Goal: Task Accomplishment & Management: Use online tool/utility

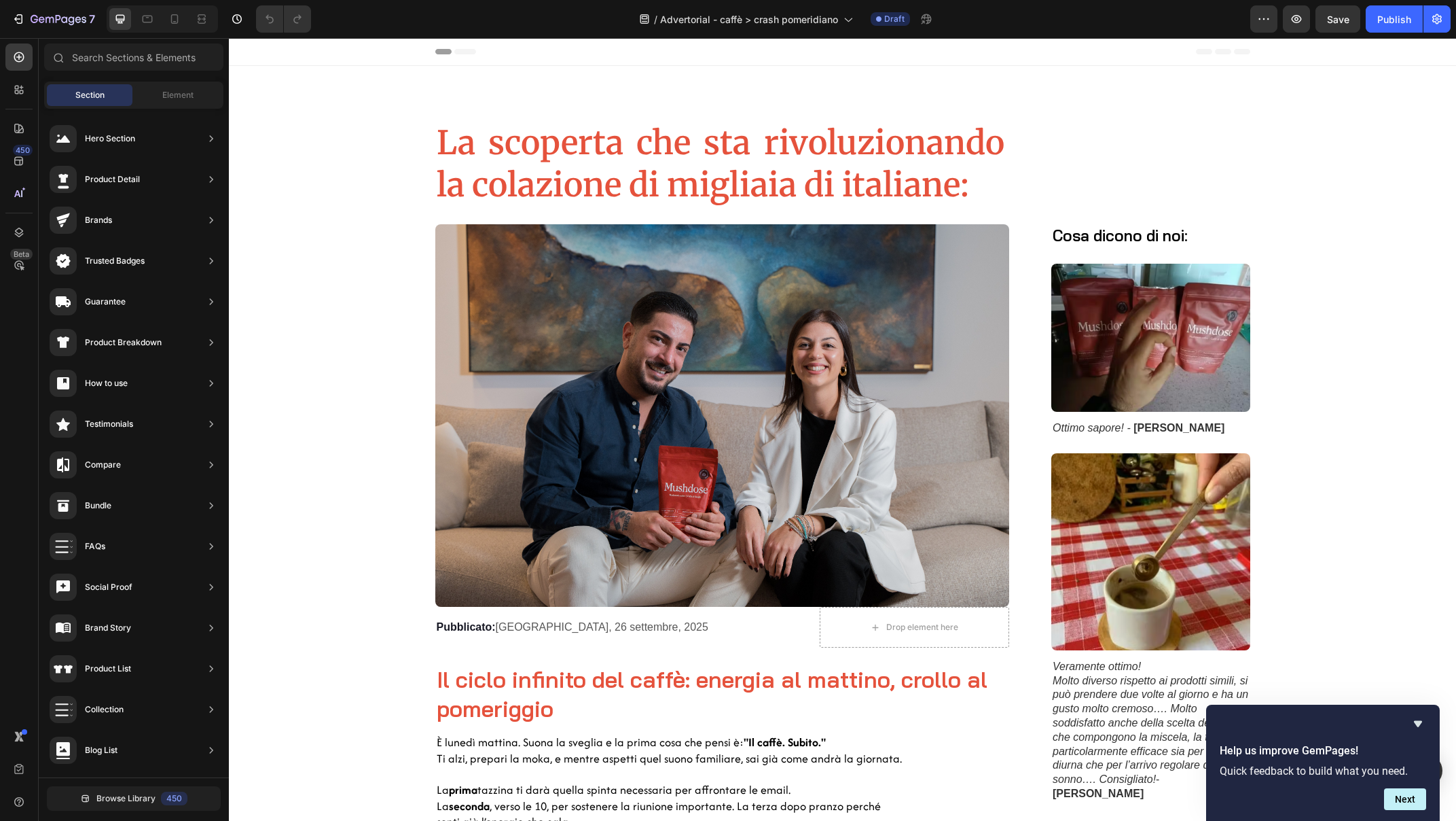
click at [829, 51] on div "Header" at bounding box center [842, 51] width 815 height 27
click at [454, 52] on icon at bounding box center [465, 51] width 22 height 5
click at [457, 53] on icon at bounding box center [465, 51] width 22 height 5
click at [437, 51] on icon at bounding box center [443, 51] width 16 height 5
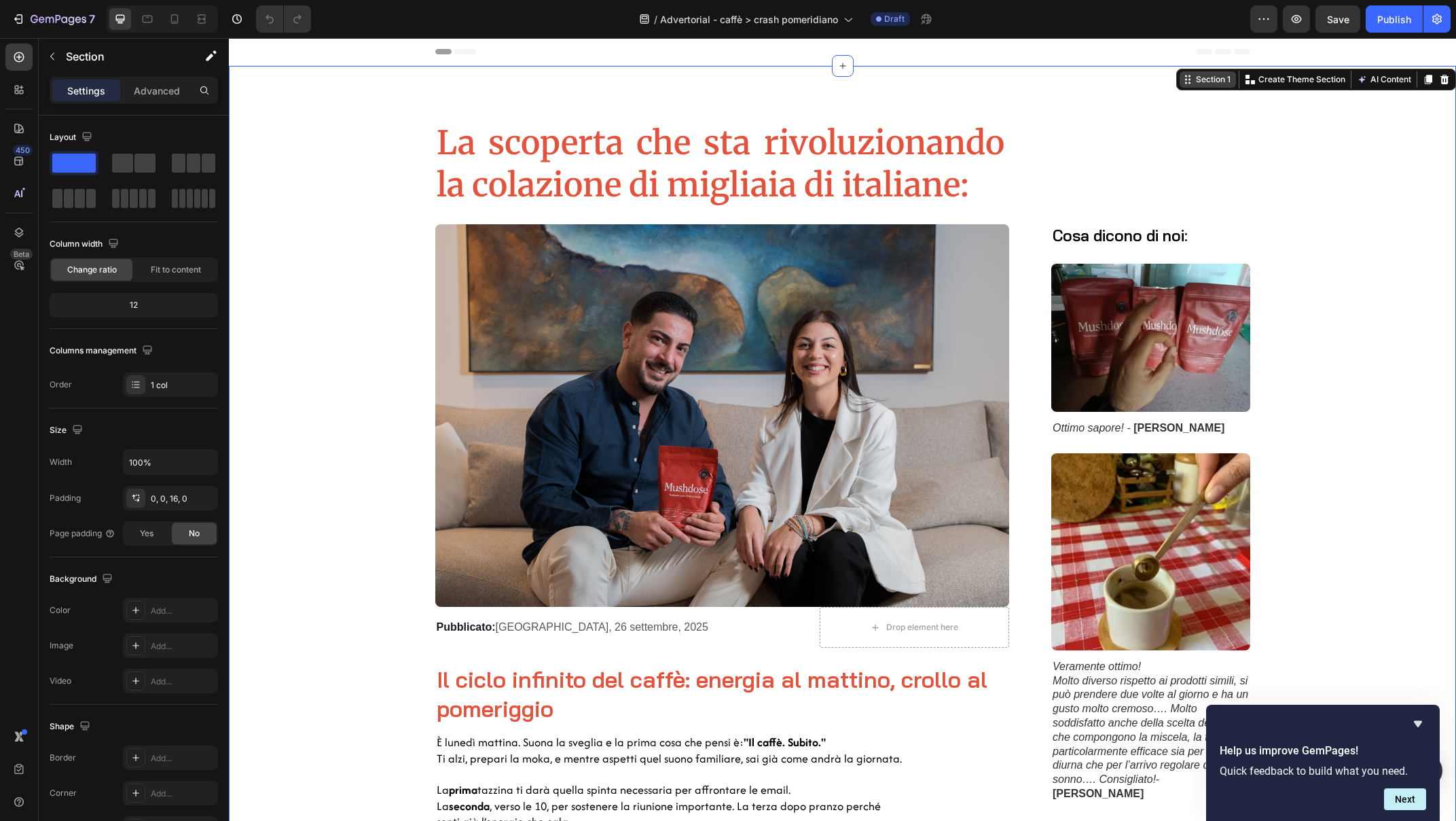
click at [1425, 73] on div "Section 1 Create Theme Section AI Content Write with GemAI What would you like …" at bounding box center [1315, 79] width 280 height 22
click at [837, 63] on icon at bounding box center [842, 65] width 11 height 11
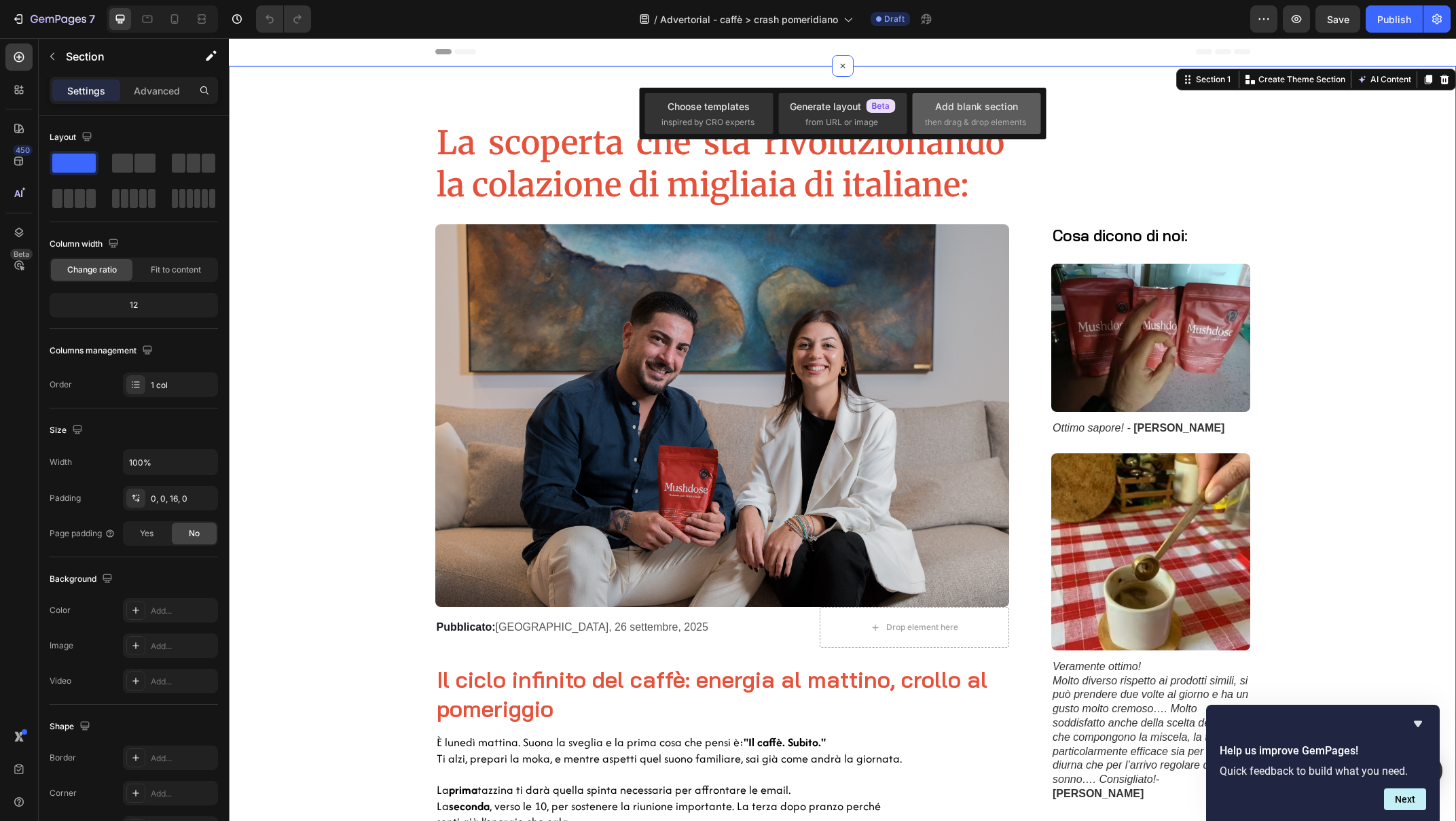
click at [976, 109] on div "Add blank section" at bounding box center [977, 106] width 83 height 14
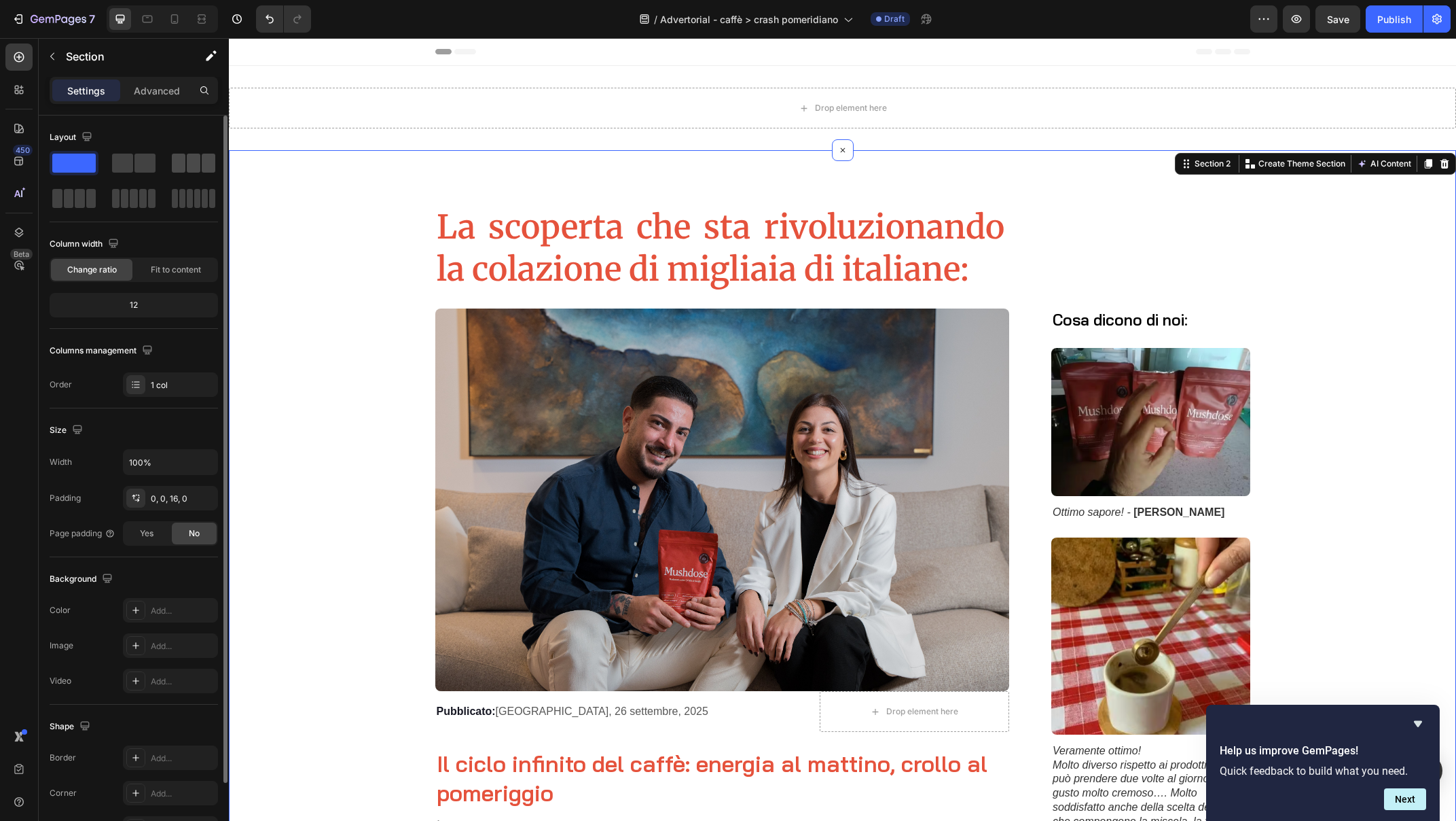
drag, startPoint x: 129, startPoint y: 164, endPoint x: 202, endPoint y: 155, distance: 73.6
click at [202, 155] on div at bounding box center [134, 180] width 168 height 59
click at [125, 161] on span at bounding box center [122, 162] width 21 height 19
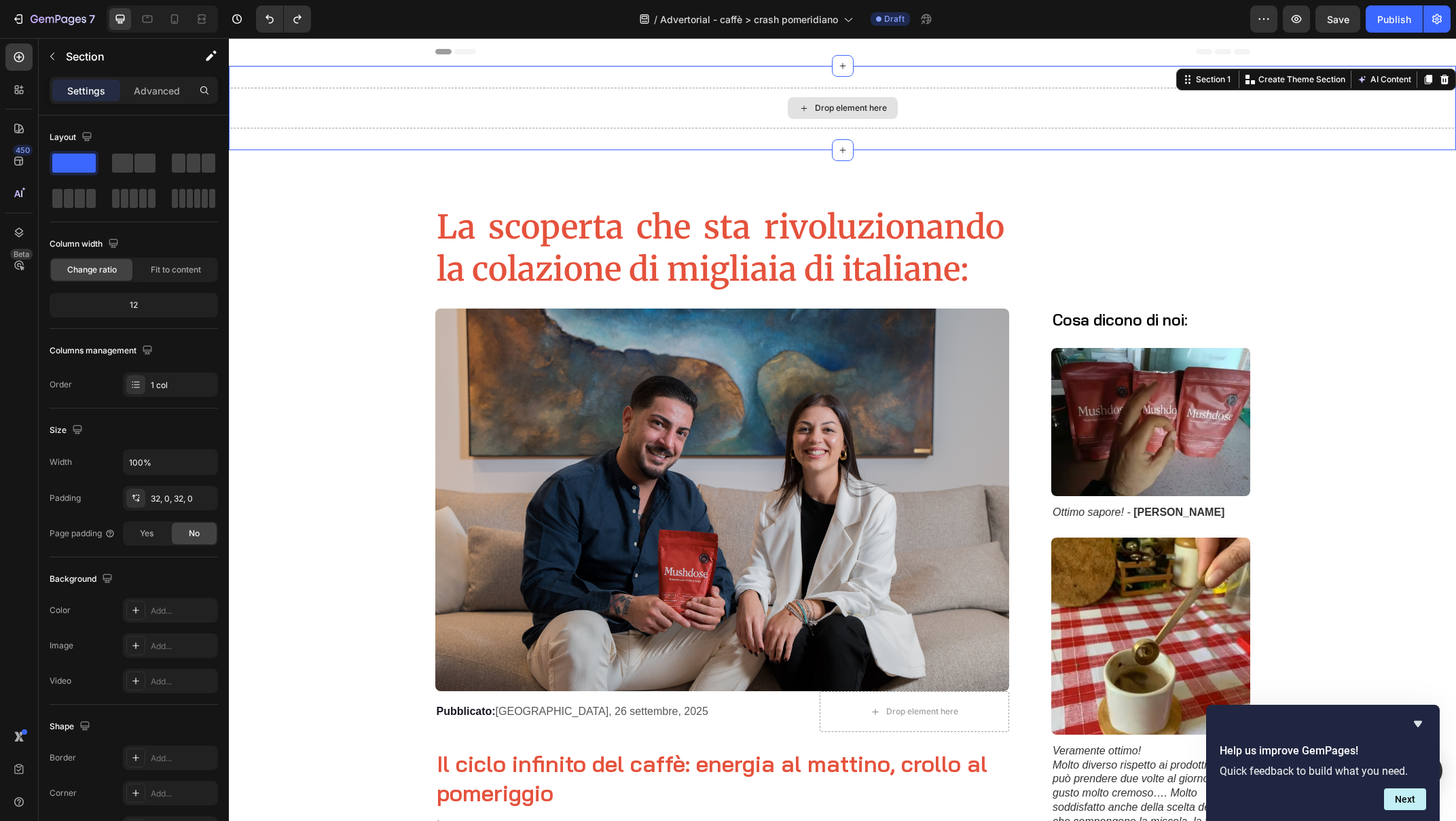
click at [750, 99] on div "Drop element here" at bounding box center [842, 107] width 1227 height 41
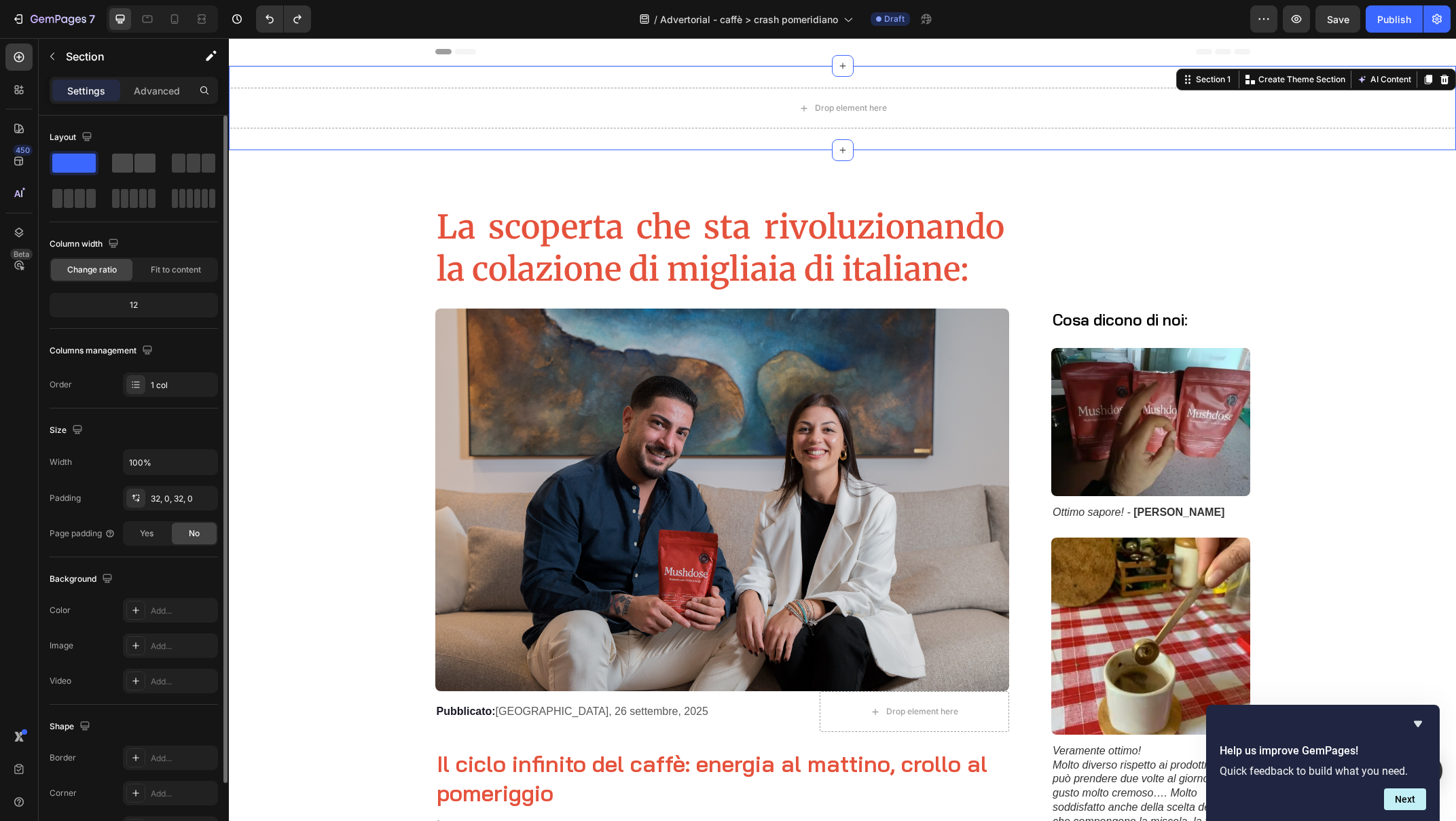
click at [131, 158] on span at bounding box center [122, 162] width 21 height 19
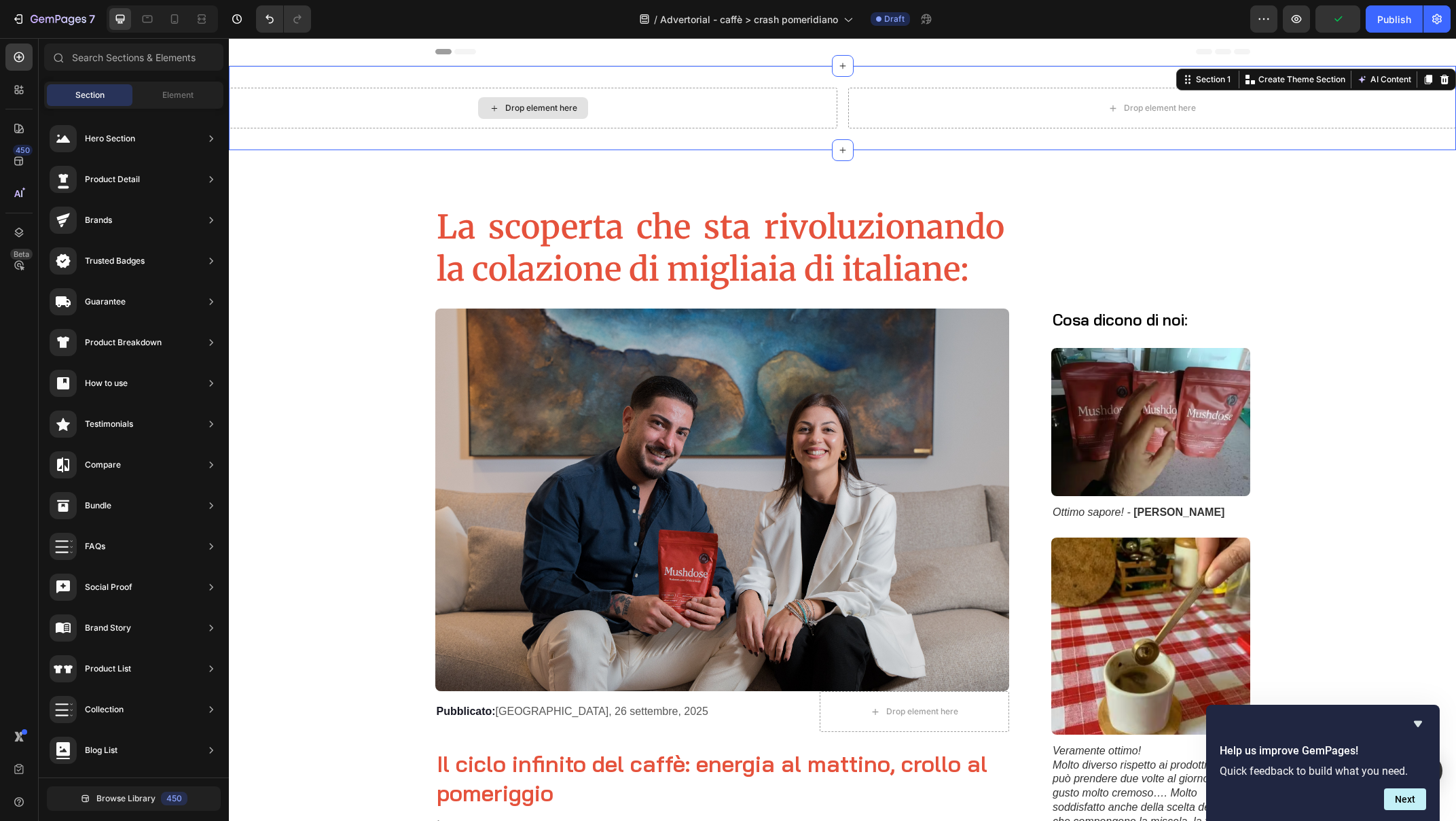
click at [505, 110] on div "Drop element here" at bounding box center [540, 108] width 72 height 11
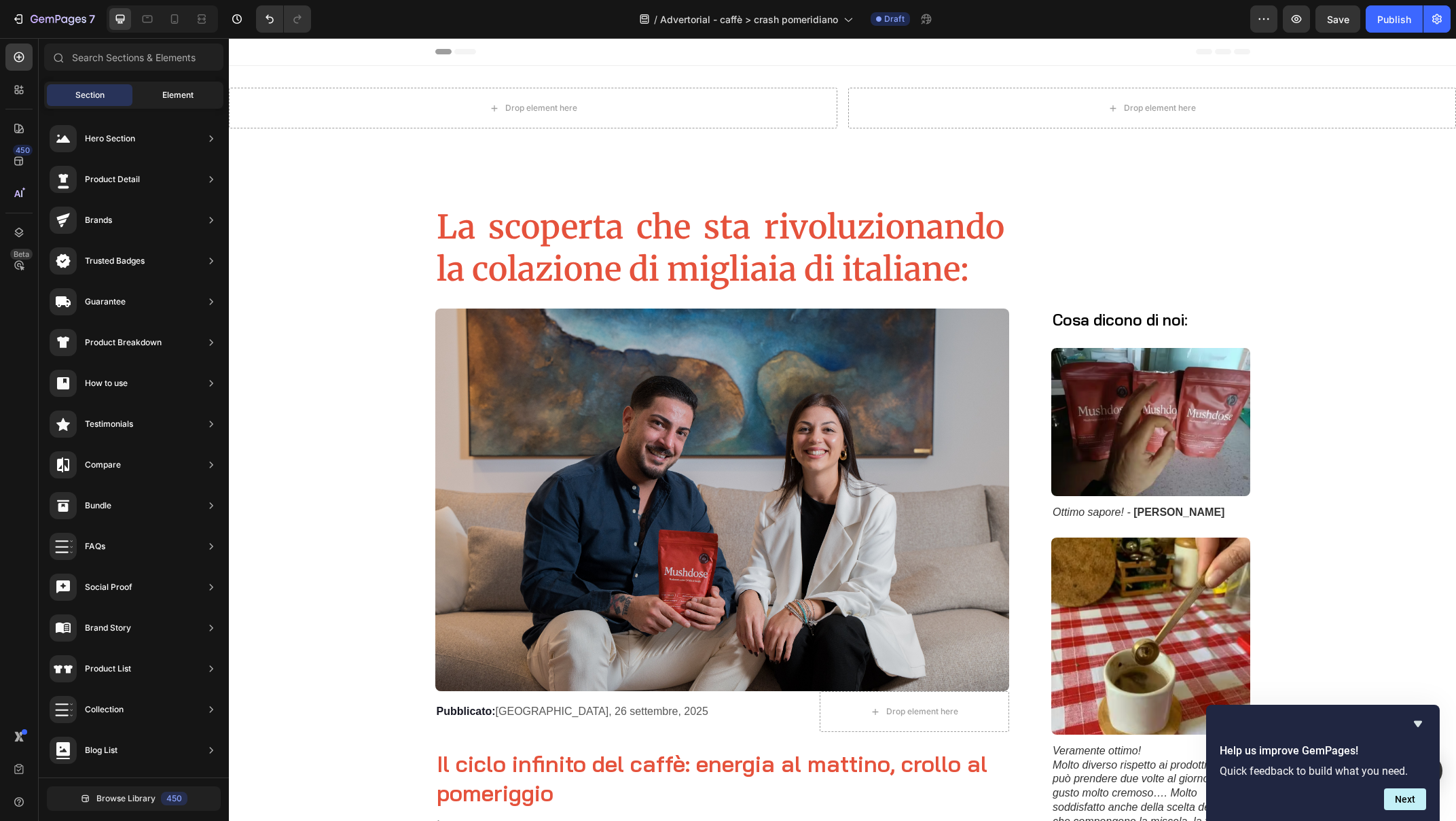
click at [150, 93] on div "Element" at bounding box center [178, 95] width 85 height 22
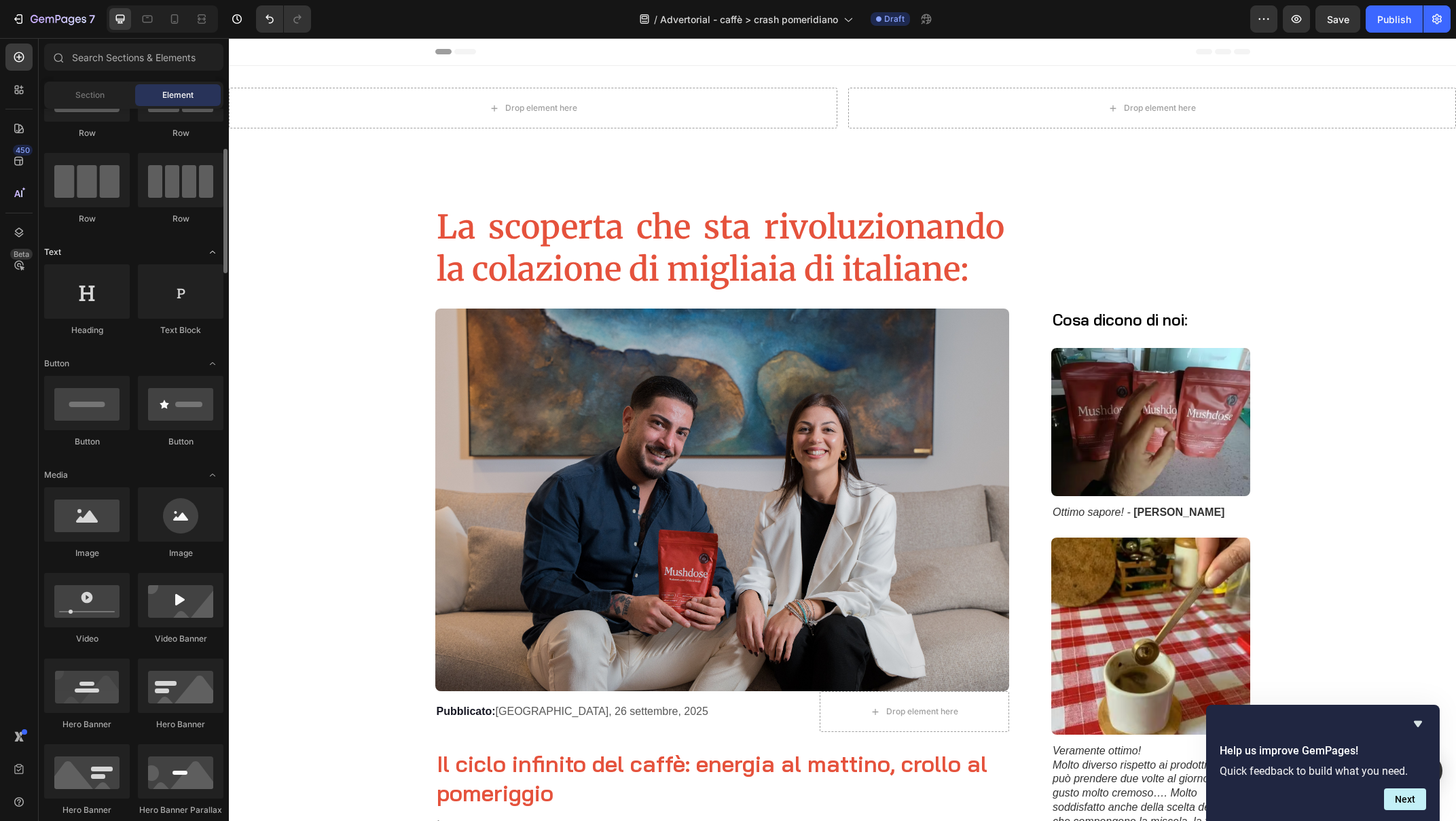
scroll to position [171, 0]
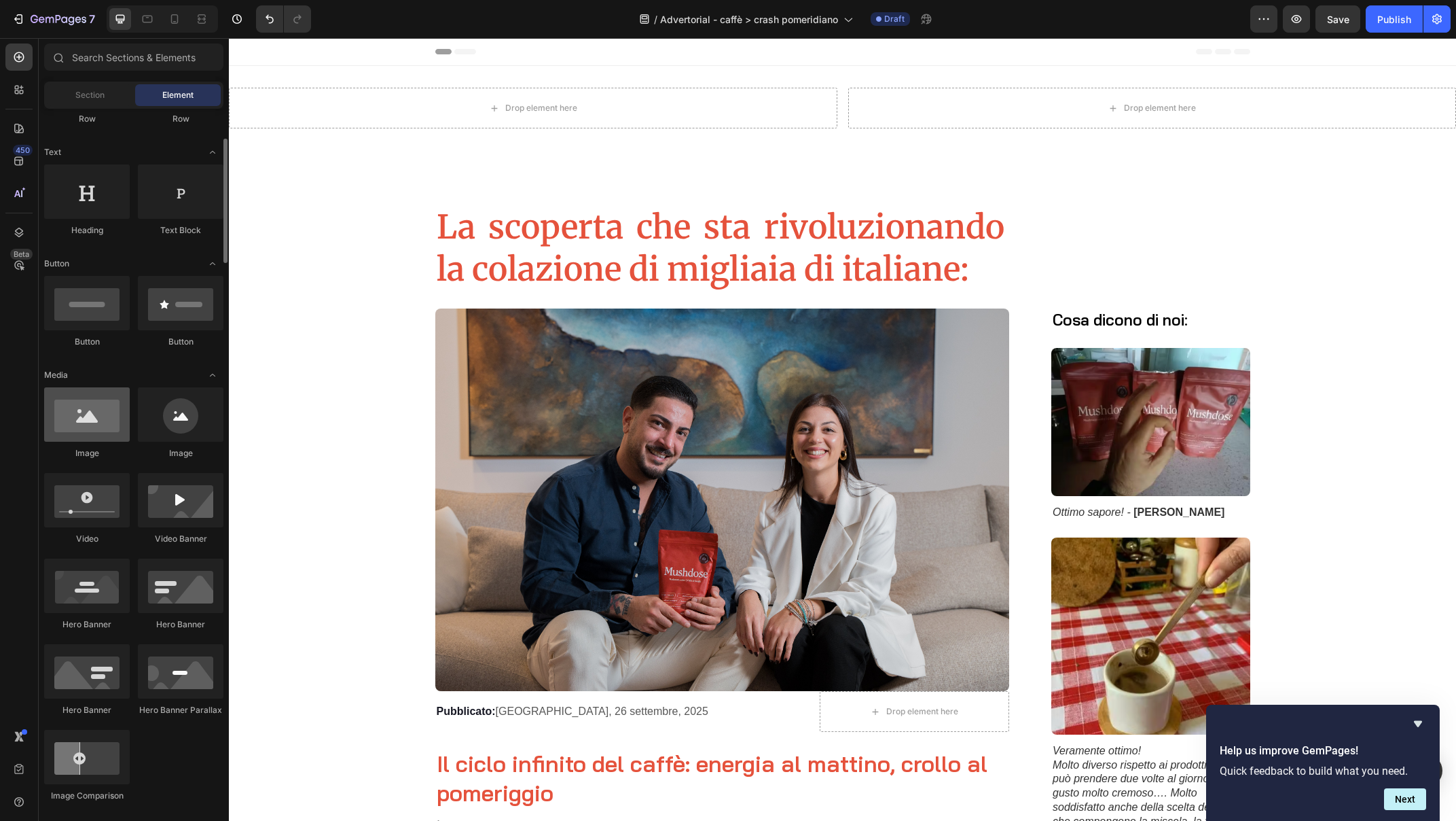
click at [90, 418] on div at bounding box center [87, 414] width 85 height 54
click at [88, 424] on div at bounding box center [87, 414] width 85 height 54
click at [90, 412] on div at bounding box center [87, 414] width 85 height 54
click at [108, 410] on div at bounding box center [87, 414] width 85 height 54
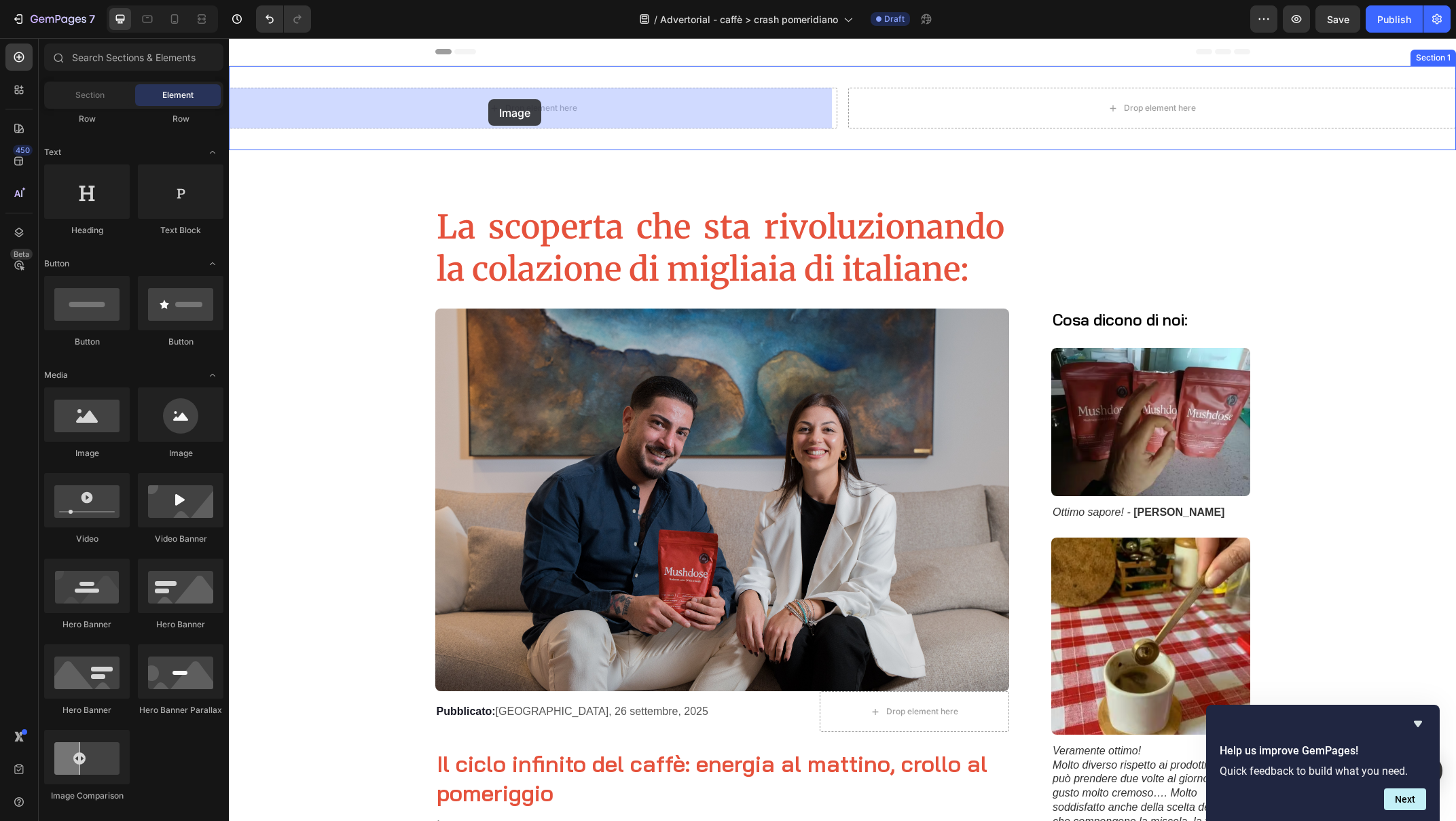
drag, startPoint x: 319, startPoint y: 448, endPoint x: 488, endPoint y: 99, distance: 387.8
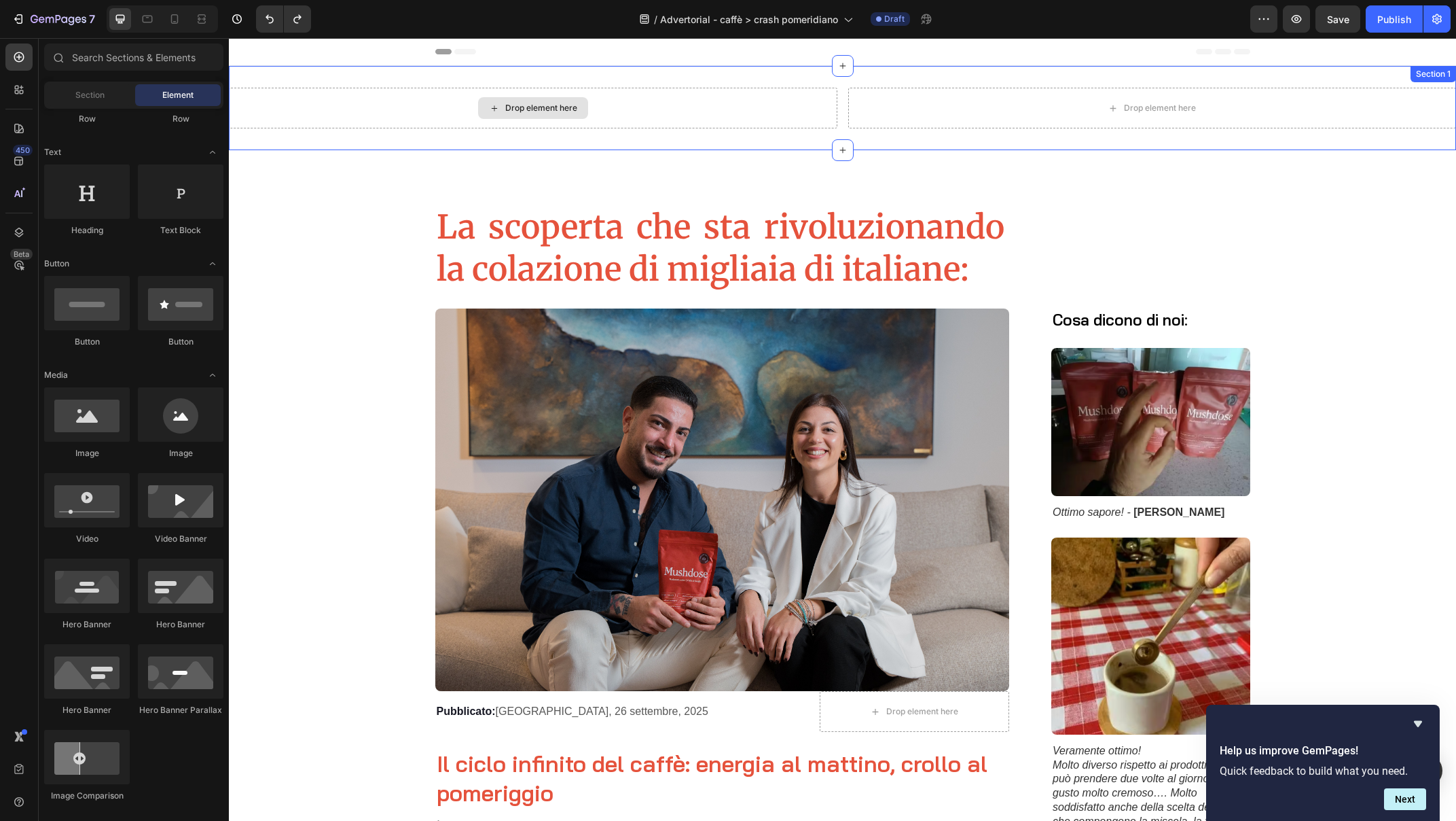
click at [514, 103] on div "Drop element here" at bounding box center [540, 108] width 72 height 11
click at [496, 106] on icon at bounding box center [494, 109] width 11 height 12
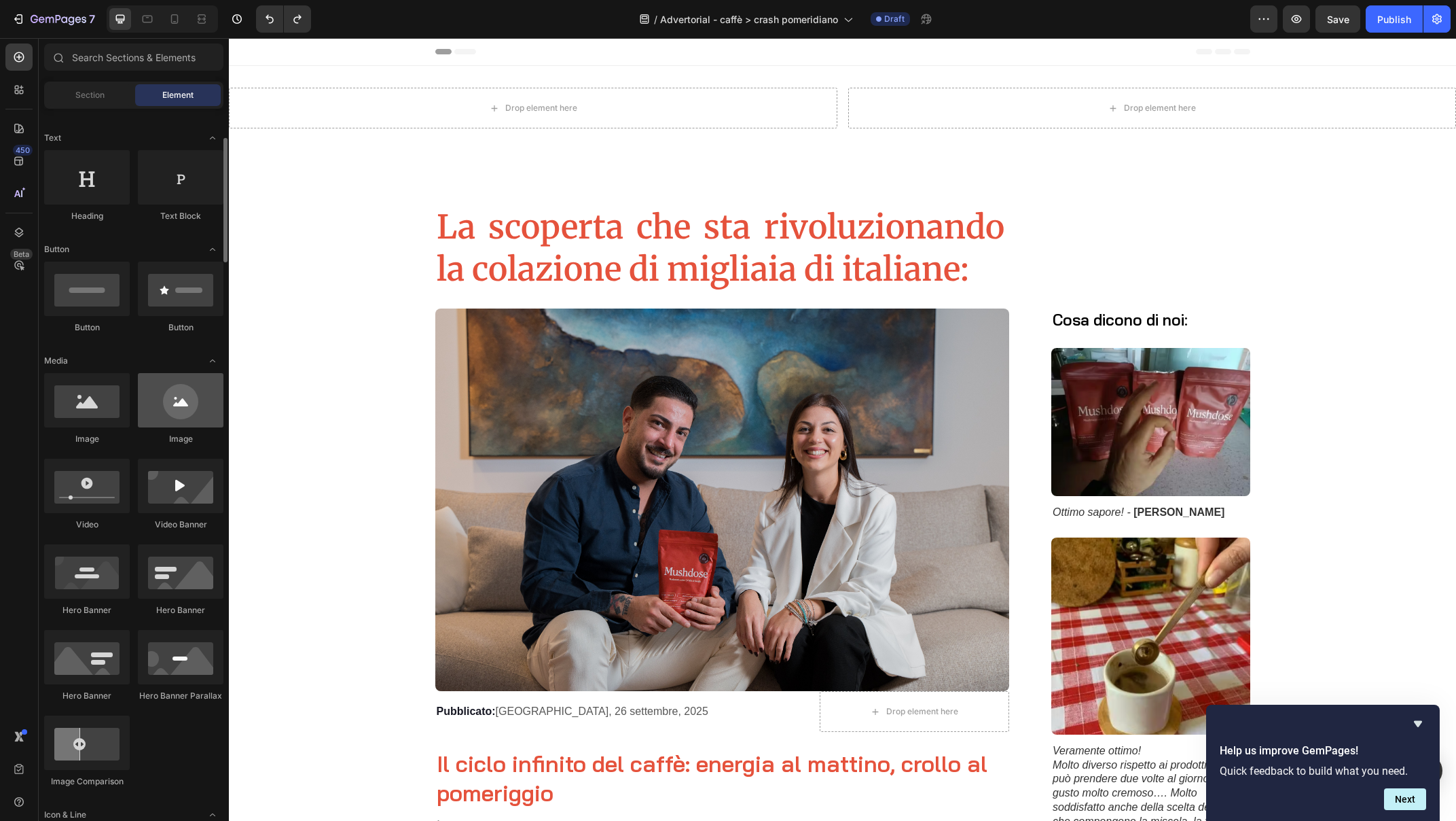
scroll to position [183, 0]
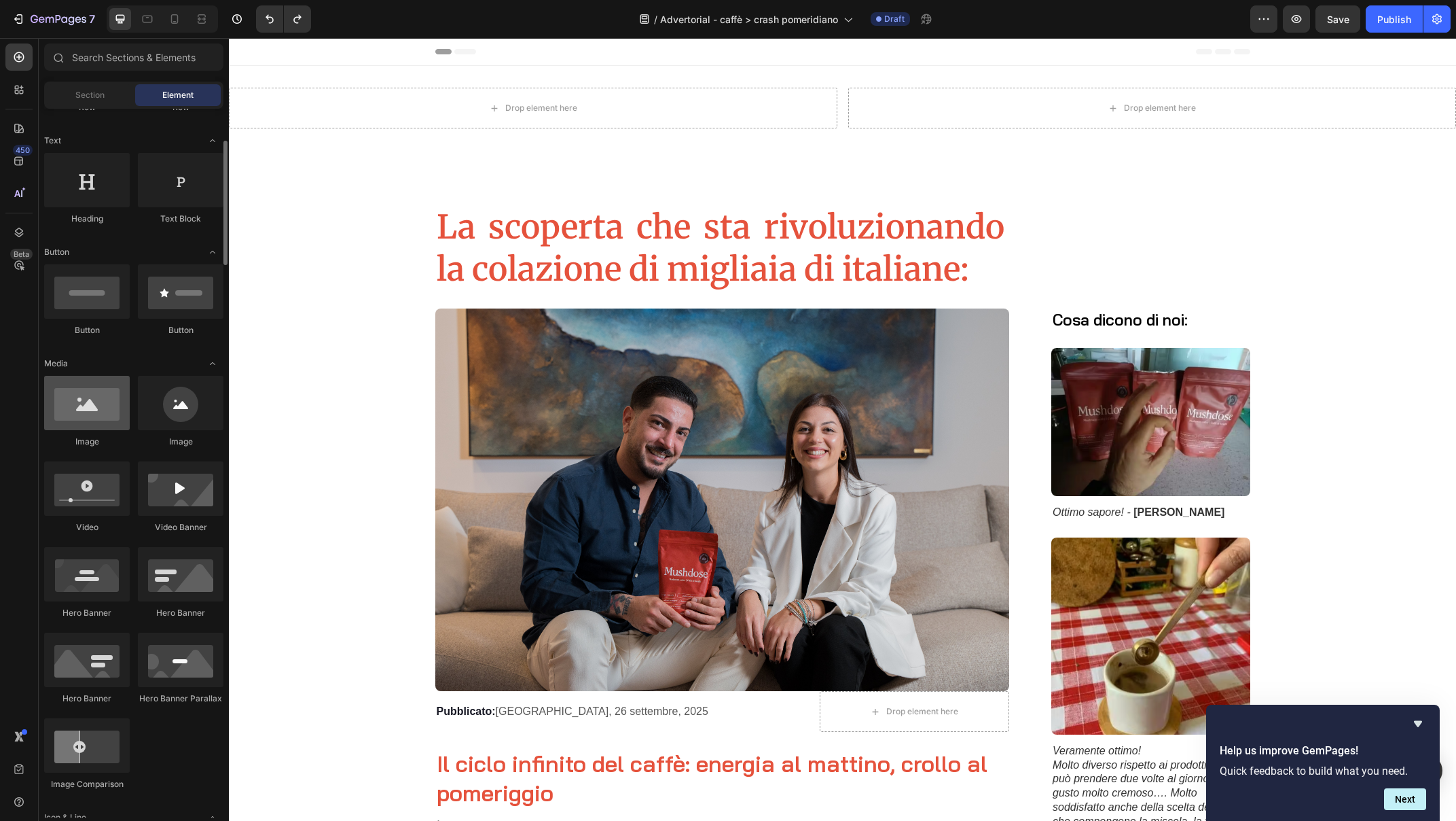
click at [88, 407] on div at bounding box center [87, 402] width 85 height 54
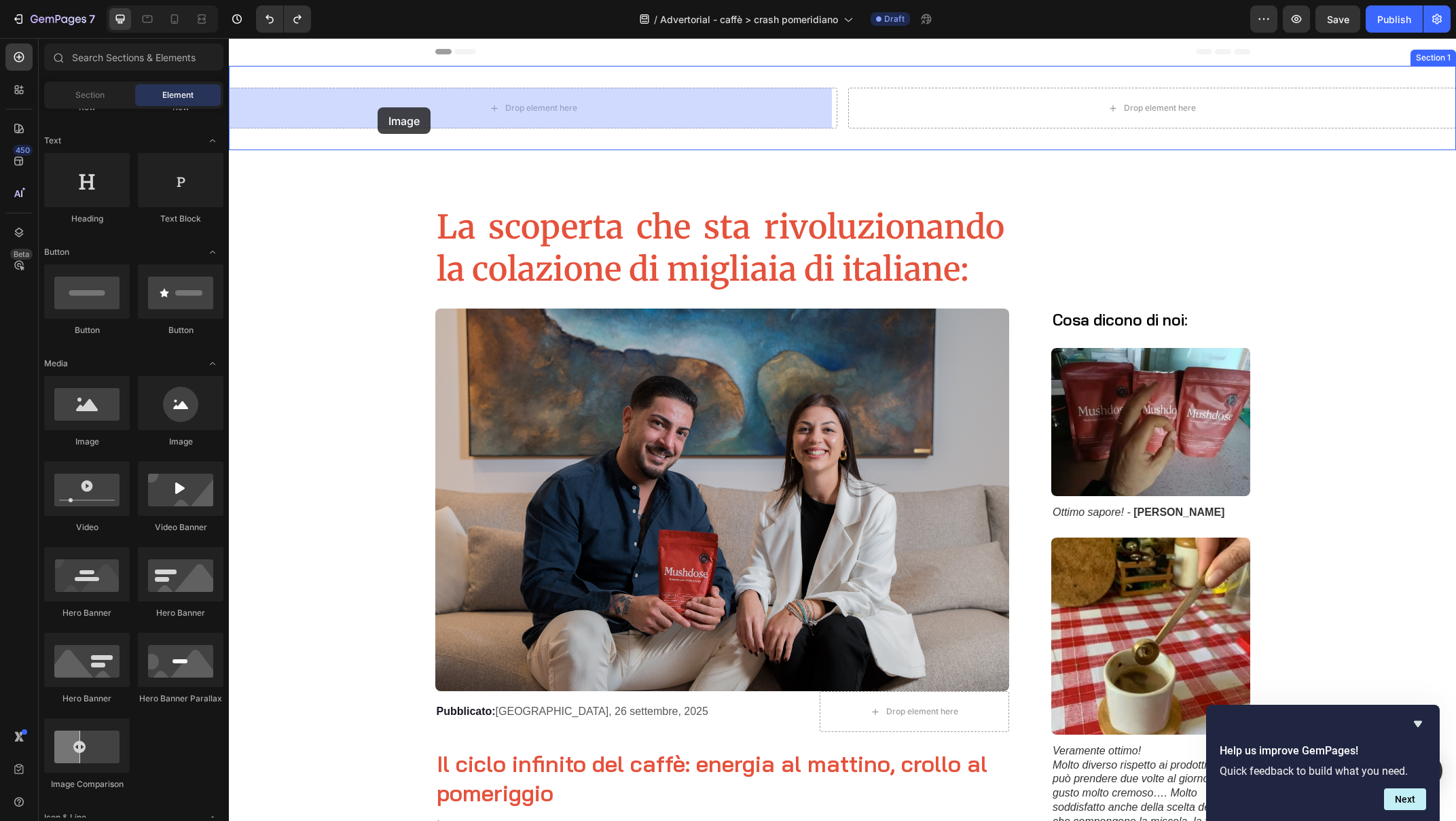
drag, startPoint x: 311, startPoint y: 441, endPoint x: 377, endPoint y: 107, distance: 340.5
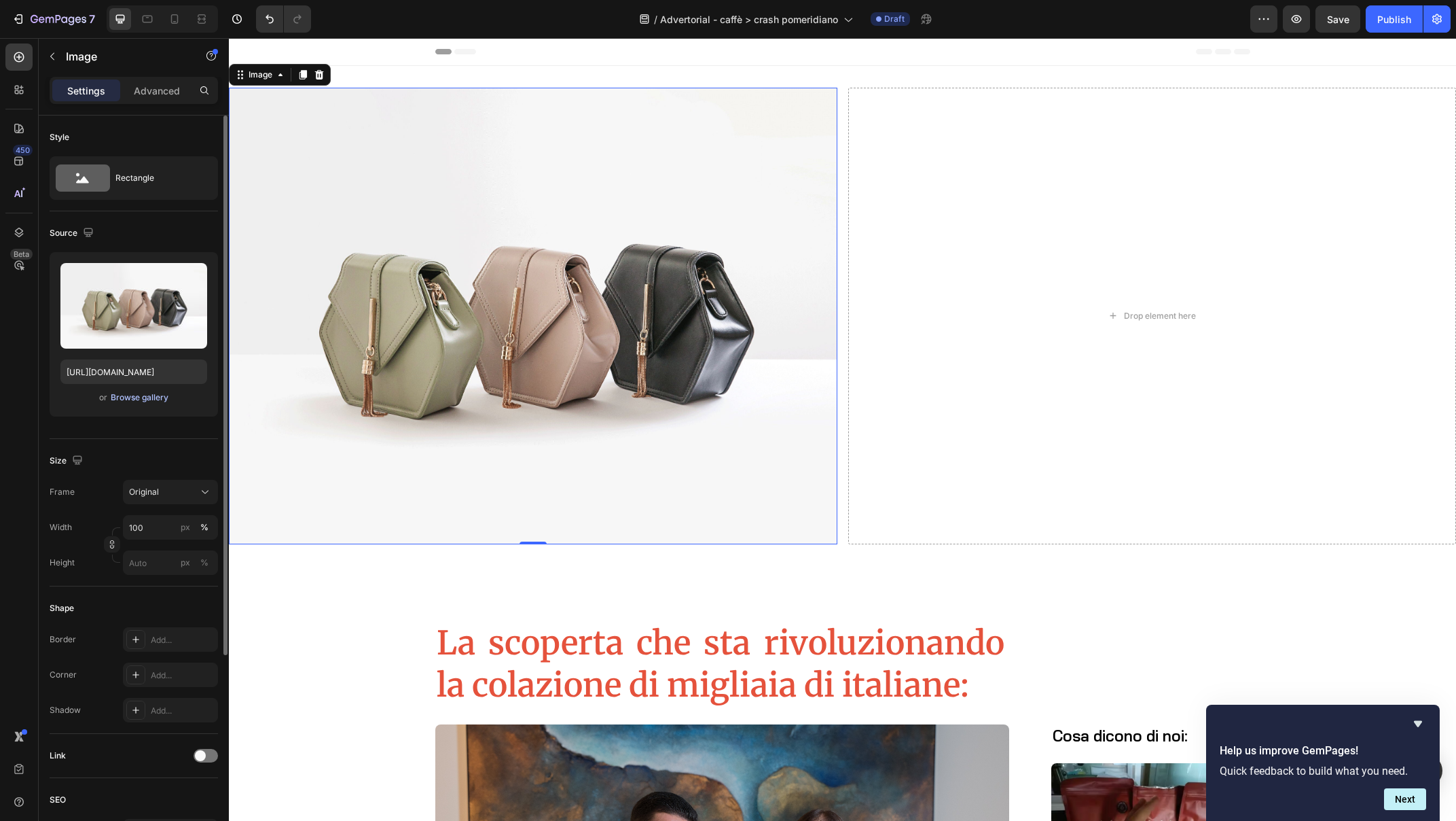
click at [132, 399] on div "Browse gallery" at bounding box center [140, 397] width 57 height 12
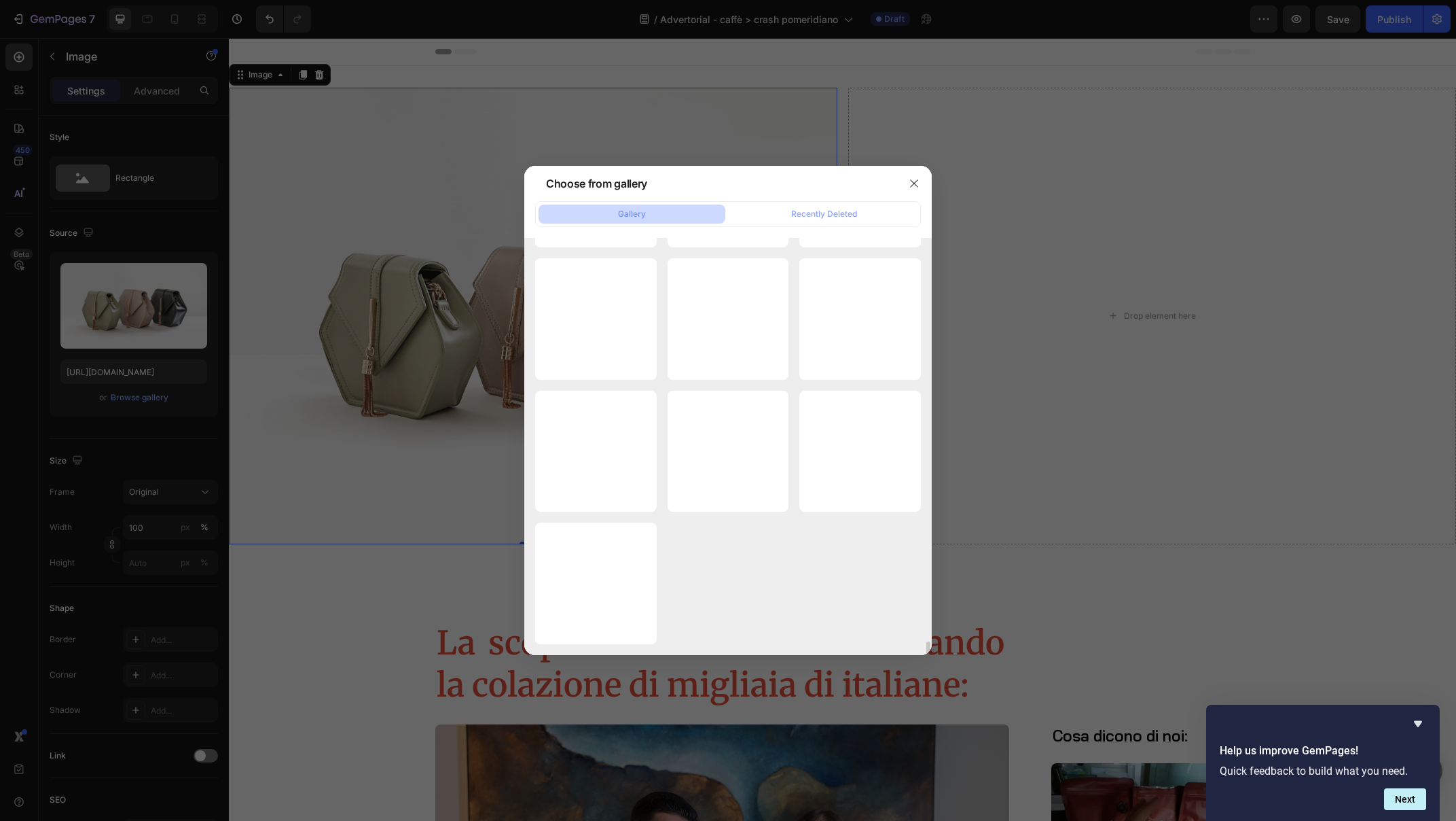
scroll to position [12024, 0]
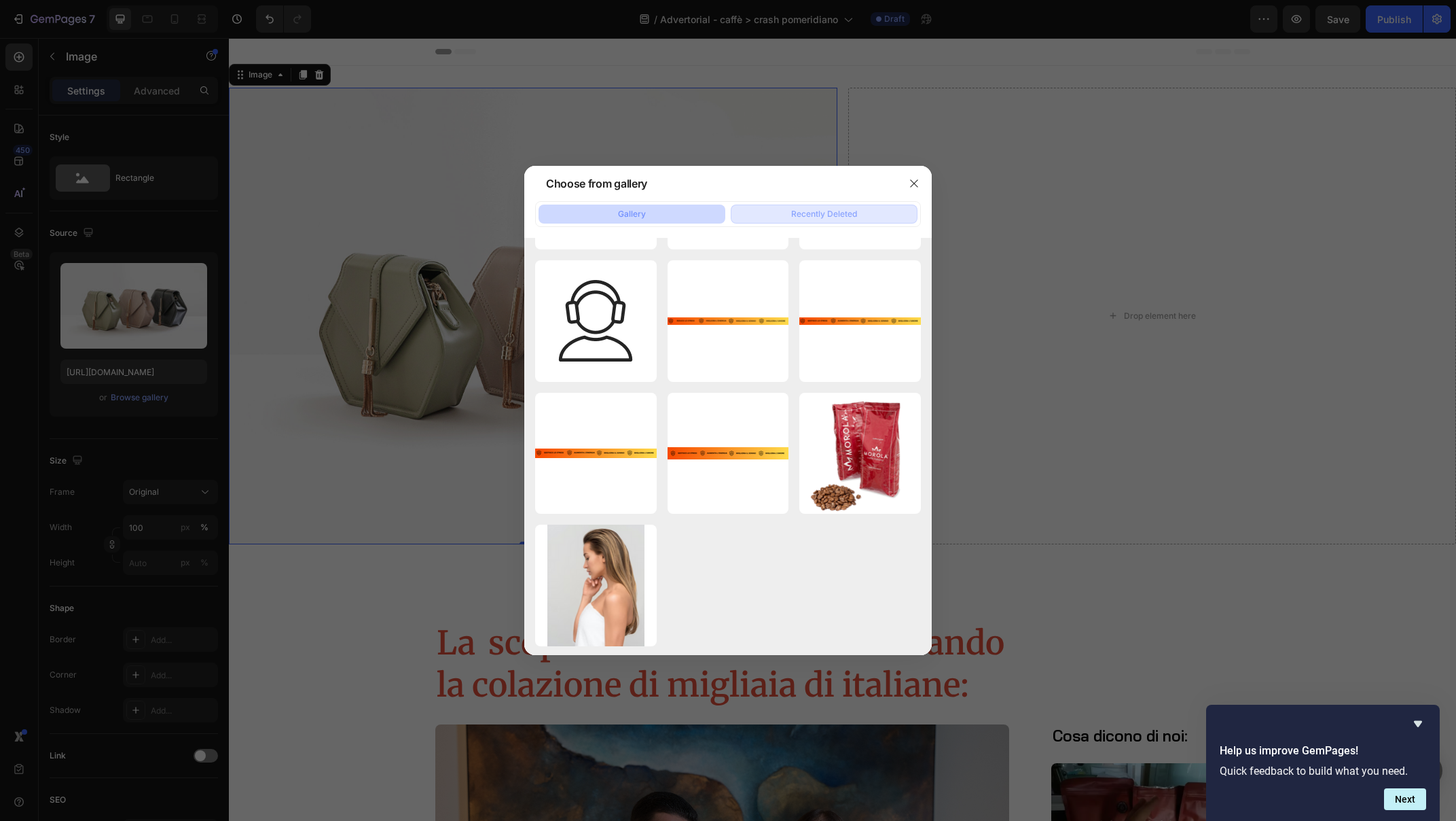
click at [835, 211] on div "Recently Deleted" at bounding box center [824, 214] width 66 height 12
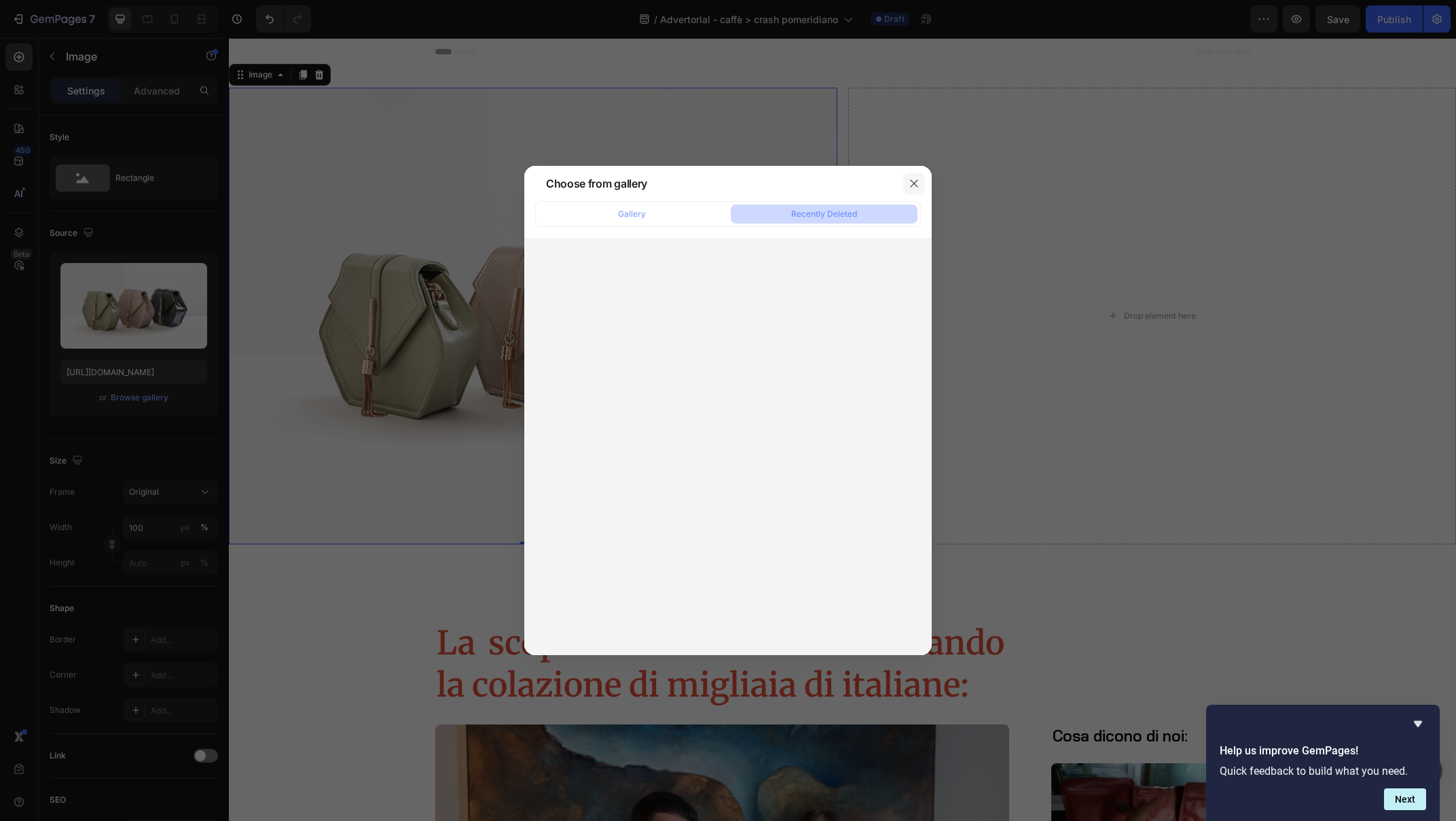
click at [911, 184] on icon "button" at bounding box center [914, 183] width 11 height 11
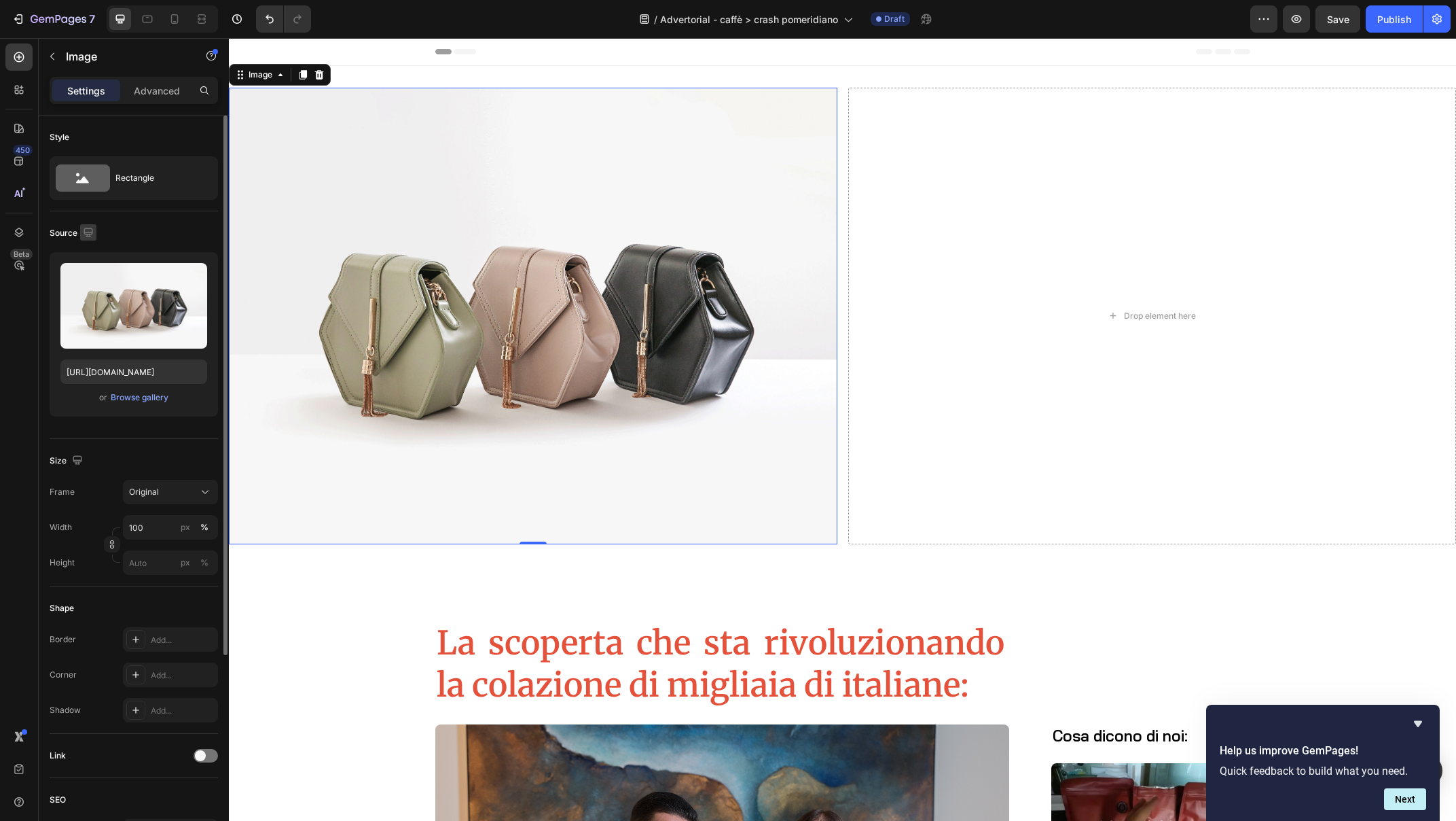
click at [88, 231] on icon "button" at bounding box center [88, 233] width 14 height 14
click at [88, 232] on icon "button" at bounding box center [87, 232] width 9 height 9
click at [119, 325] on input "file" at bounding box center [134, 328] width 94 height 23
type input "C:\fakepath\mushddose_logo_Tavola_disegno_1.avif"
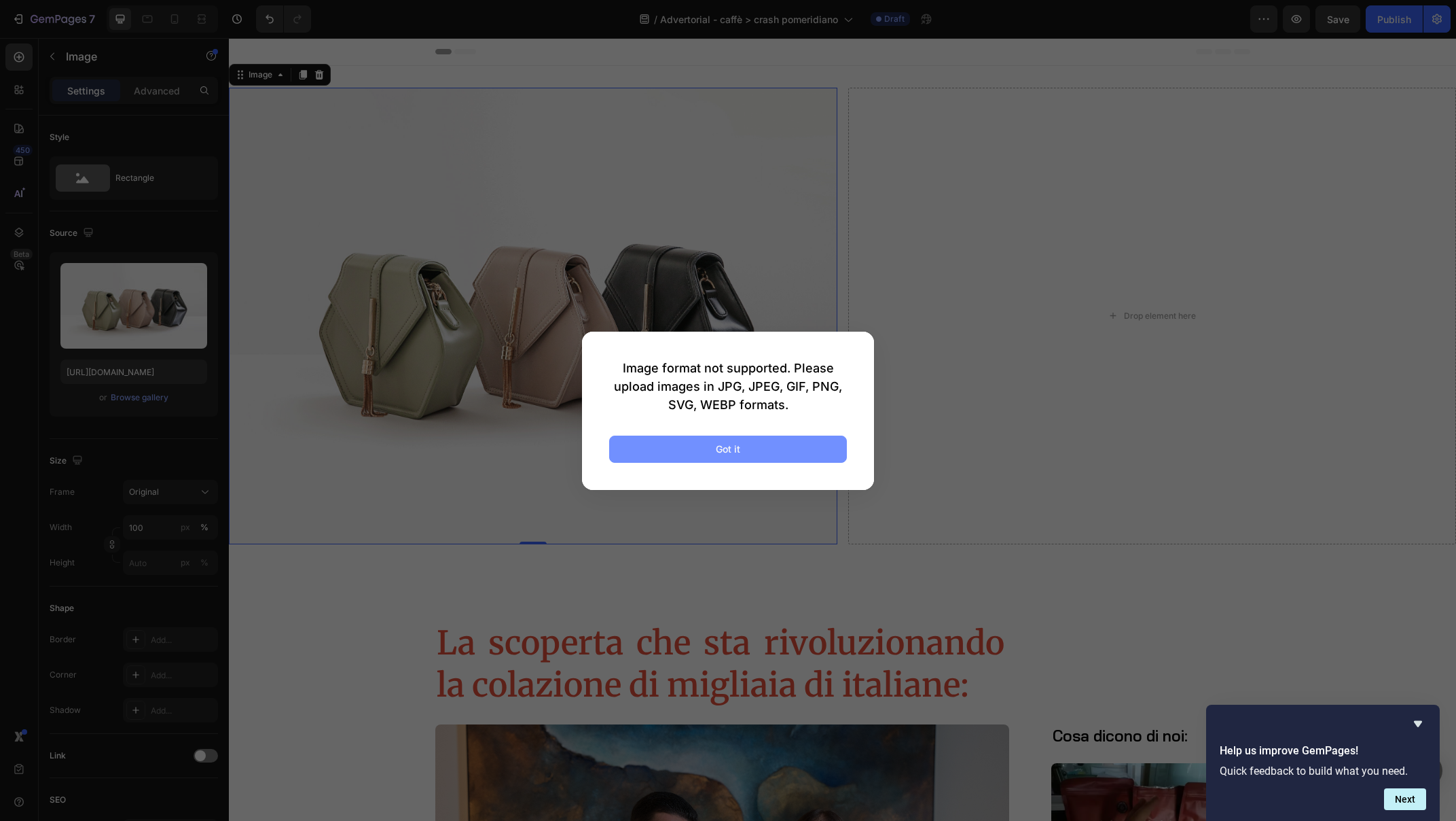
click at [733, 452] on div "Got it" at bounding box center [728, 449] width 25 height 14
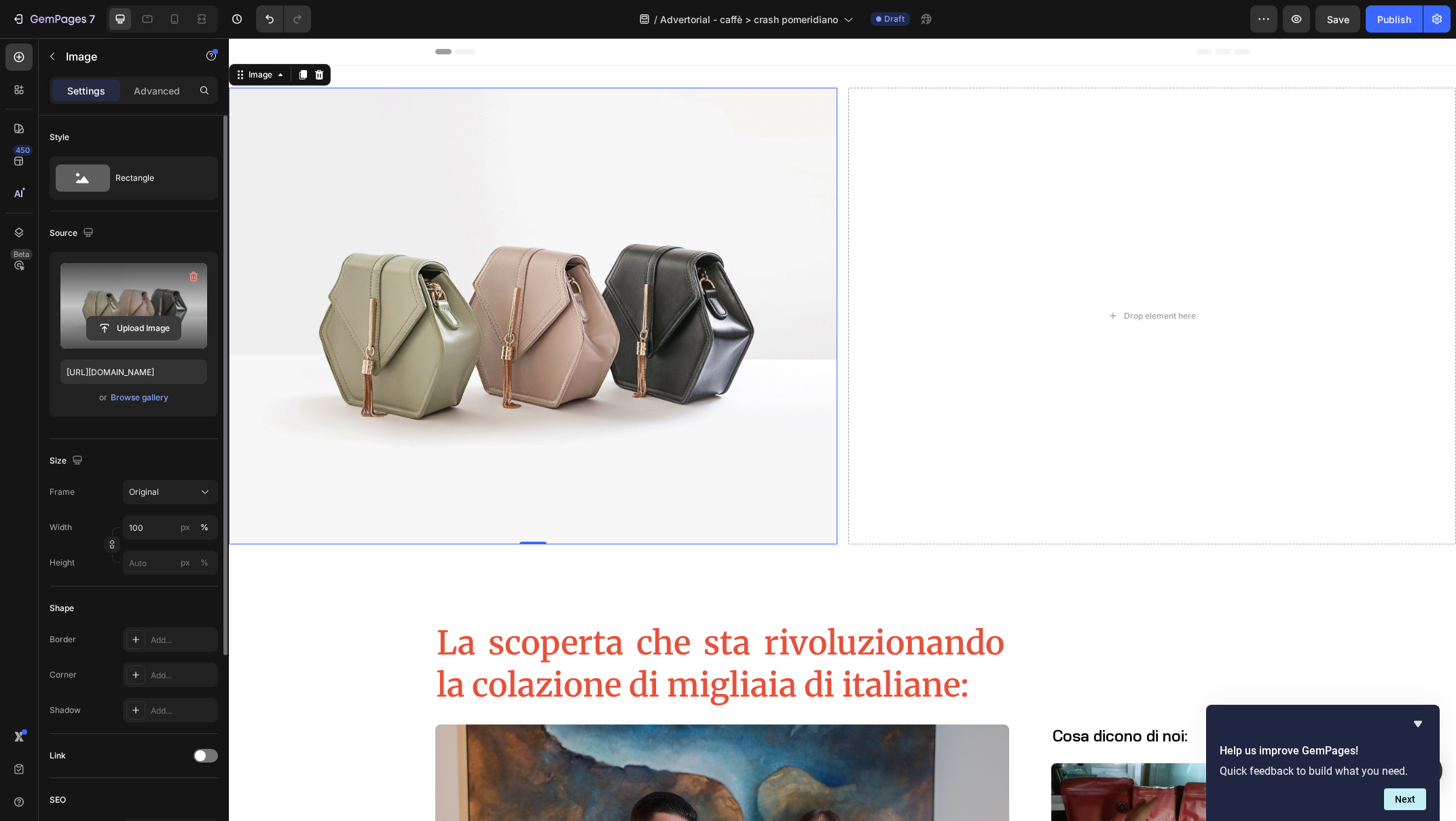
click at [131, 328] on input "file" at bounding box center [134, 328] width 94 height 23
click at [136, 329] on input "file" at bounding box center [134, 328] width 94 height 23
click at [146, 311] on label at bounding box center [134, 305] width 146 height 85
click at [146, 317] on input "file" at bounding box center [134, 328] width 94 height 23
type input "[URL][DOMAIN_NAME]"
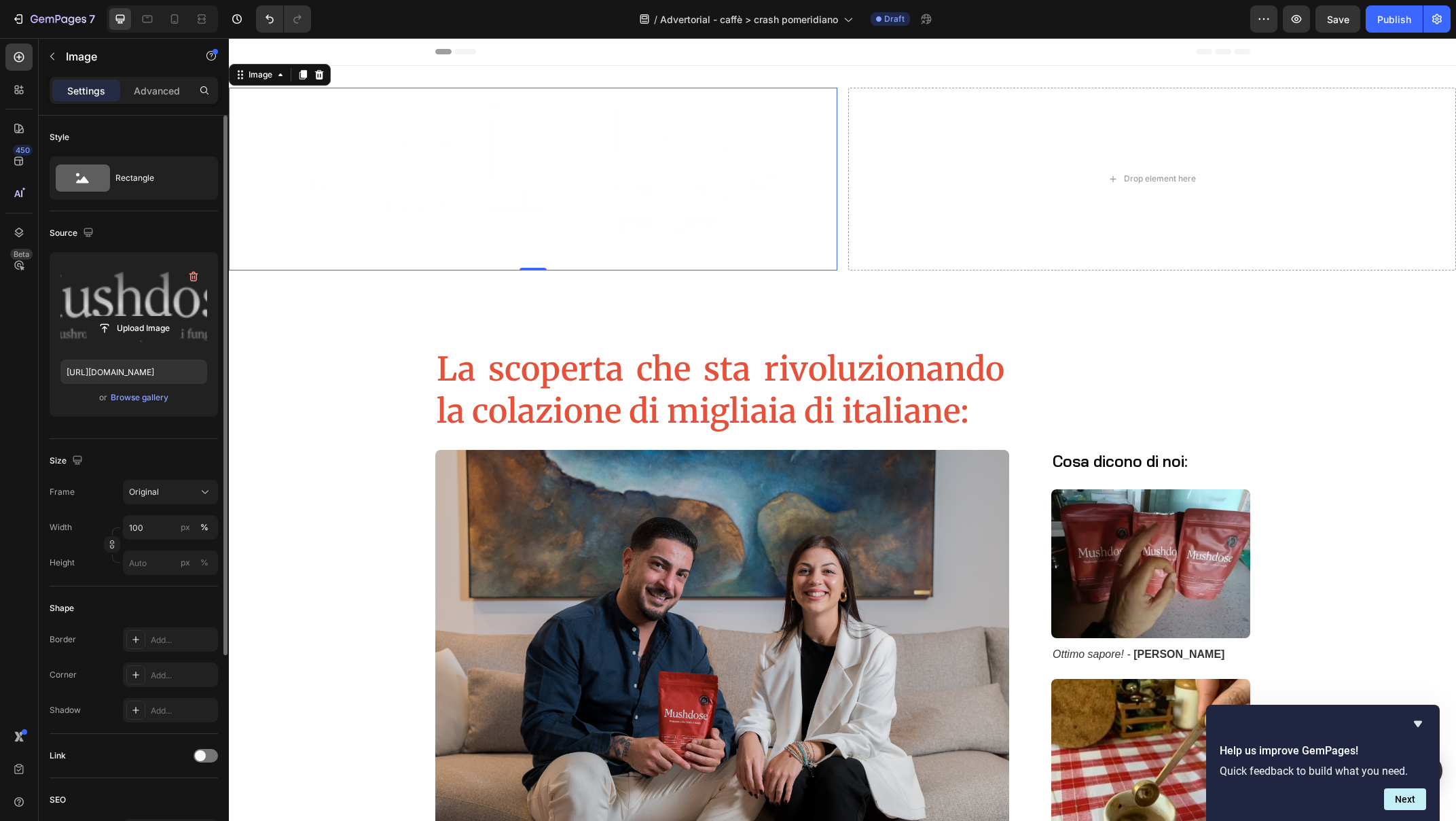
click at [518, 194] on img at bounding box center [533, 178] width 609 height 183
click at [262, 78] on div "Image" at bounding box center [259, 74] width 29 height 12
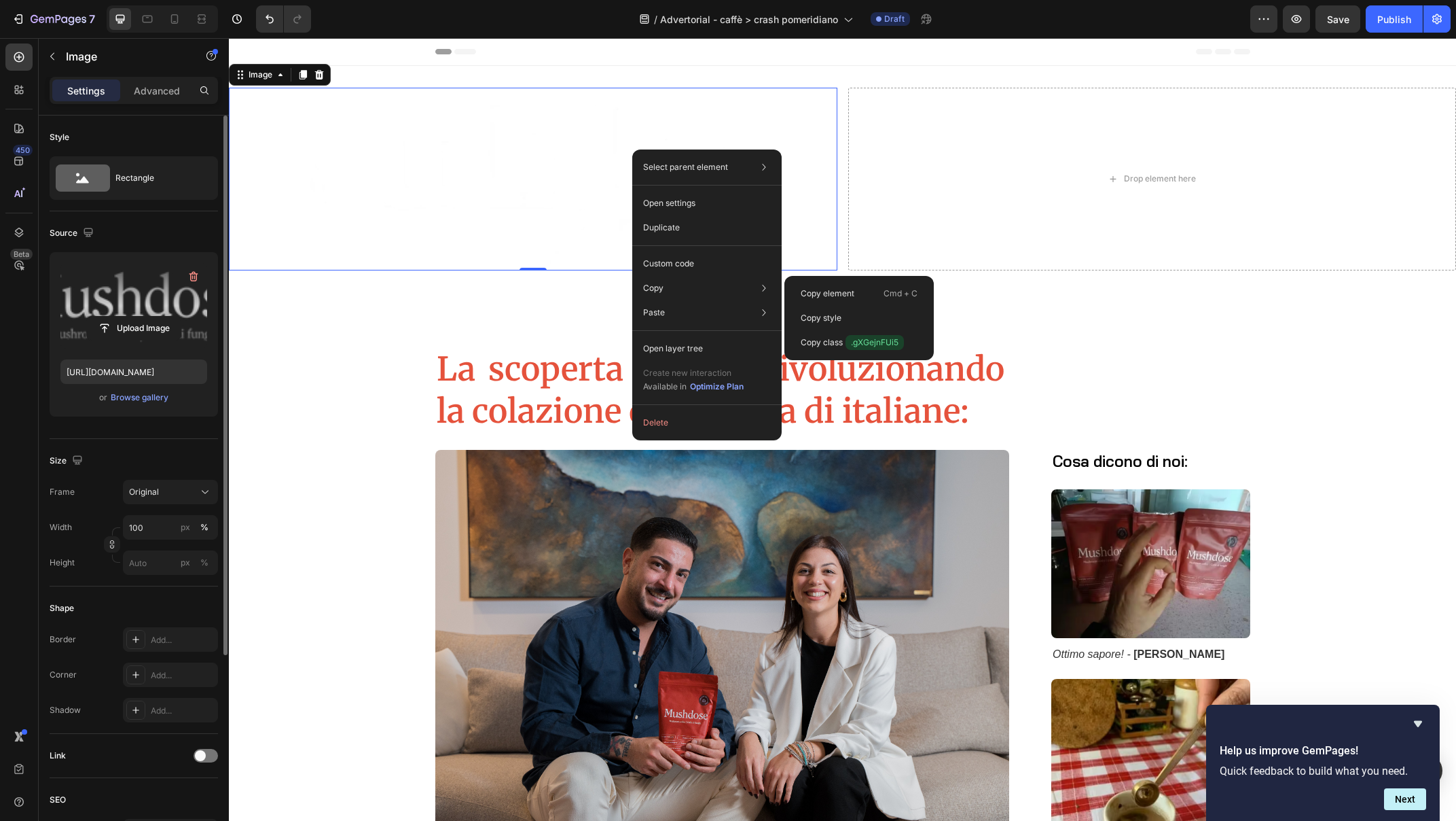
click at [513, 233] on img at bounding box center [533, 178] width 609 height 183
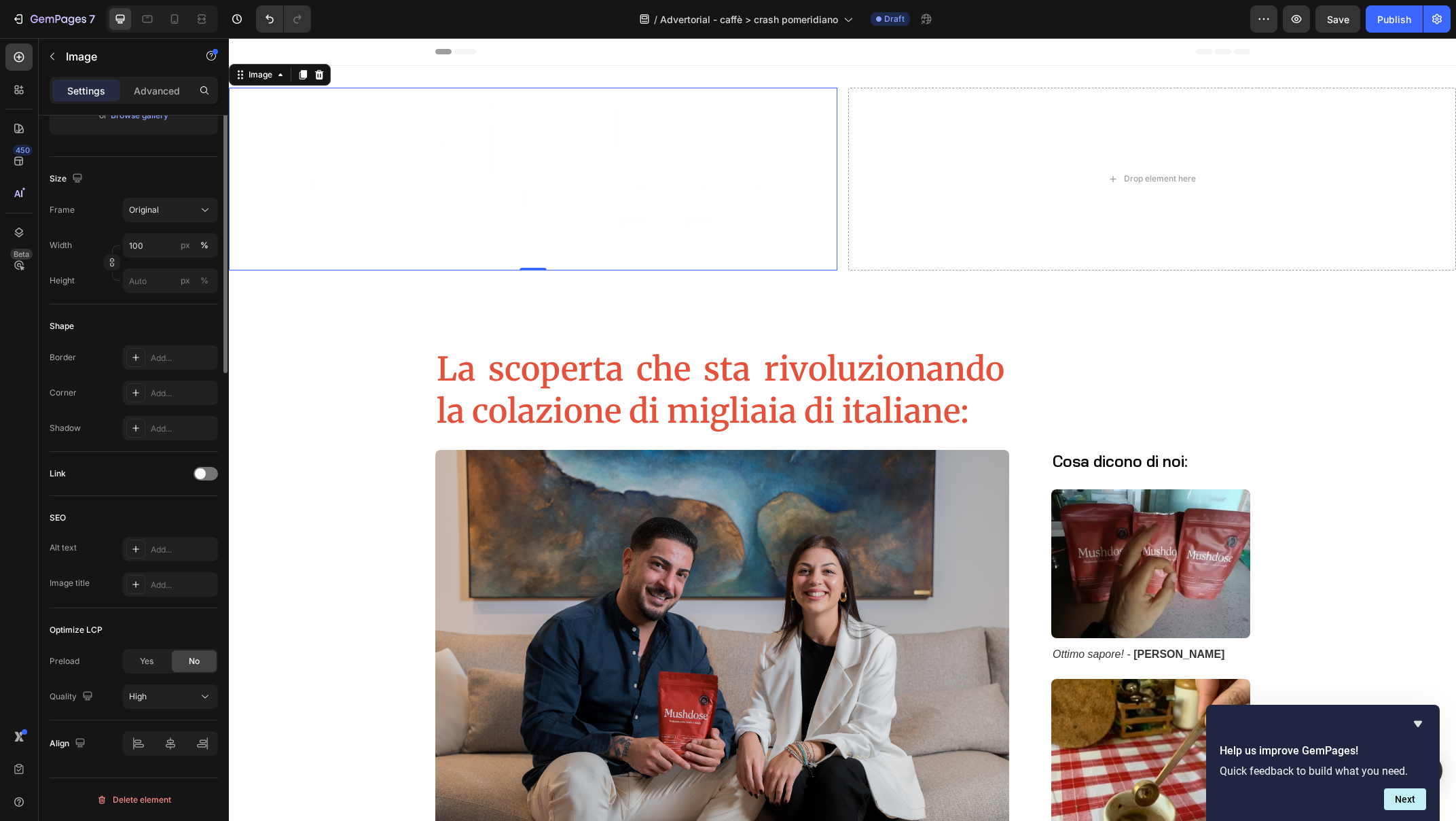
scroll to position [0, 0]
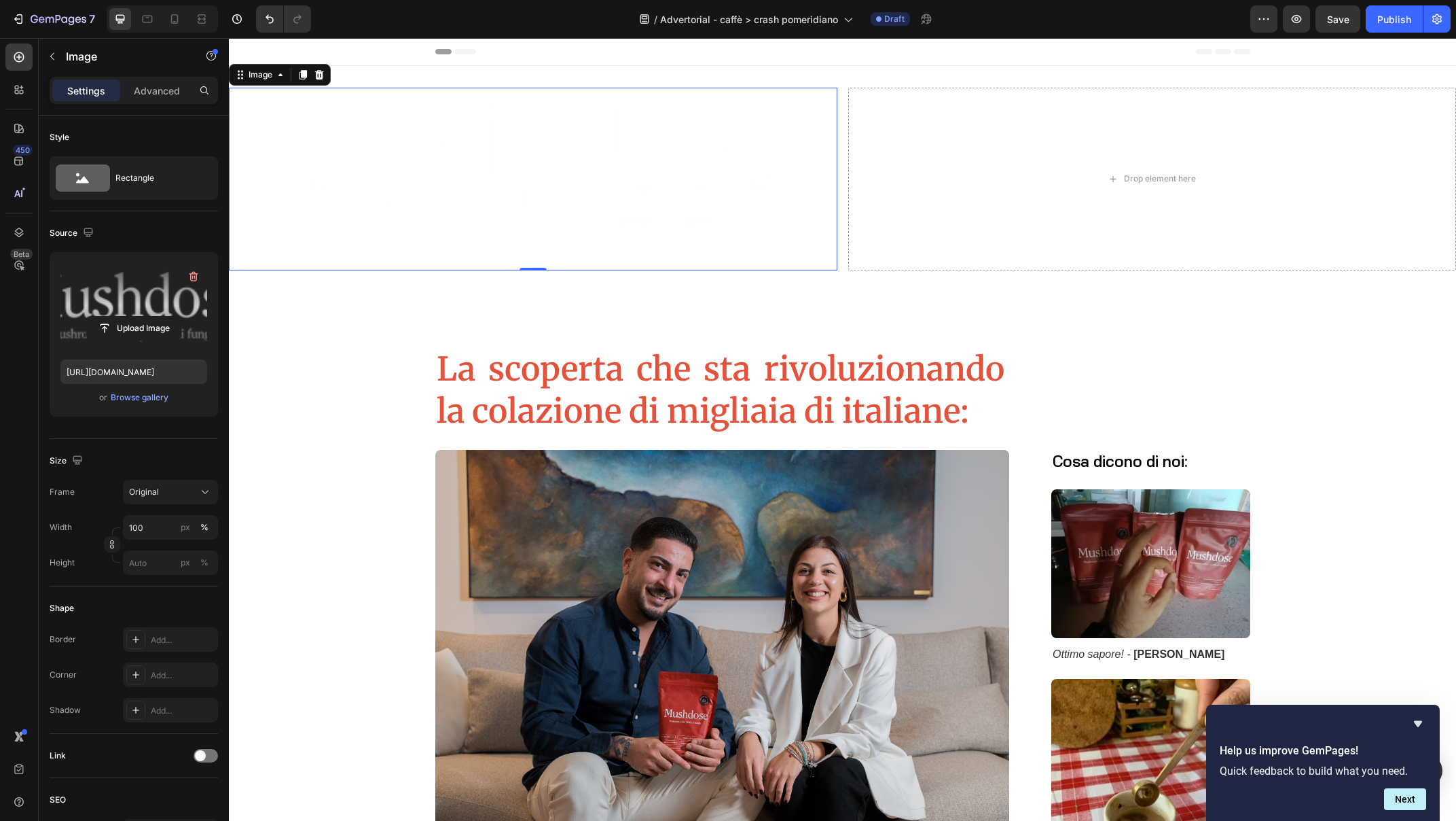
click at [488, 186] on img at bounding box center [533, 178] width 609 height 183
click at [87, 222] on div "Source" at bounding box center [134, 233] width 168 height 22
click at [89, 229] on icon "button" at bounding box center [88, 233] width 14 height 14
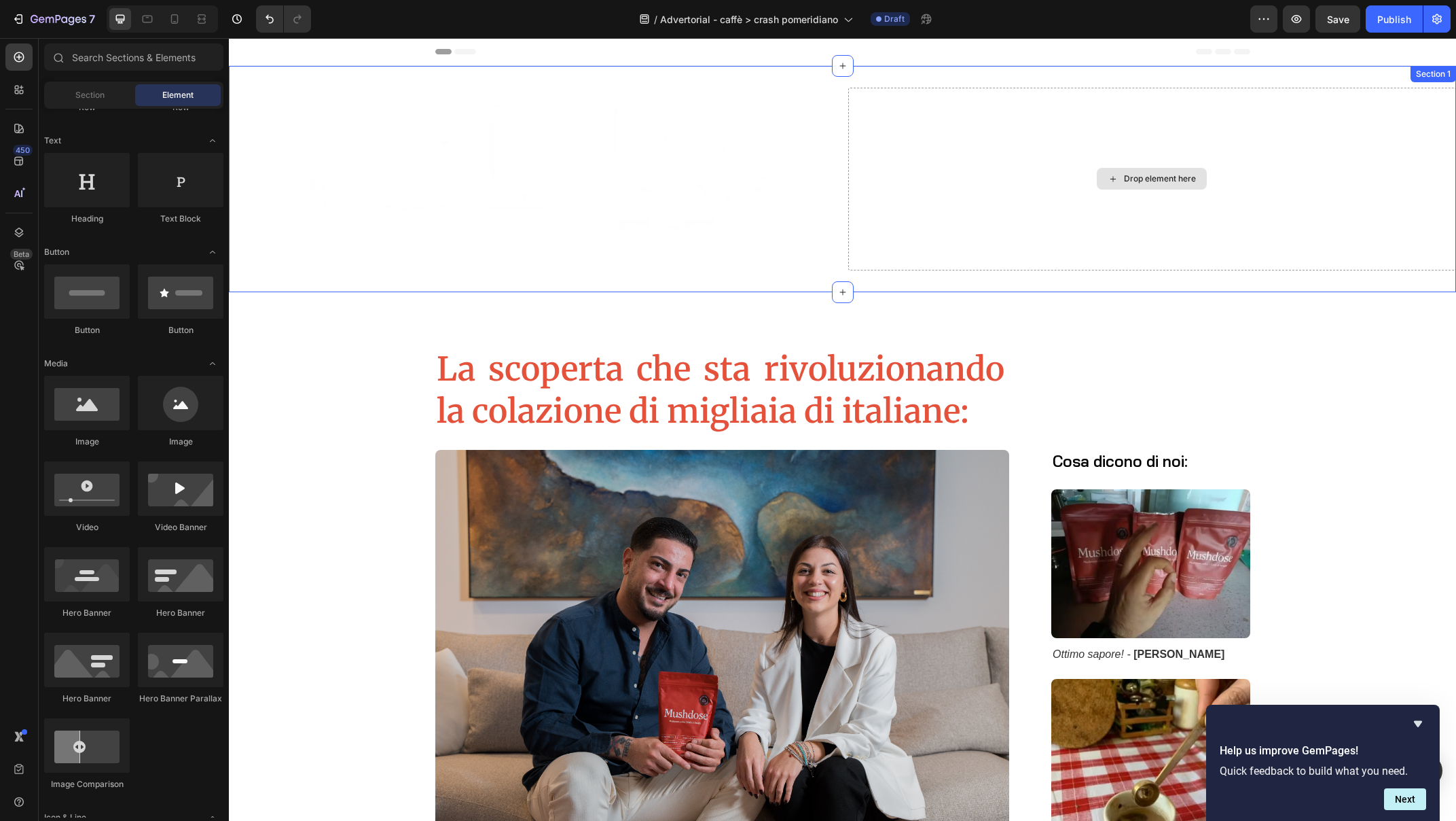
click at [1127, 180] on div "Drop element here" at bounding box center [1159, 178] width 72 height 11
click at [175, 183] on div at bounding box center [180, 179] width 85 height 54
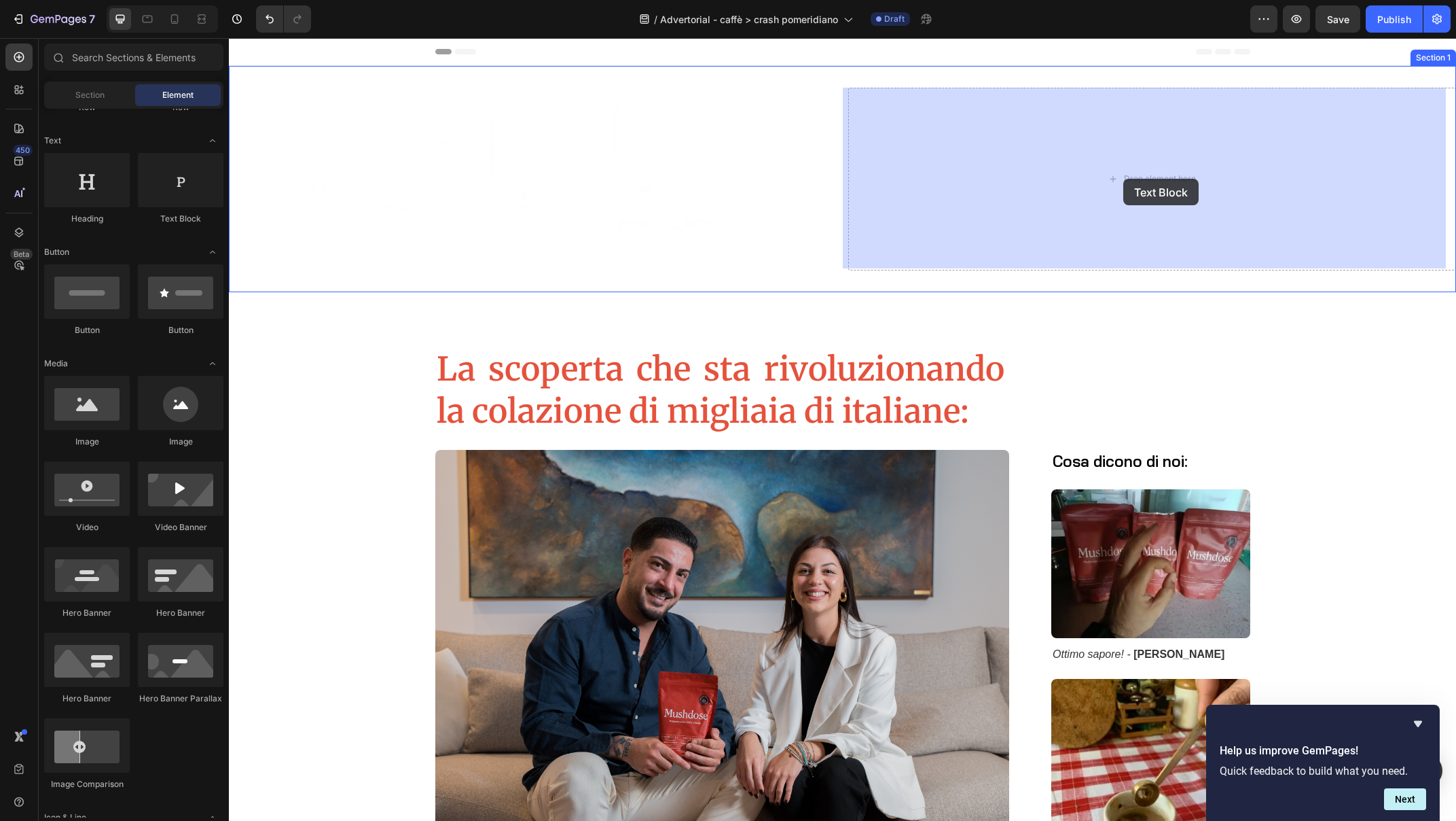
drag, startPoint x: 402, startPoint y: 220, endPoint x: 1123, endPoint y: 178, distance: 722.2
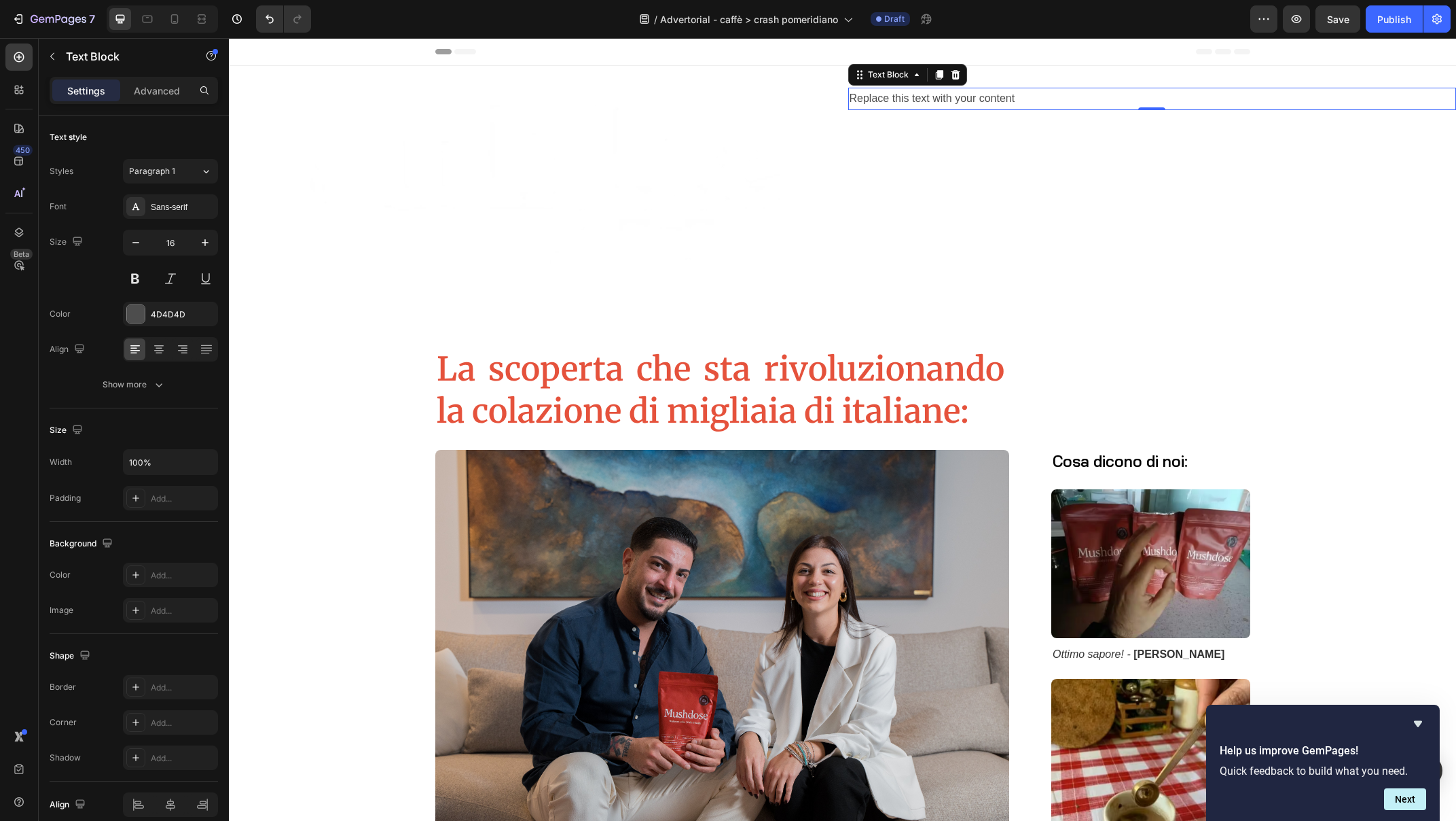
click at [1029, 103] on div "Replace this text with your content" at bounding box center [1152, 98] width 609 height 23
click at [1029, 103] on p "Replace this text with your content" at bounding box center [1152, 99] width 606 height 20
click at [888, 91] on p "Advertorial" at bounding box center [1152, 99] width 606 height 20
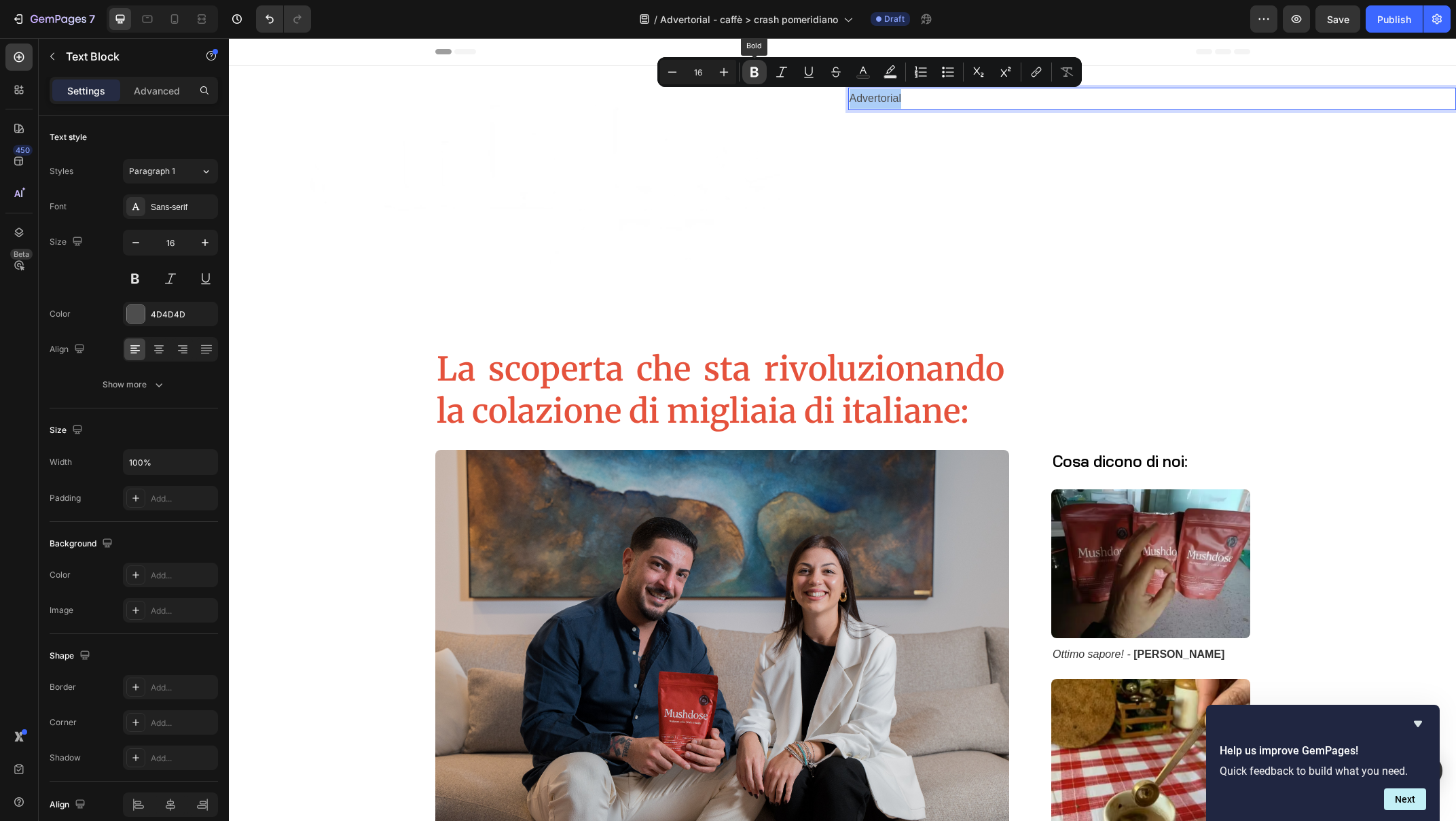
click at [749, 69] on icon "Editor contextual toolbar" at bounding box center [754, 72] width 14 height 14
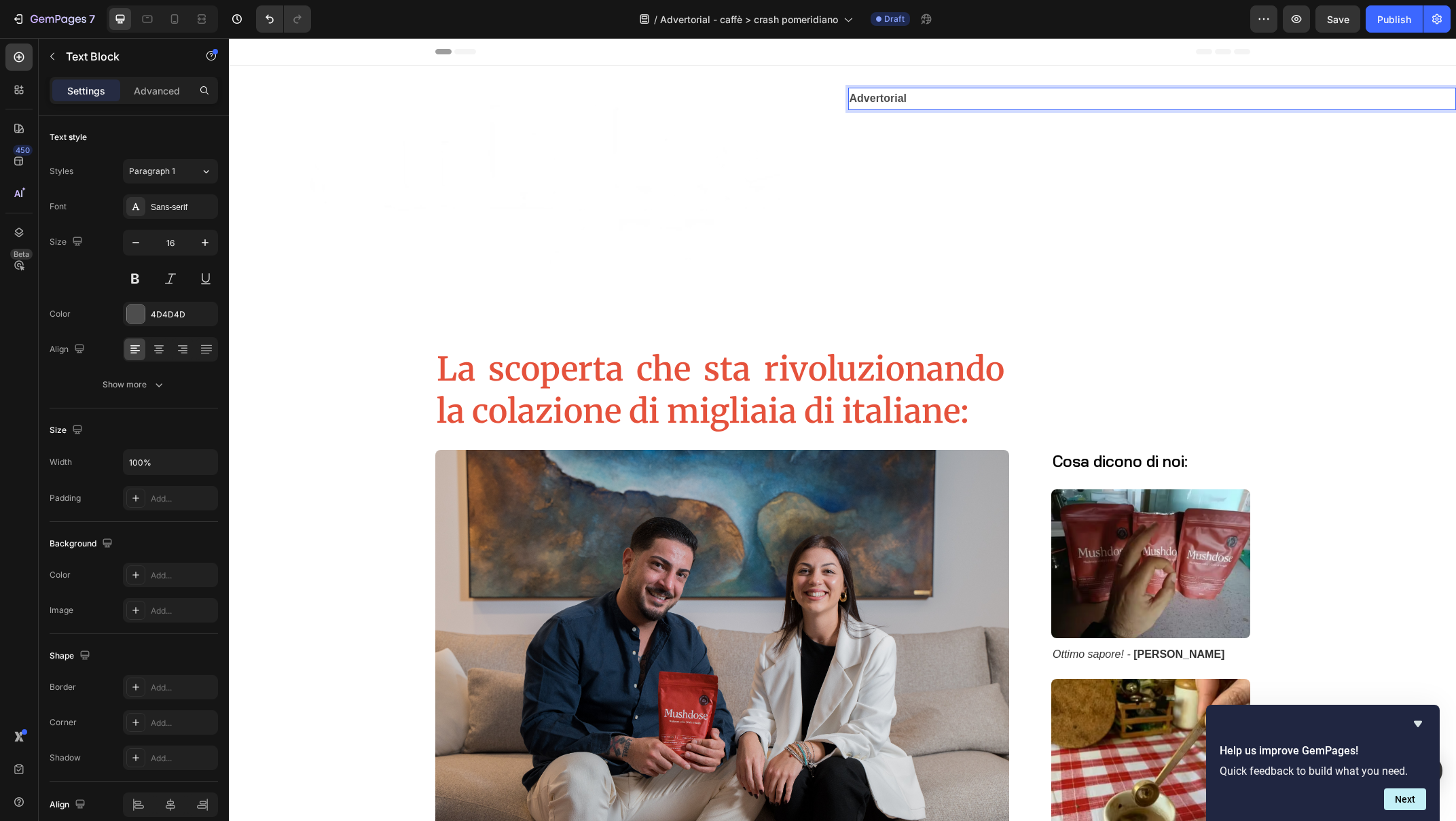
click at [888, 102] on strong "Advertorial" at bounding box center [878, 98] width 57 height 12
click at [734, 178] on img at bounding box center [533, 178] width 609 height 183
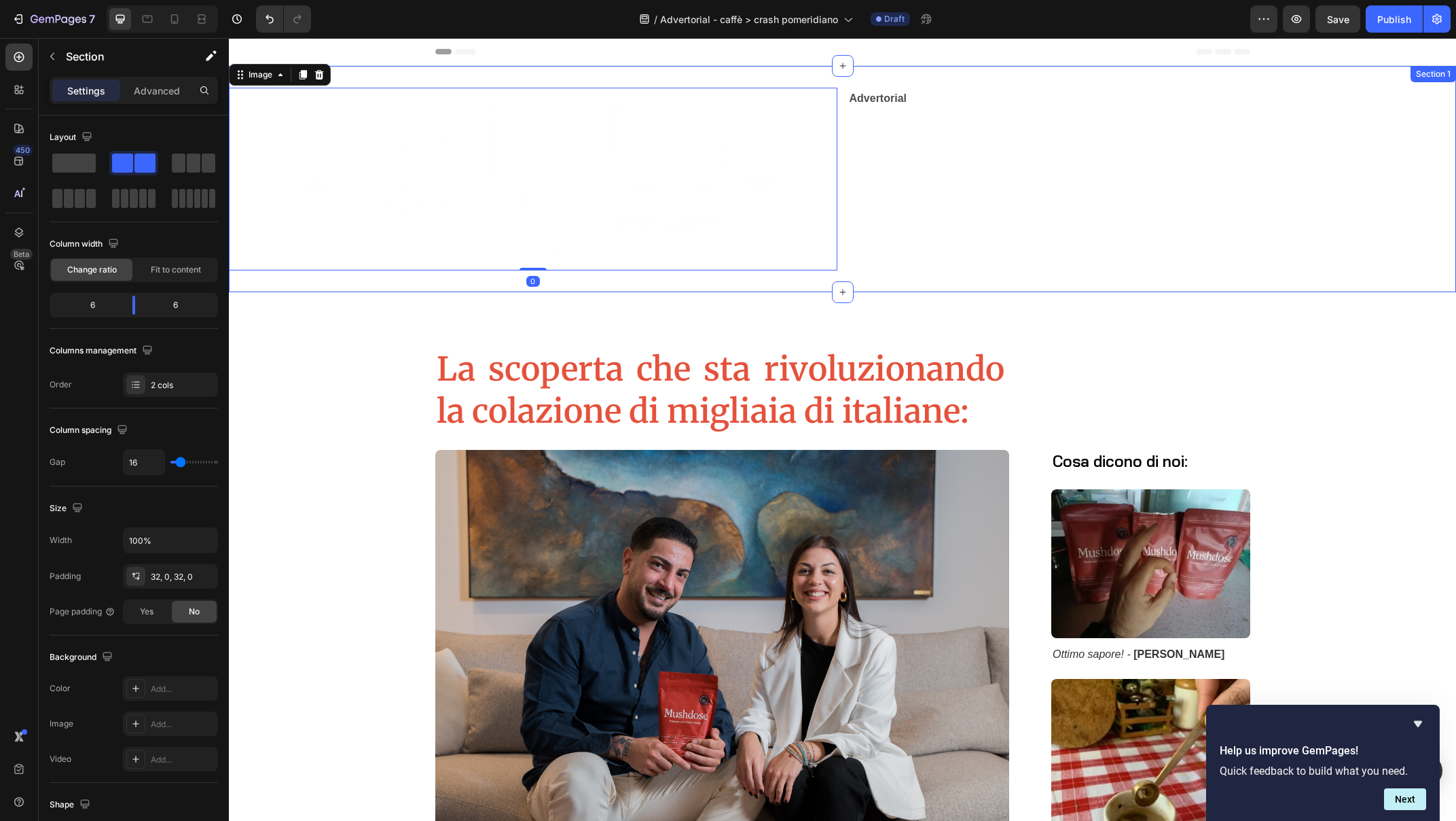
click at [928, 164] on div "Advertorial Text Block" at bounding box center [1152, 178] width 609 height 183
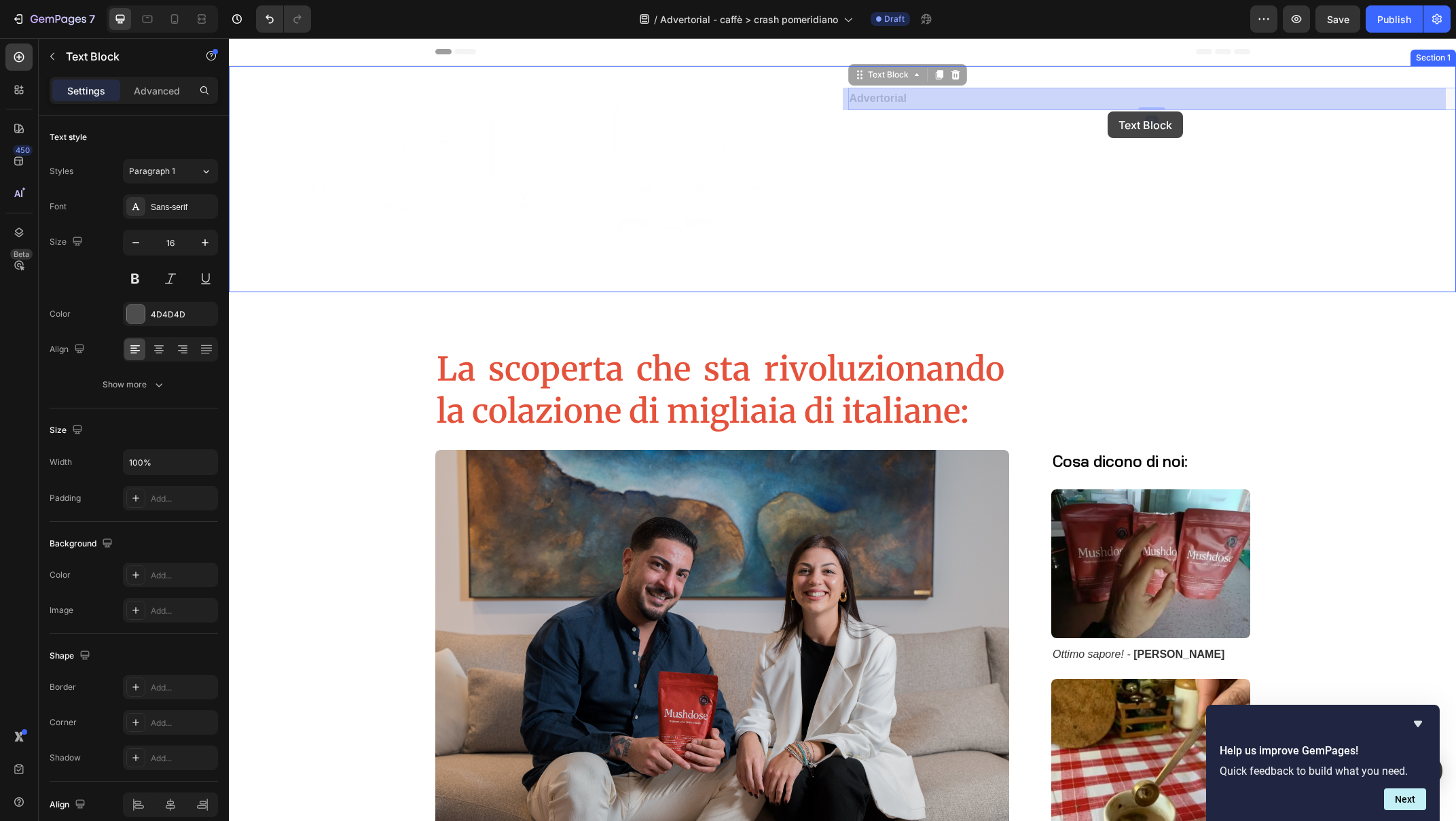
drag, startPoint x: 1107, startPoint y: 98, endPoint x: 1108, endPoint y: 112, distance: 14.0
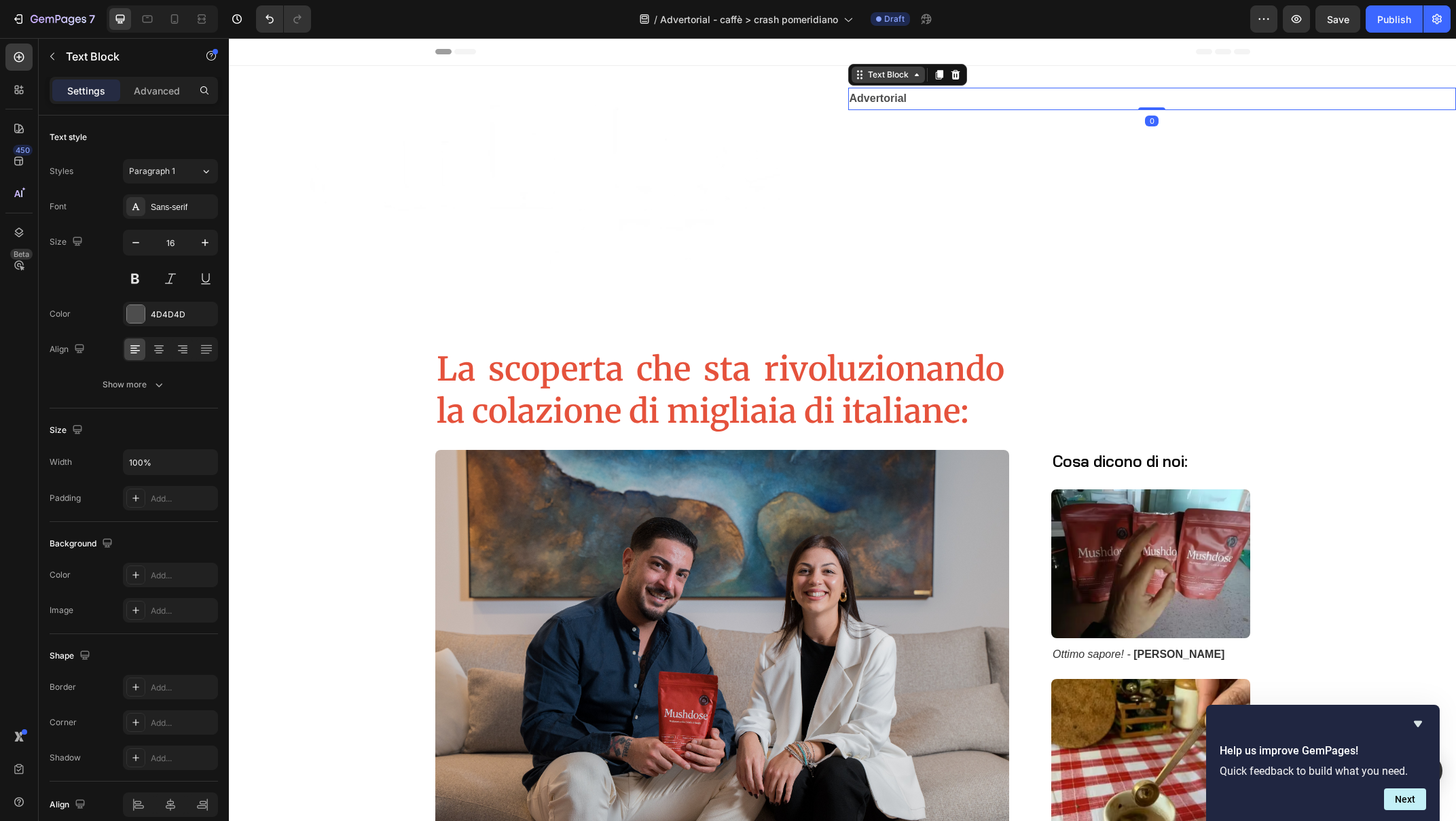
click at [897, 76] on div "Text Block" at bounding box center [888, 74] width 47 height 12
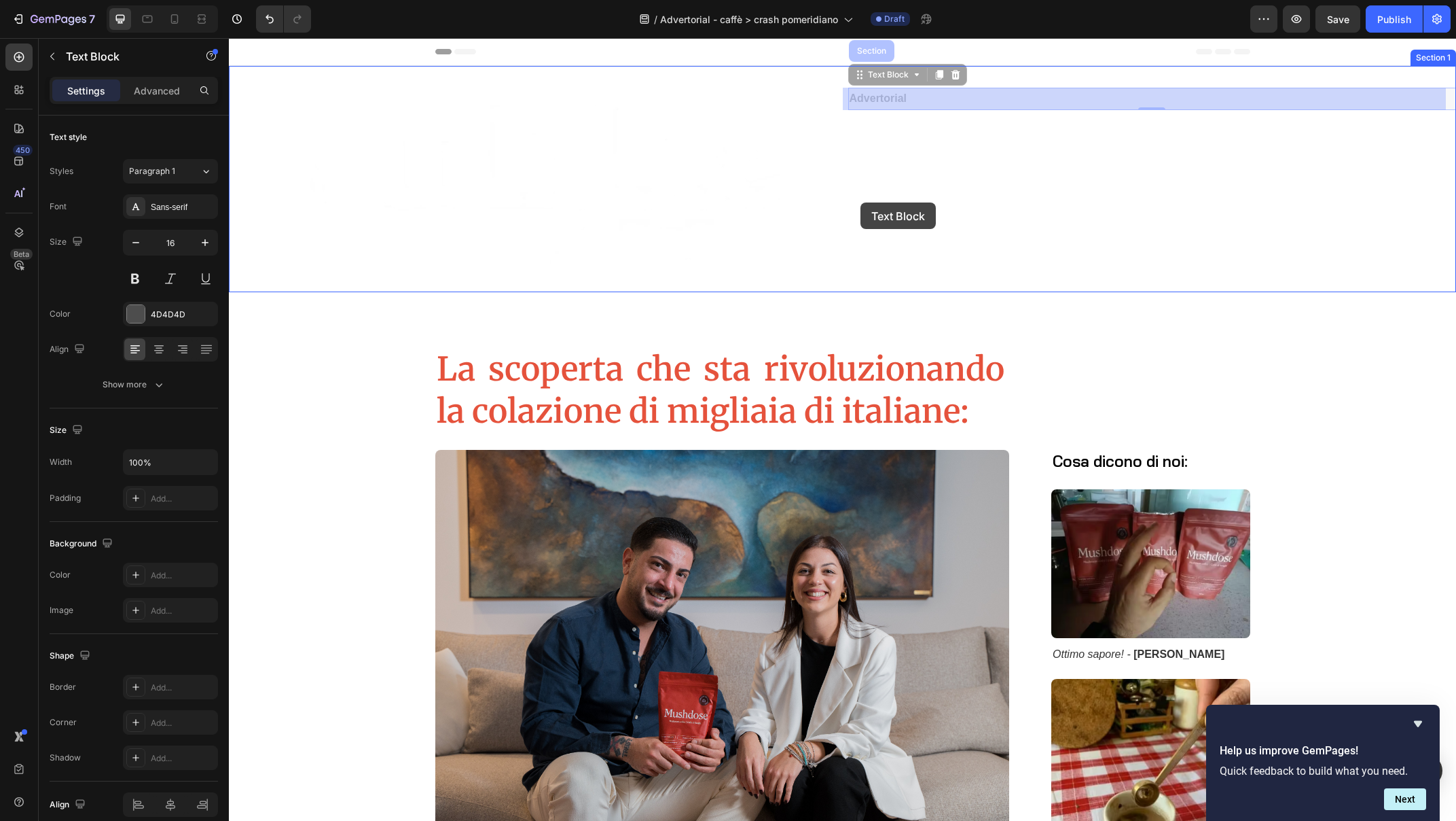
drag, startPoint x: 854, startPoint y: 77, endPoint x: 860, endPoint y: 202, distance: 125.1
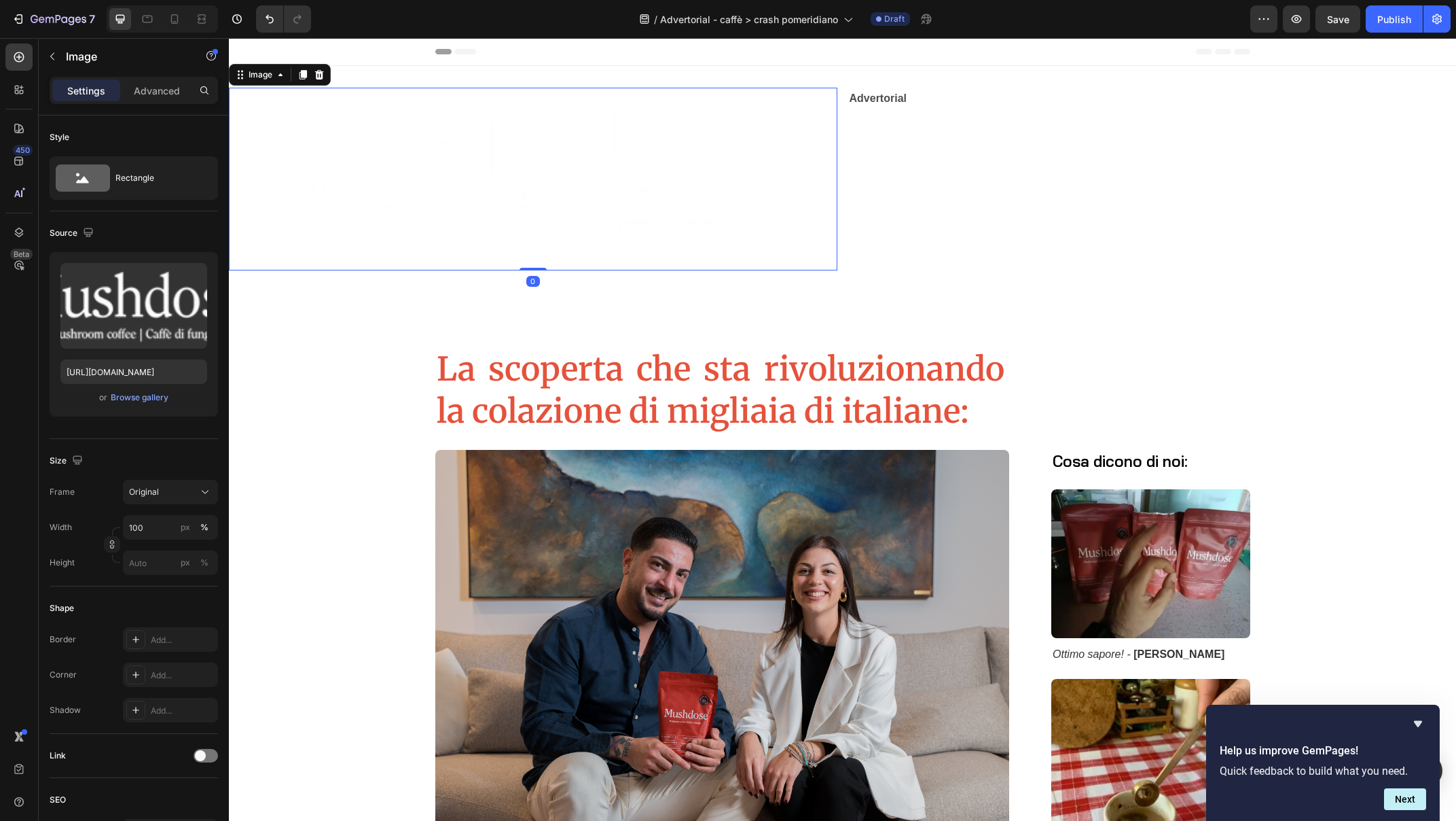
click at [756, 153] on img at bounding box center [533, 178] width 609 height 183
click at [430, 151] on img at bounding box center [533, 178] width 609 height 183
click at [429, 151] on img at bounding box center [533, 178] width 609 height 183
click at [79, 90] on p "Settings" at bounding box center [86, 90] width 38 height 14
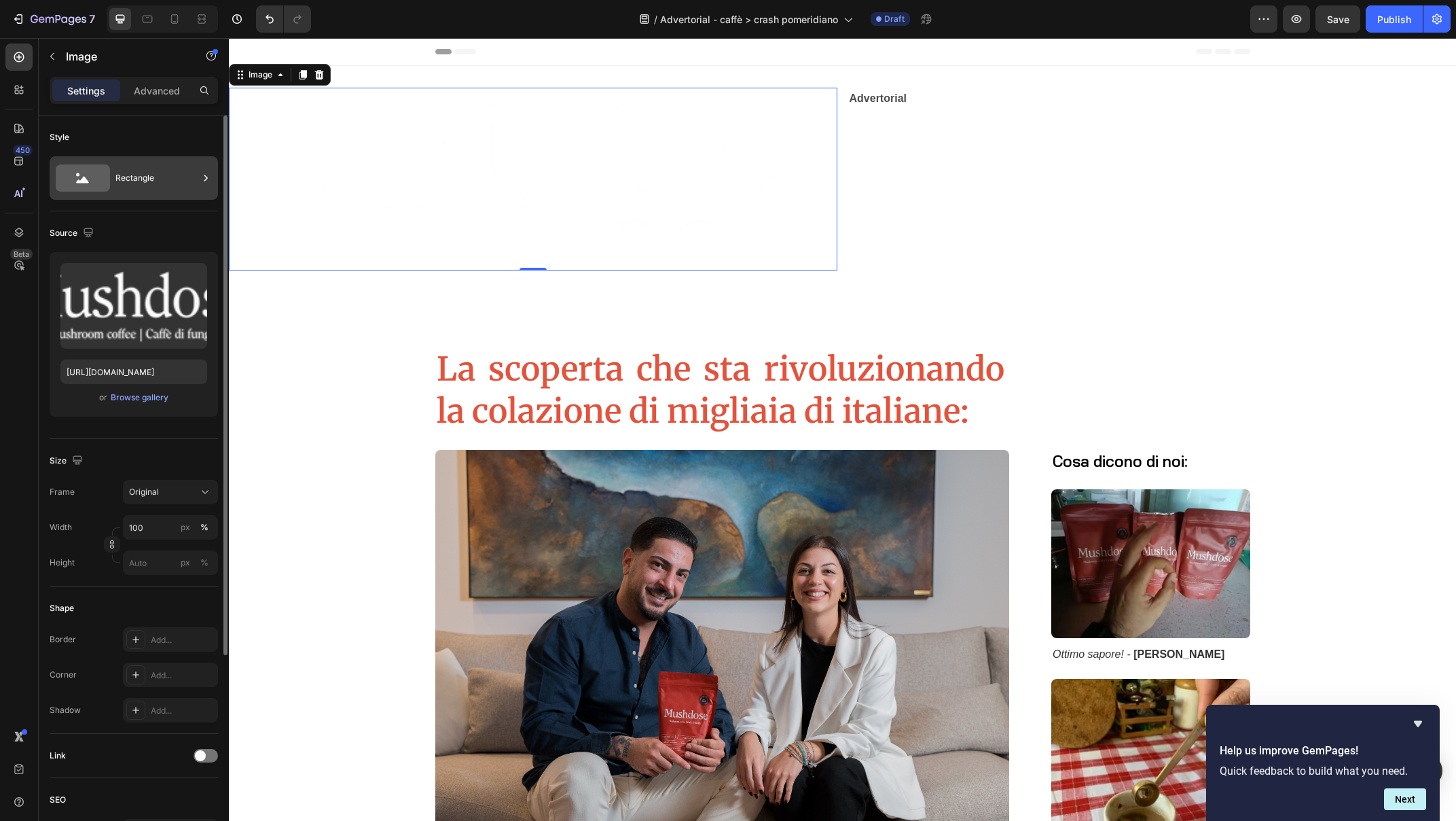
click at [139, 175] on div "Rectangle" at bounding box center [157, 178] width 83 height 32
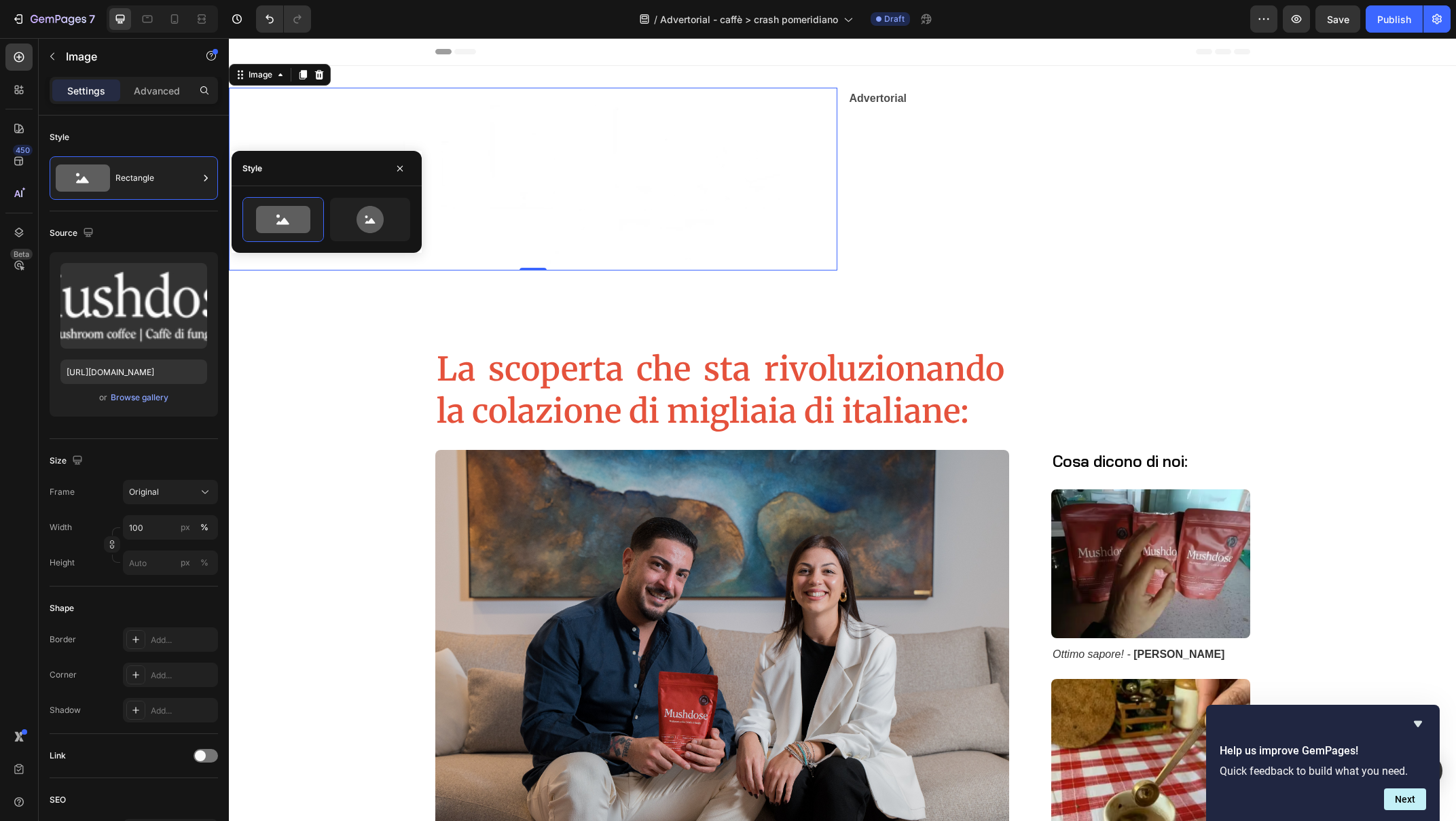
click at [671, 168] on img at bounding box center [533, 178] width 609 height 183
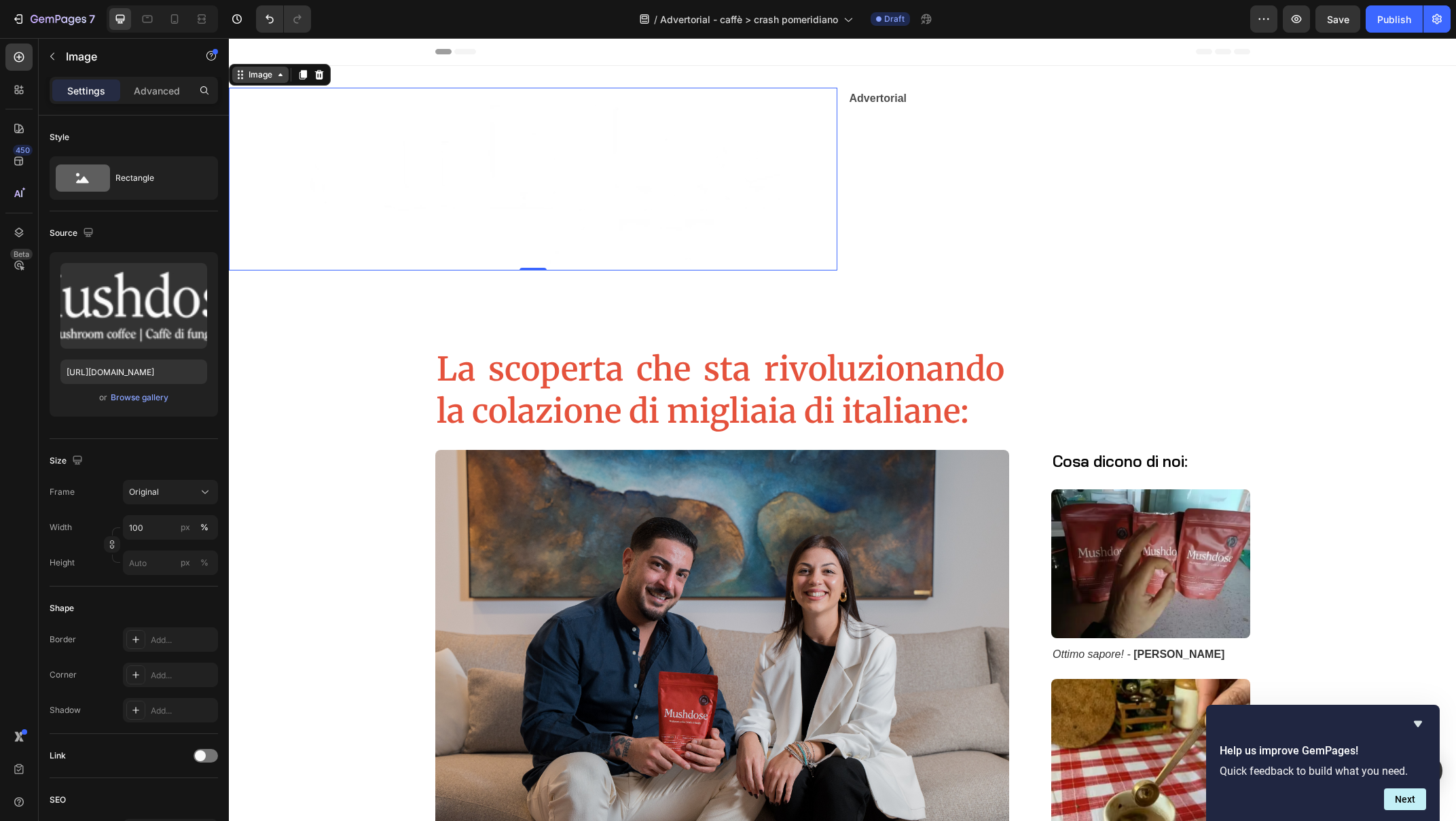
click at [277, 77] on icon at bounding box center [280, 74] width 11 height 11
click at [277, 76] on icon at bounding box center [280, 74] width 11 height 11
click at [278, 74] on icon at bounding box center [280, 74] width 11 height 11
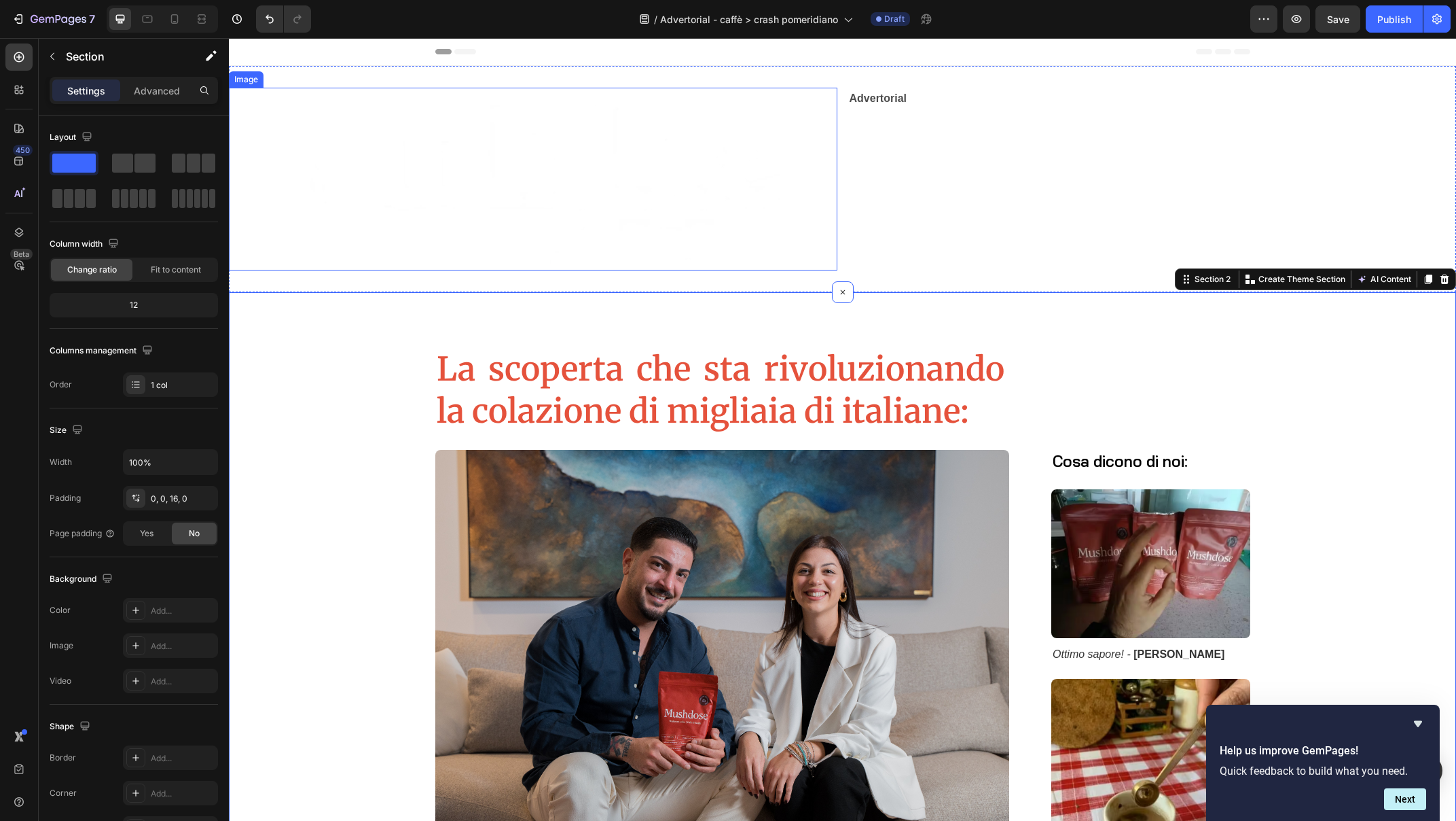
click at [297, 159] on img at bounding box center [533, 178] width 609 height 183
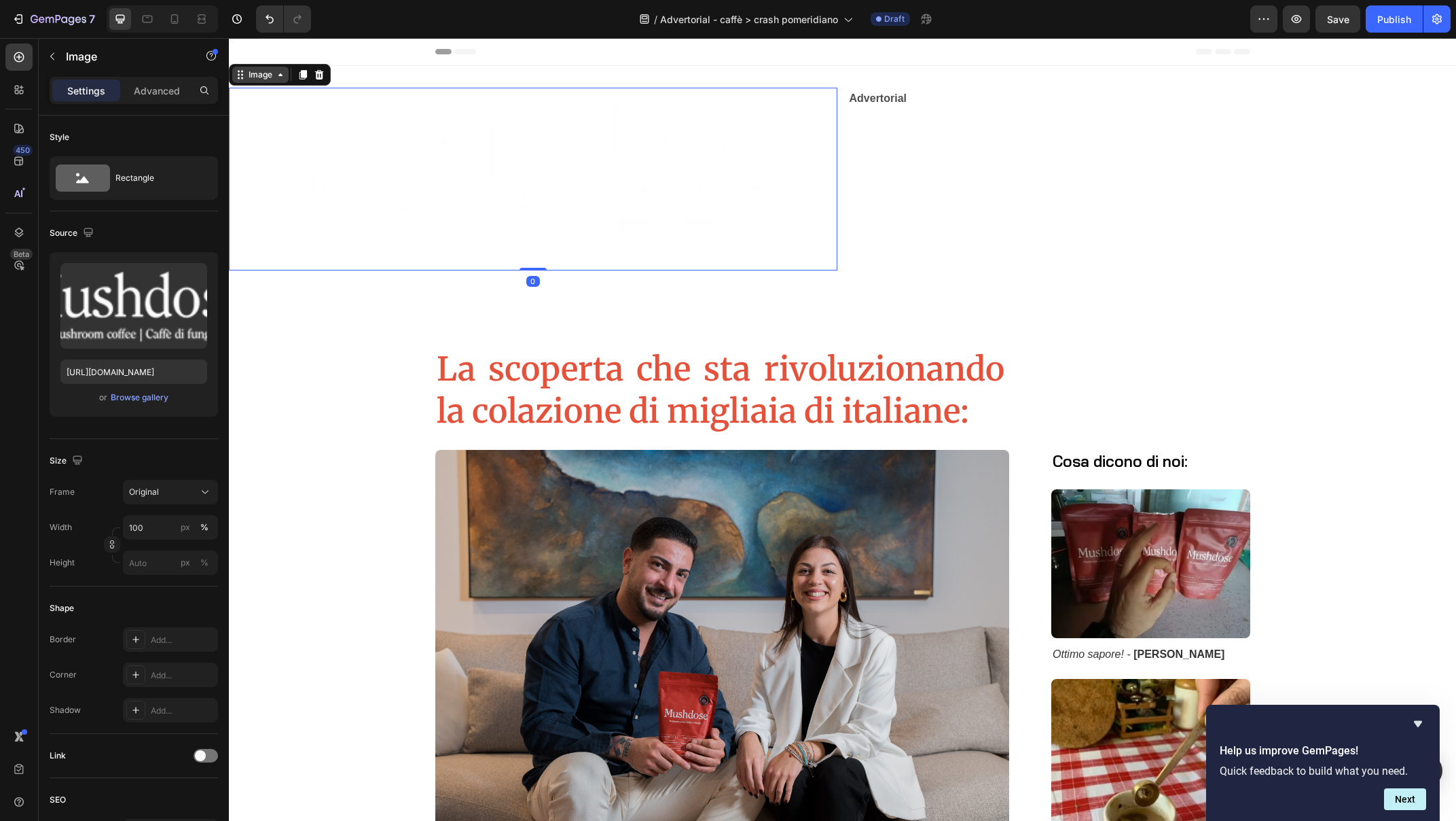
click at [281, 77] on icon at bounding box center [280, 74] width 11 height 11
click at [255, 78] on div "Image" at bounding box center [259, 74] width 29 height 12
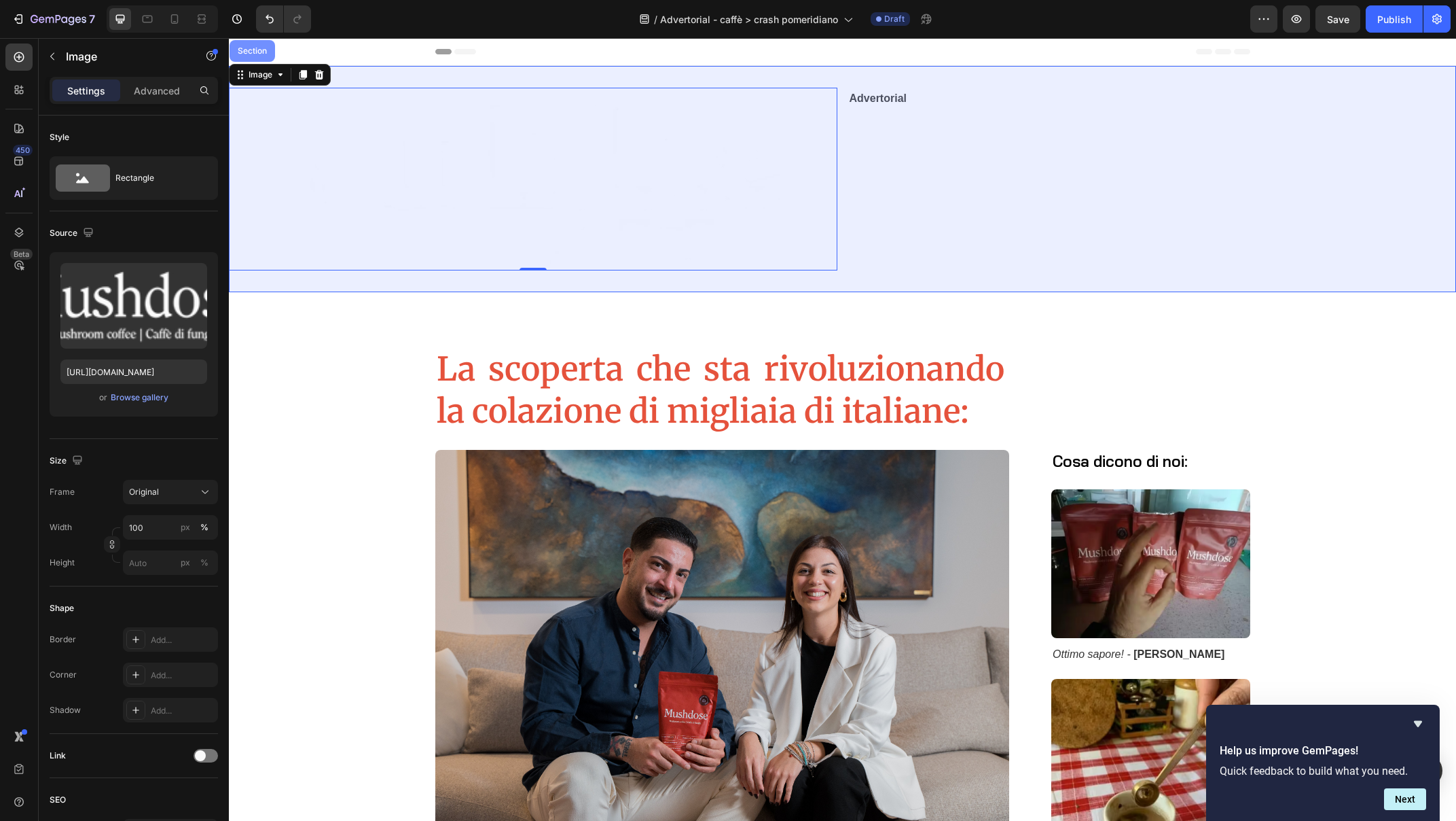
click at [254, 42] on div "Section" at bounding box center [252, 51] width 46 height 22
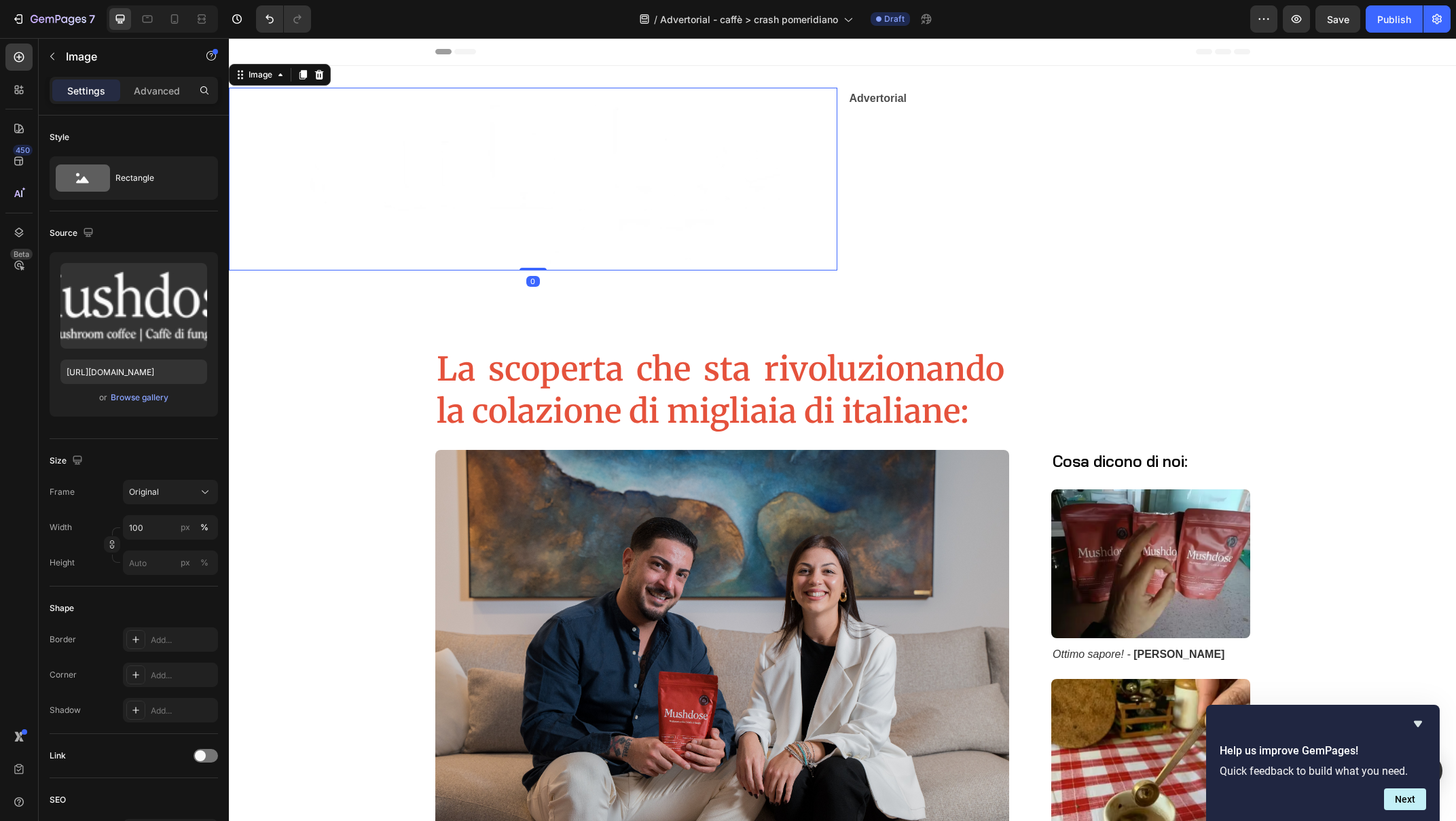
click at [271, 125] on img at bounding box center [533, 178] width 609 height 183
click at [269, 76] on div "Image" at bounding box center [259, 74] width 29 height 12
click at [249, 76] on div "Image" at bounding box center [259, 74] width 29 height 12
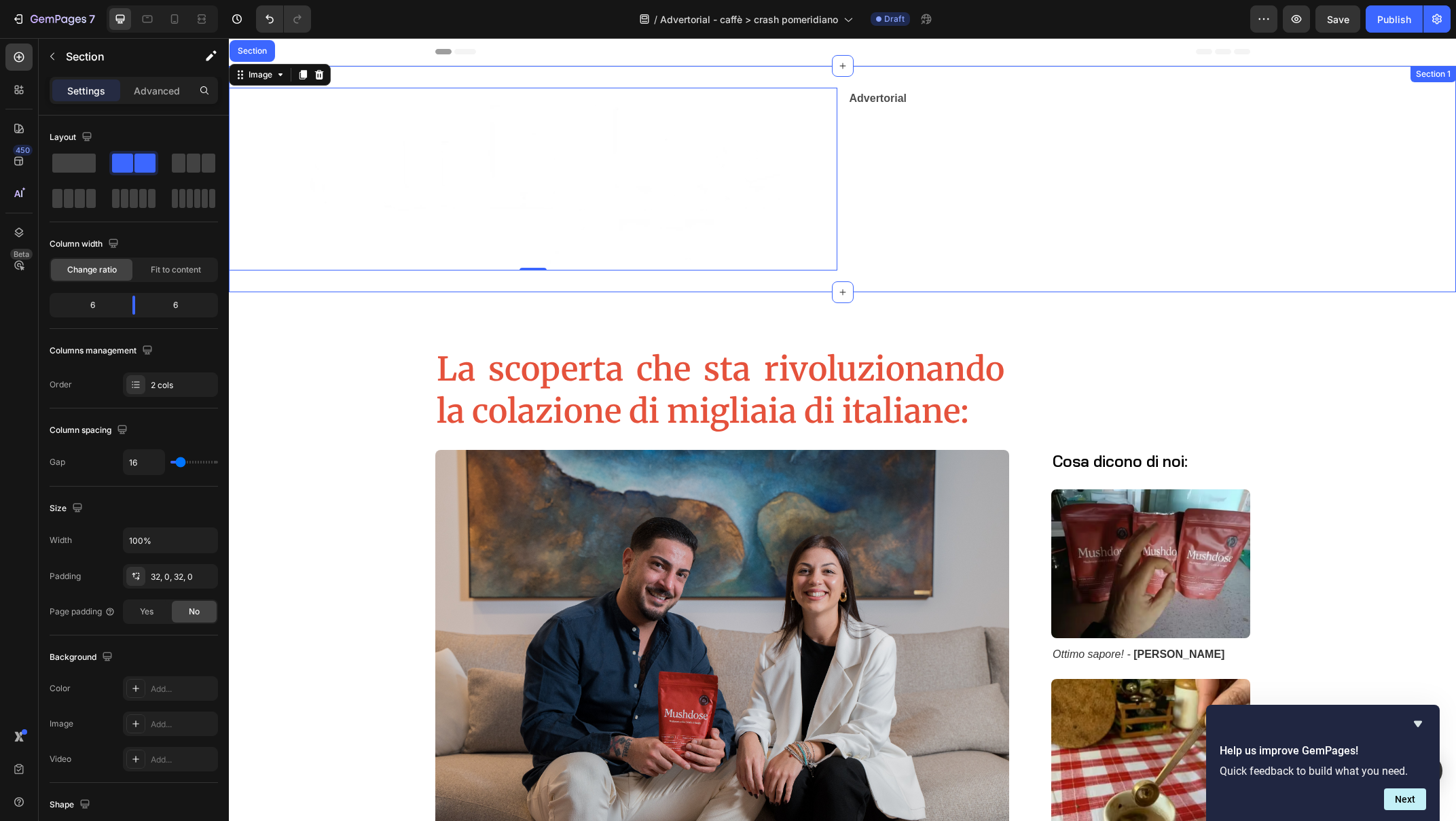
click at [448, 72] on div "Image Section 0 Advertorial Text Block Section 1" at bounding box center [842, 179] width 1227 height 226
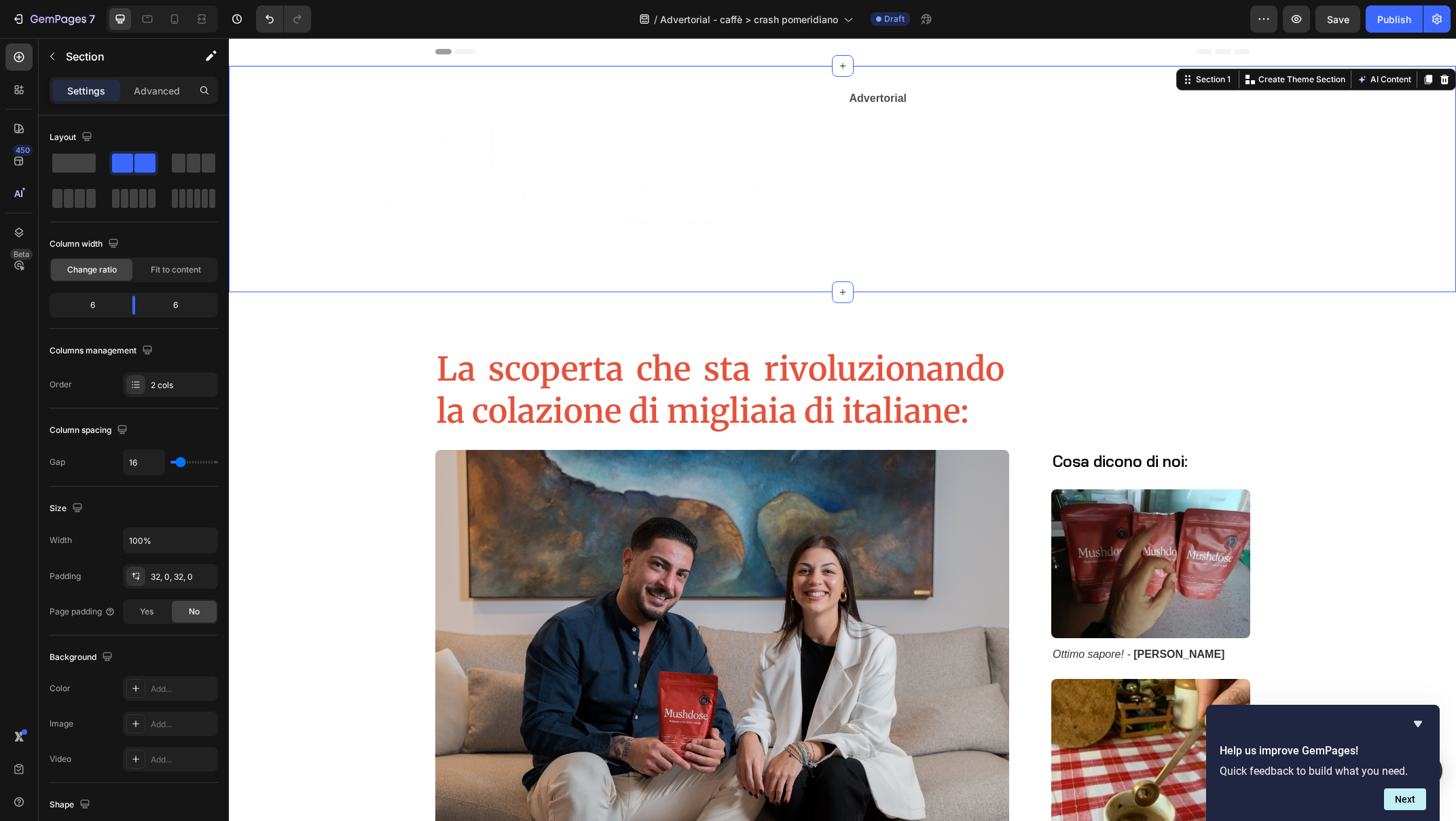
click at [448, 72] on div "Image Advertorial Text Block Section 1 Create Theme Section AI Content Write wi…" at bounding box center [842, 179] width 1227 height 226
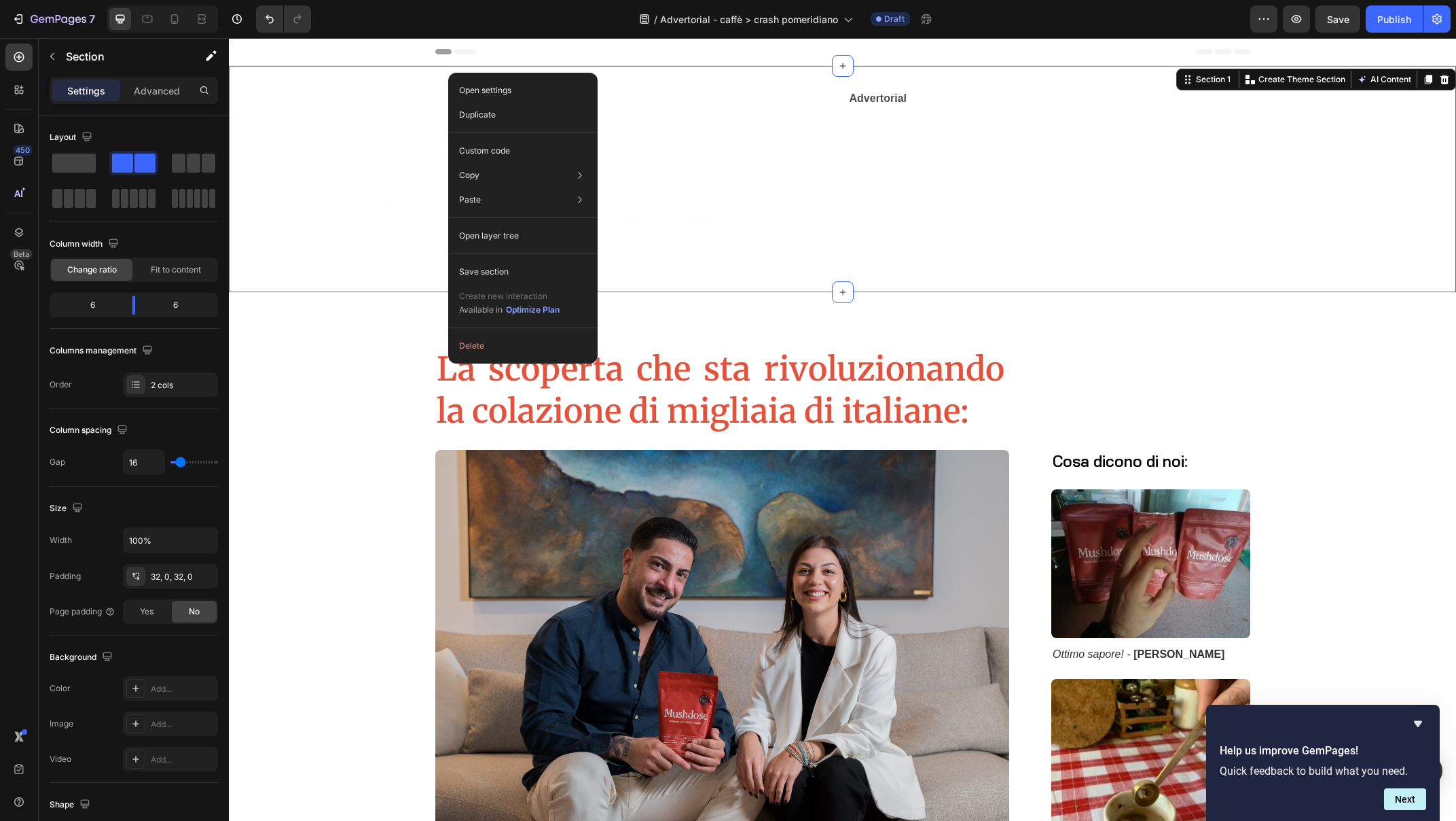
click at [81, 92] on p "Settings" at bounding box center [86, 90] width 38 height 14
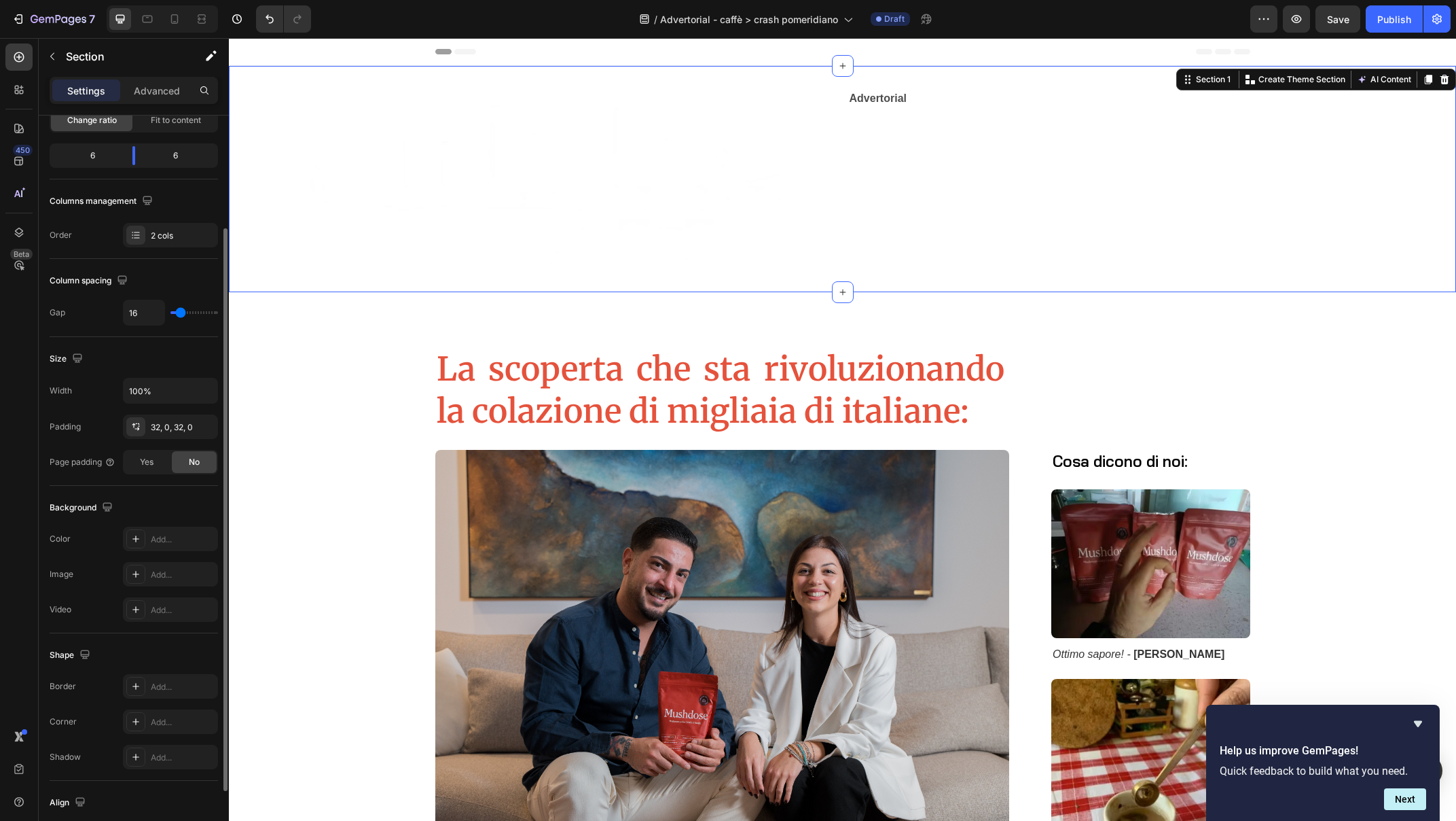
scroll to position [240, 0]
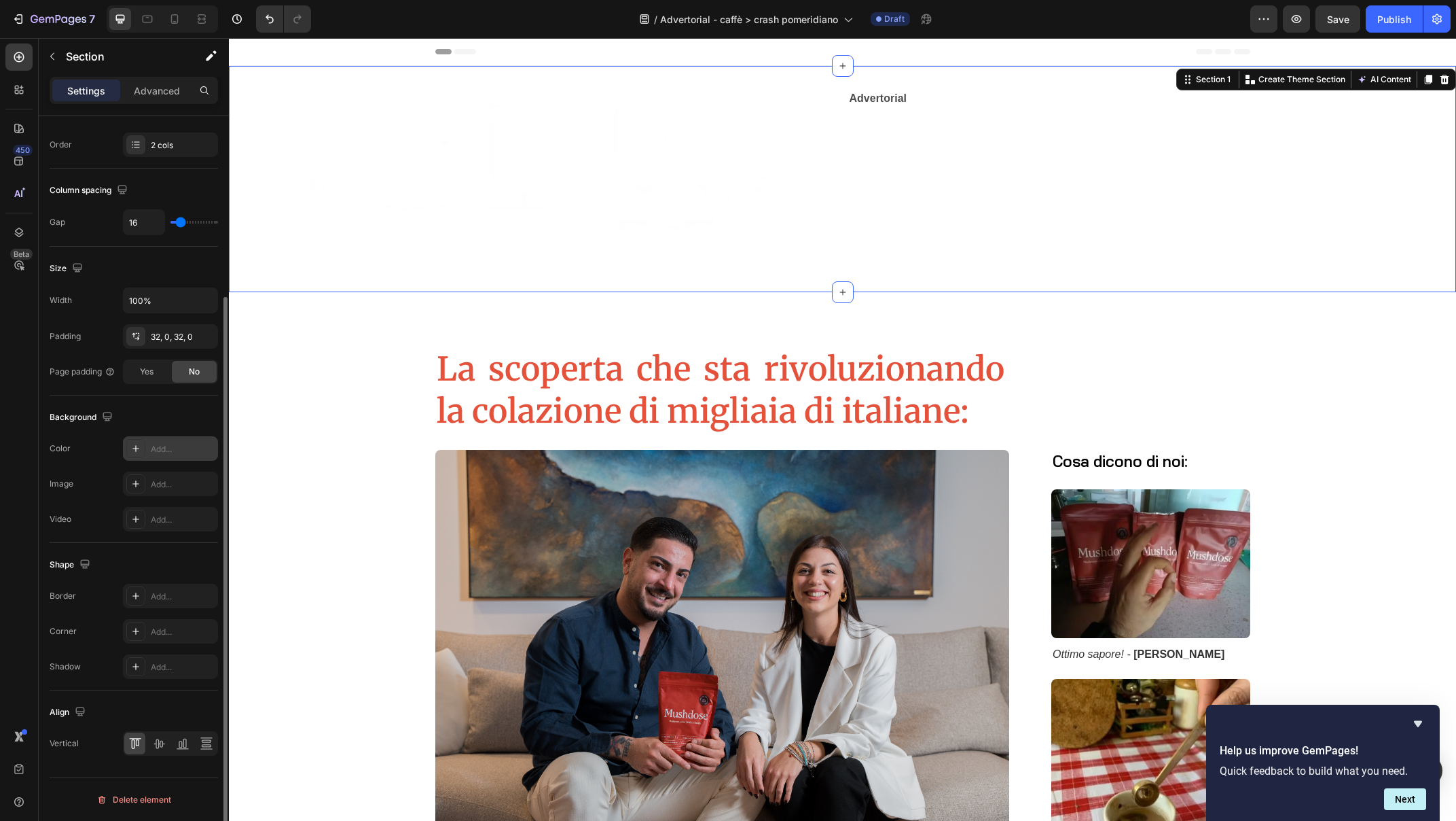
click at [172, 446] on div "Add..." at bounding box center [182, 449] width 63 height 12
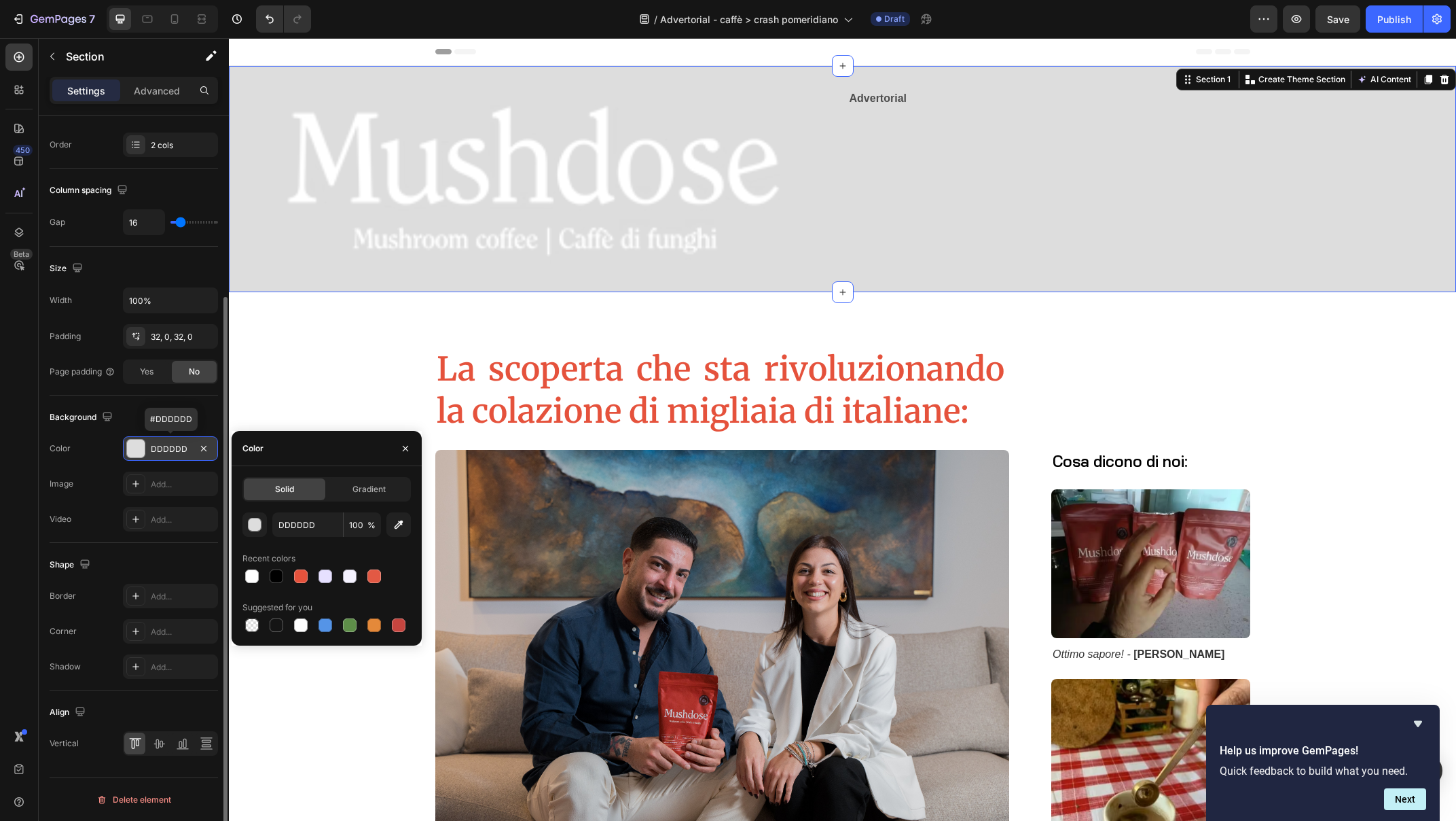
click at [165, 449] on div "DDDDDD" at bounding box center [170, 449] width 40 height 12
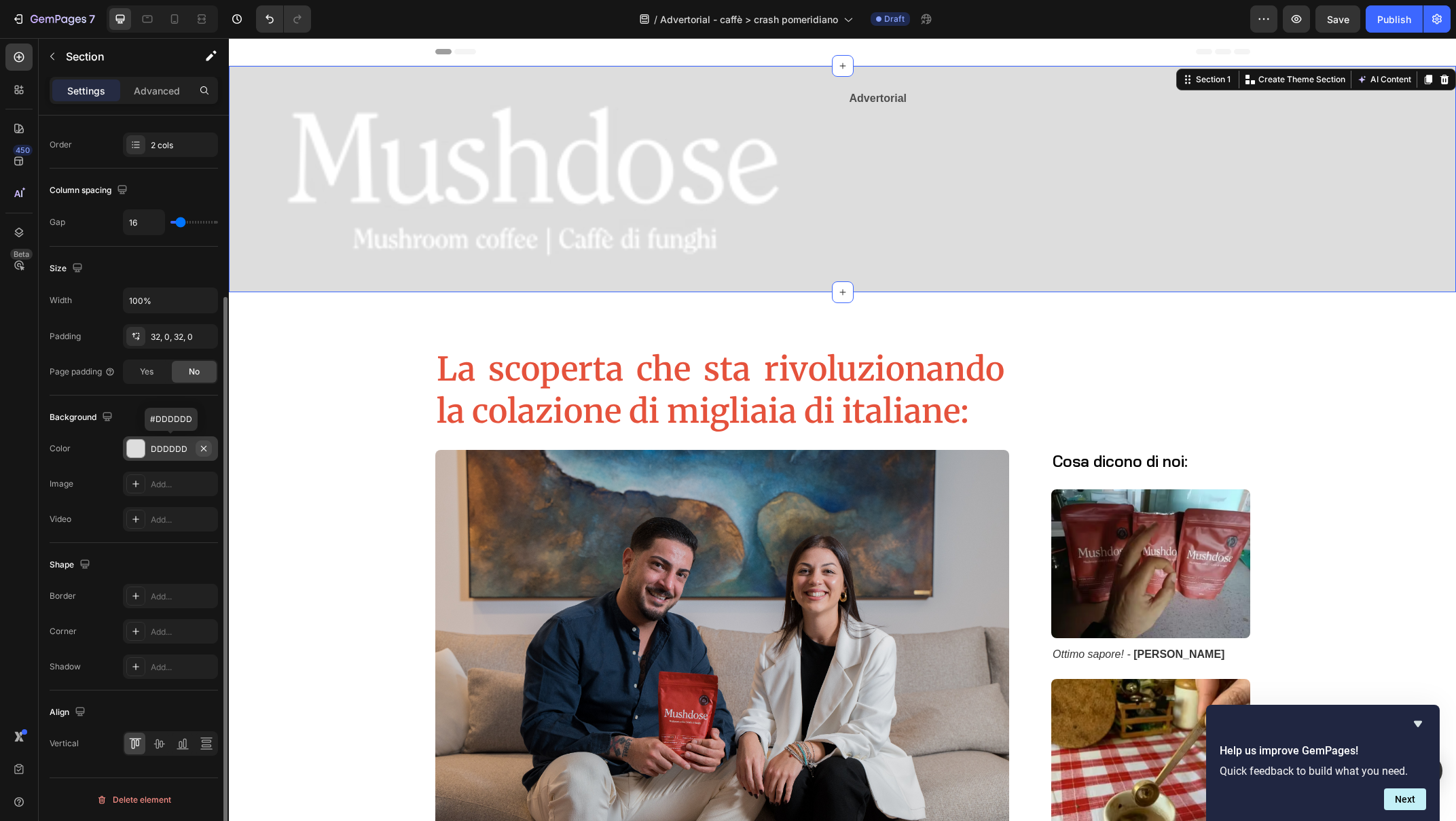
click at [204, 449] on icon "button" at bounding box center [203, 448] width 11 height 11
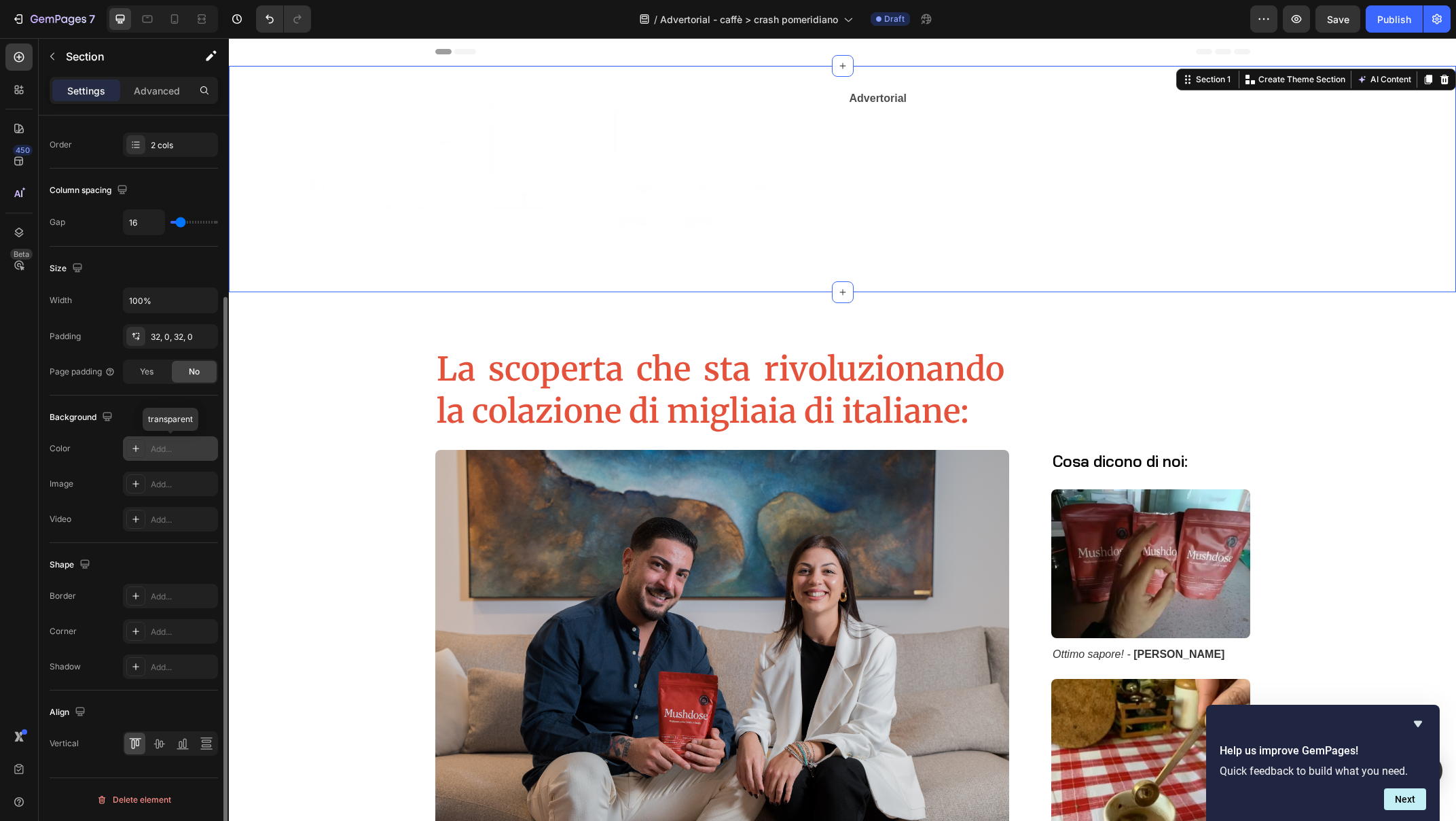
click at [176, 447] on div "Add..." at bounding box center [182, 449] width 63 height 12
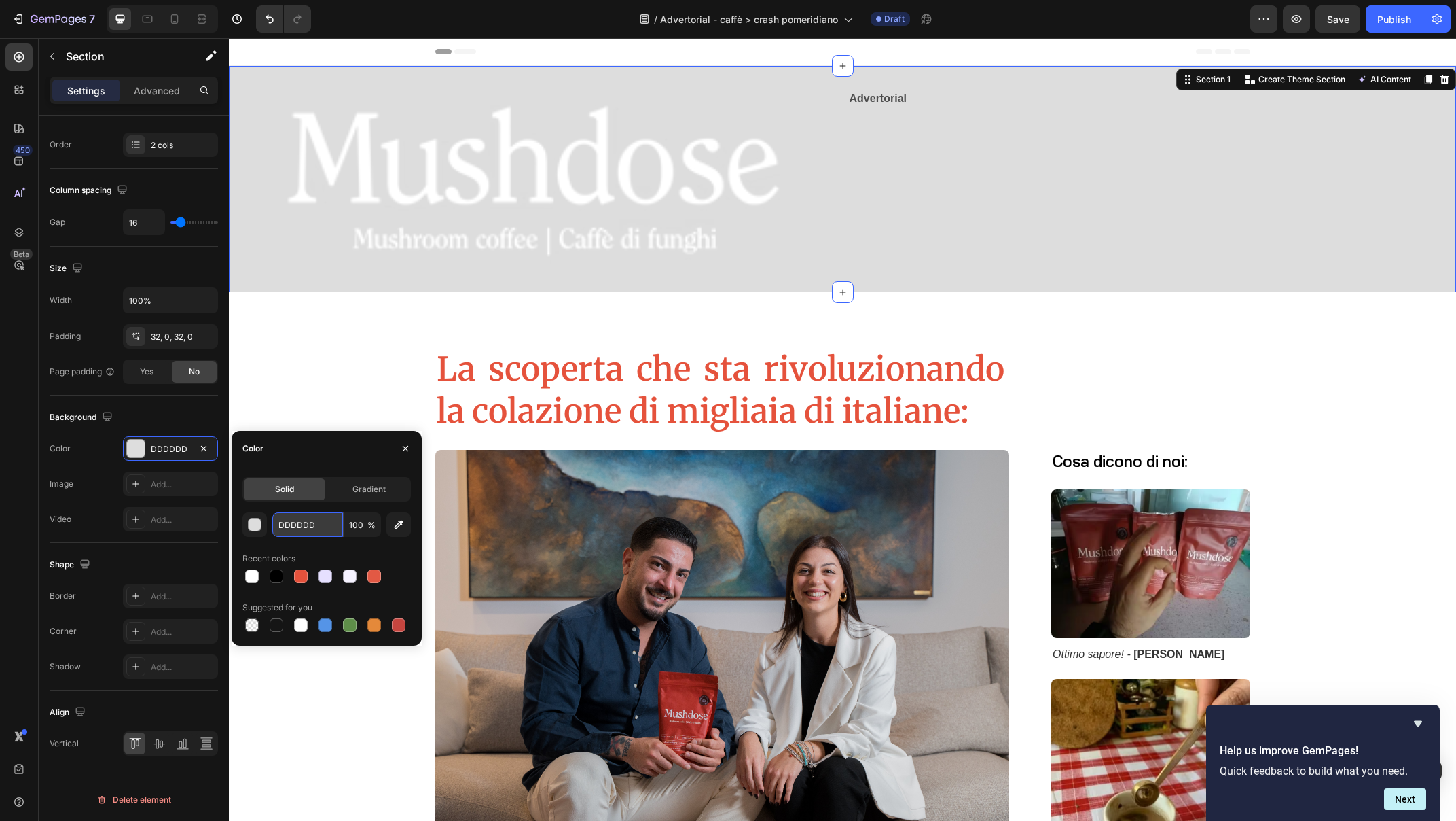
click at [299, 529] on input "DDDDDD" at bounding box center [307, 524] width 70 height 25
paste input "#D43A20"
type input "#D43A20"
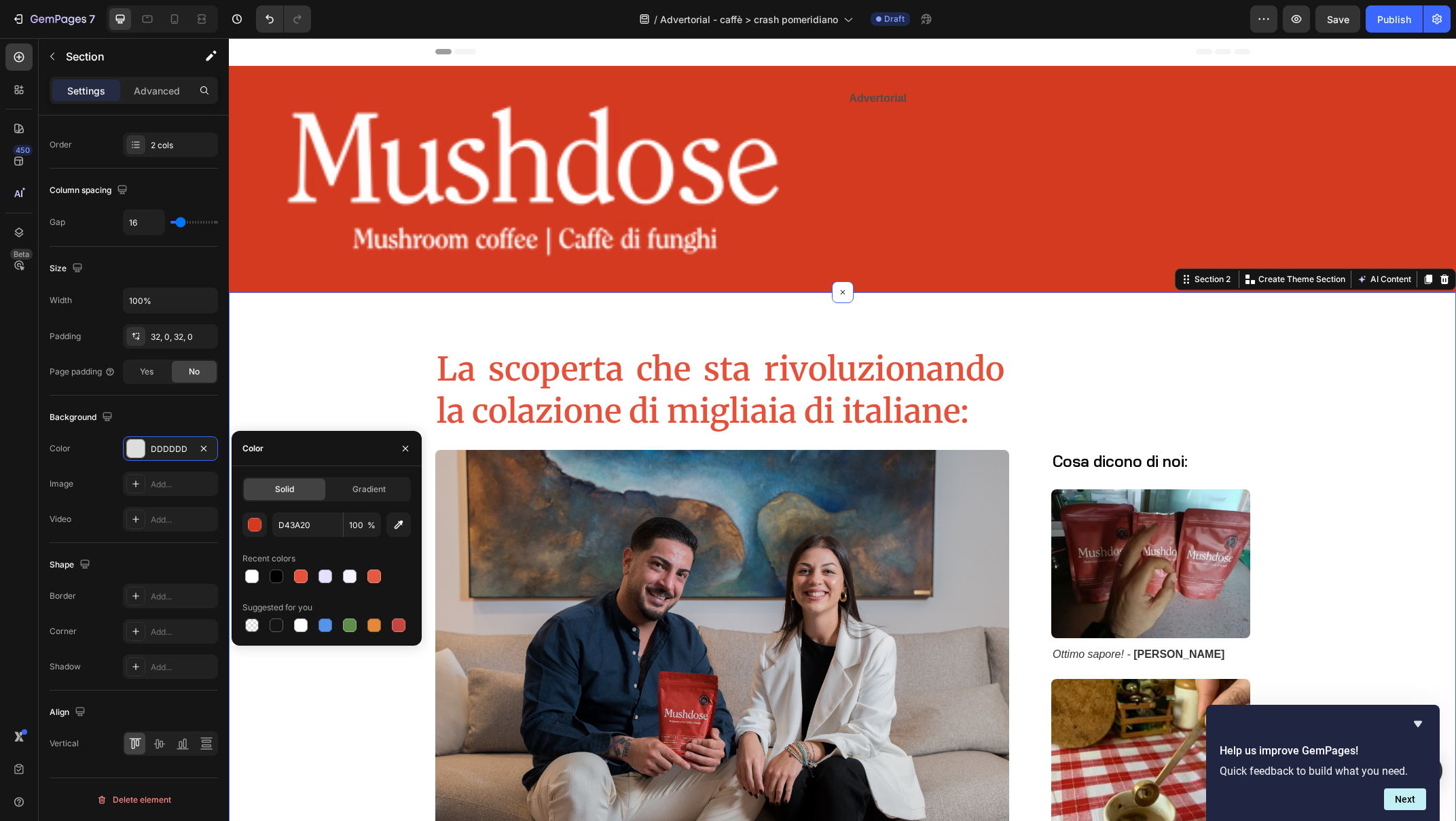
scroll to position [85, 0]
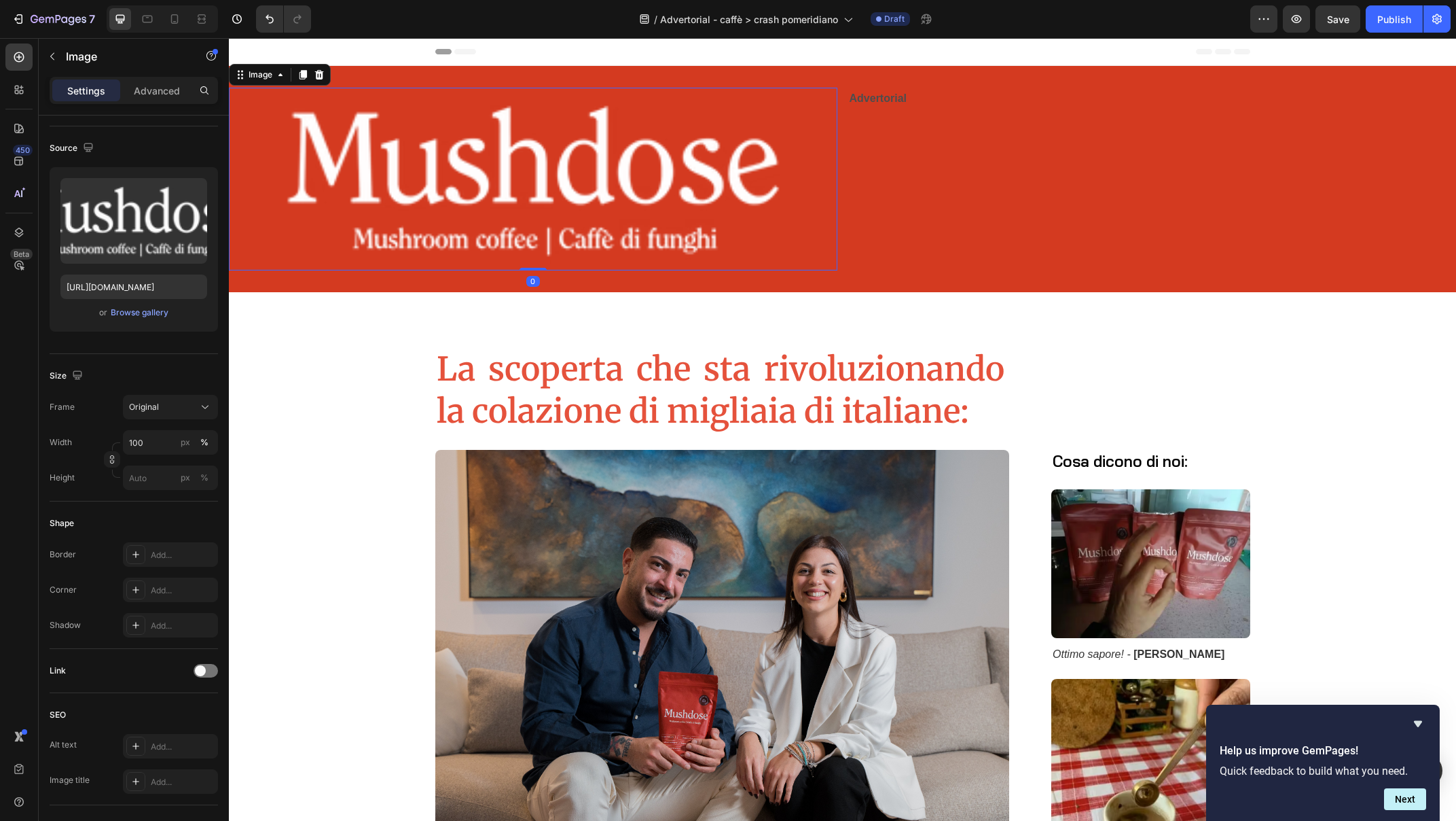
click at [434, 180] on img at bounding box center [533, 178] width 609 height 183
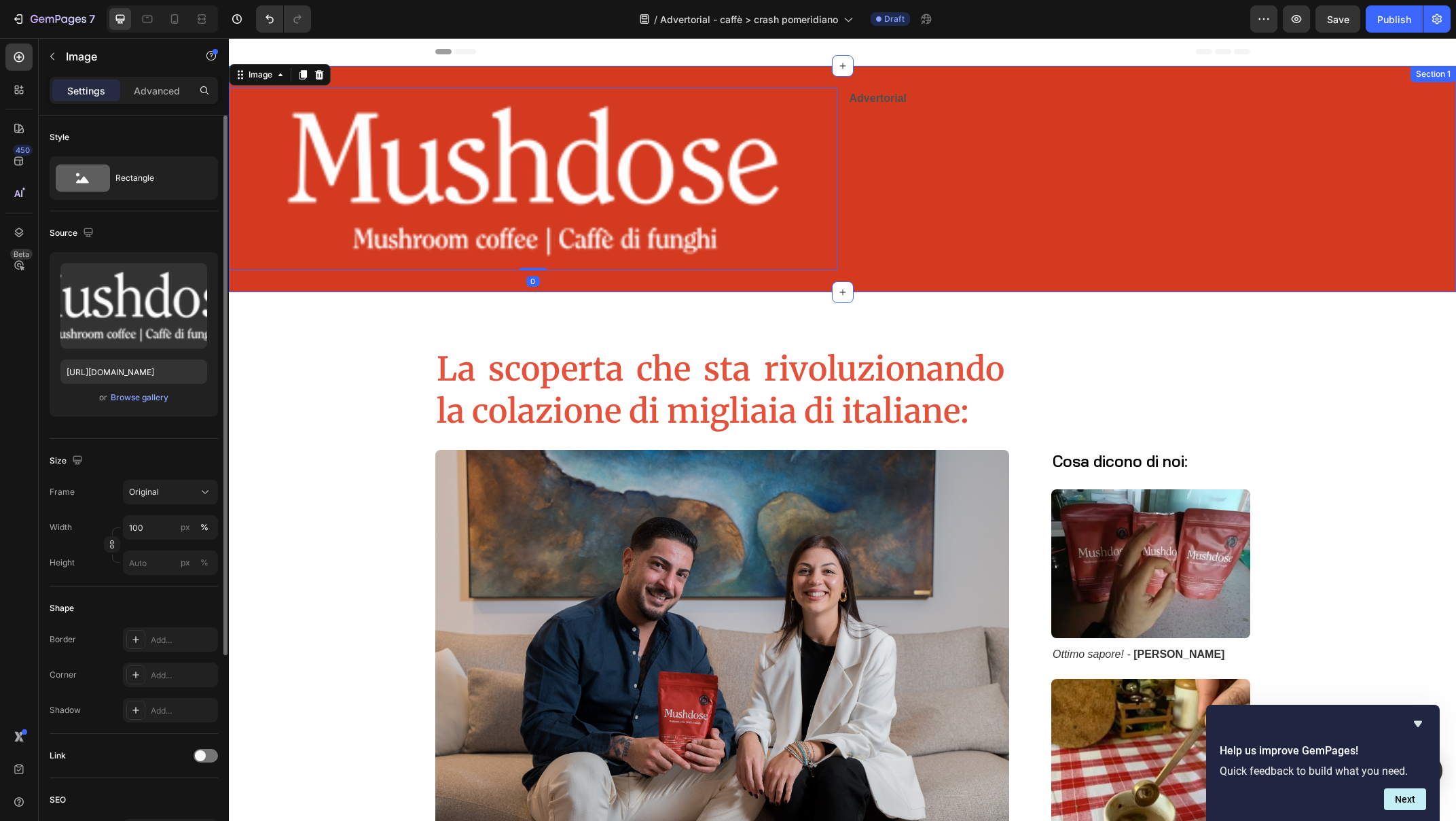
click at [1096, 177] on div "Advertorial Text Block" at bounding box center [1152, 178] width 609 height 183
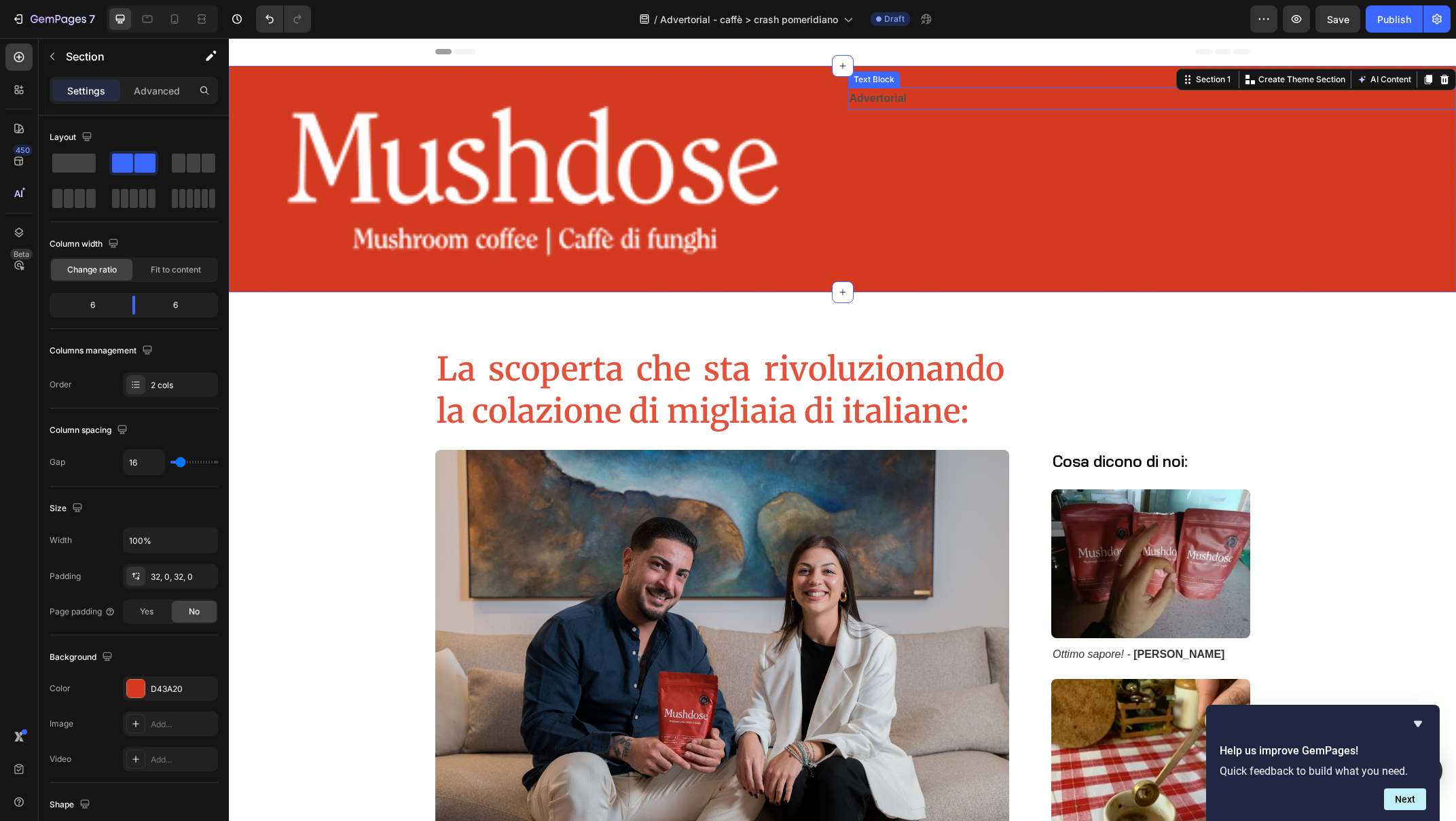
click at [890, 100] on strong "Advertorial" at bounding box center [878, 98] width 57 height 12
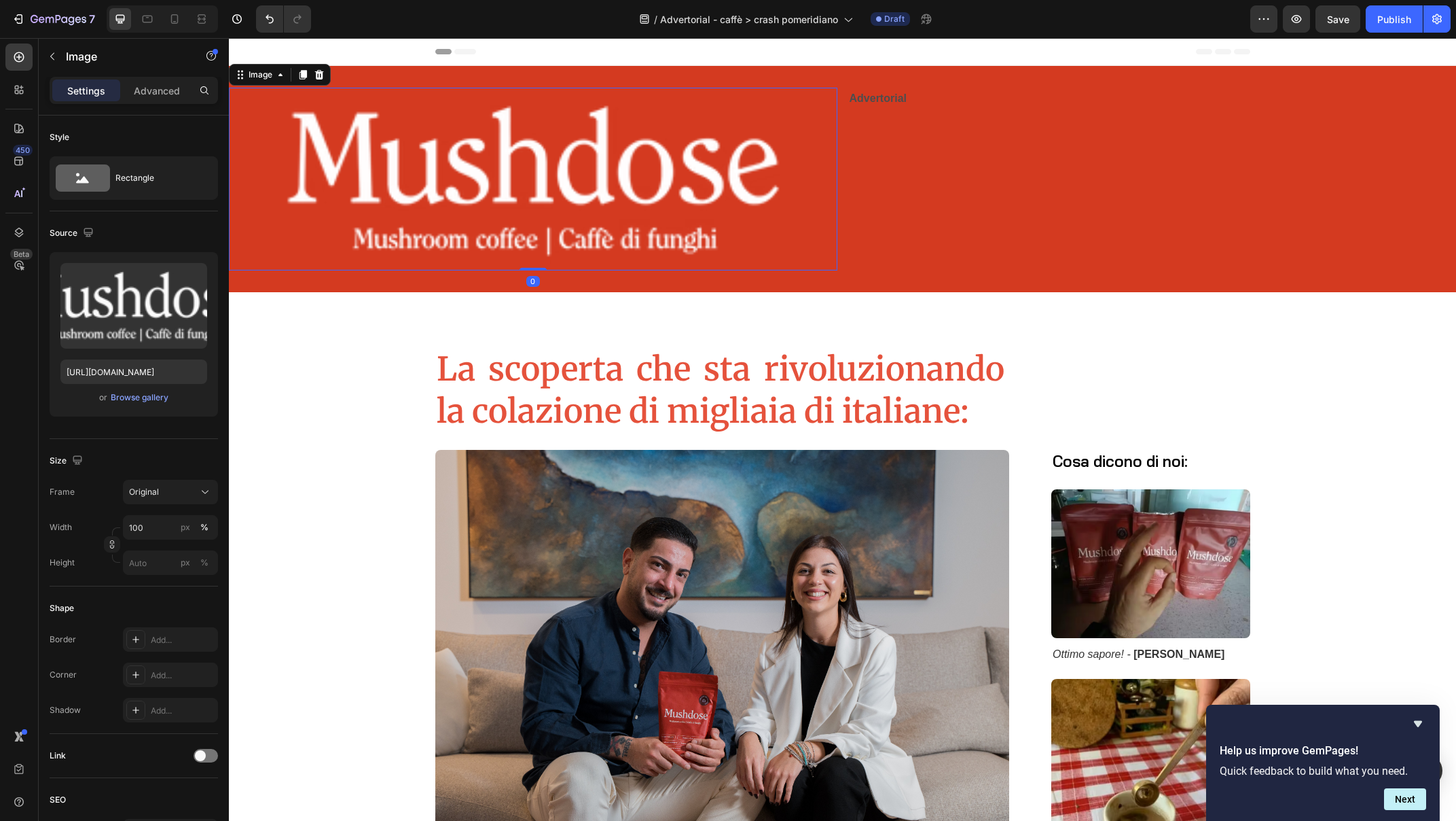
click at [660, 210] on img at bounding box center [533, 178] width 609 height 183
click at [881, 96] on strong "Advertorial" at bounding box center [878, 98] width 57 height 12
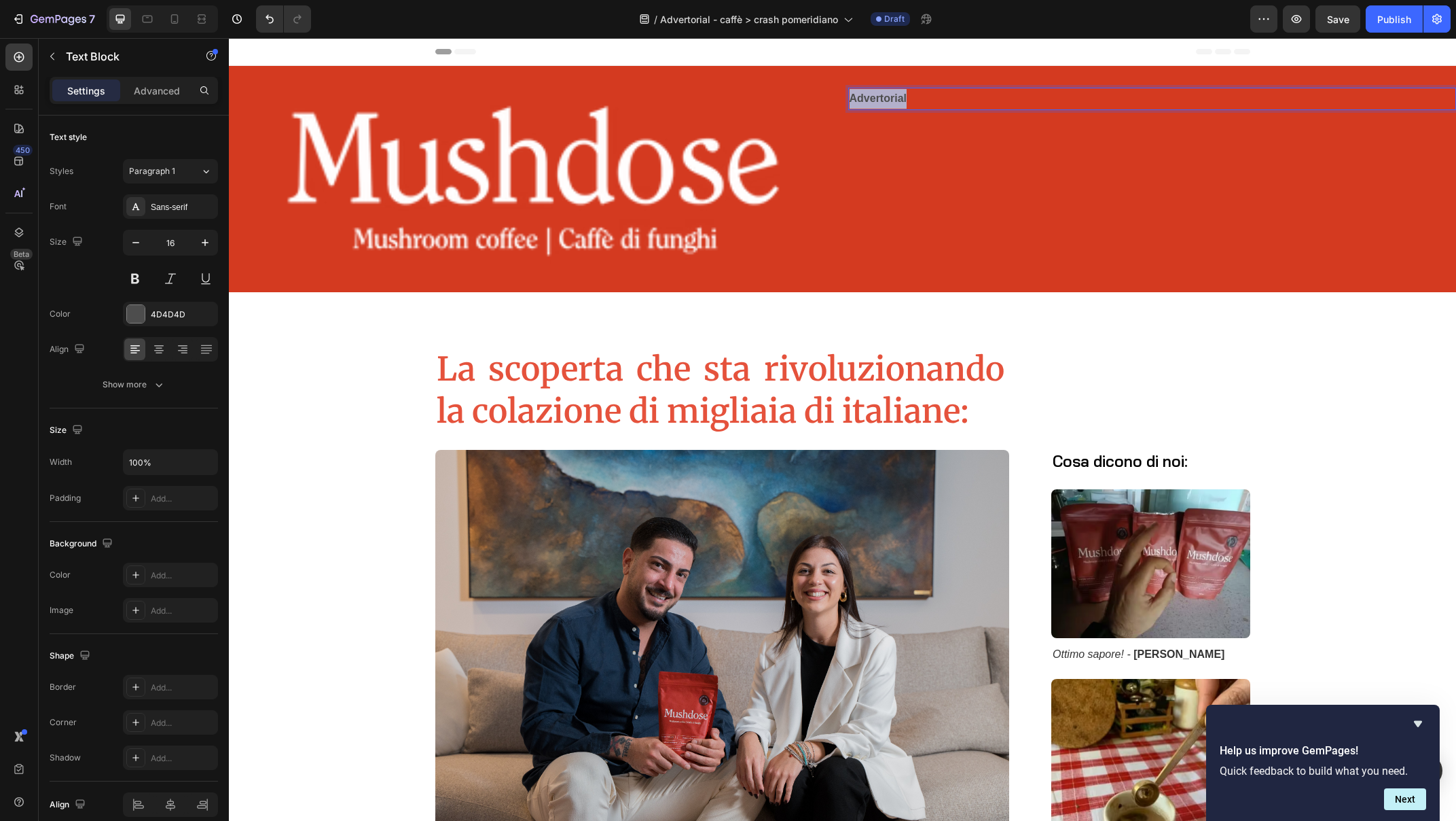
click at [883, 97] on strong "Advertorial" at bounding box center [878, 98] width 57 height 12
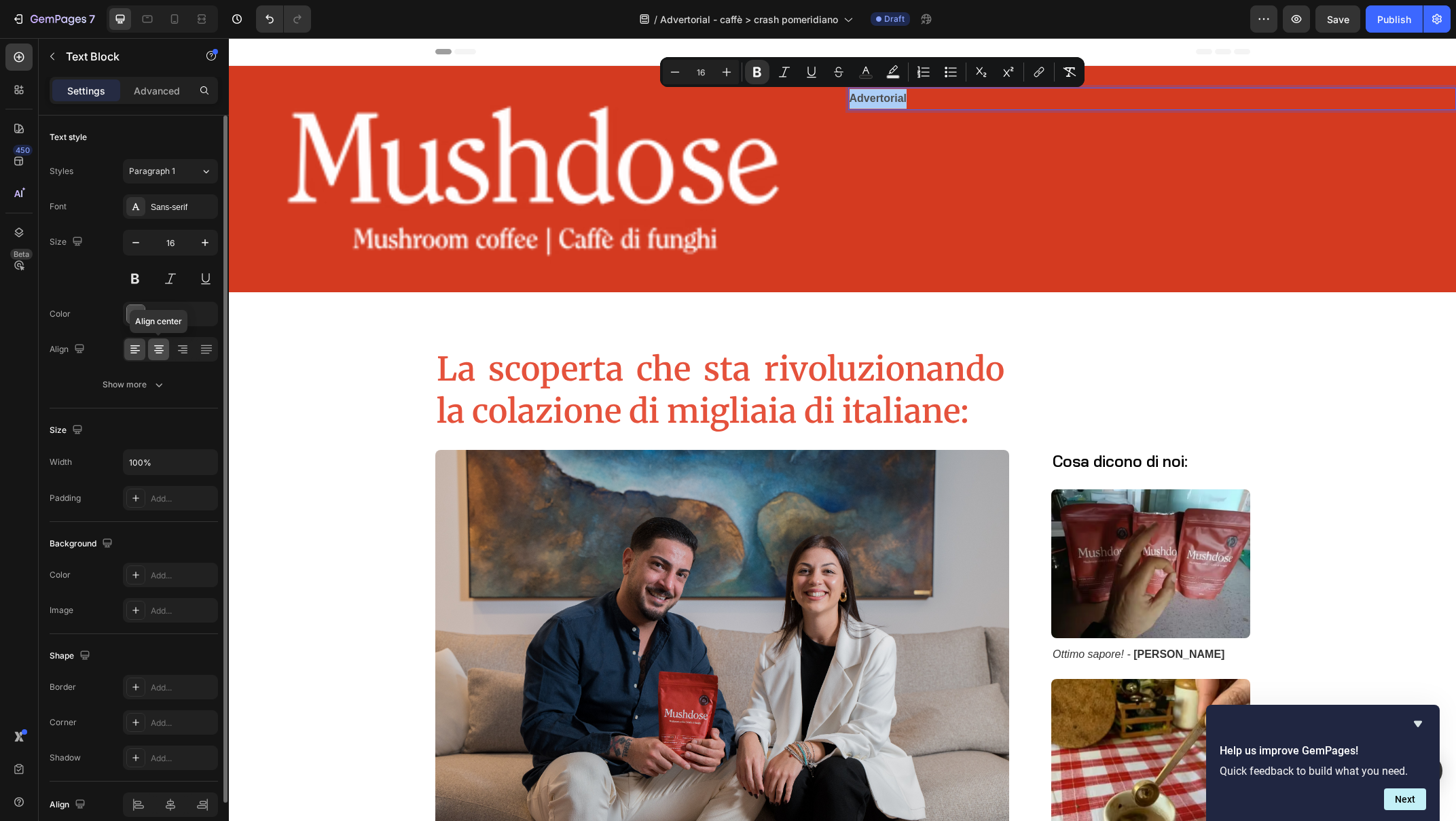
click at [159, 347] on icon at bounding box center [159, 350] width 14 height 14
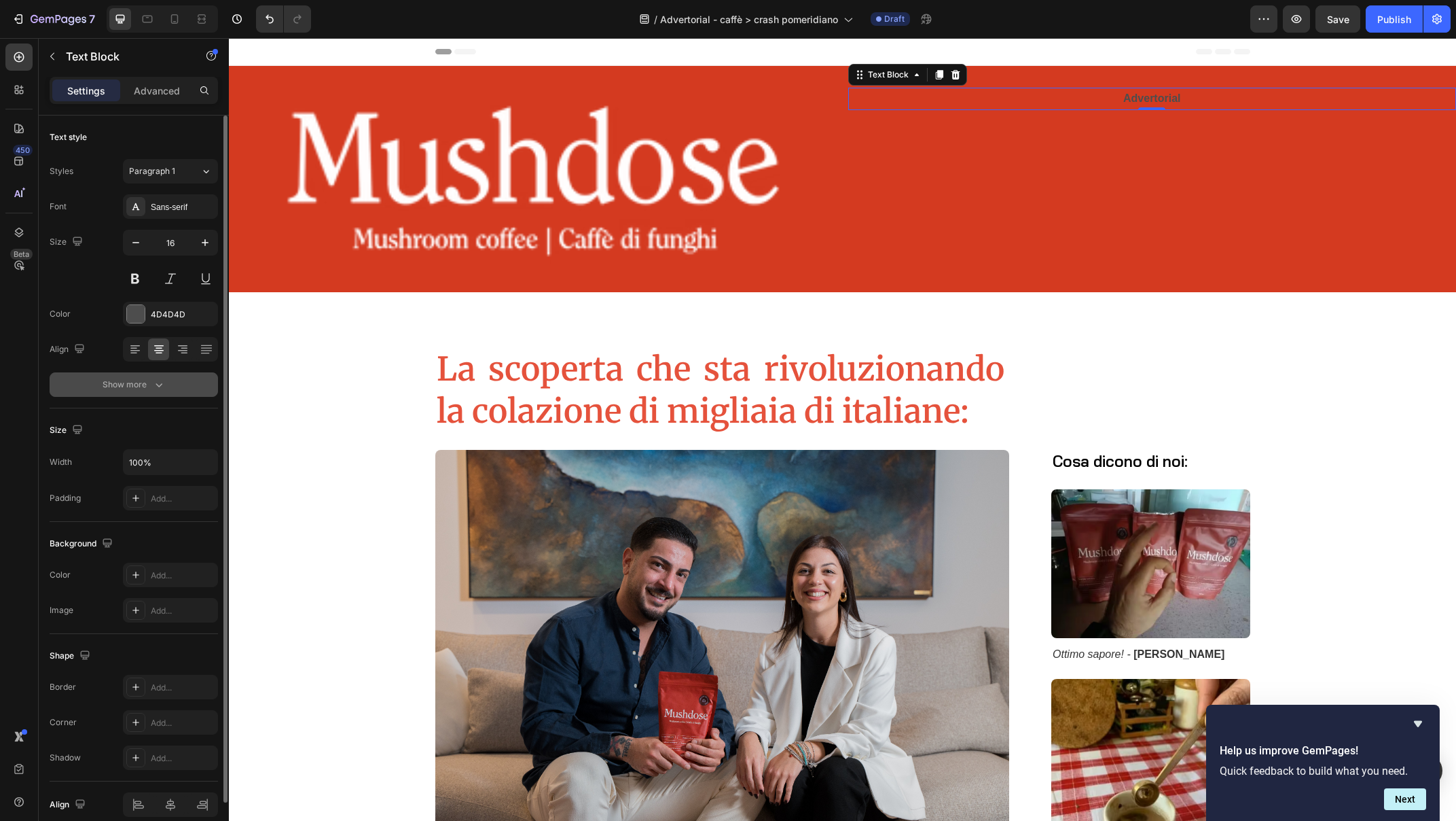
click at [158, 390] on icon "button" at bounding box center [159, 384] width 14 height 14
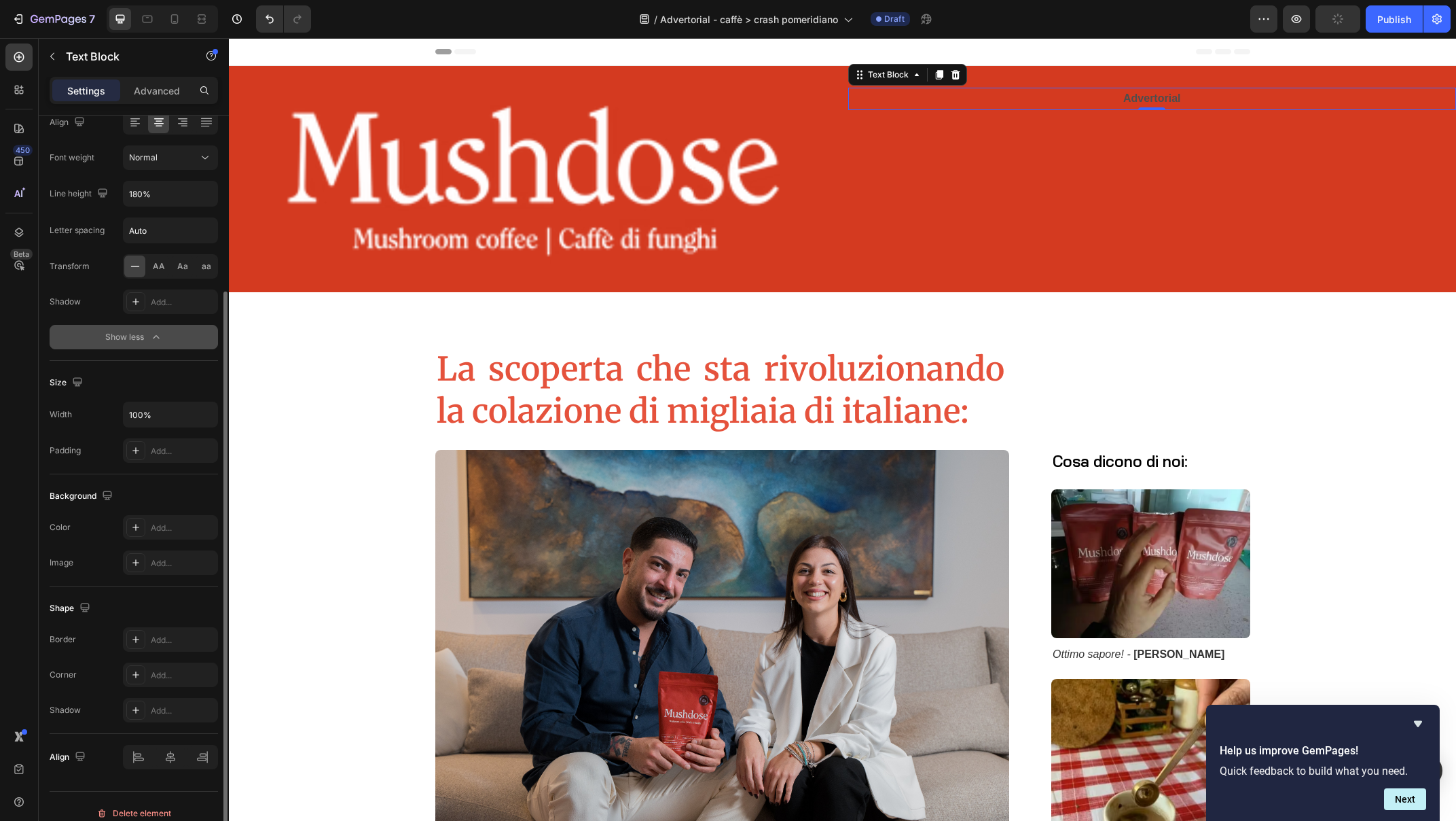
scroll to position [241, 0]
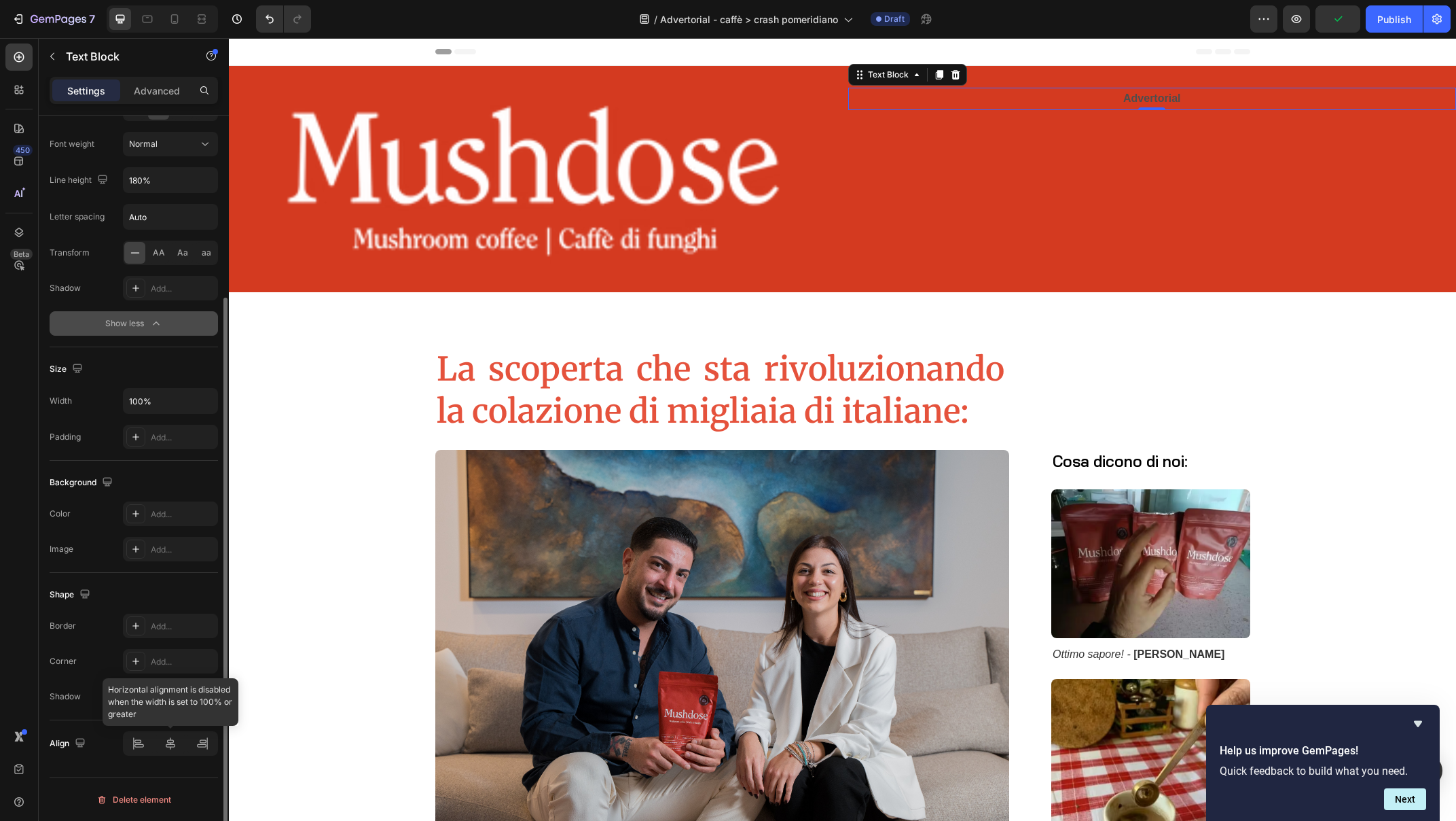
click at [172, 746] on div at bounding box center [170, 743] width 95 height 25
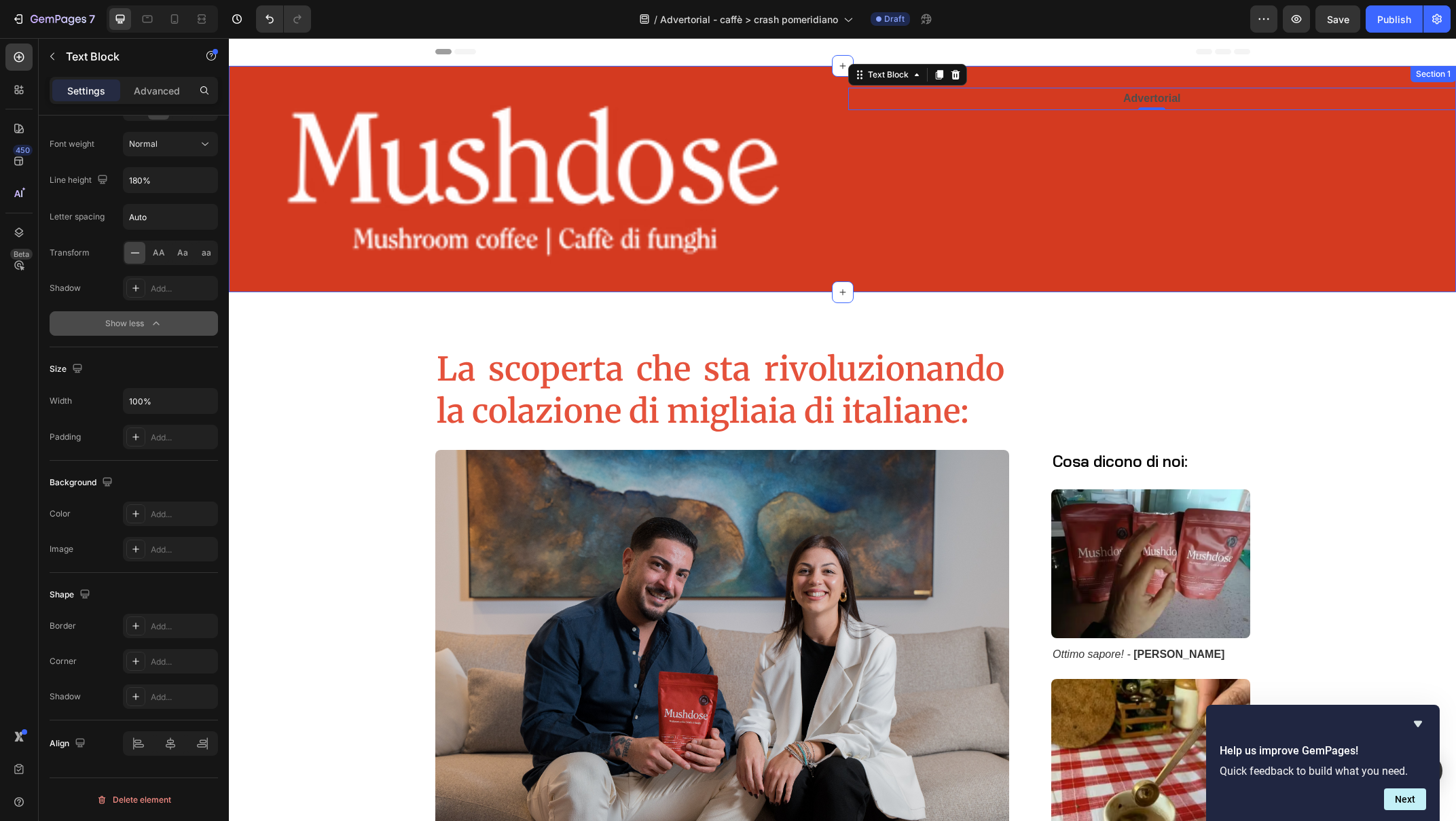
click at [1014, 194] on div "Advertorial Text Block 0" at bounding box center [1152, 178] width 609 height 183
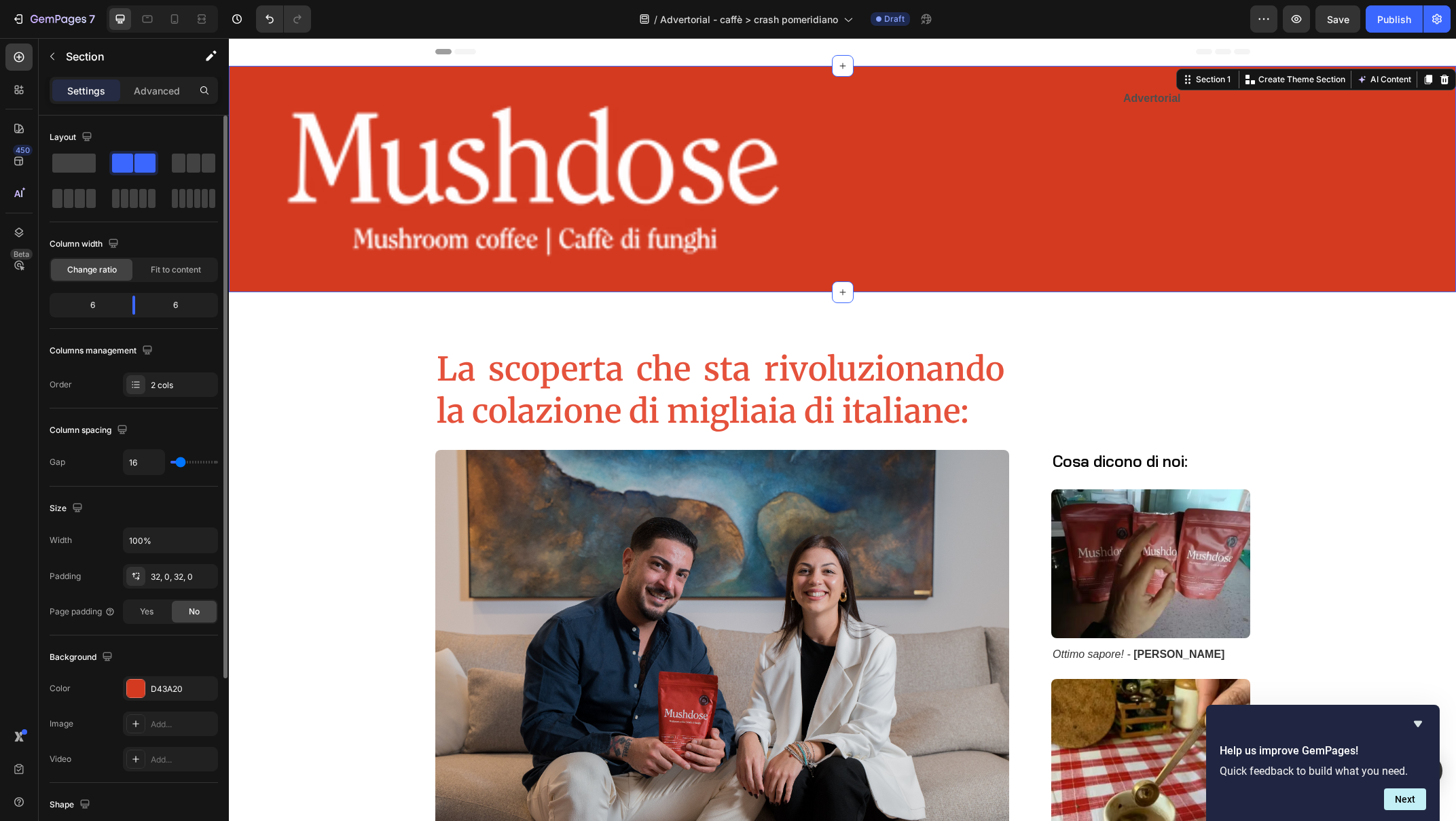
click at [1089, 138] on div "Advertorial Text Block" at bounding box center [1152, 178] width 609 height 183
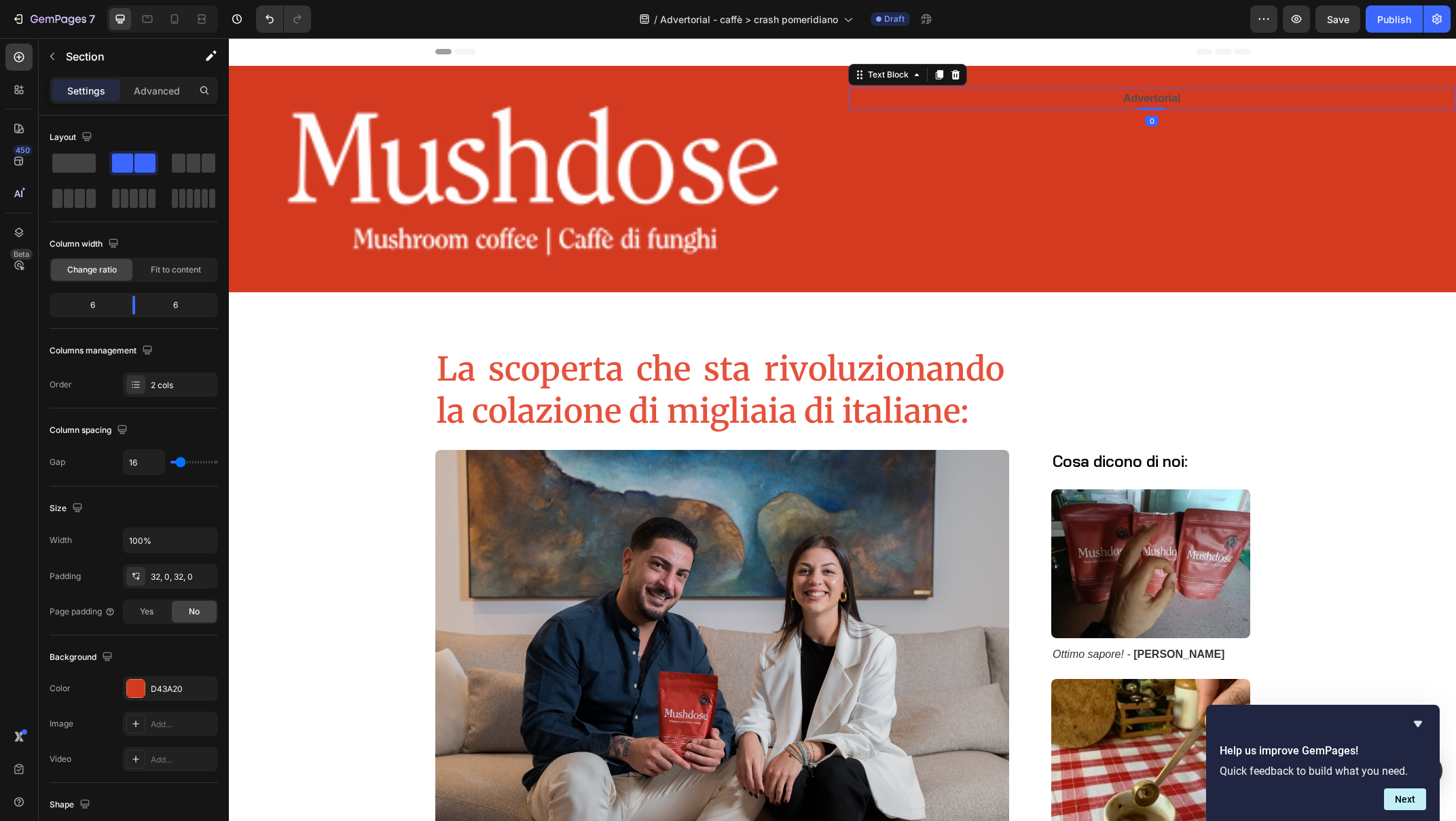
click at [1138, 101] on strong "Advertorial" at bounding box center [1152, 98] width 57 height 12
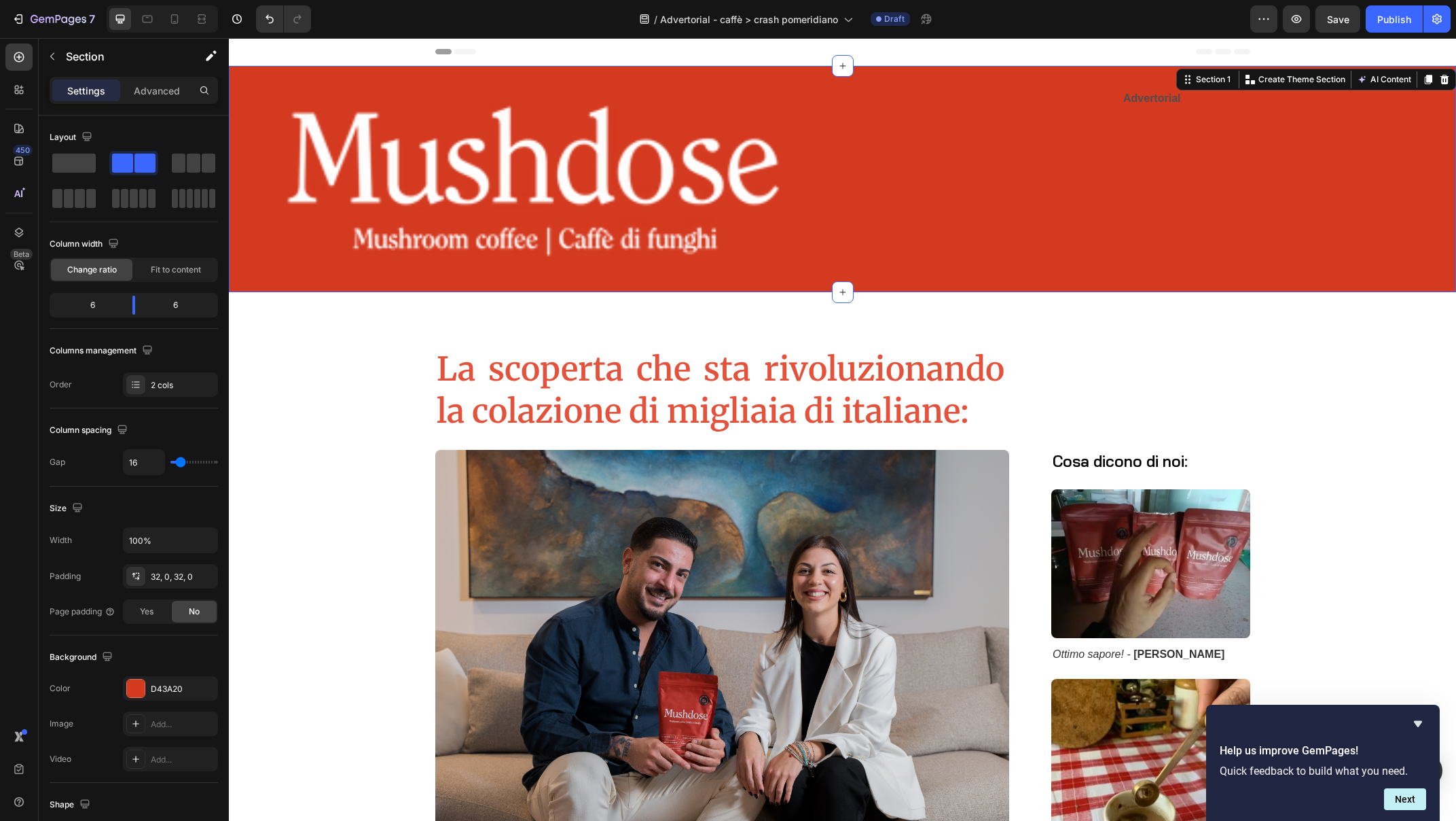
click at [1154, 86] on div "Image Advertorial Text Block Section 1 Create Theme Section AI Content Write wi…" at bounding box center [842, 179] width 1227 height 226
click at [1155, 94] on strong "Advertorial" at bounding box center [1152, 98] width 57 height 12
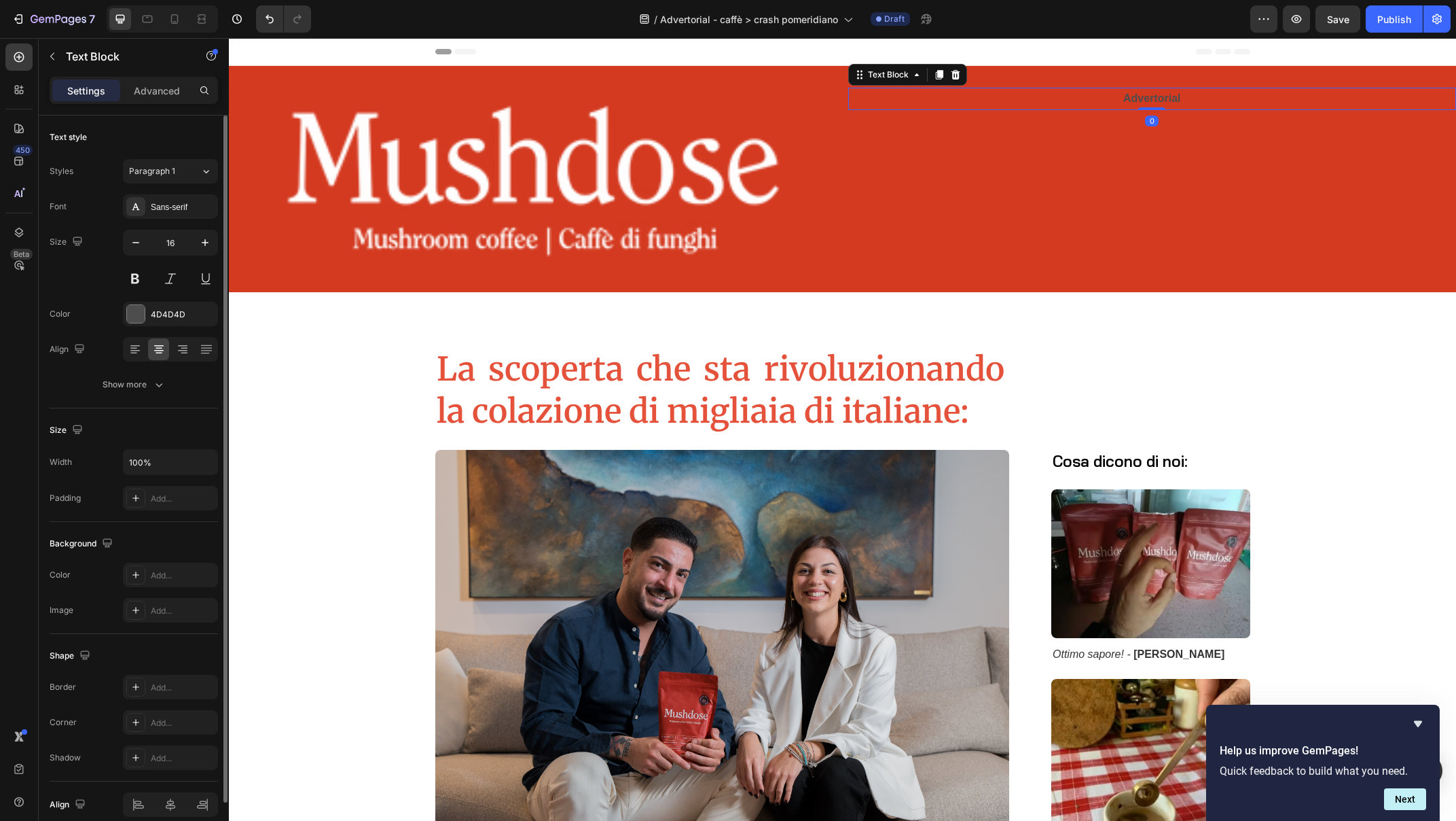
scroll to position [61, 0]
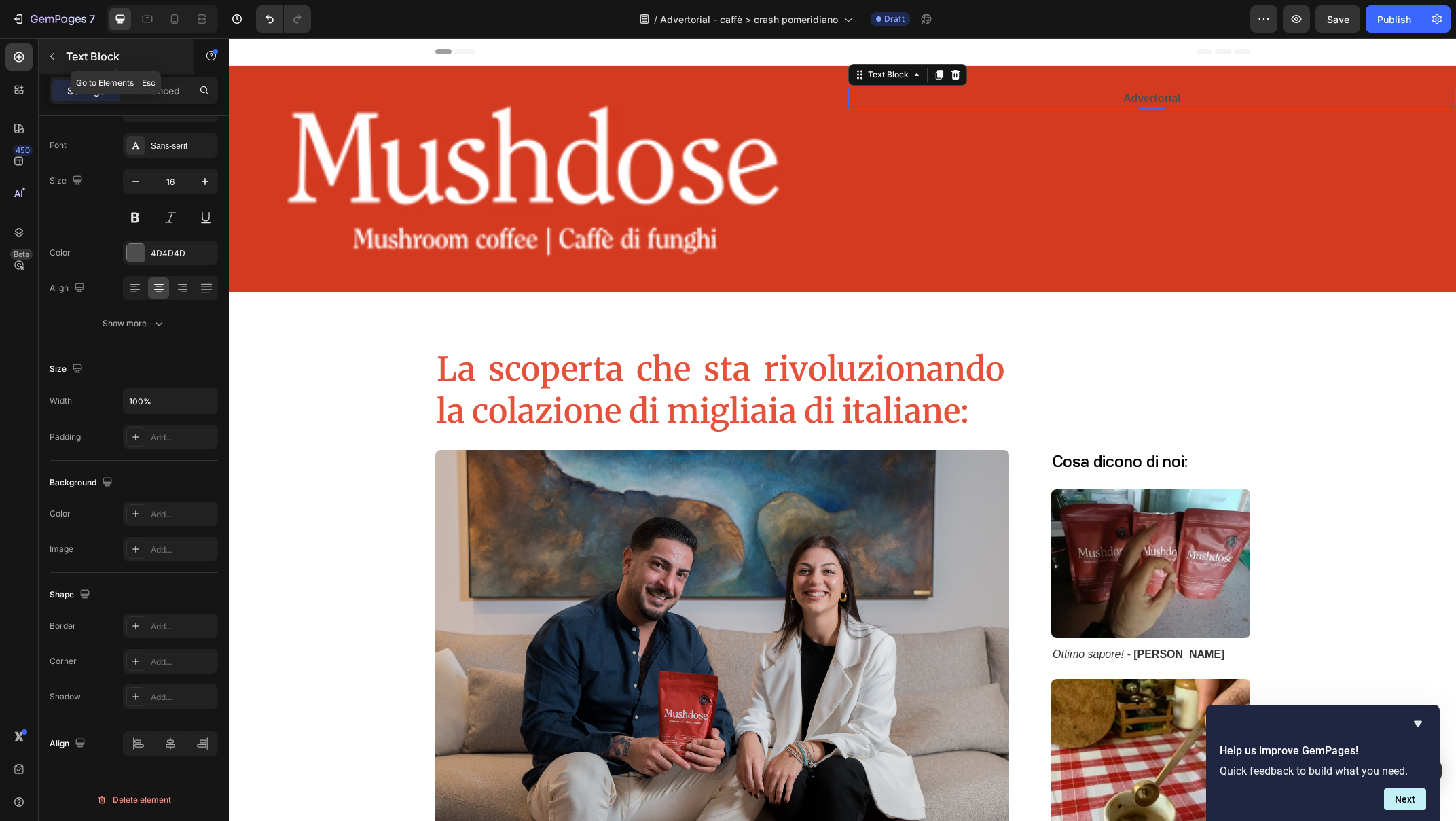
click at [51, 54] on icon "button" at bounding box center [52, 57] width 4 height 8
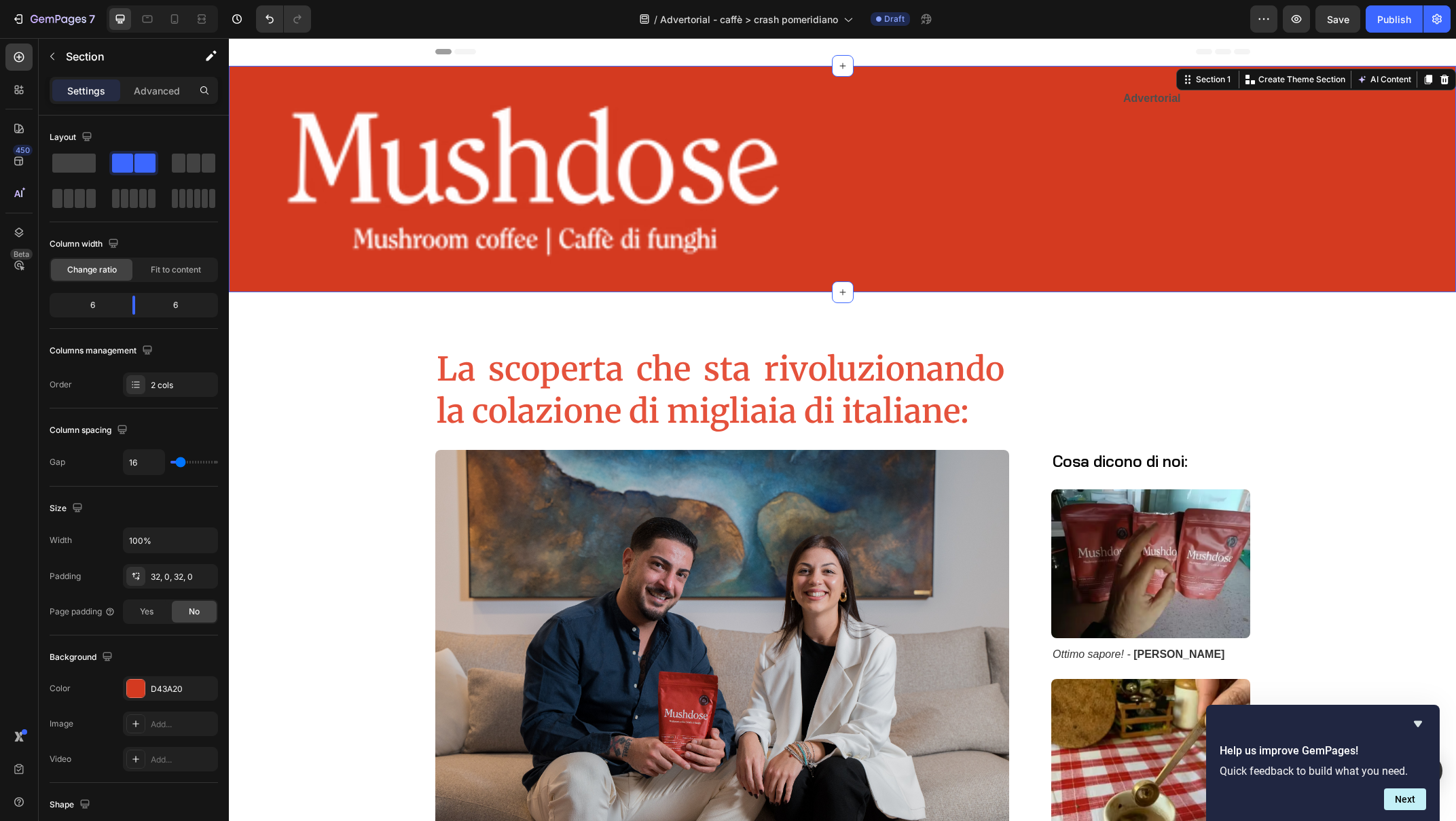
click at [363, 84] on div "Image Advertorial Text Block Section 1 Create Theme Section AI Content Write wi…" at bounding box center [842, 179] width 1227 height 226
click at [83, 92] on p "Settings" at bounding box center [86, 90] width 38 height 14
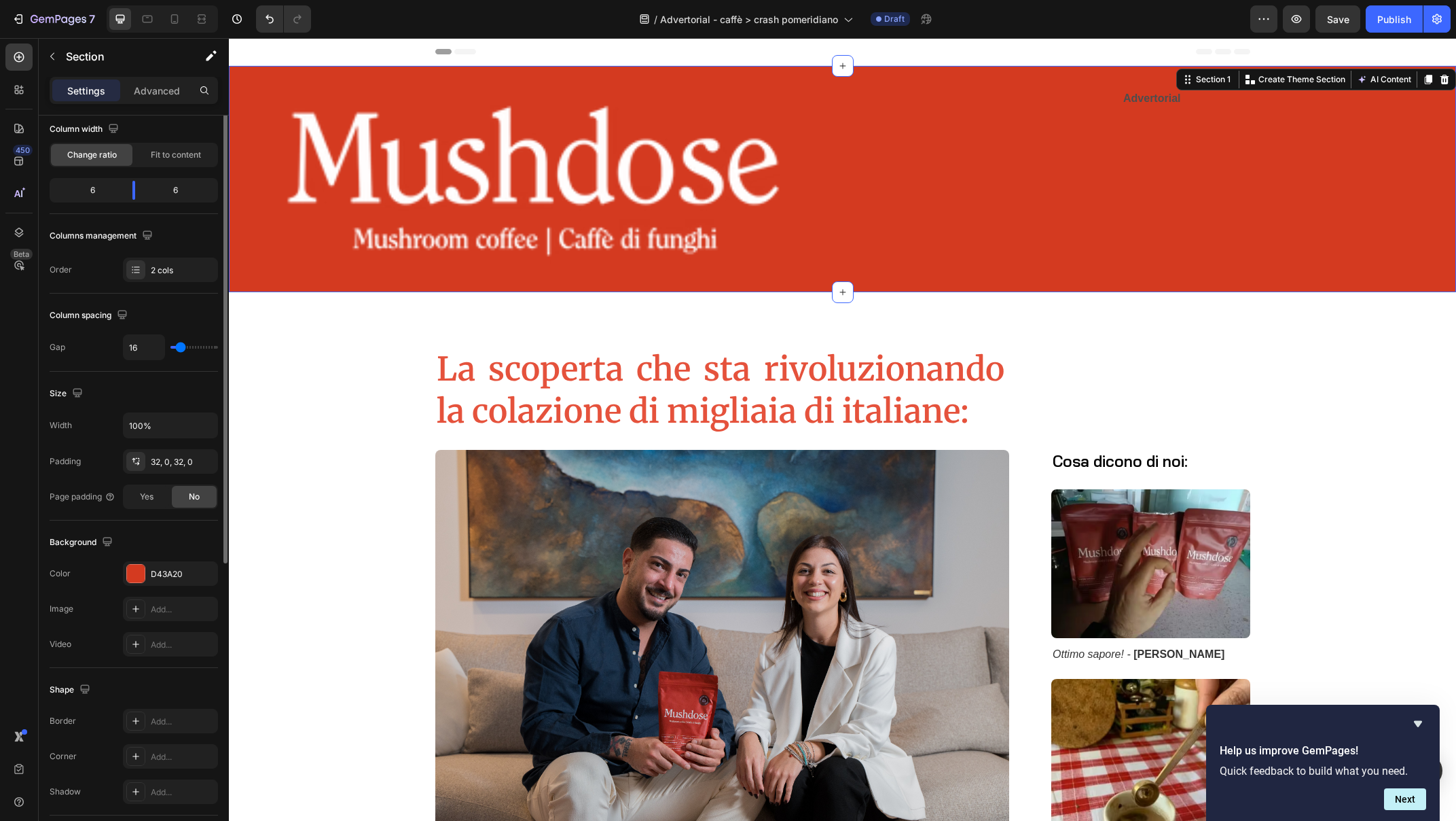
scroll to position [0, 0]
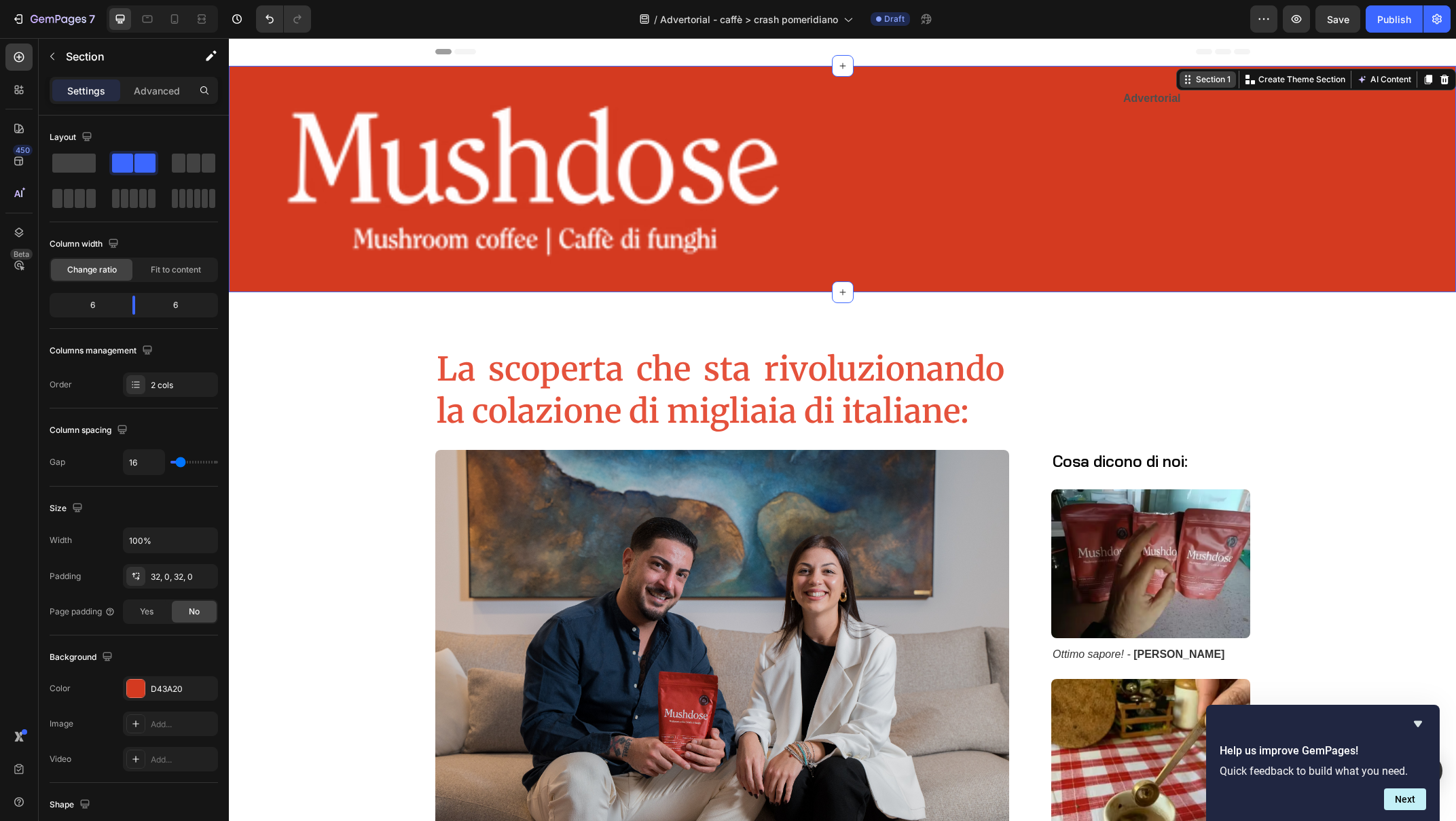
click at [1202, 84] on div "Section 1" at bounding box center [1213, 79] width 40 height 12
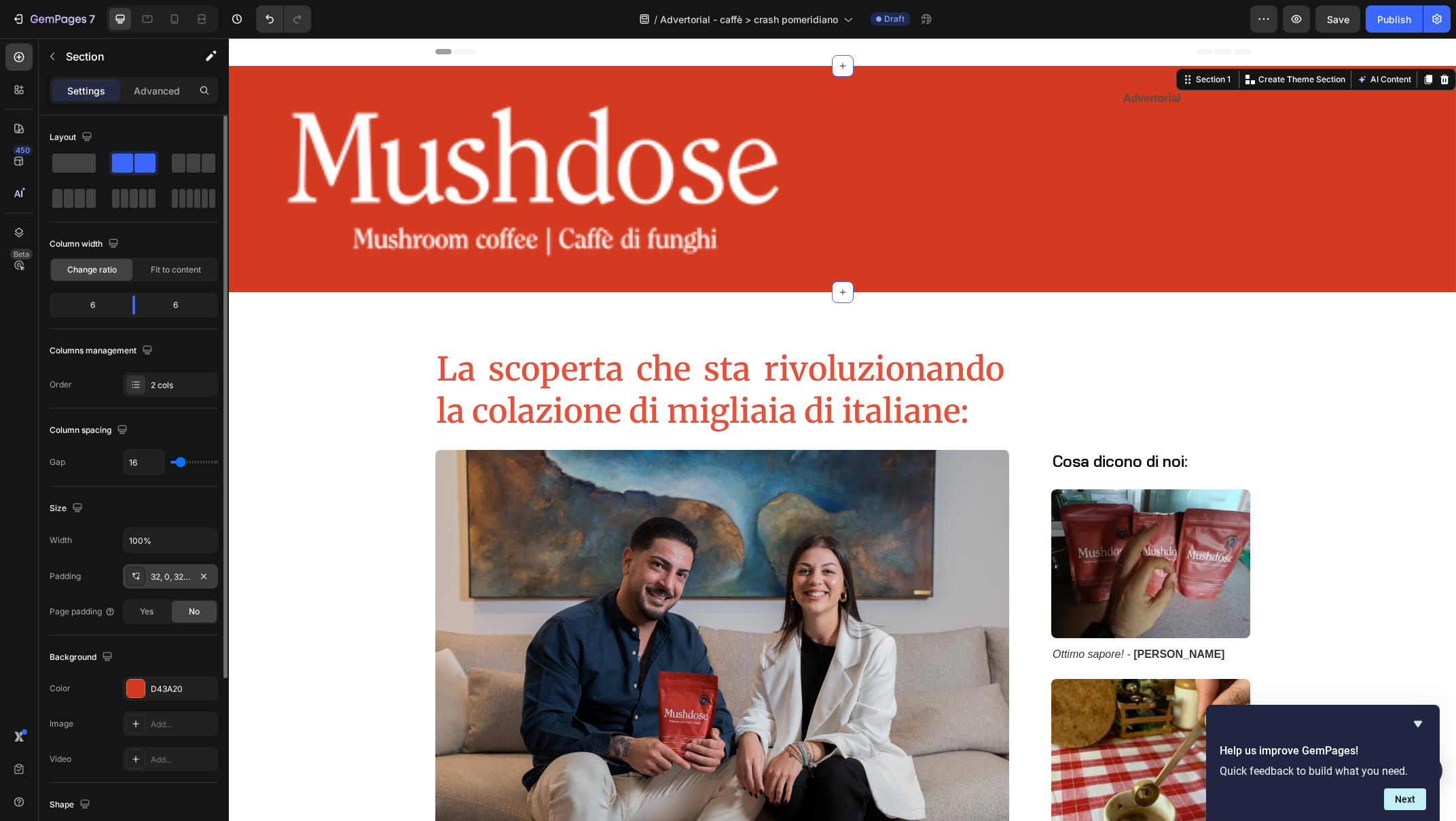
click at [158, 574] on div "32, 0, 32, 0" at bounding box center [170, 576] width 40 height 12
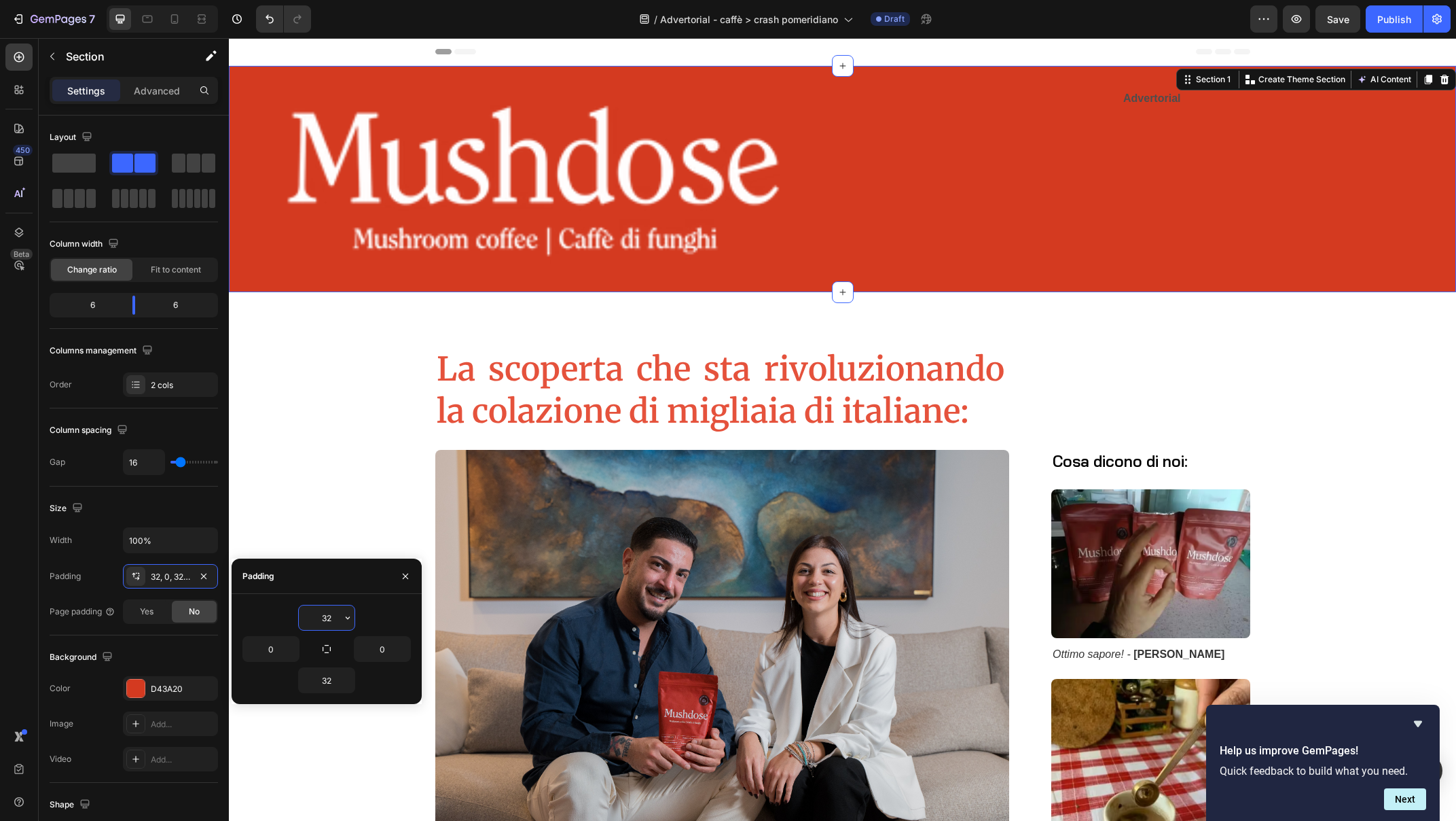
click at [325, 620] on input "32" at bounding box center [327, 617] width 55 height 25
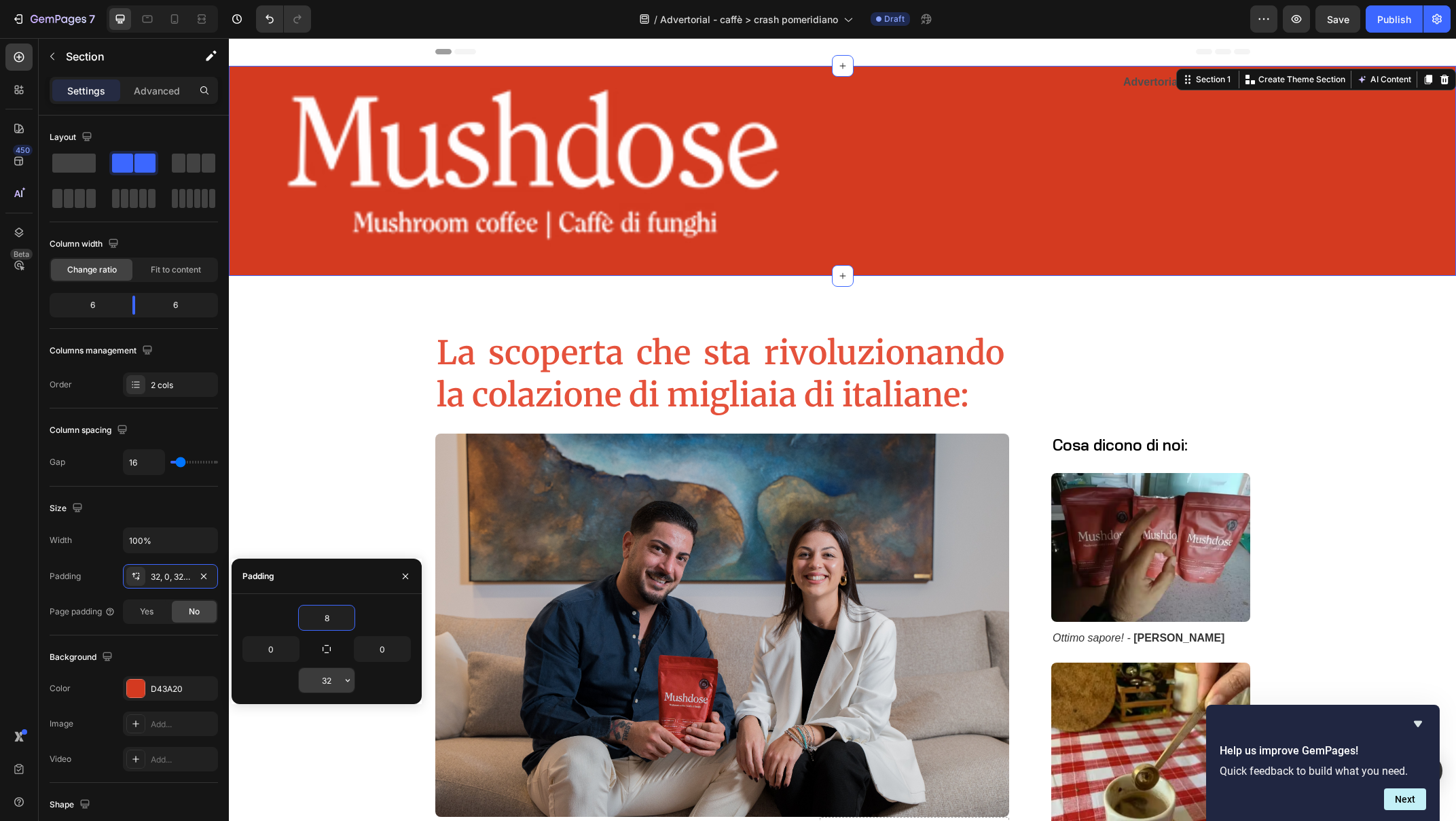
type input "8"
click at [326, 682] on input "32" at bounding box center [327, 679] width 55 height 25
type input "8"
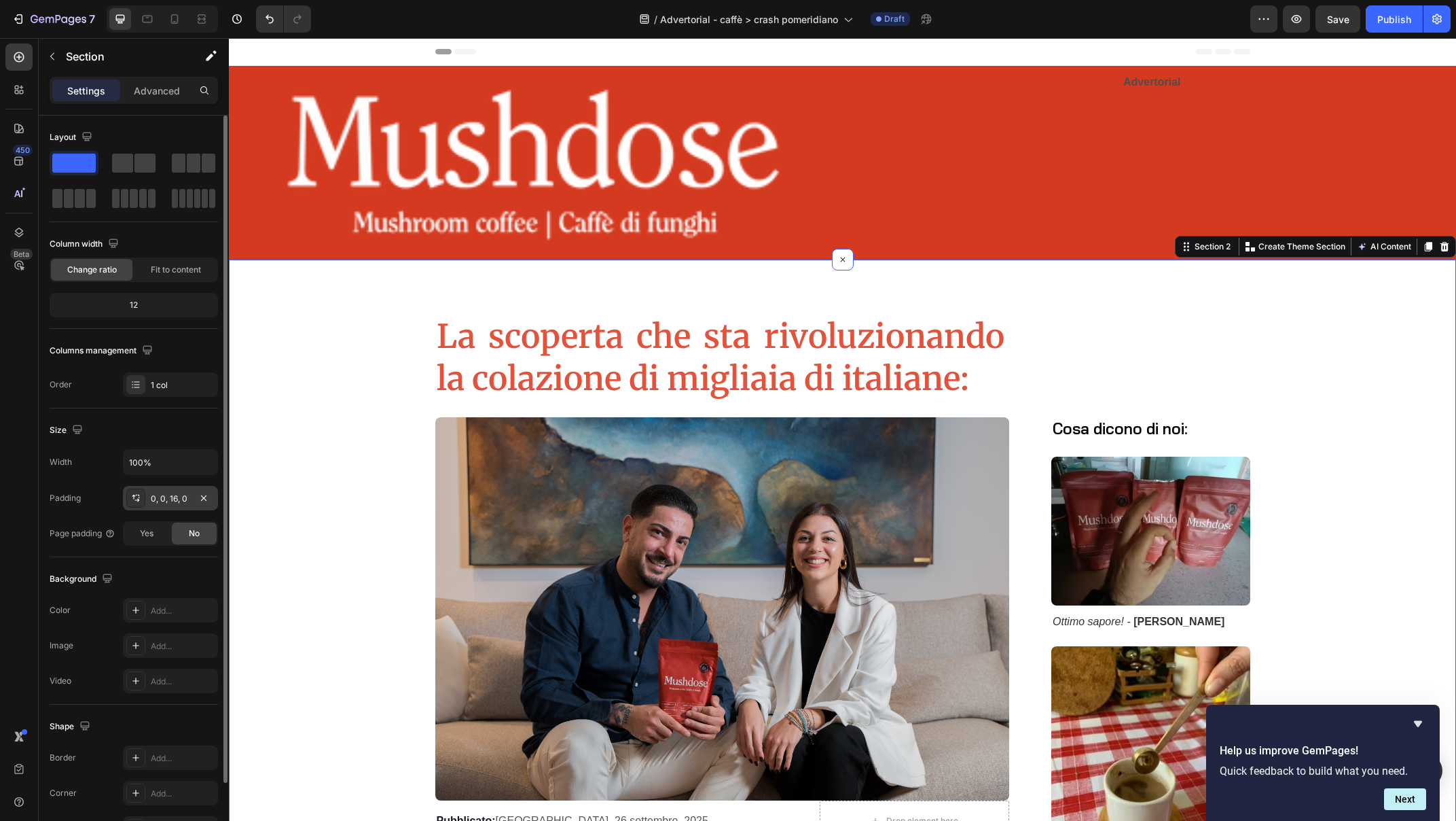
click at [171, 494] on div "0, 0, 16, 0" at bounding box center [170, 498] width 40 height 12
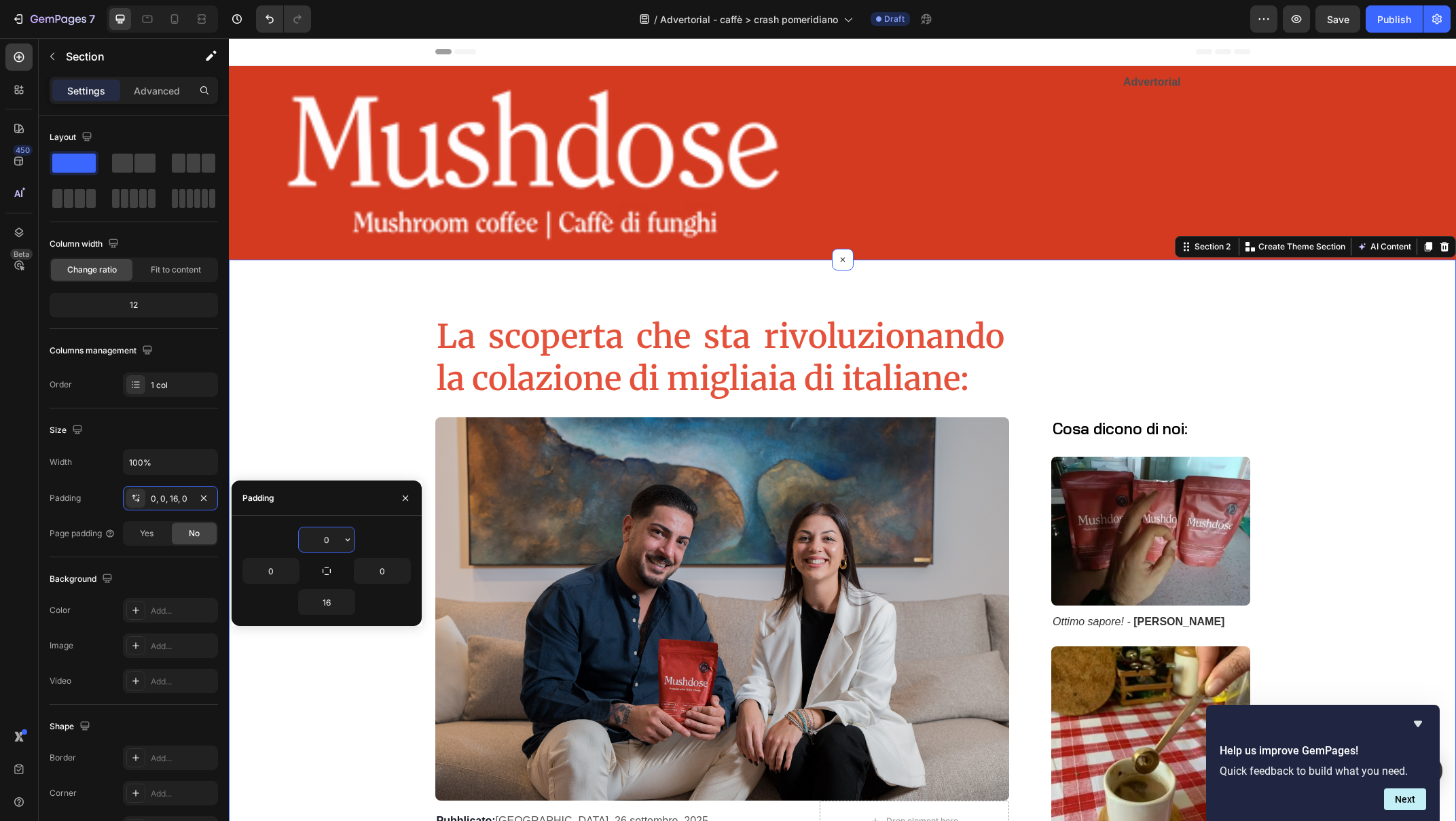
click at [326, 531] on input "0" at bounding box center [327, 539] width 55 height 25
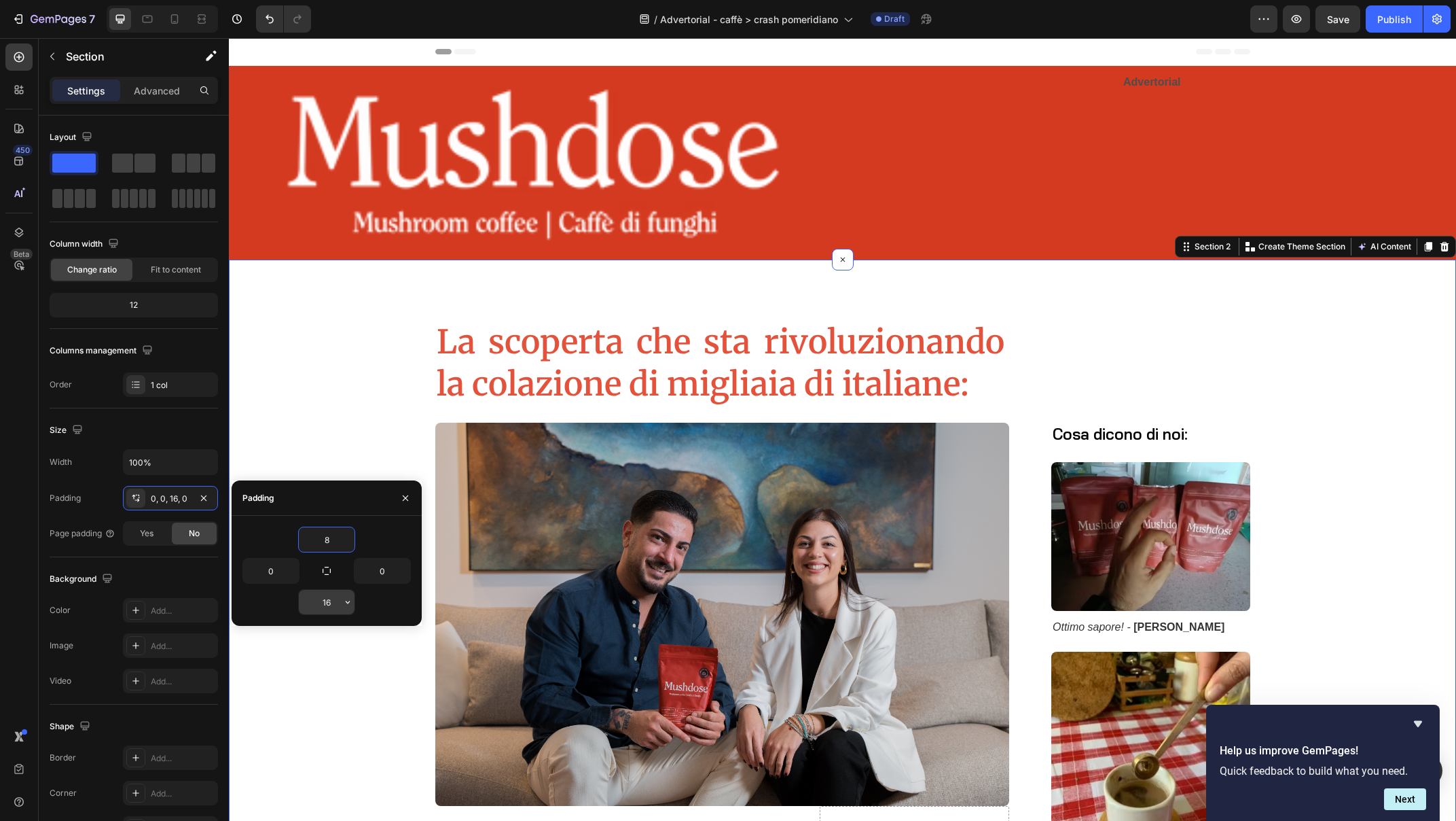
type input "8"
click at [328, 598] on input "16" at bounding box center [327, 601] width 55 height 25
type input "8"
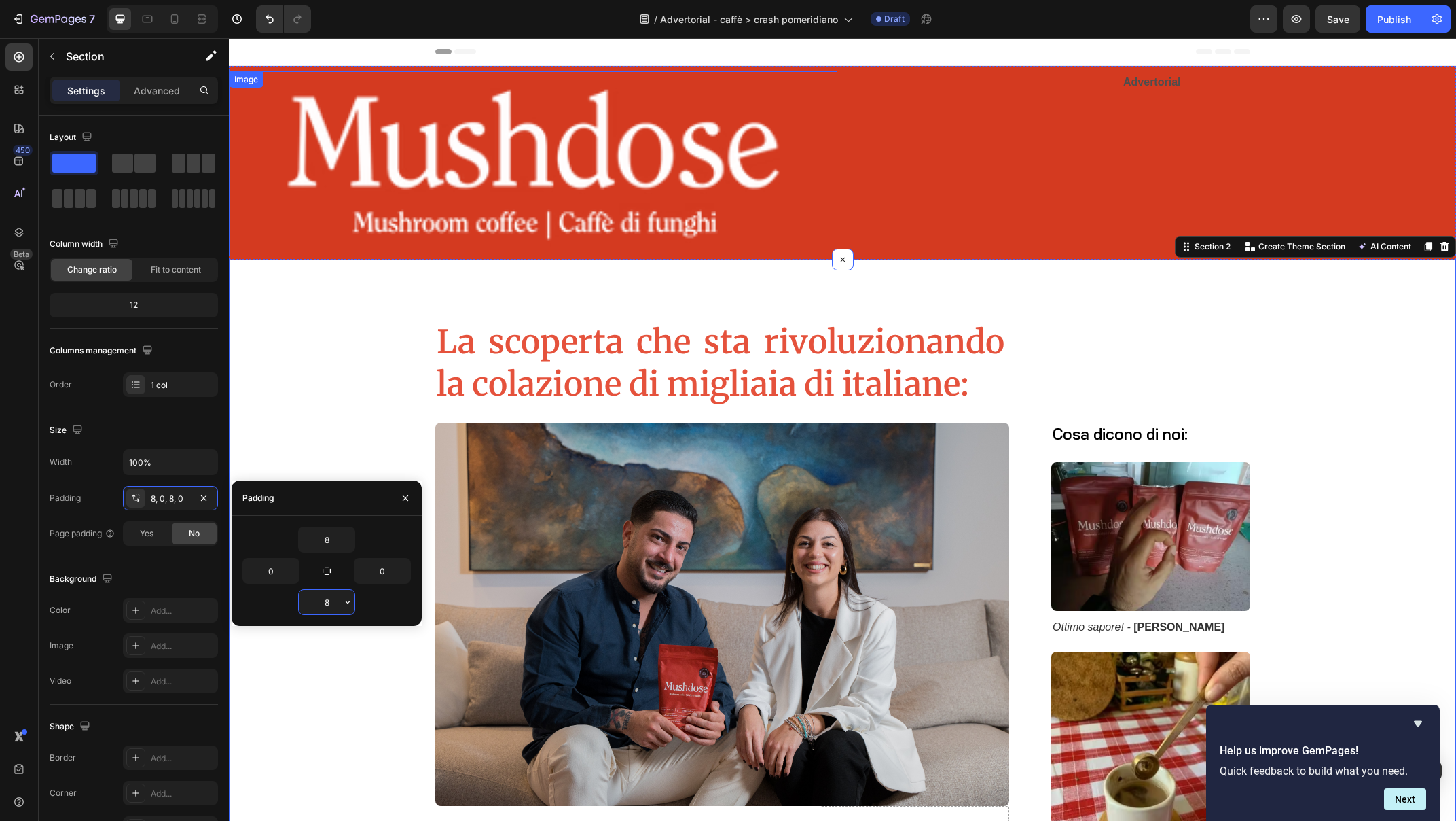
click at [527, 154] on img at bounding box center [533, 162] width 609 height 183
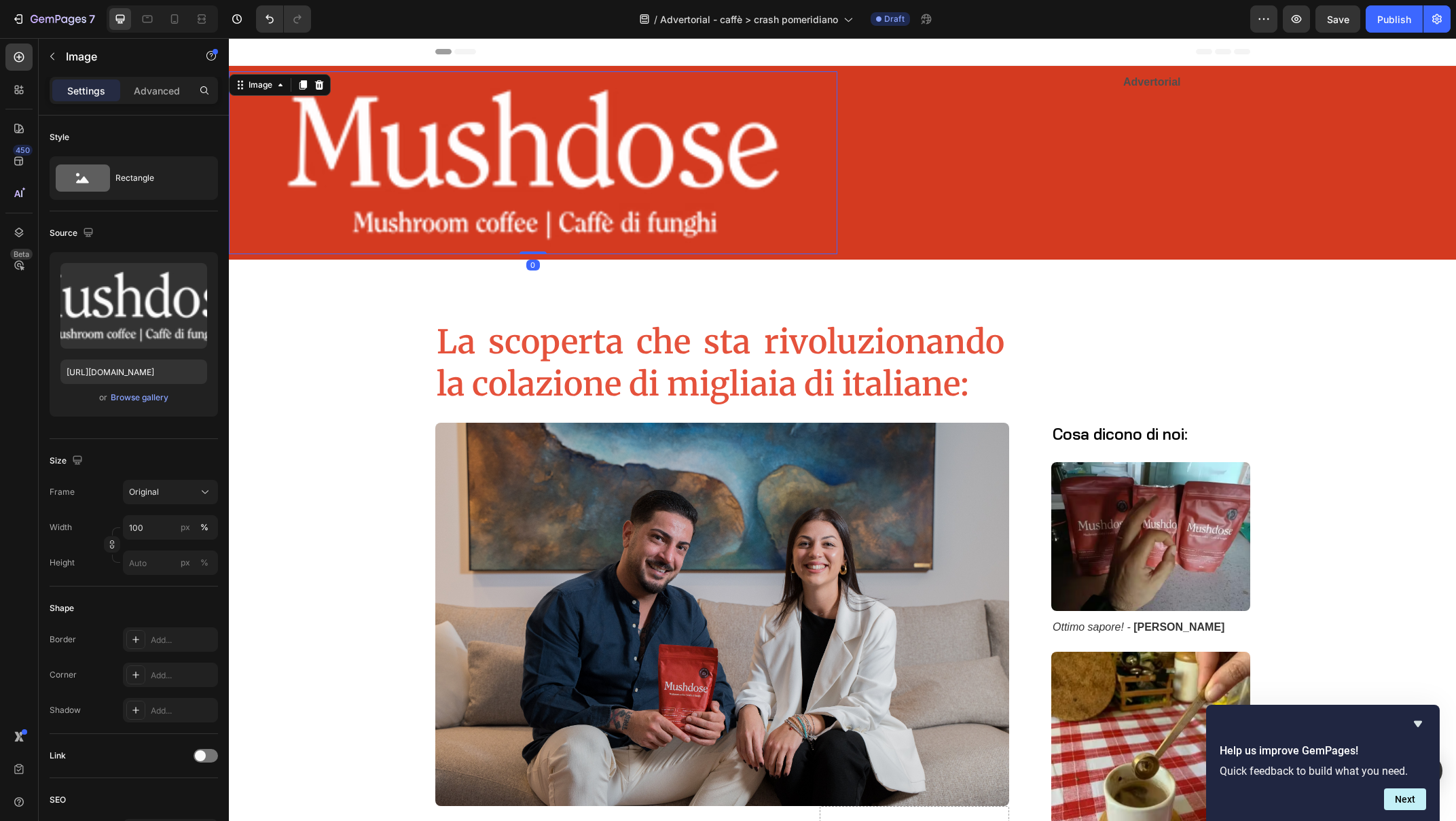
click at [496, 144] on img at bounding box center [533, 162] width 609 height 183
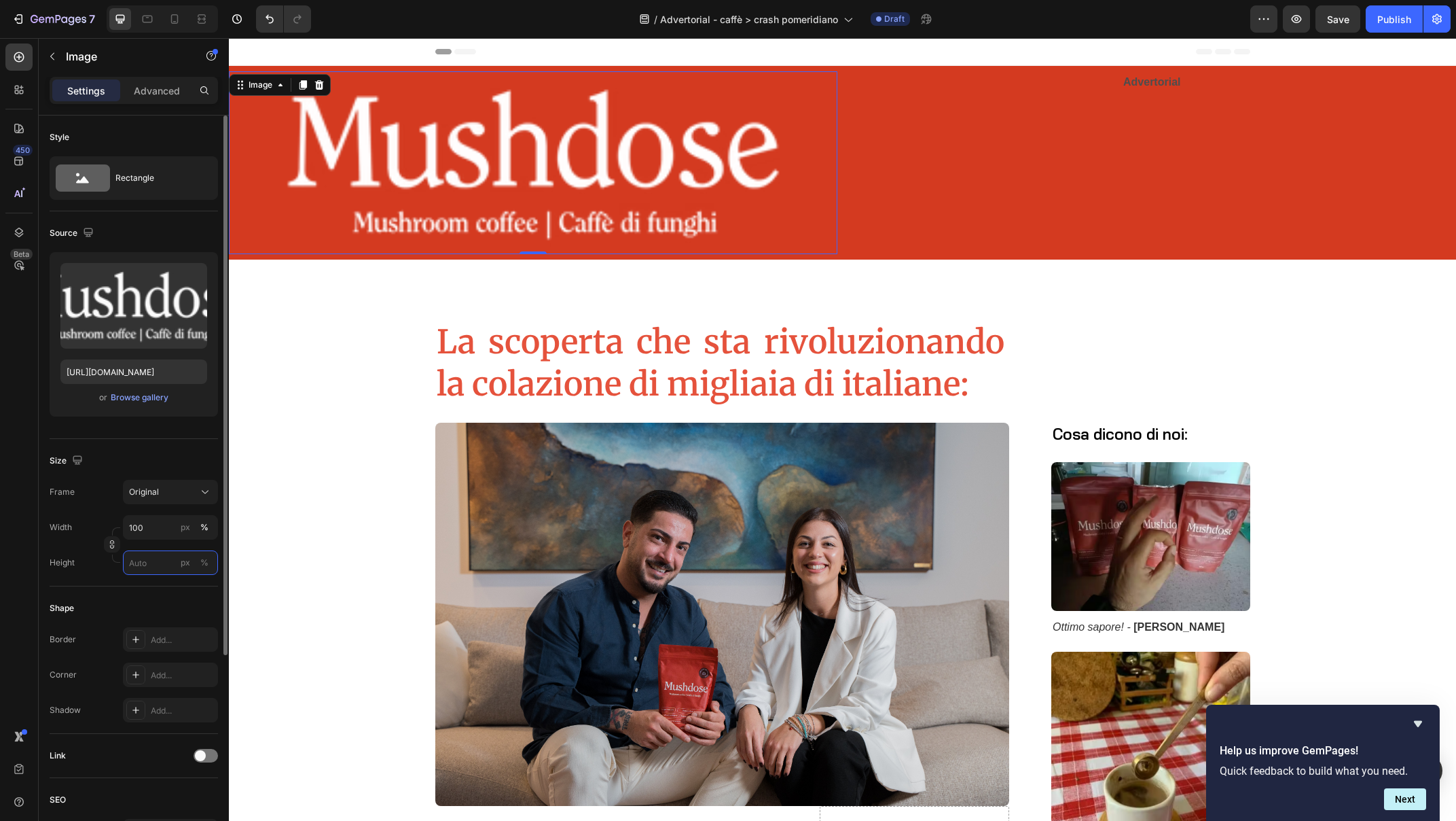
click at [141, 564] on input "px %" at bounding box center [170, 563] width 95 height 25
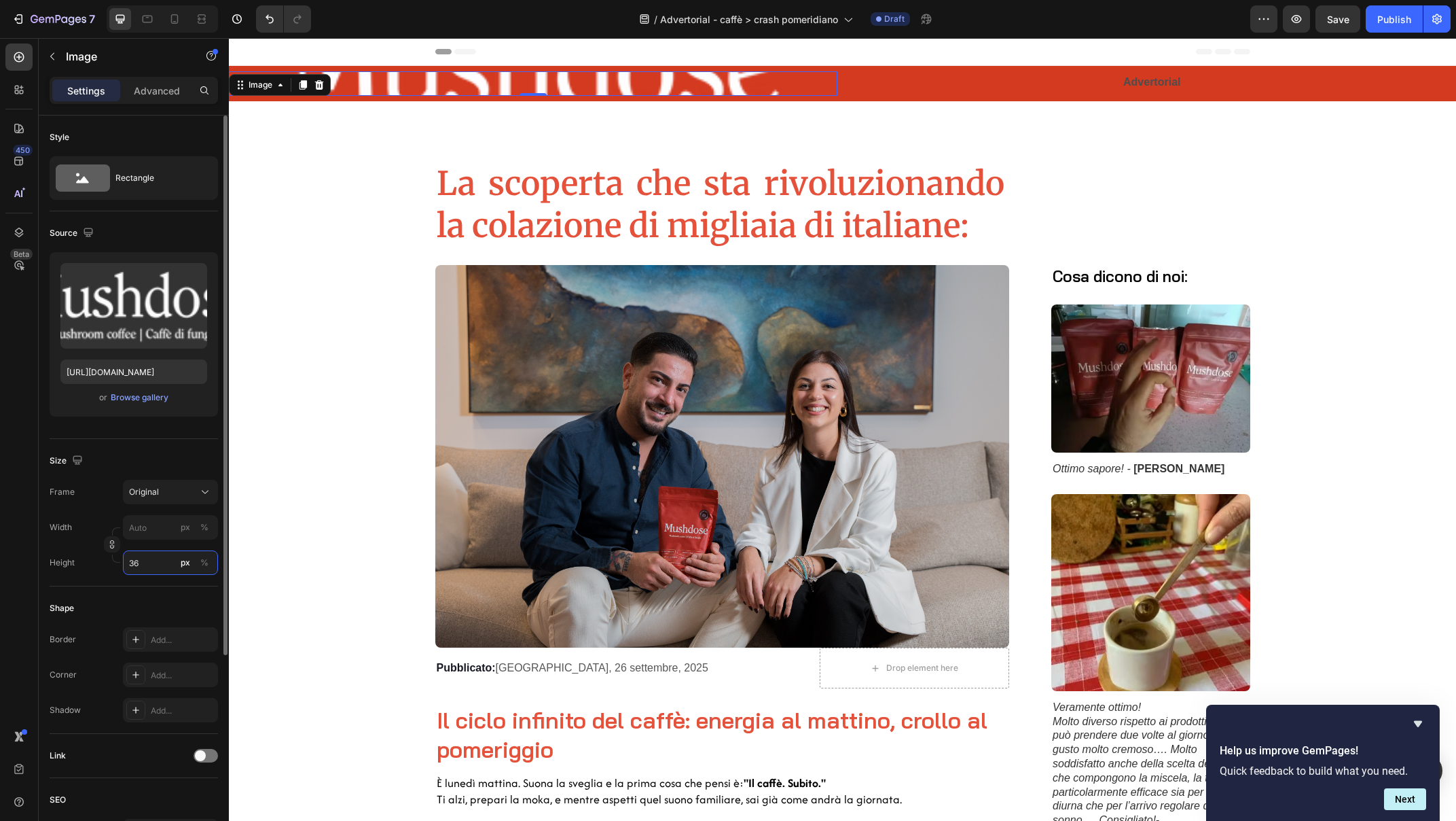
drag, startPoint x: 140, startPoint y: 564, endPoint x: 133, endPoint y: 565, distance: 7.1
click at [133, 565] on input "36" at bounding box center [170, 563] width 95 height 25
type input "3"
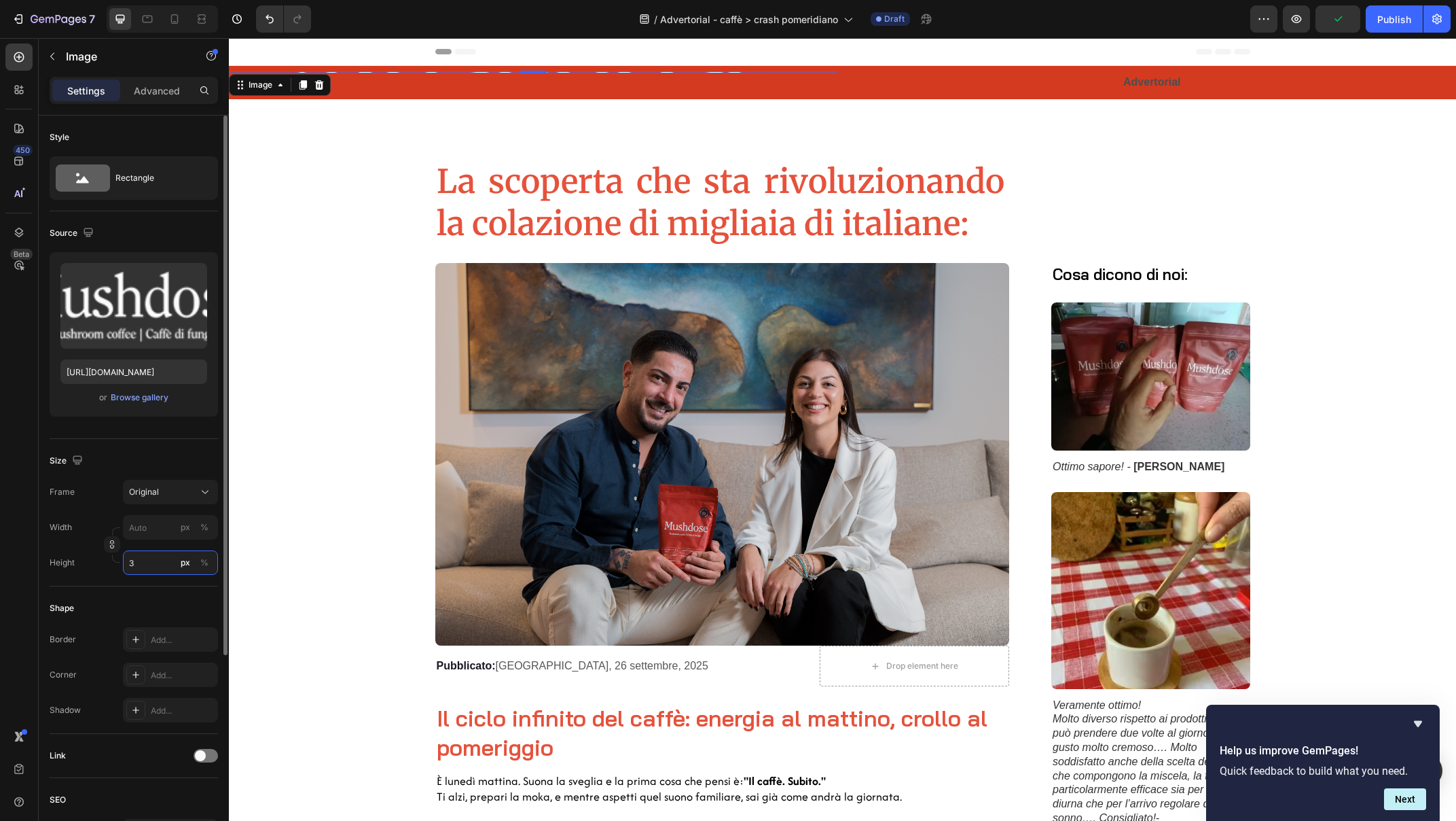
click at [136, 565] on input "3" at bounding box center [170, 563] width 95 height 25
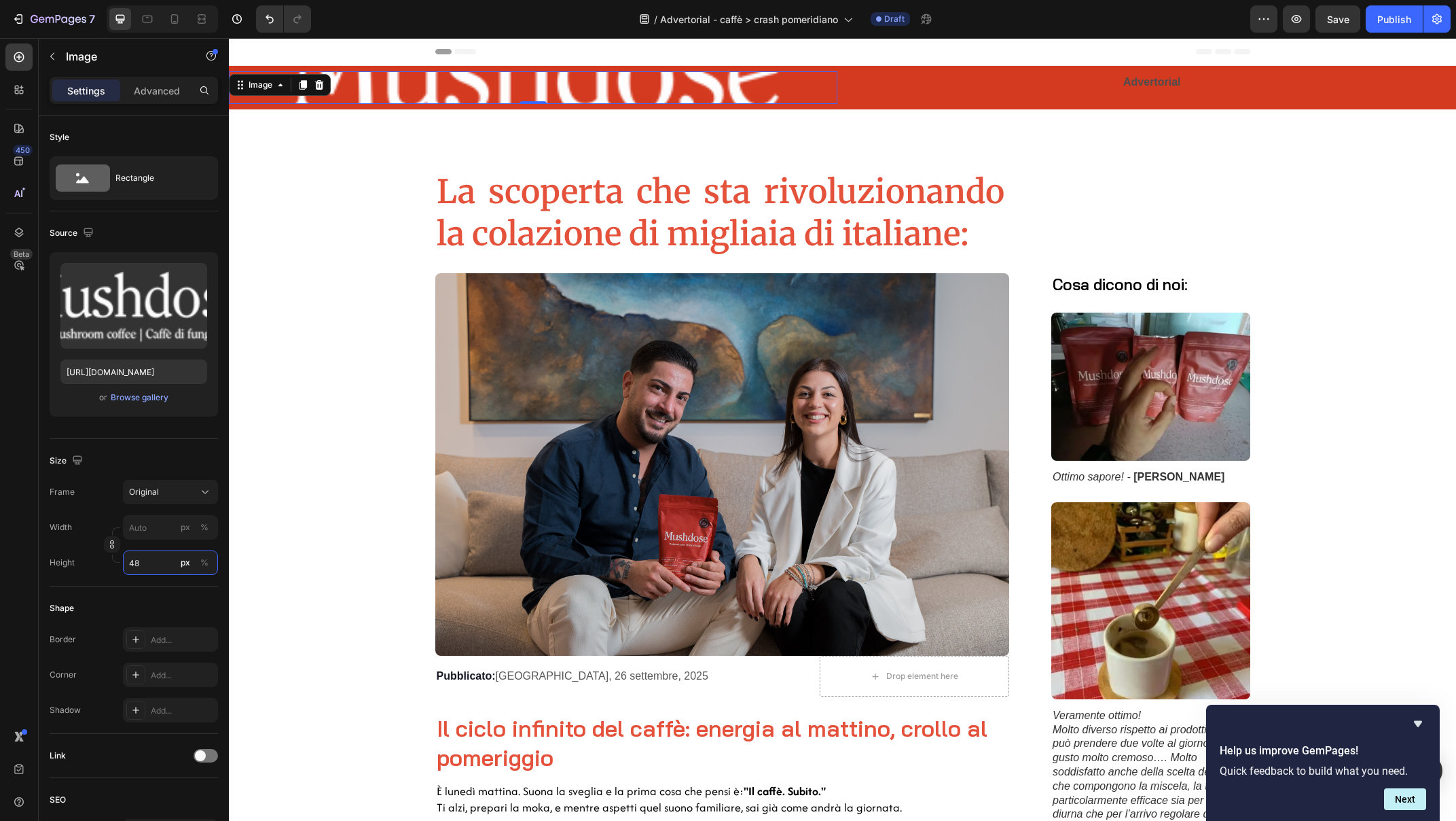
type input "48"
click at [544, 95] on img at bounding box center [533, 87] width 609 height 33
click at [84, 89] on p "Settings" at bounding box center [86, 90] width 38 height 14
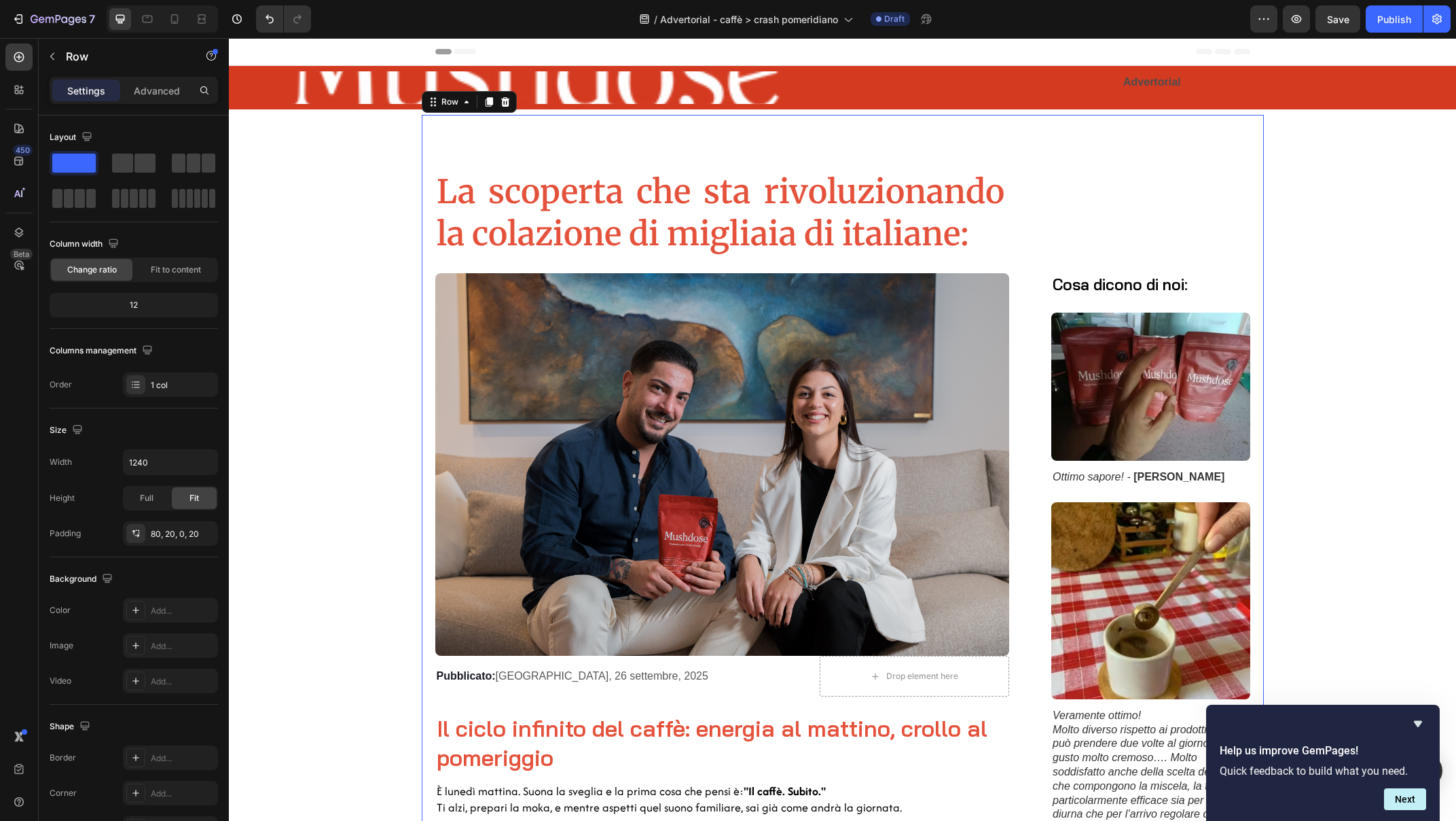
click at [1265, 90] on p "Advertorial" at bounding box center [1152, 82] width 606 height 20
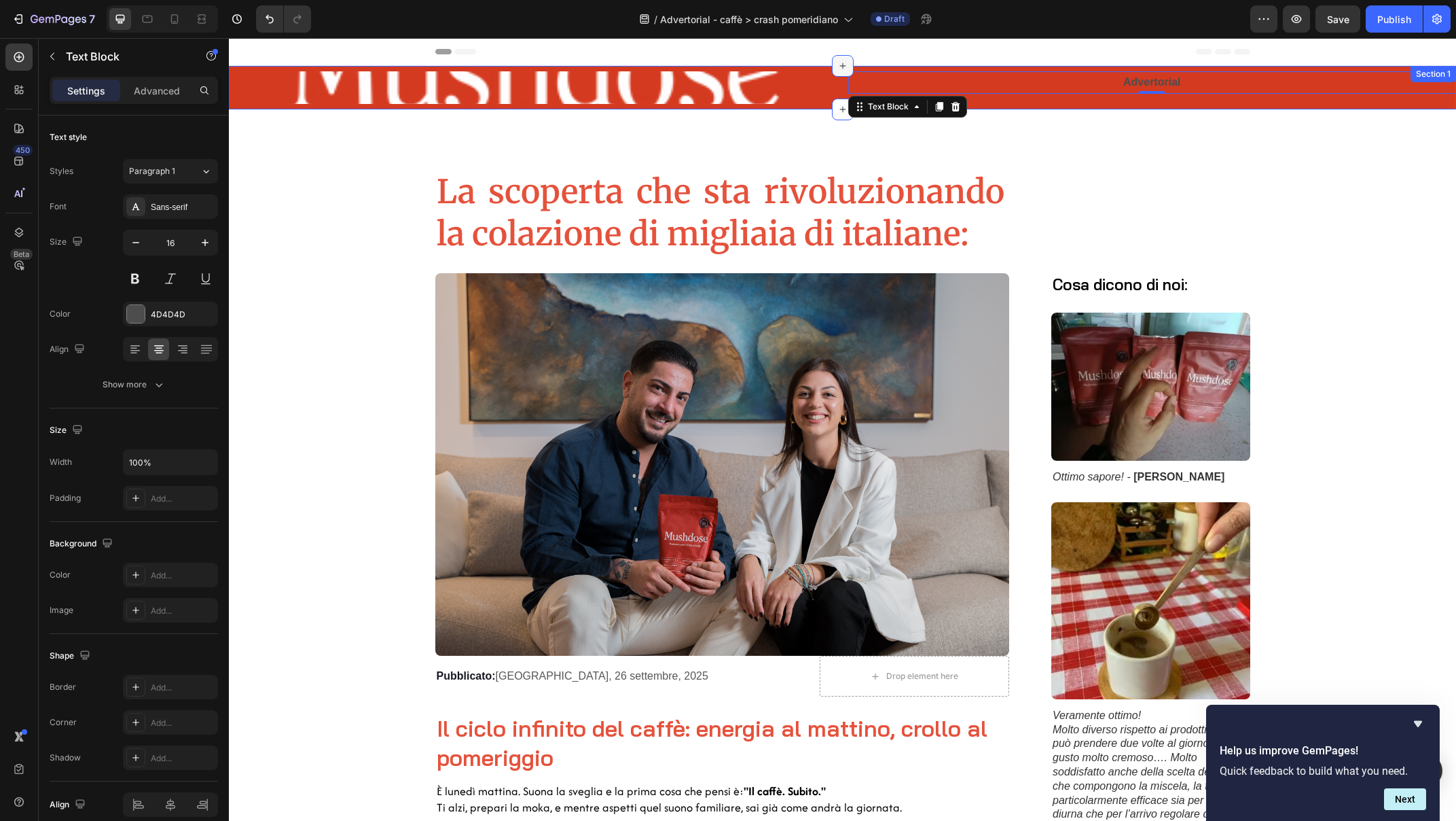
click at [831, 66] on div at bounding box center [842, 66] width 22 height 22
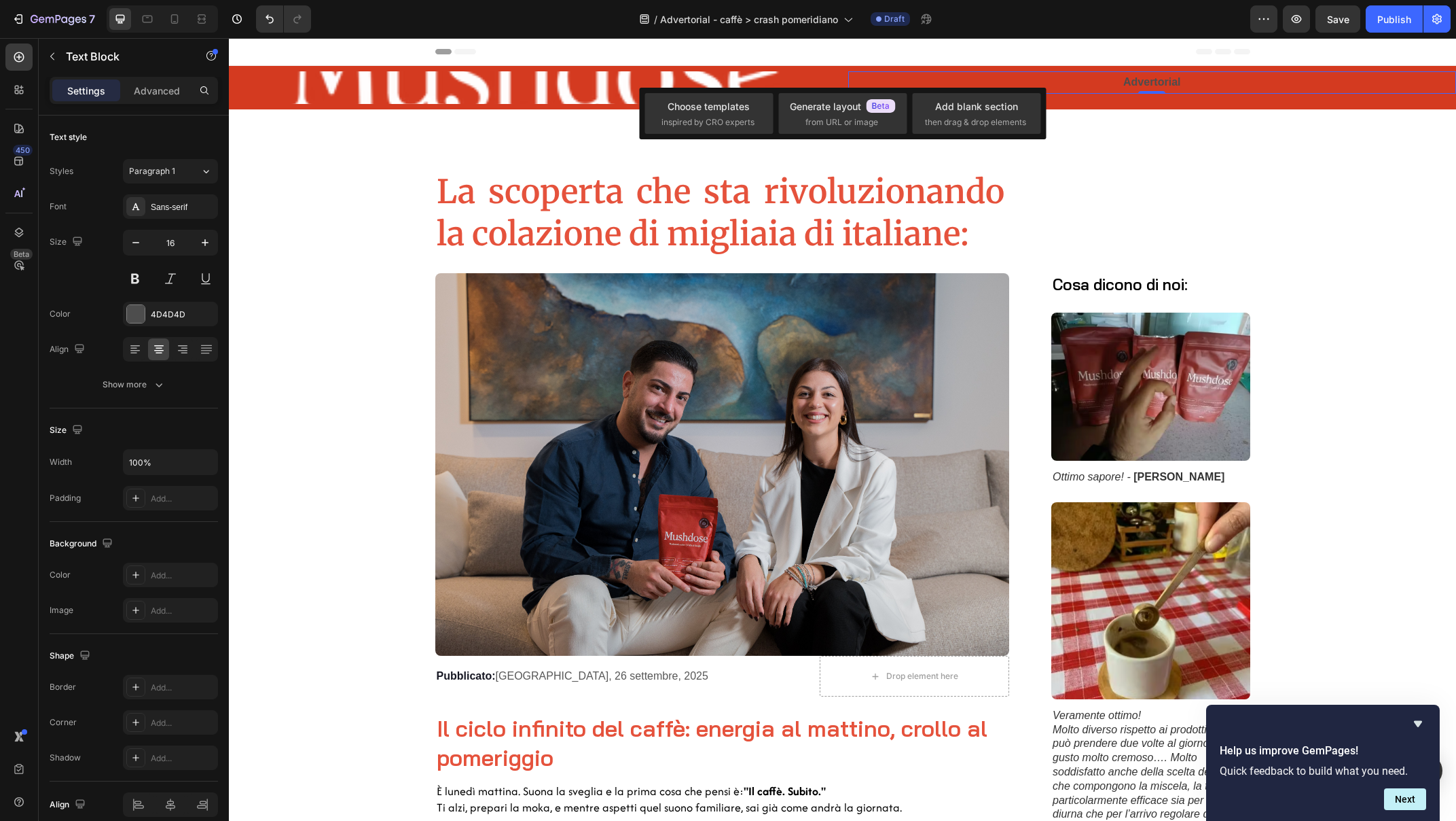
click at [1023, 51] on div "Header" at bounding box center [842, 51] width 815 height 27
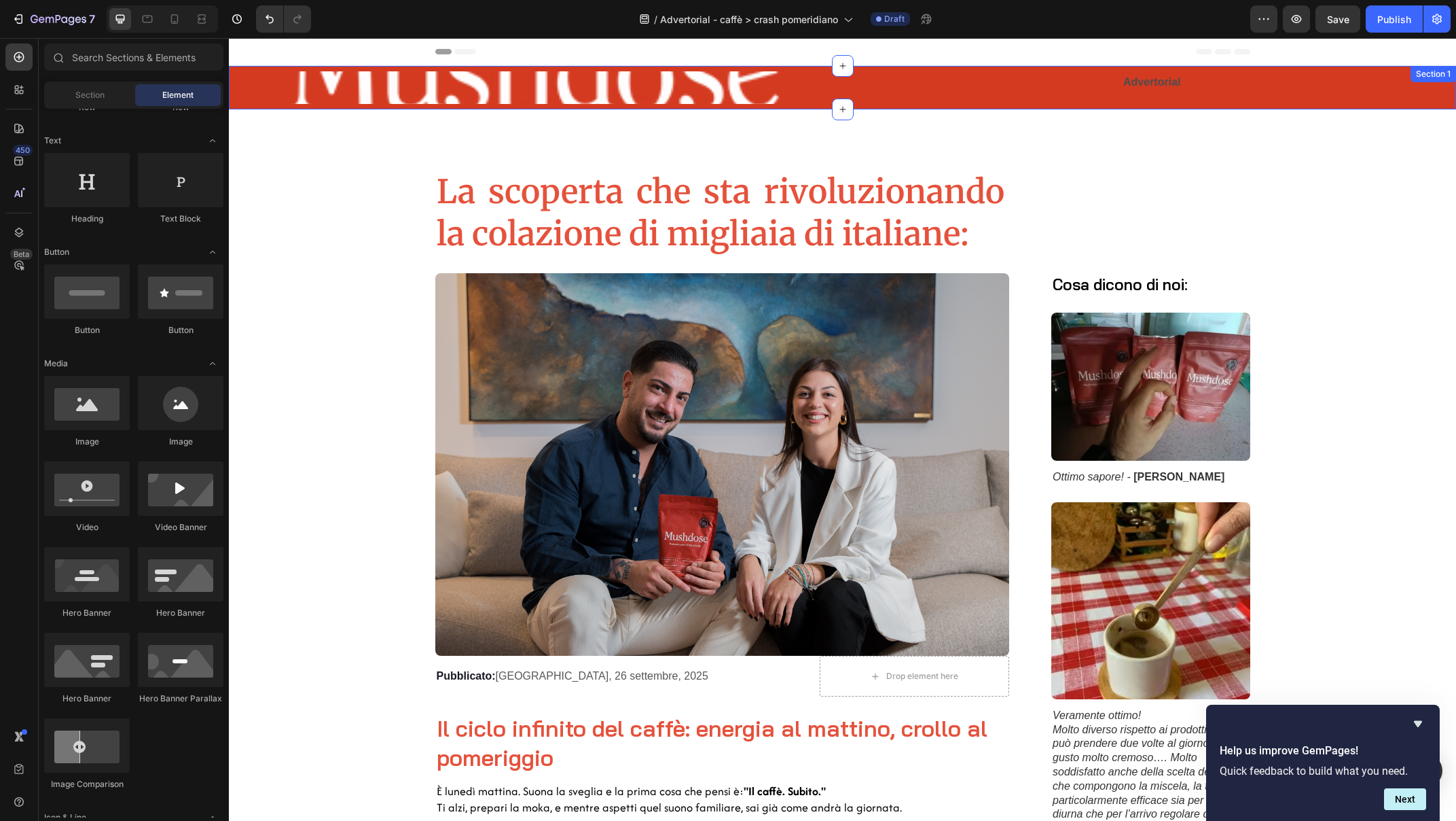
click at [1195, 107] on div "Image Advertorial Text Block Section 1" at bounding box center [842, 88] width 1227 height 44
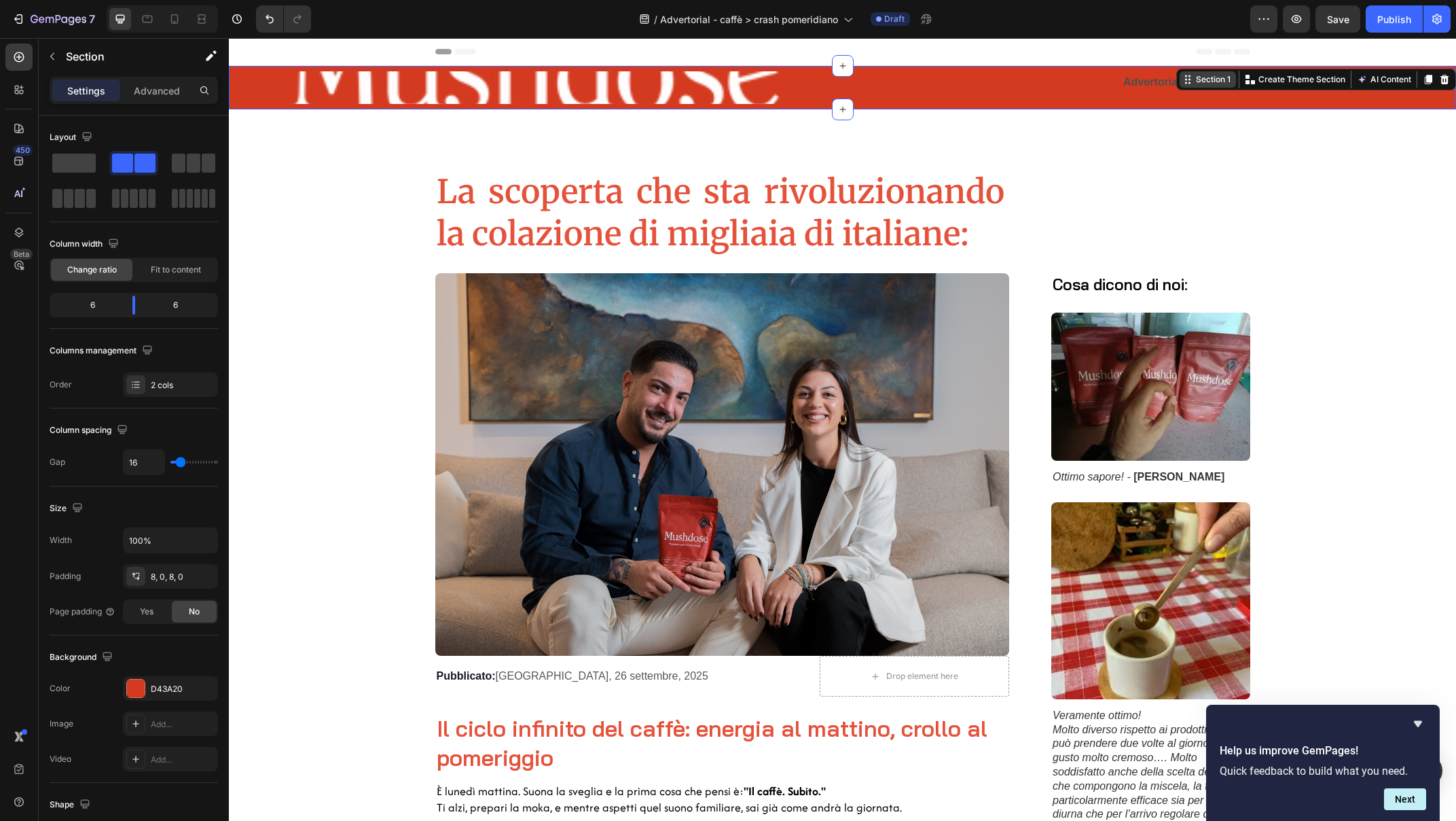
click at [1203, 78] on div "Section 1" at bounding box center [1213, 79] width 40 height 12
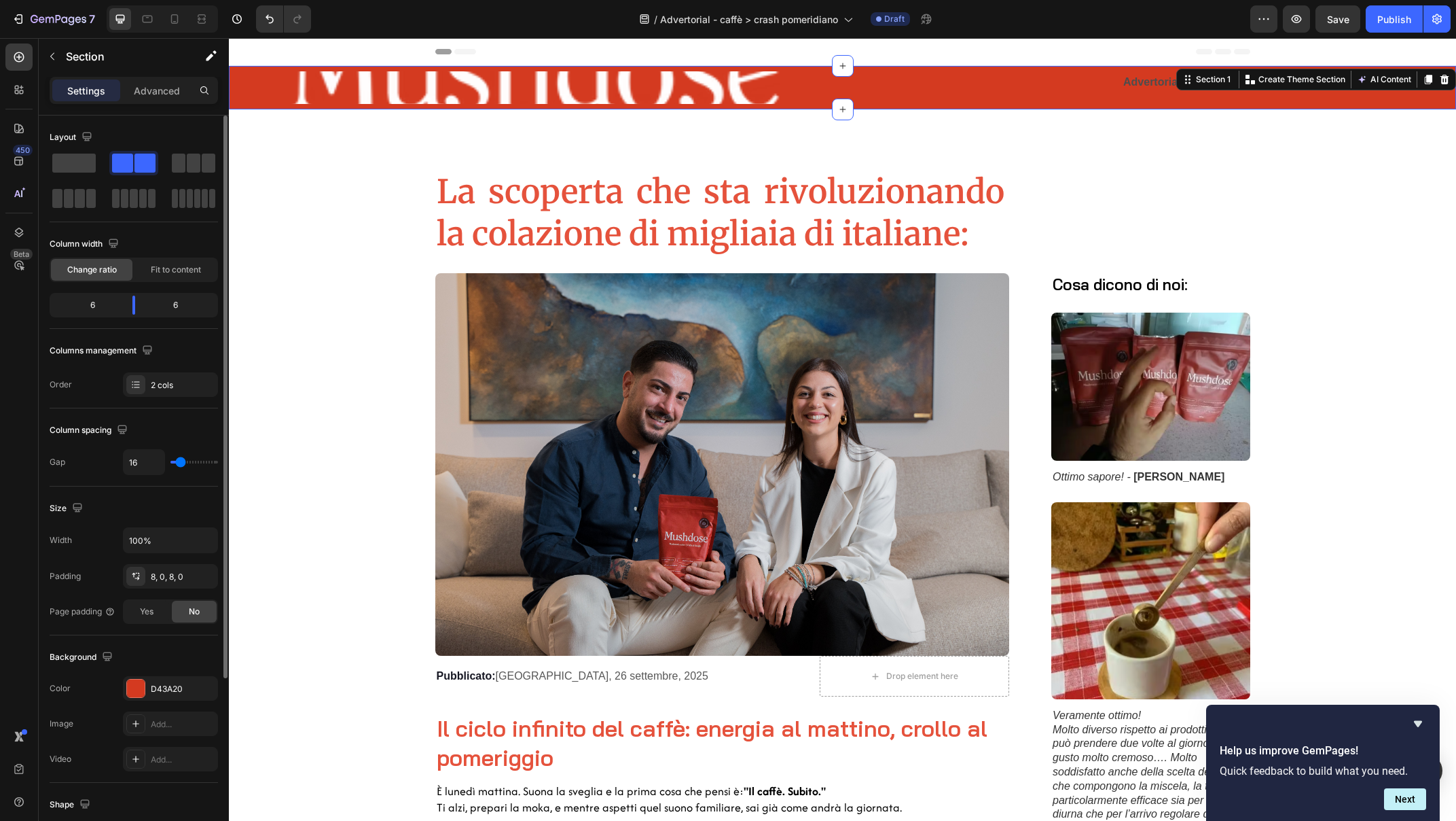
type input "18"
type input "17"
type input "15"
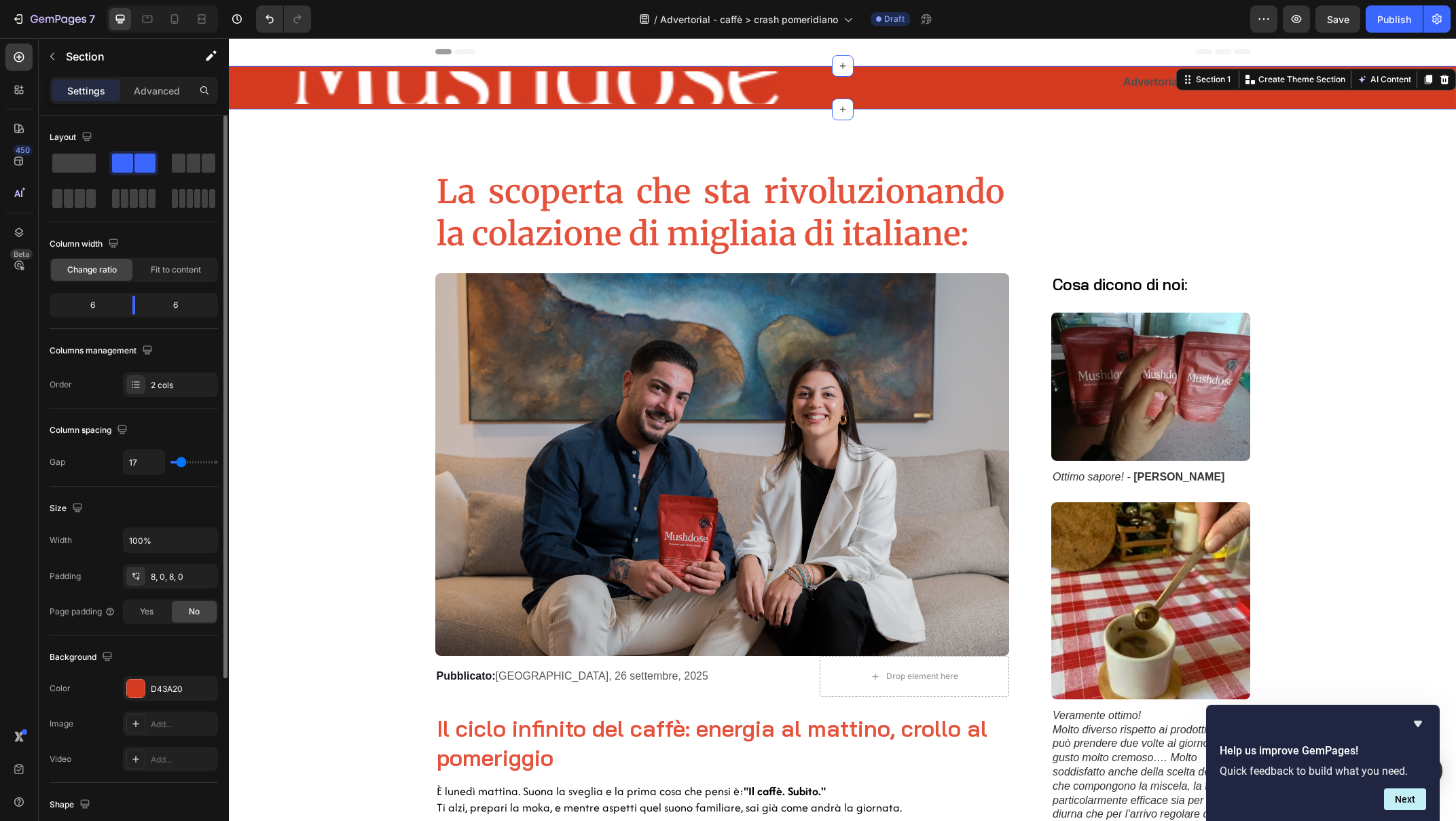
type input "15"
type input "14"
type input "13"
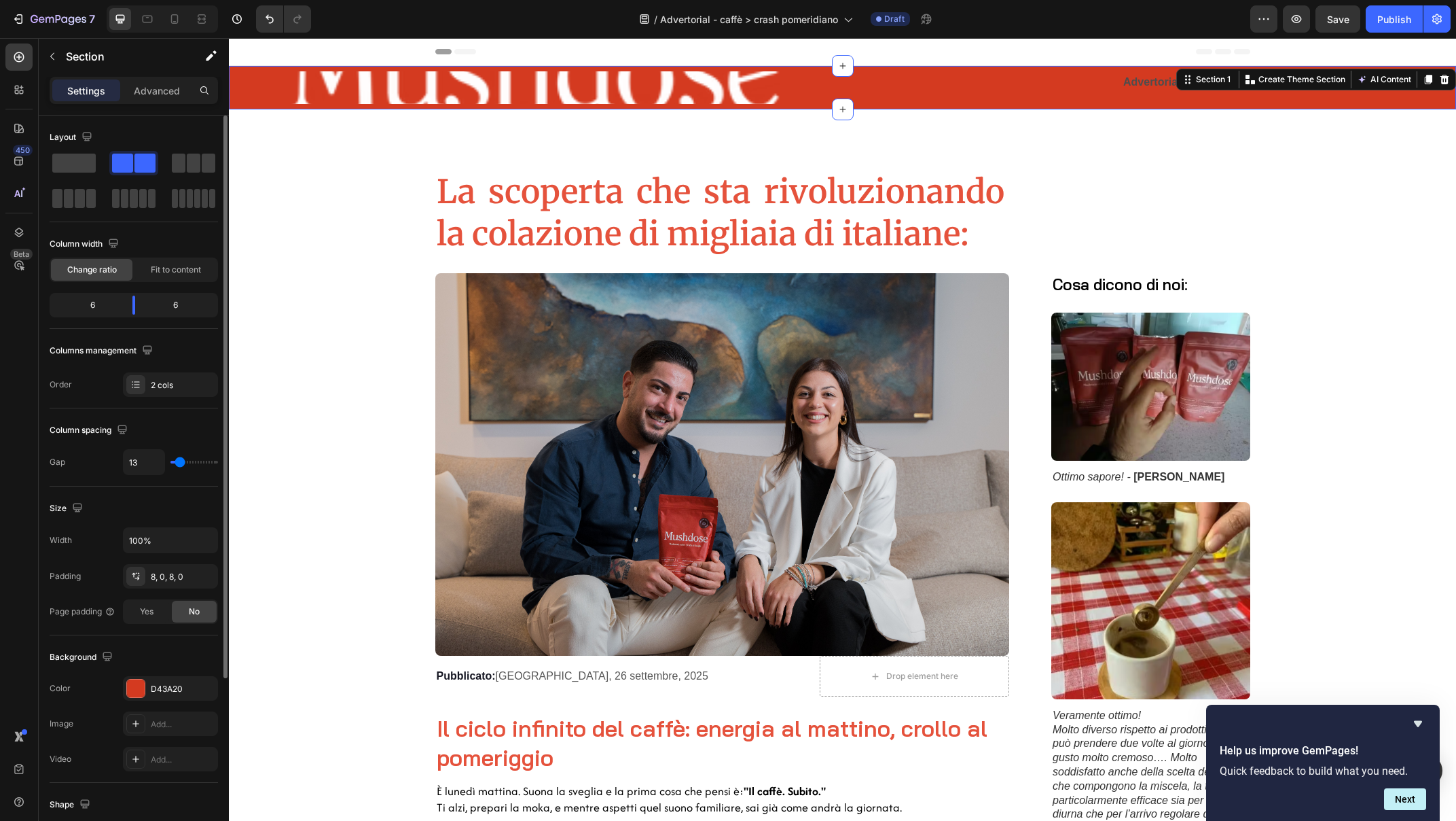
type input "12"
type input "11"
type input "10"
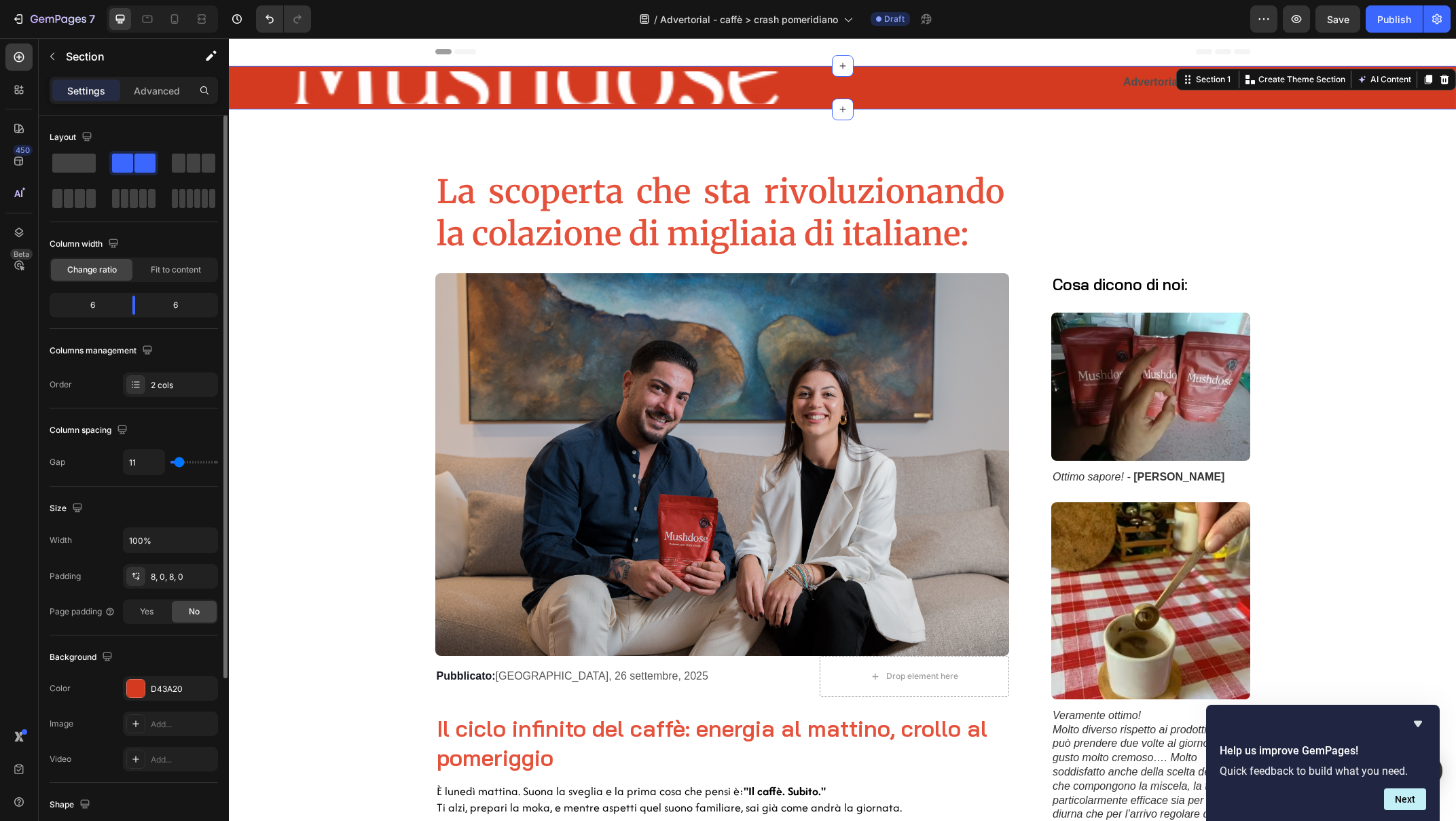
type input "10"
type input "9"
type input "6"
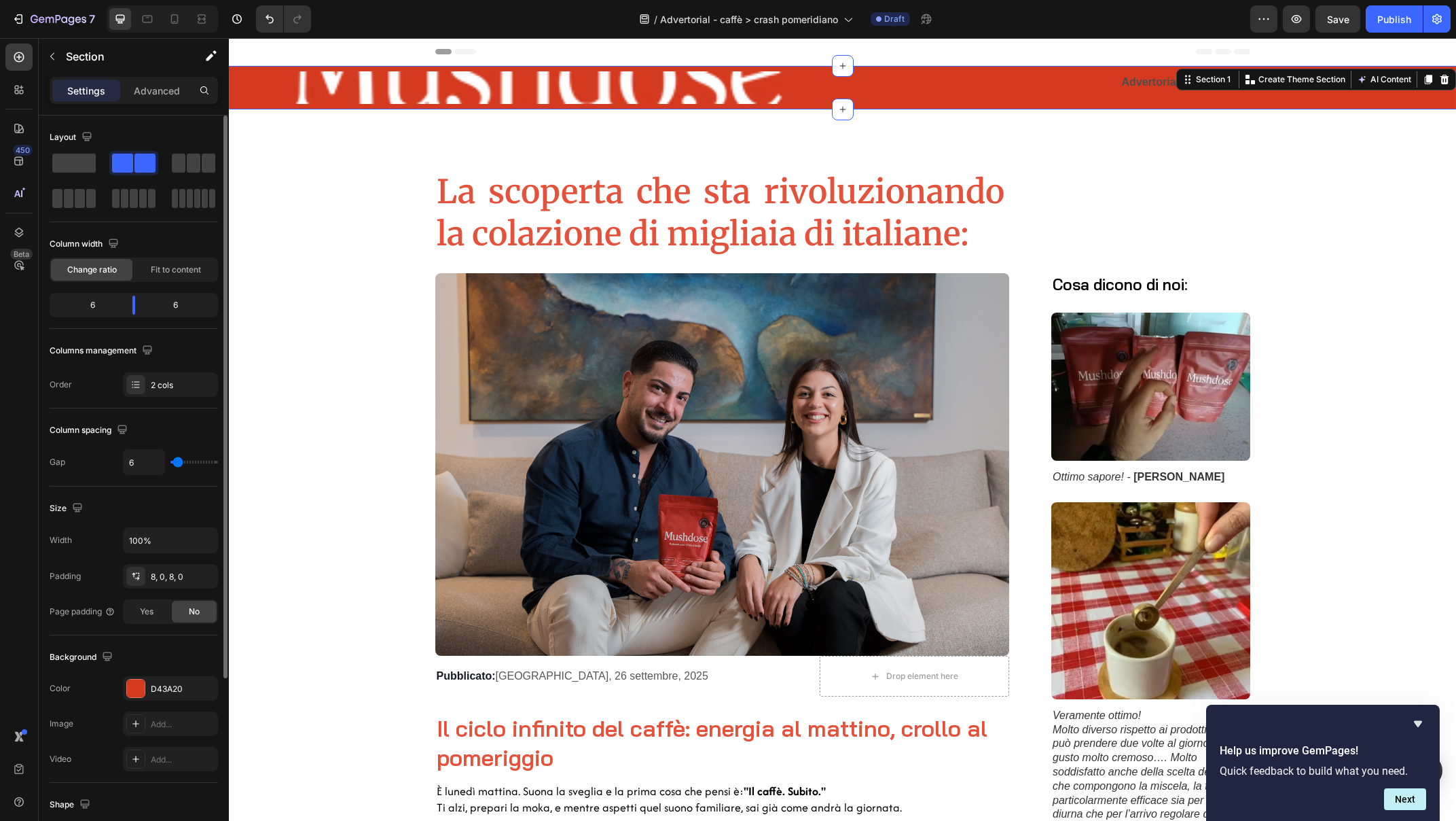
type input "1"
type input "0"
type input "5"
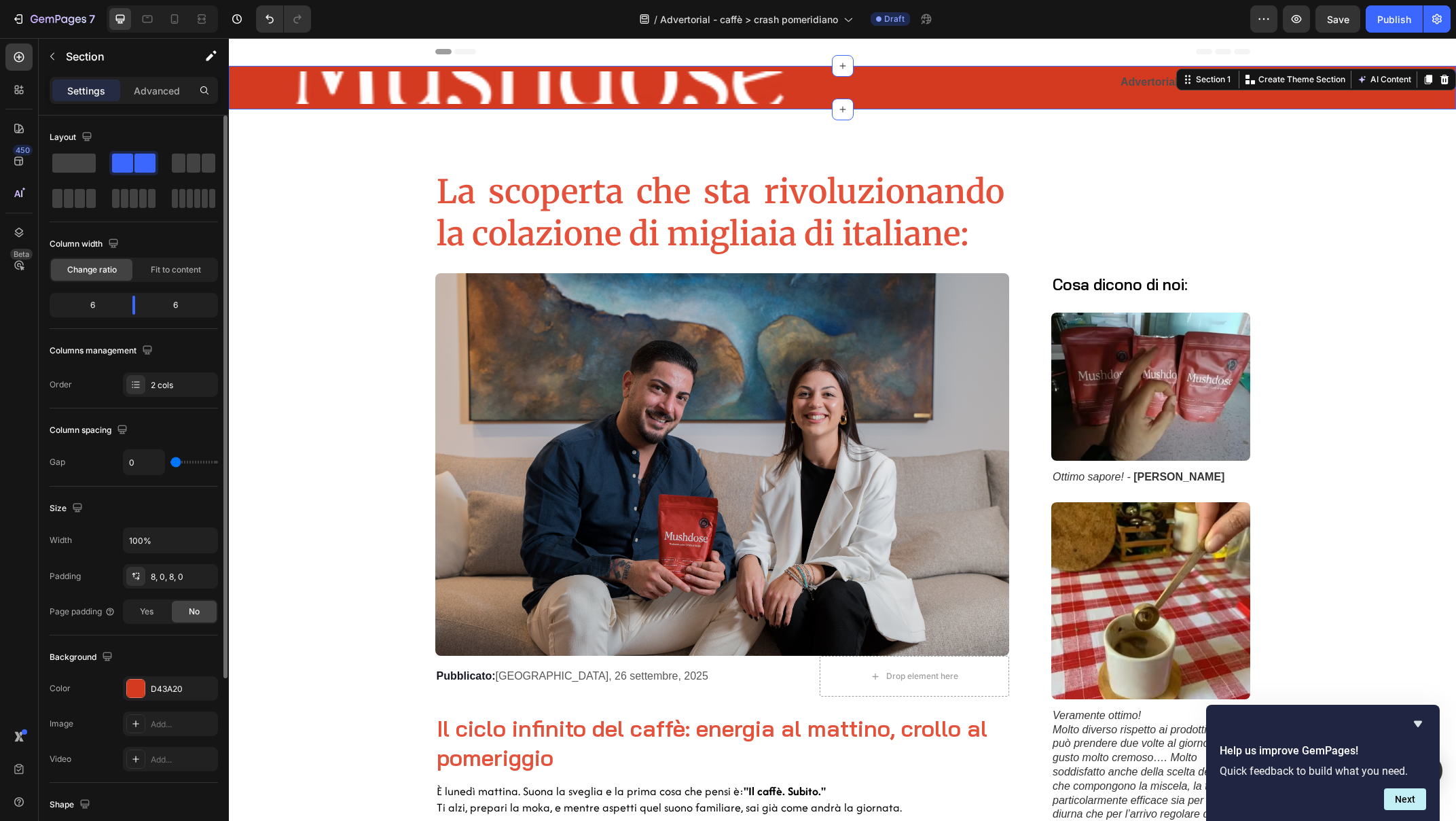
type input "5"
type input "7"
type input "9"
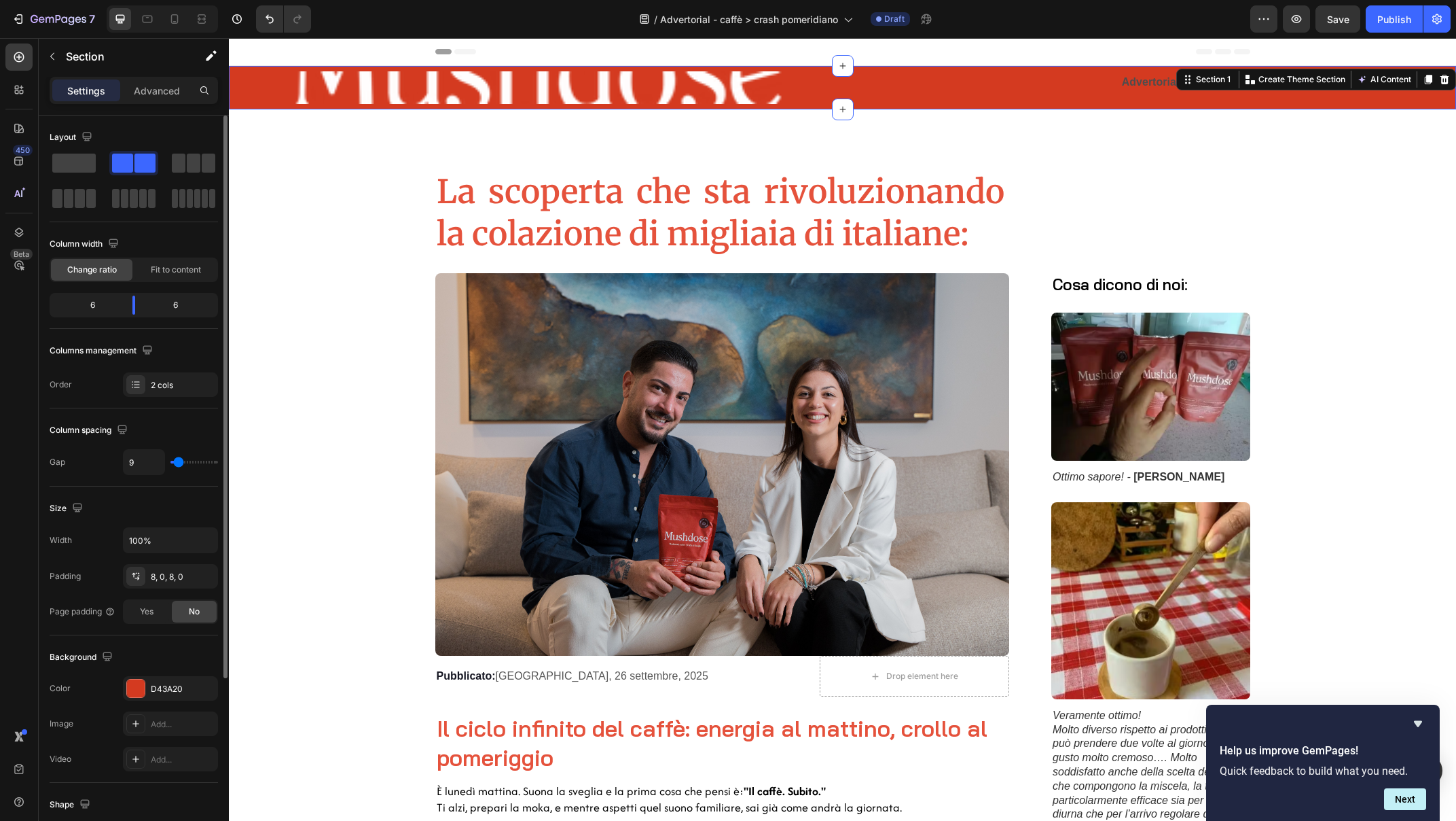
type input "10"
type input "11"
type input "13"
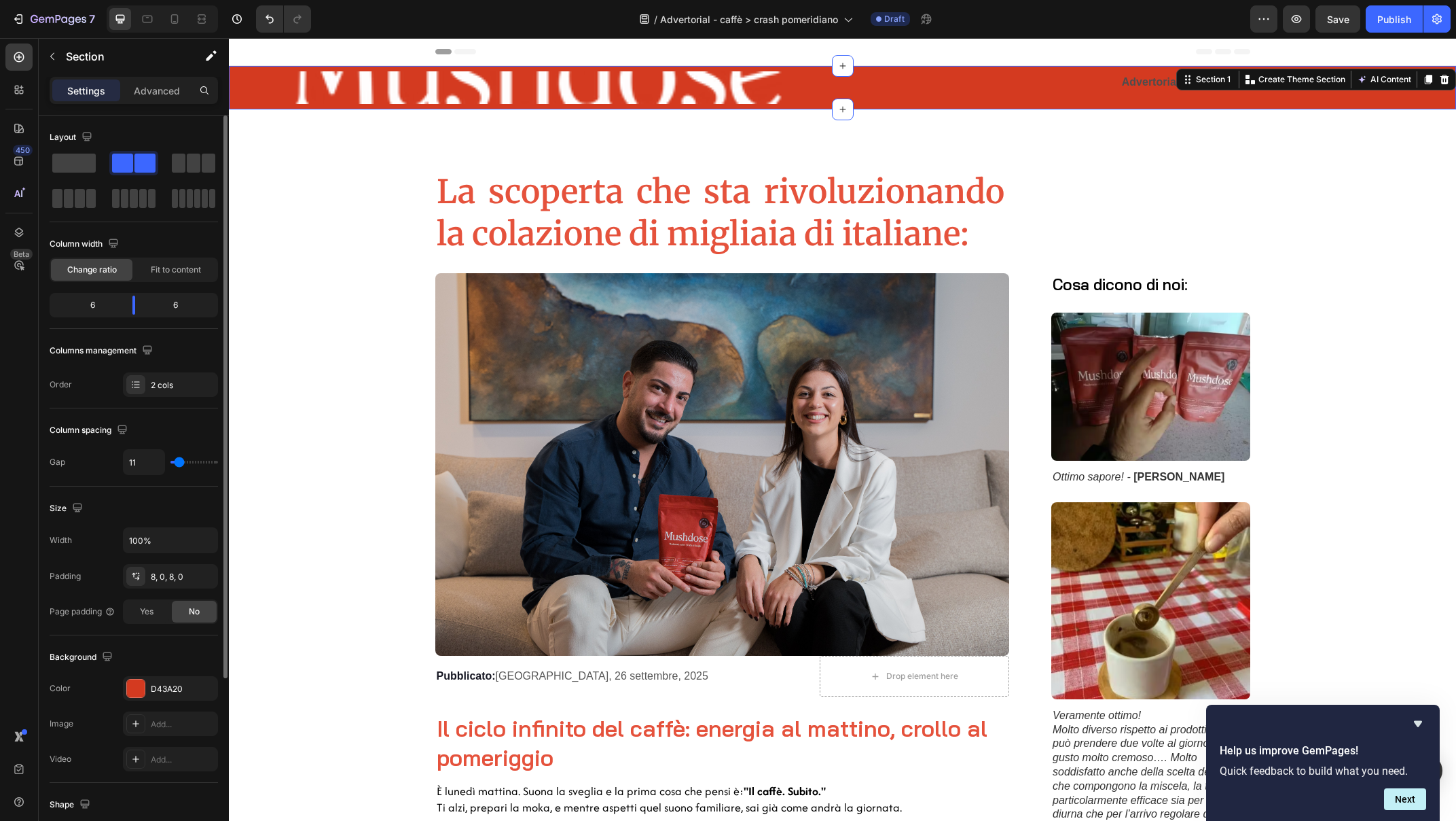
type input "13"
type input "14"
type input "16"
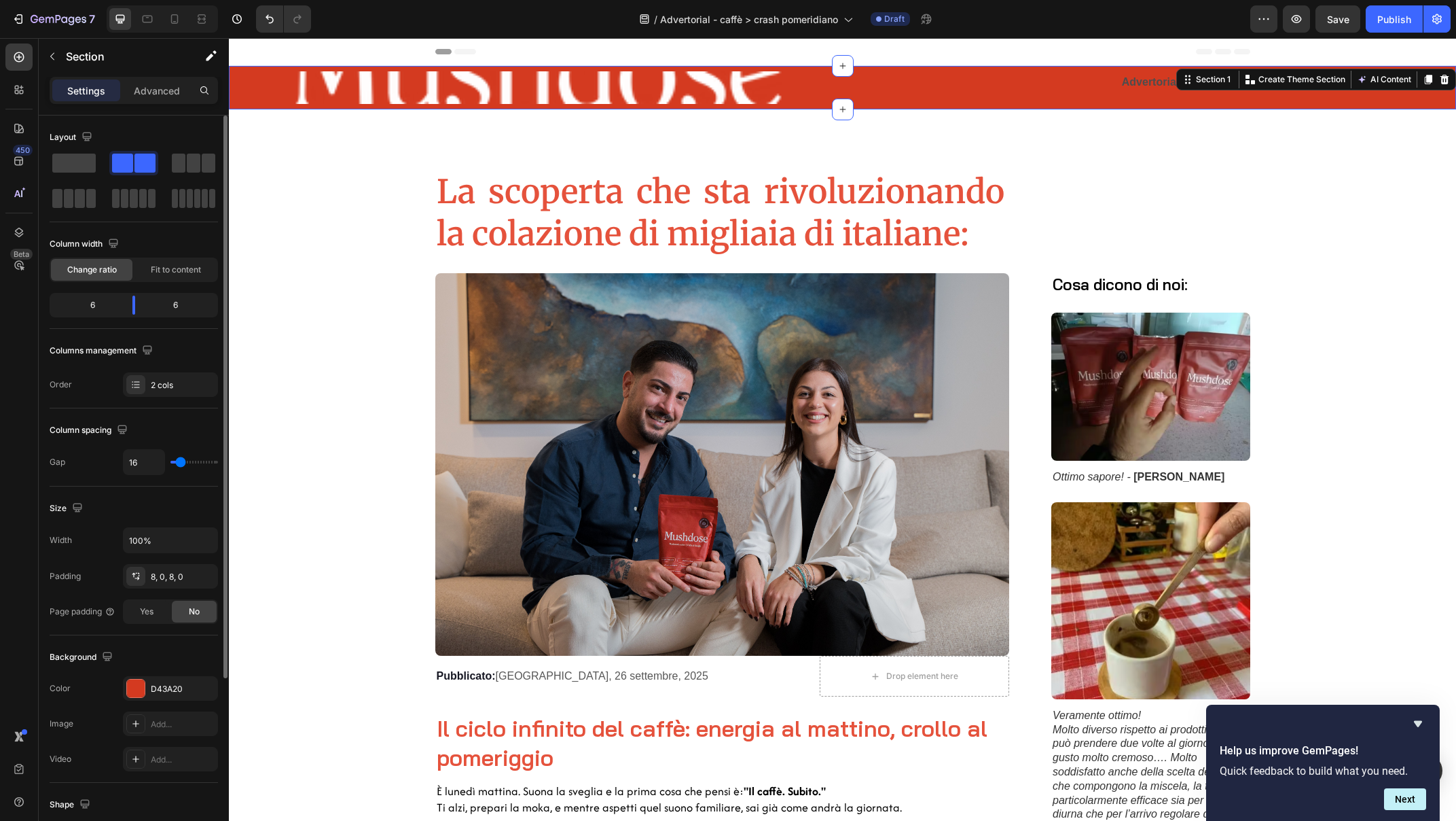
type input "18"
type input "20"
type input "21"
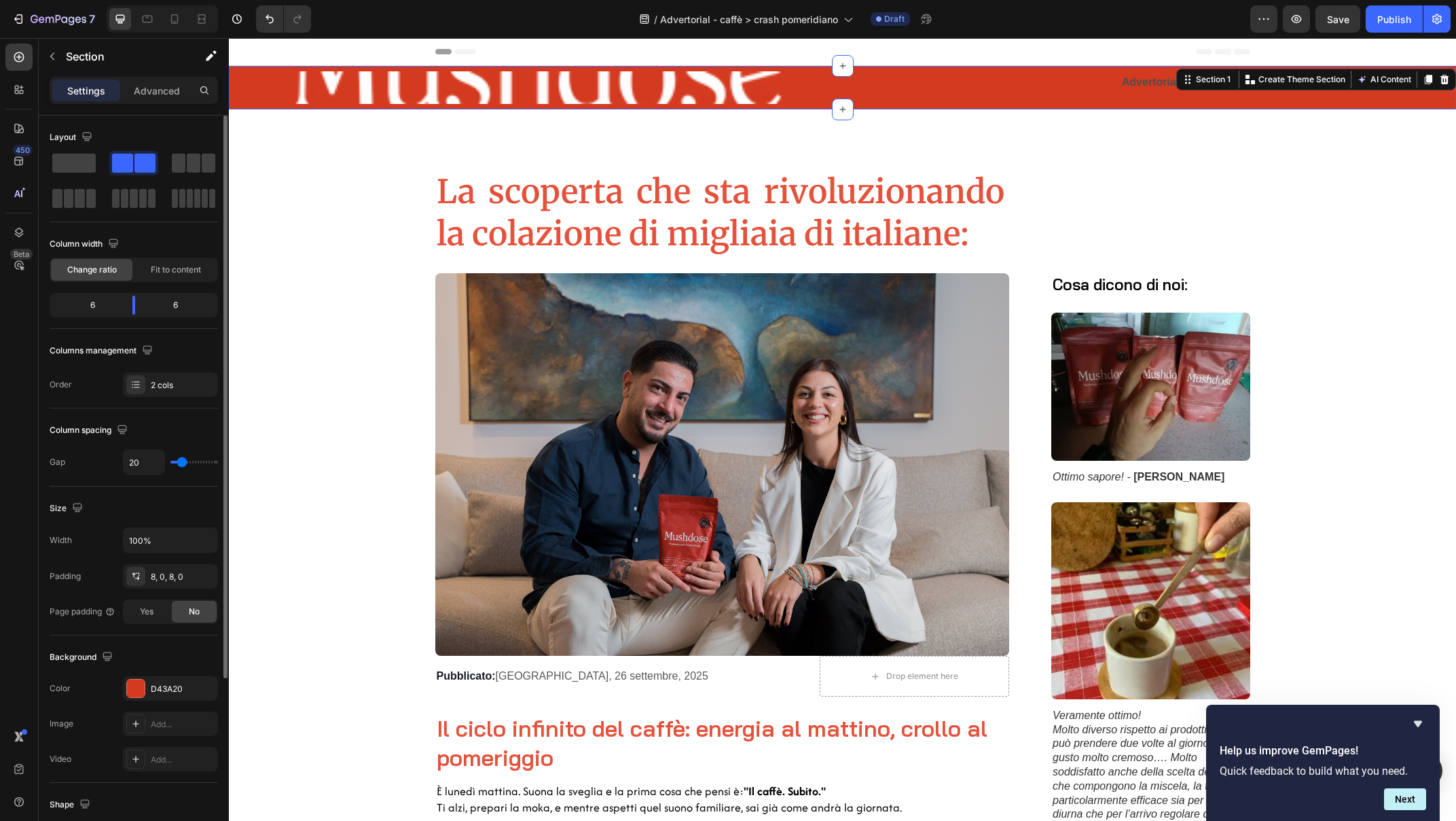
type input "21"
type input "22"
type input "23"
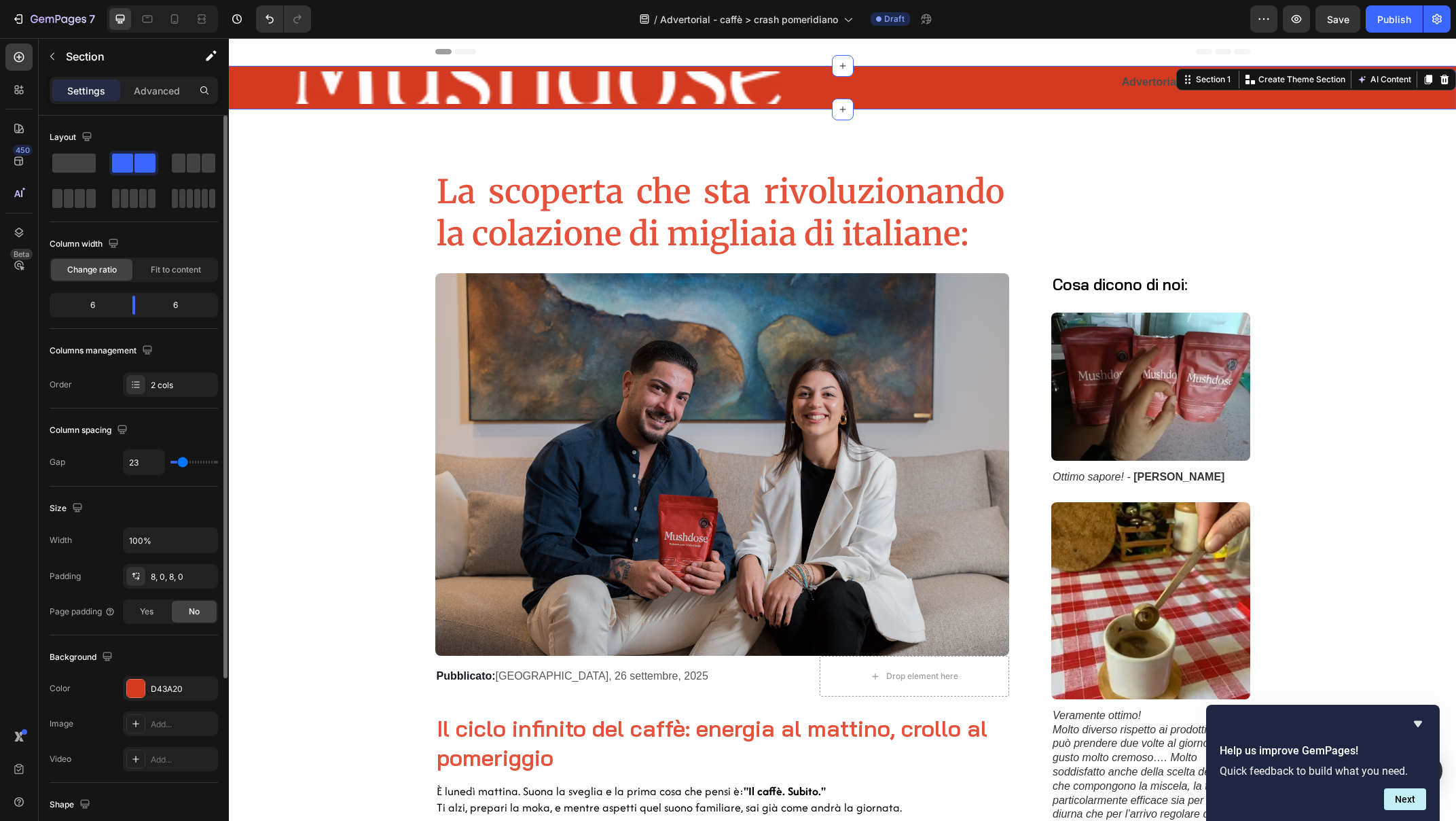
type input "24"
type input "25"
type input "26"
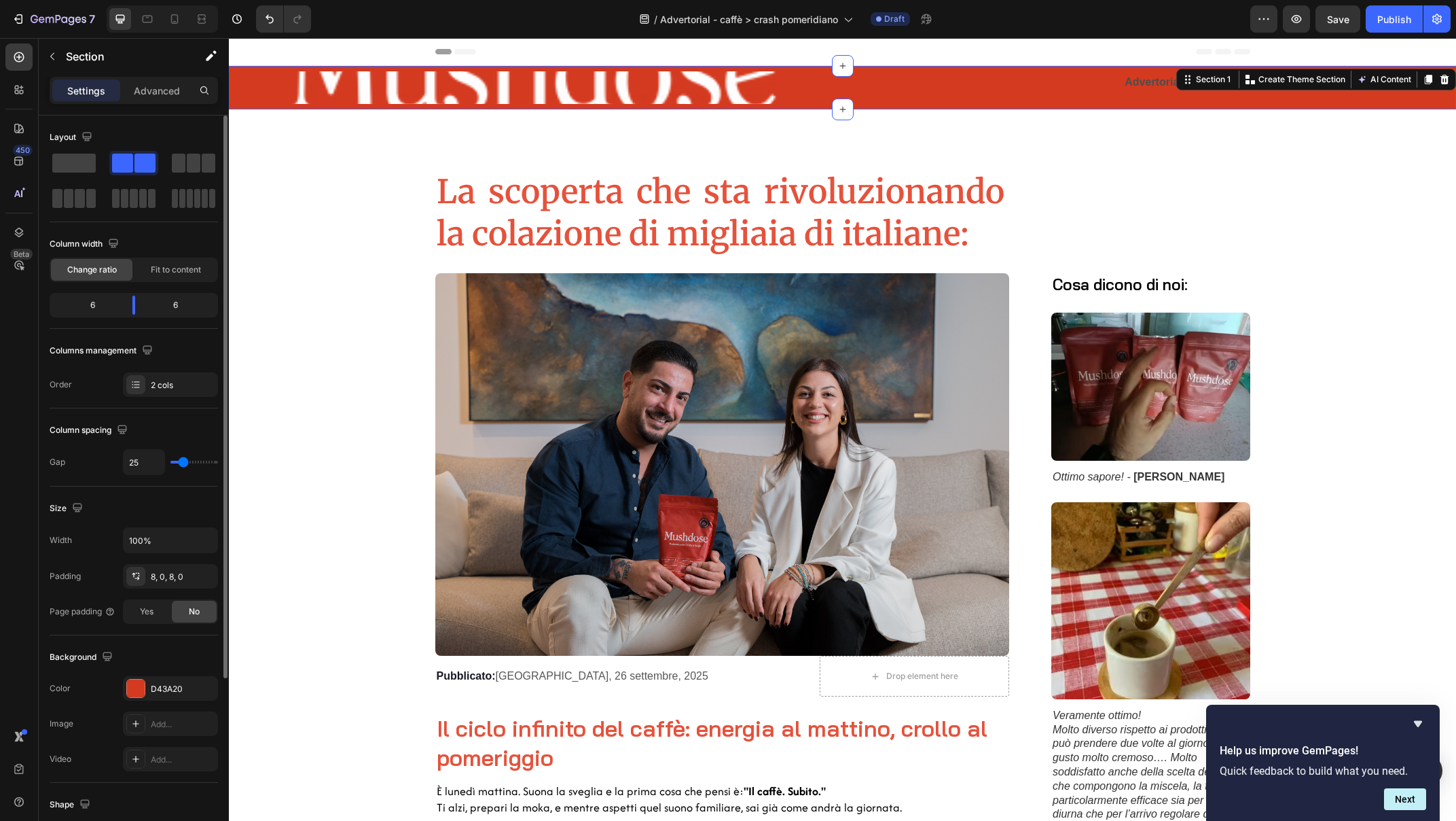
type input "26"
type input "22"
type input "19"
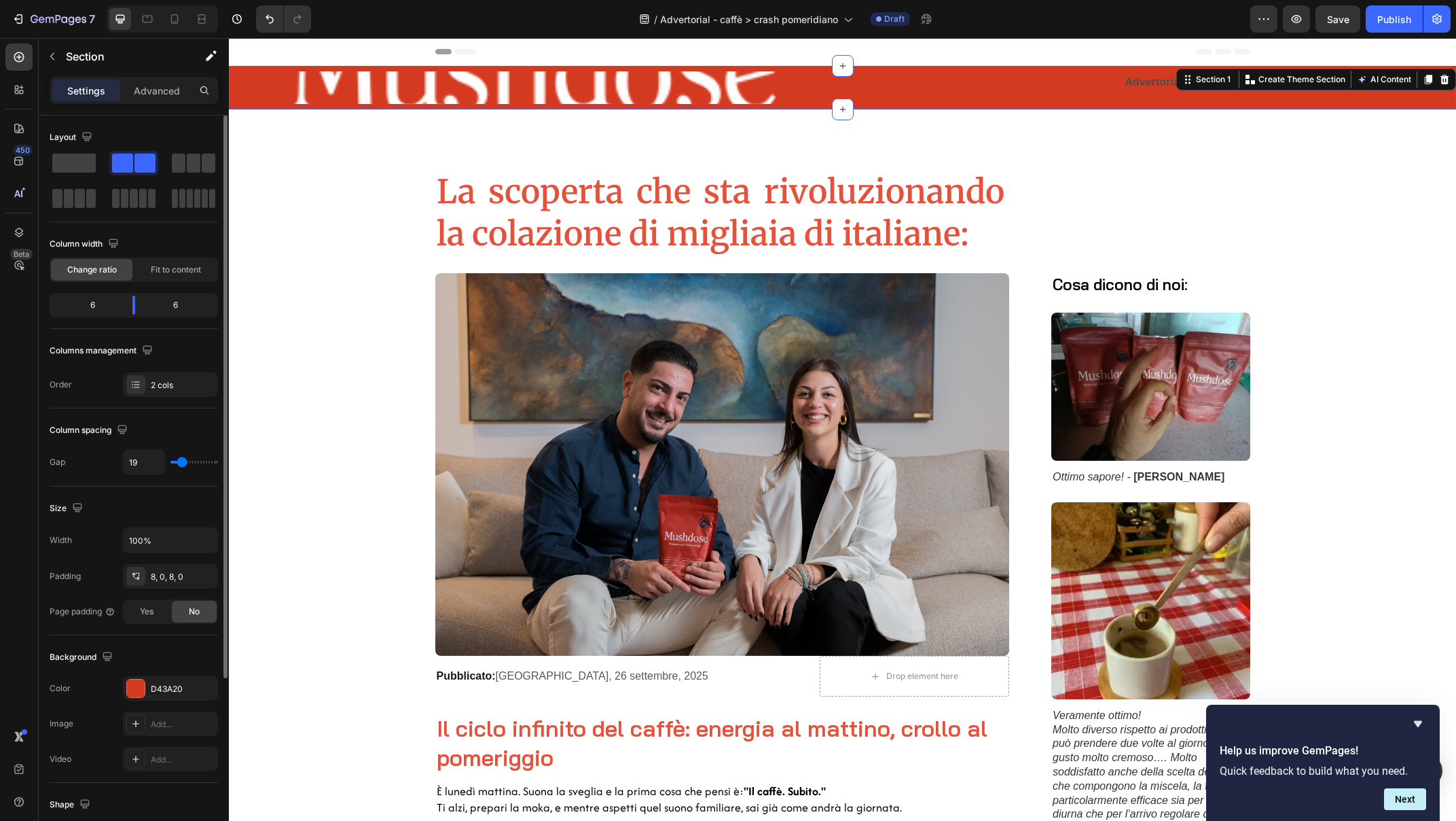
type input "15"
type input "13"
type input "11"
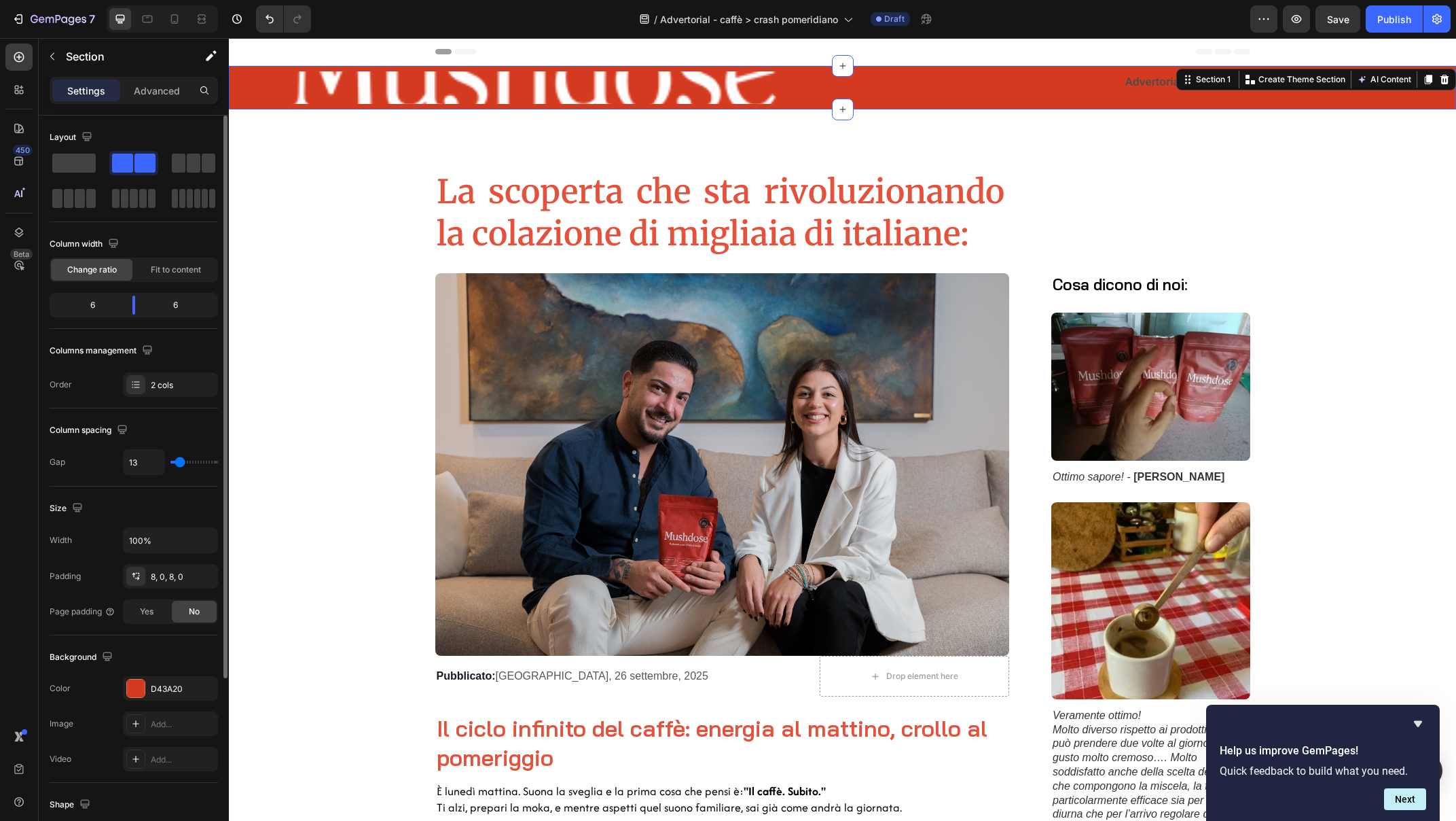
type input "11"
type input "10"
type input "9"
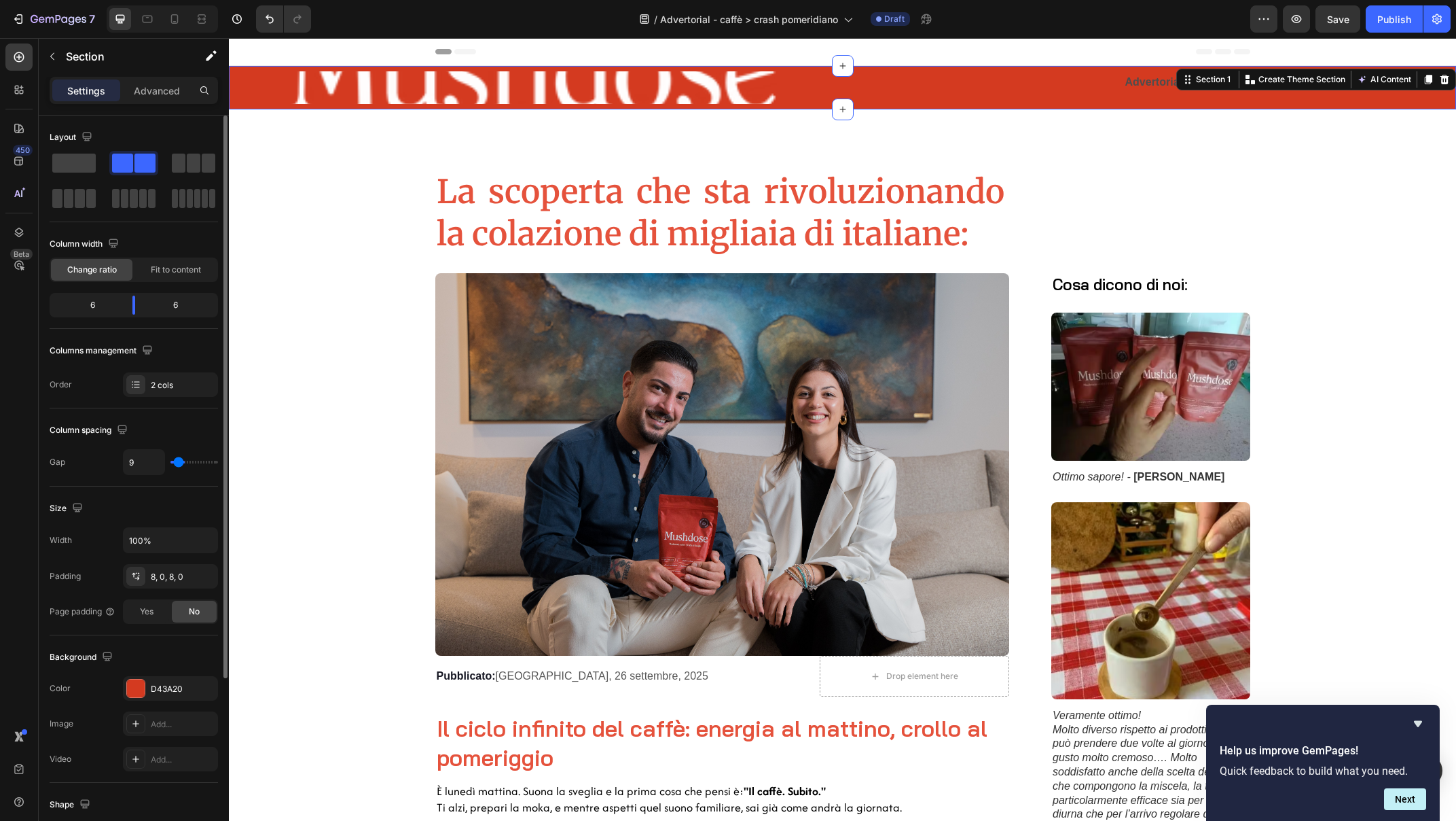
type input "8"
type input "6"
type input "5"
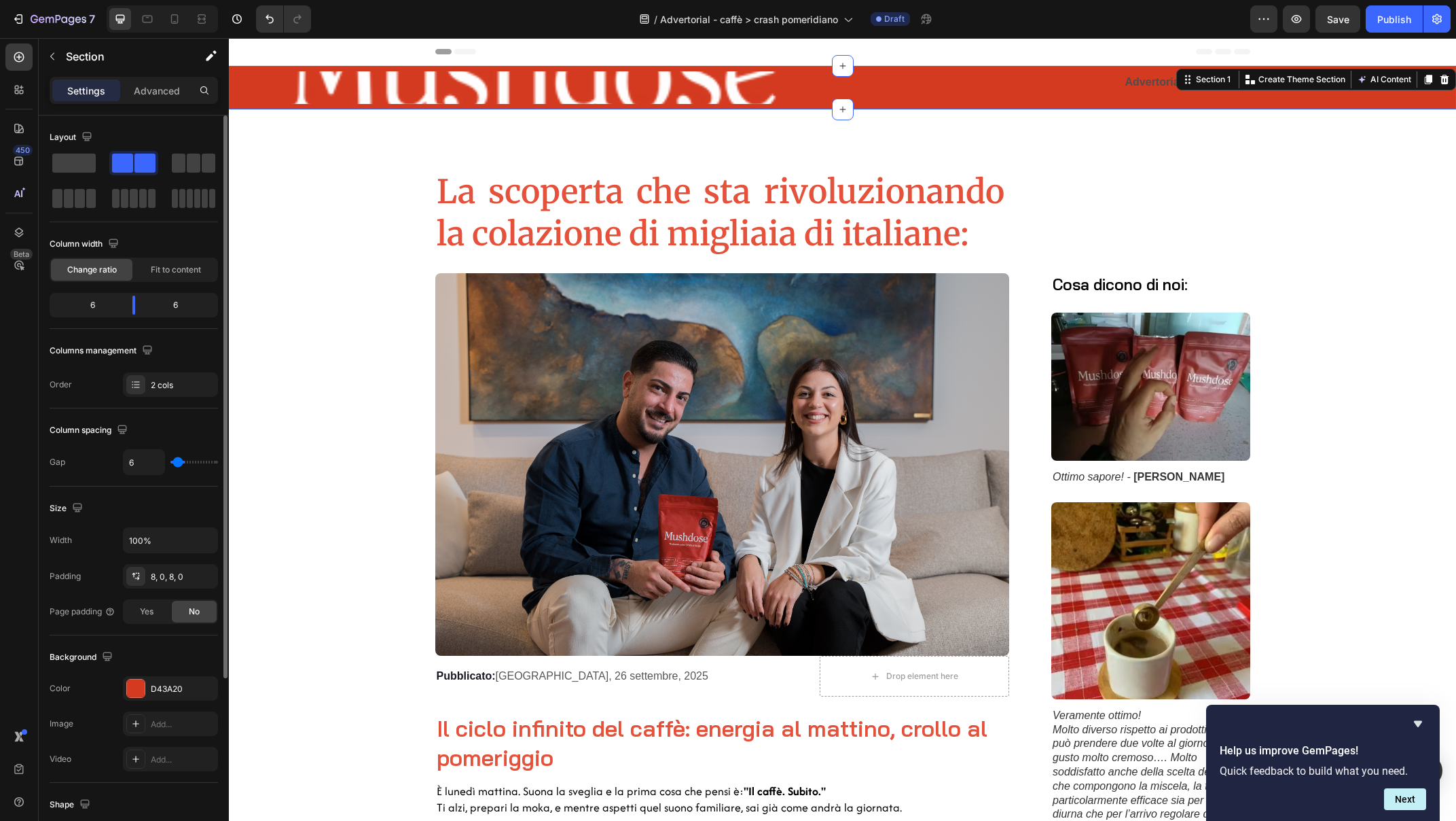
type input "5"
type input "4"
type input "2"
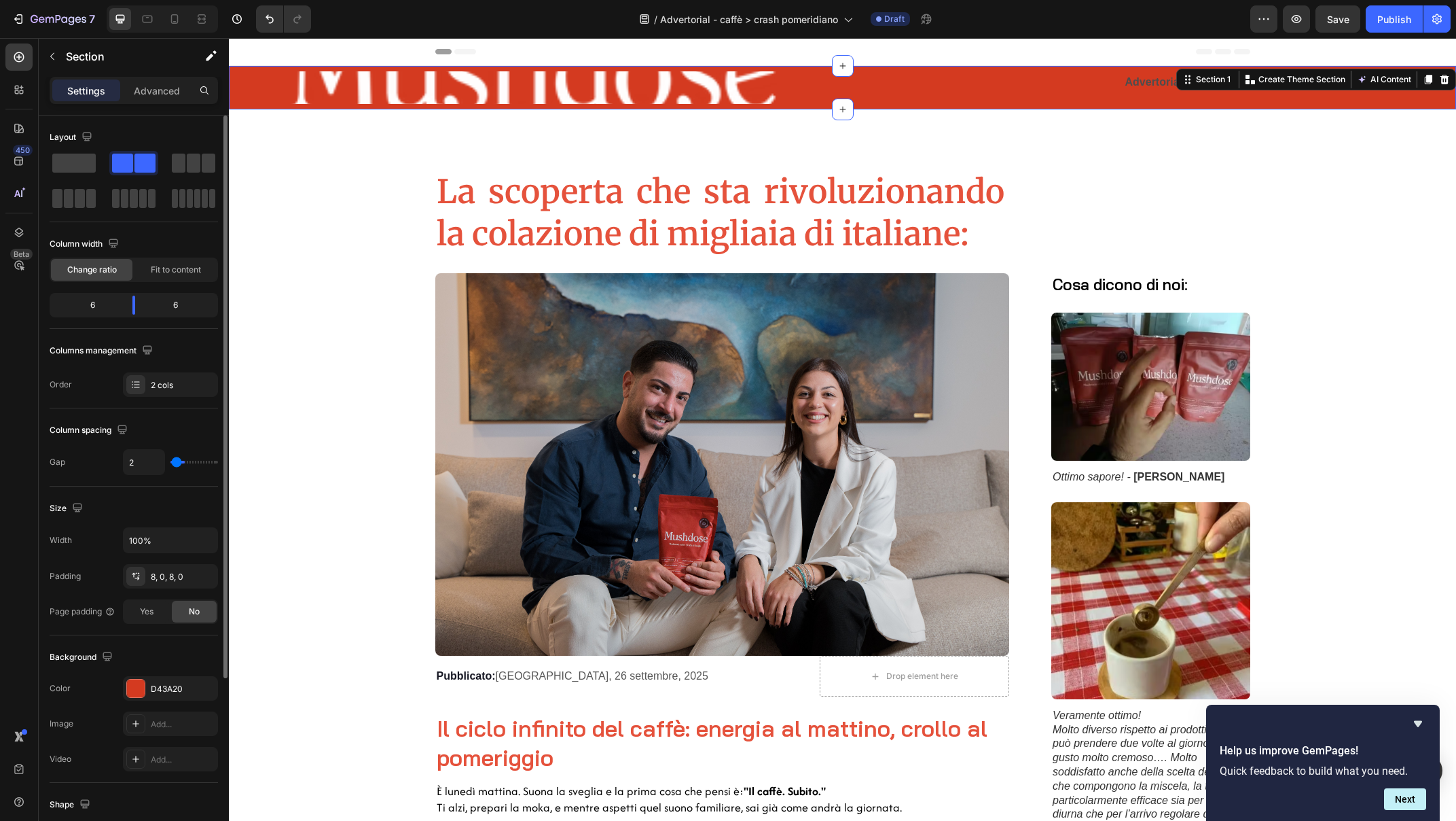
type input "0"
type input "2"
type input "5"
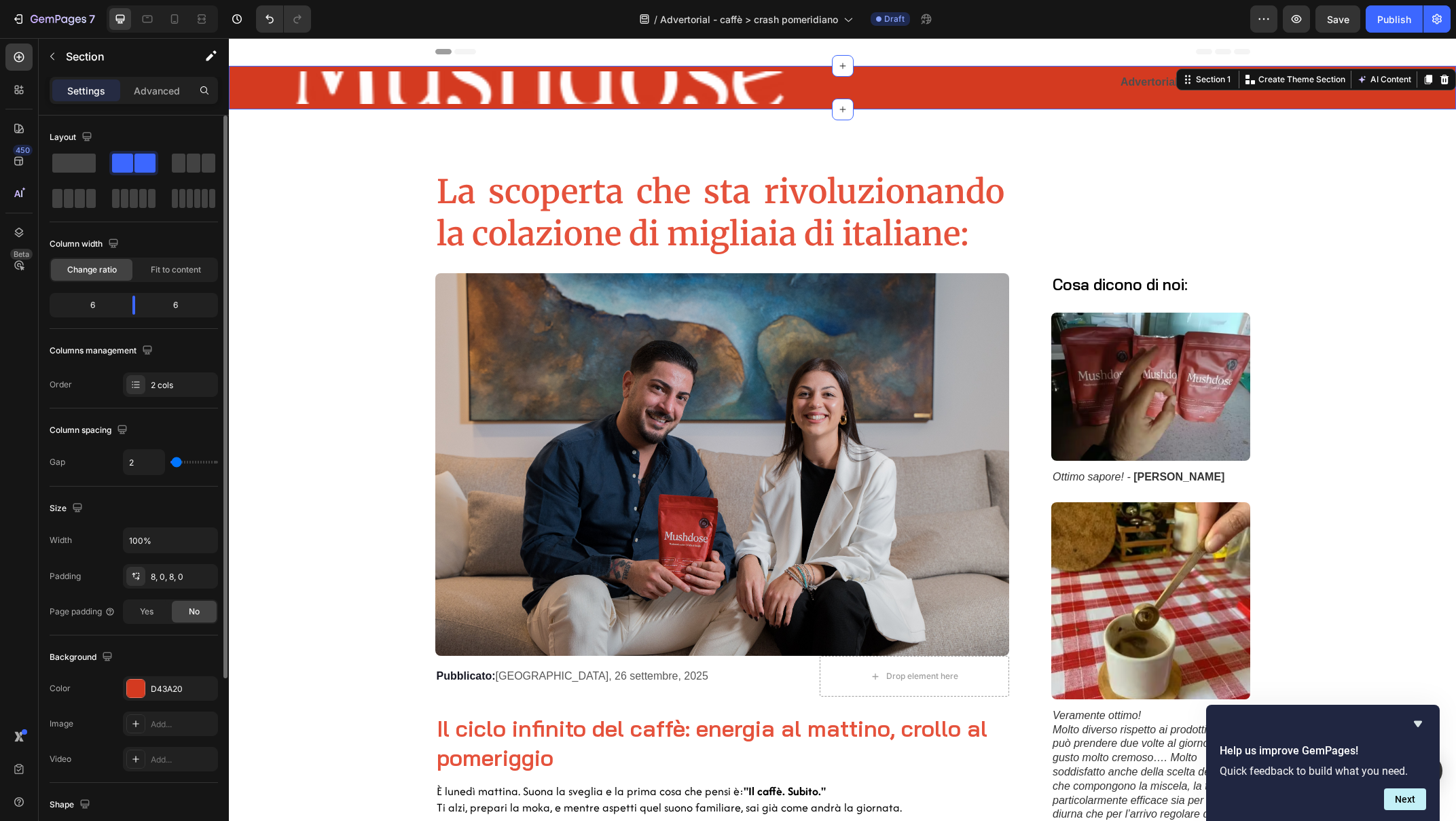
type input "5"
type input "9"
type input "12"
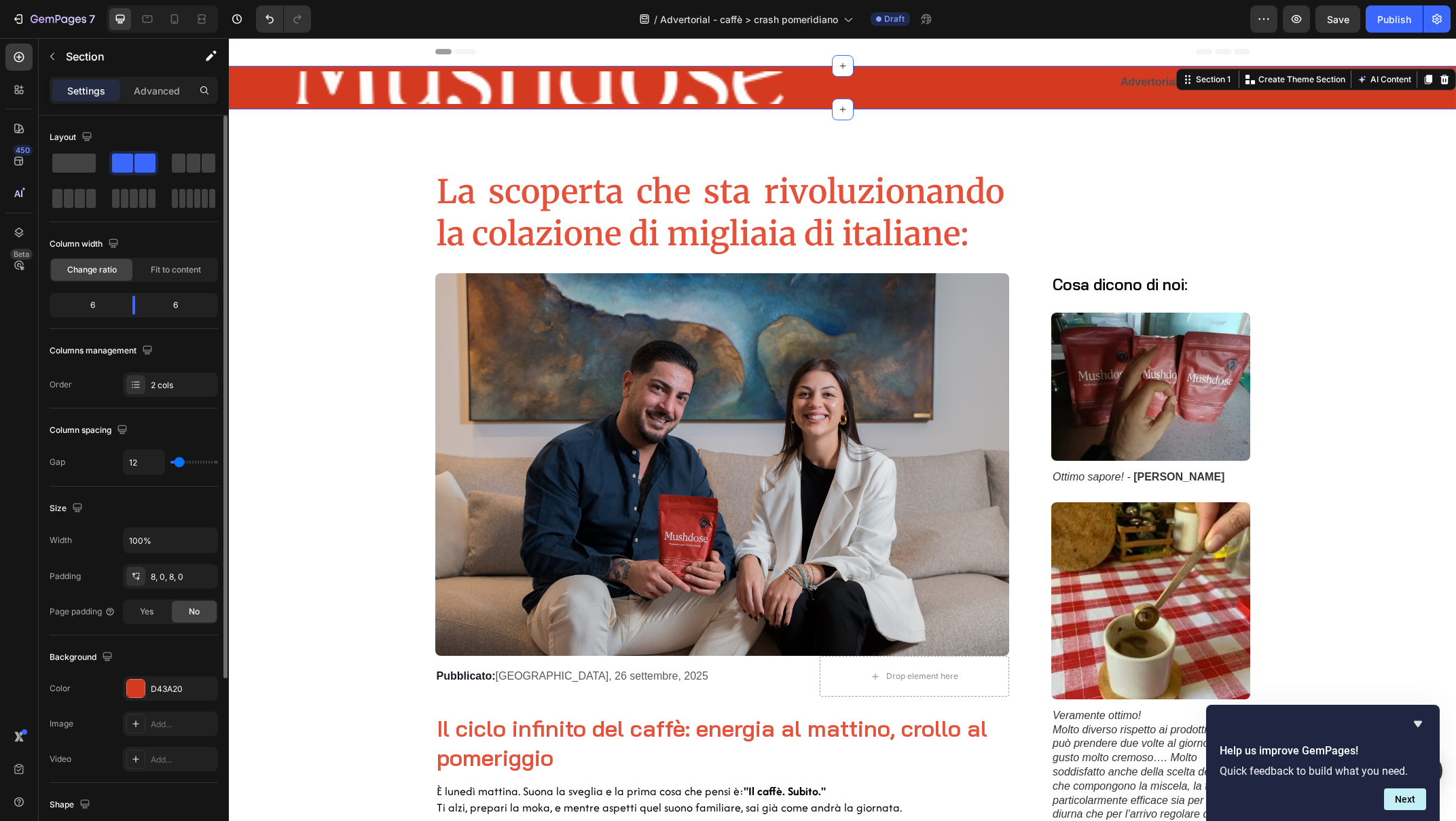
type input "15"
type input "18"
type input "22"
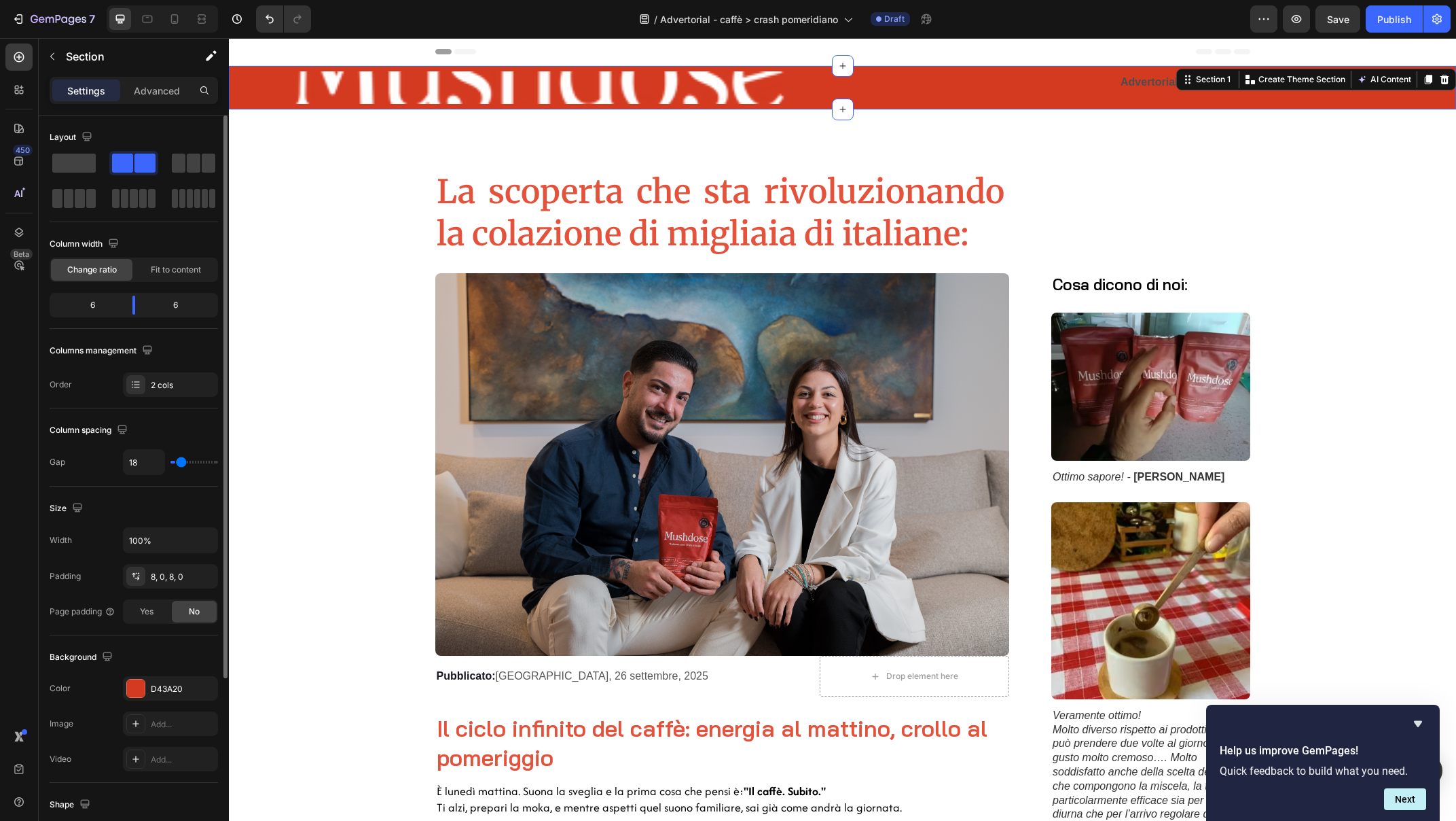
type input "22"
type input "28"
type input "45"
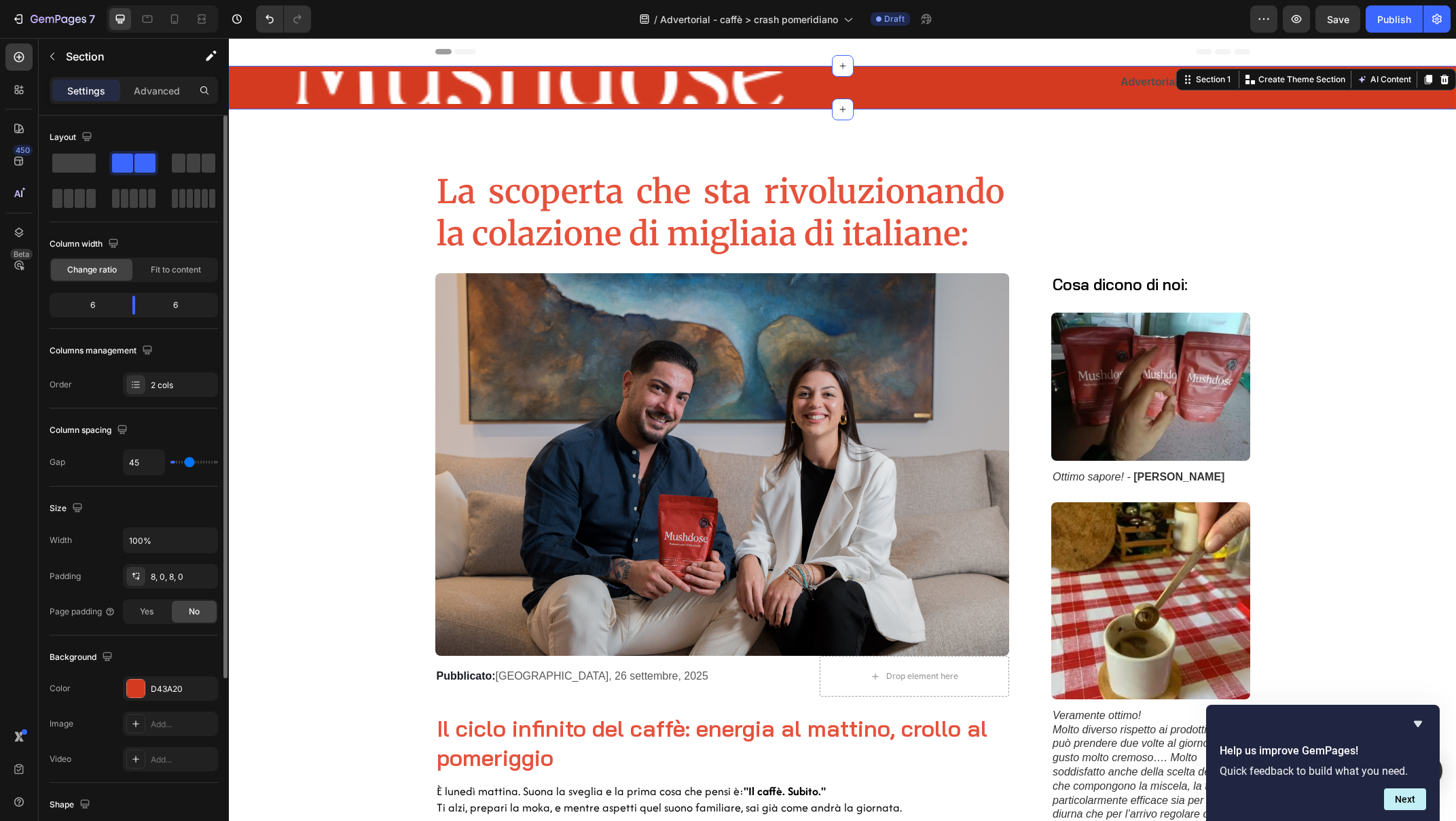
type input "64"
type input "76"
type input "92"
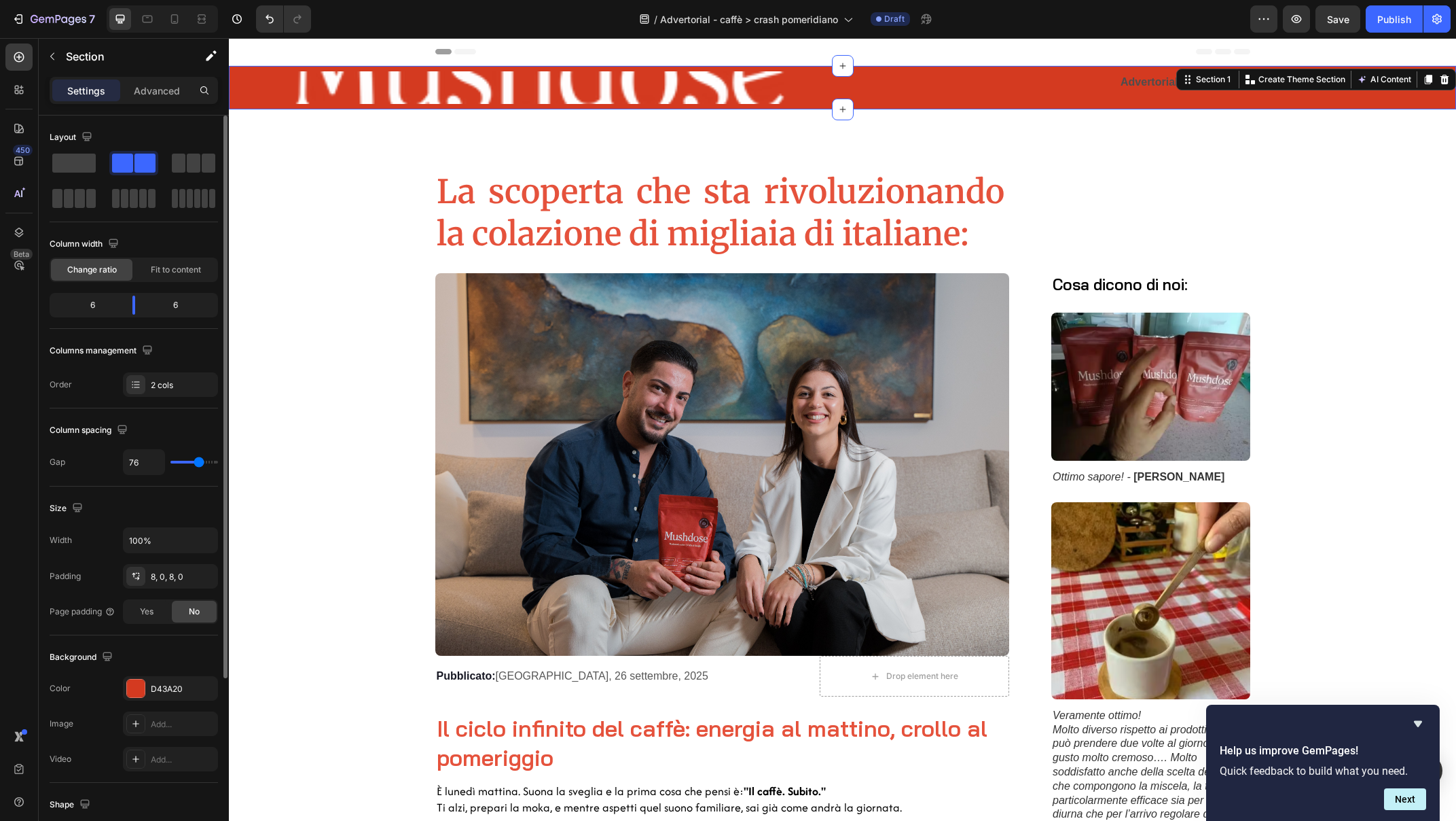
type input "92"
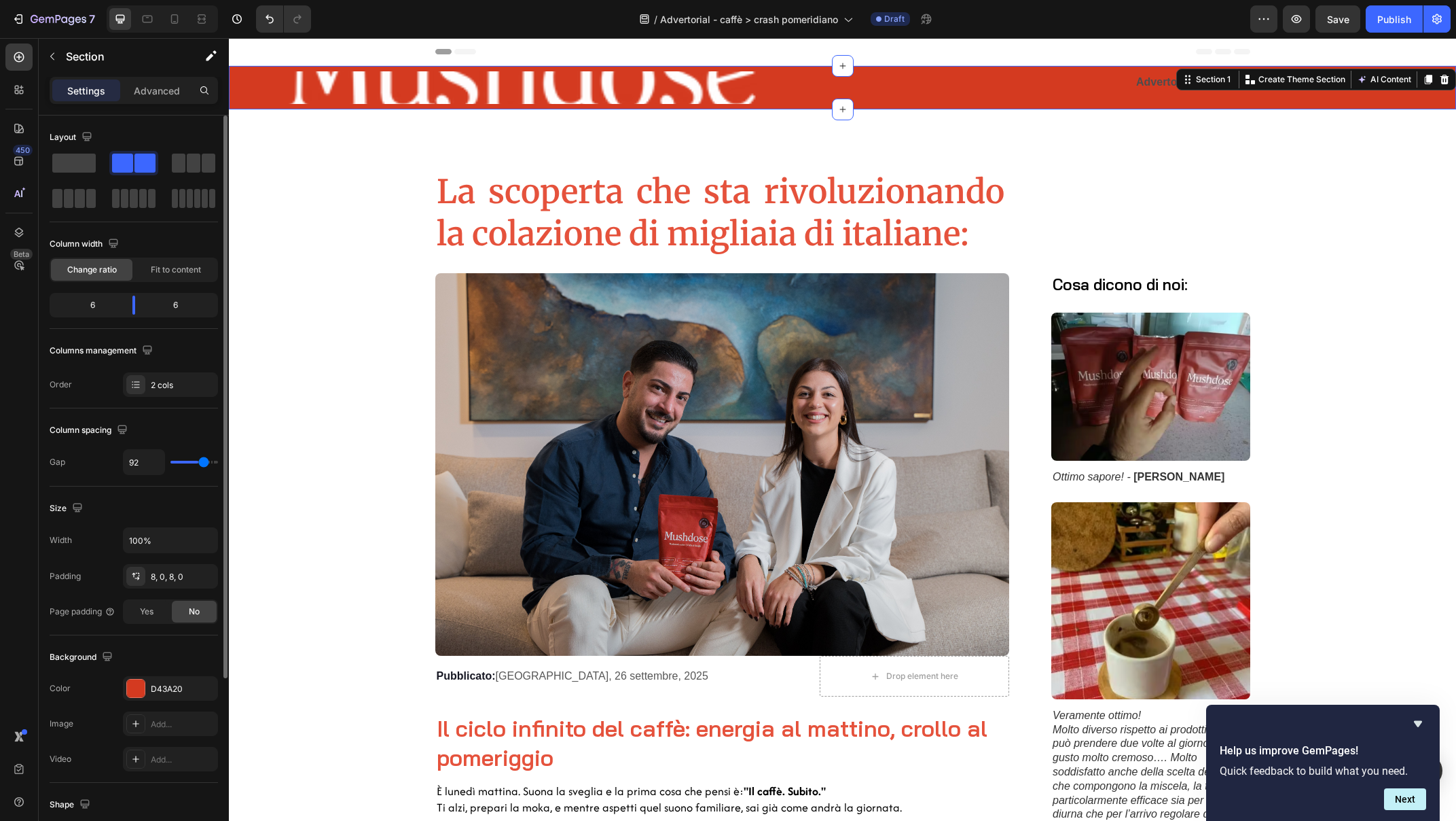
type input "111"
type input "118"
type input "120"
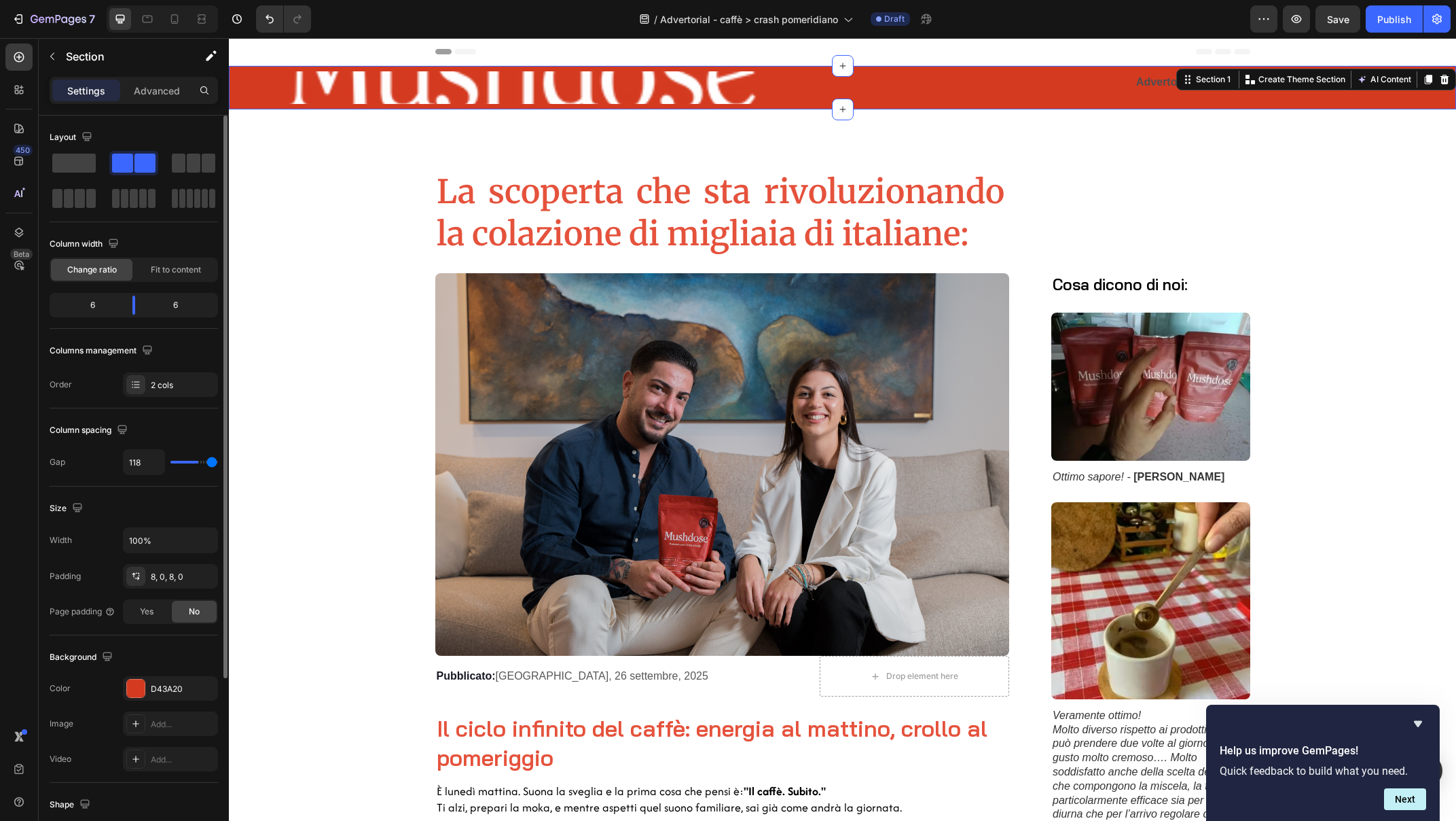
type input "120"
type input "75"
type input "54"
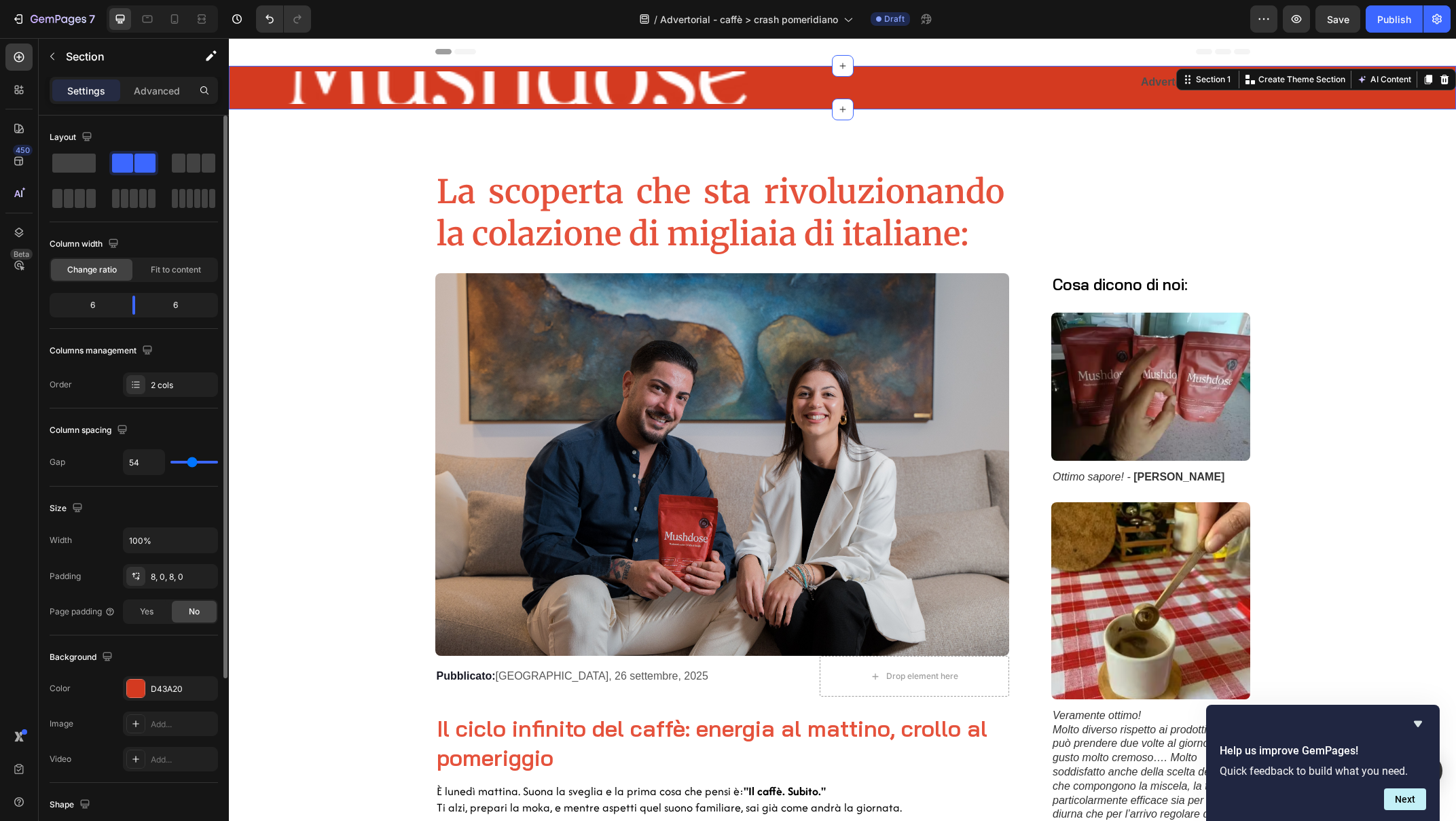
type input "44"
type input "26"
type input "11"
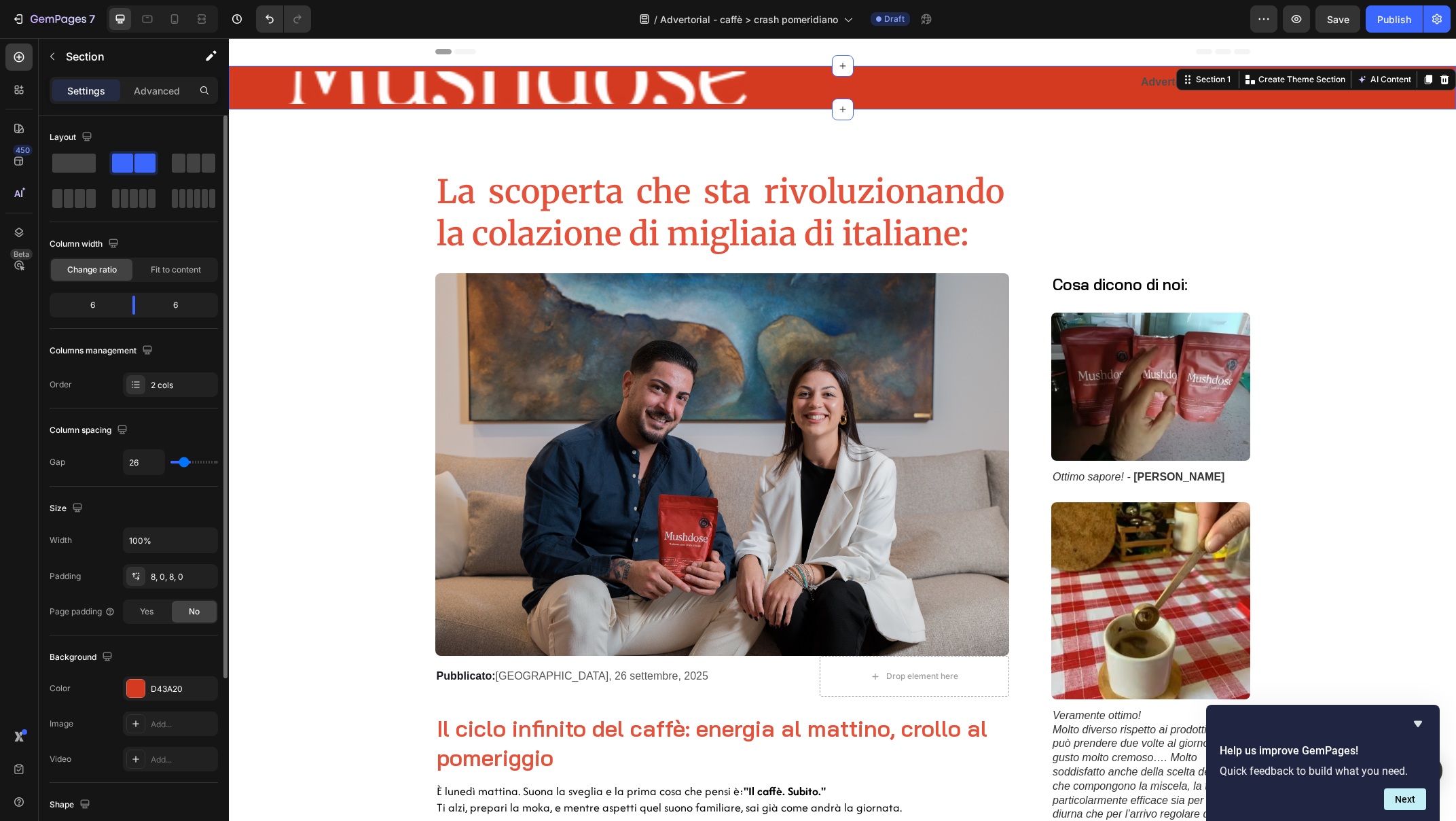
type input "11"
type input "5"
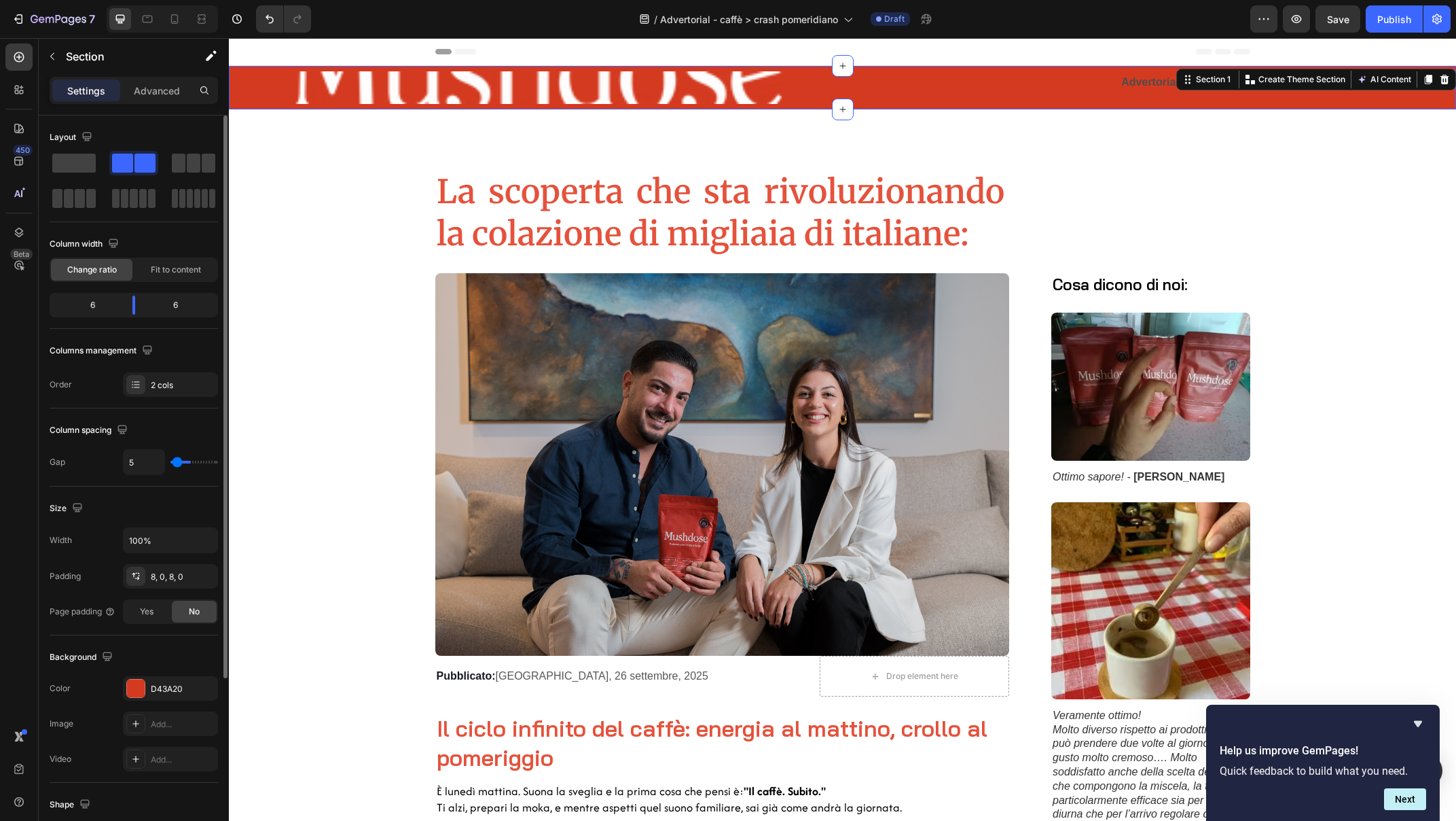
type input "0"
type input "6"
type input "26"
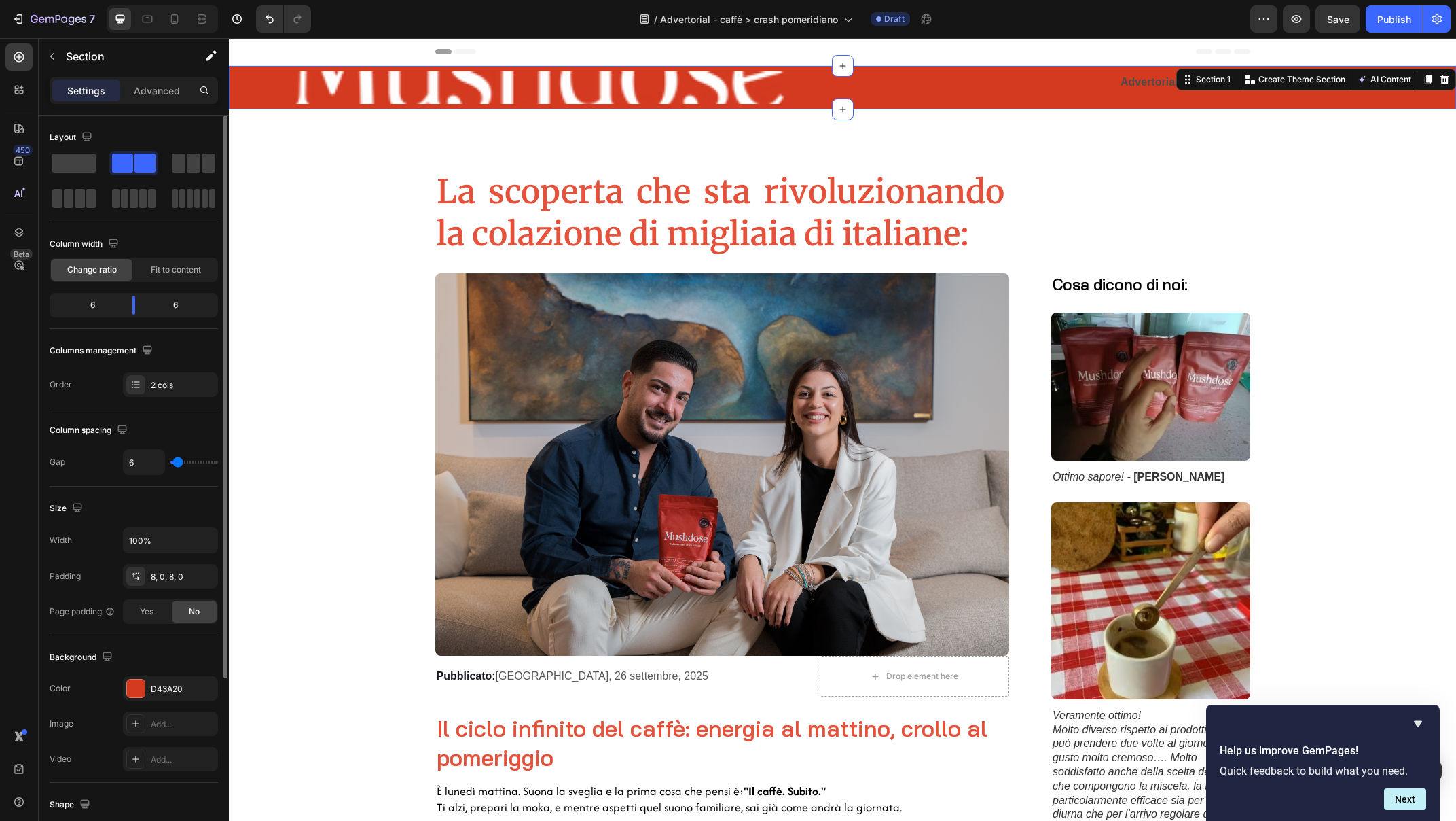
type input "26"
type input "45"
type input "54"
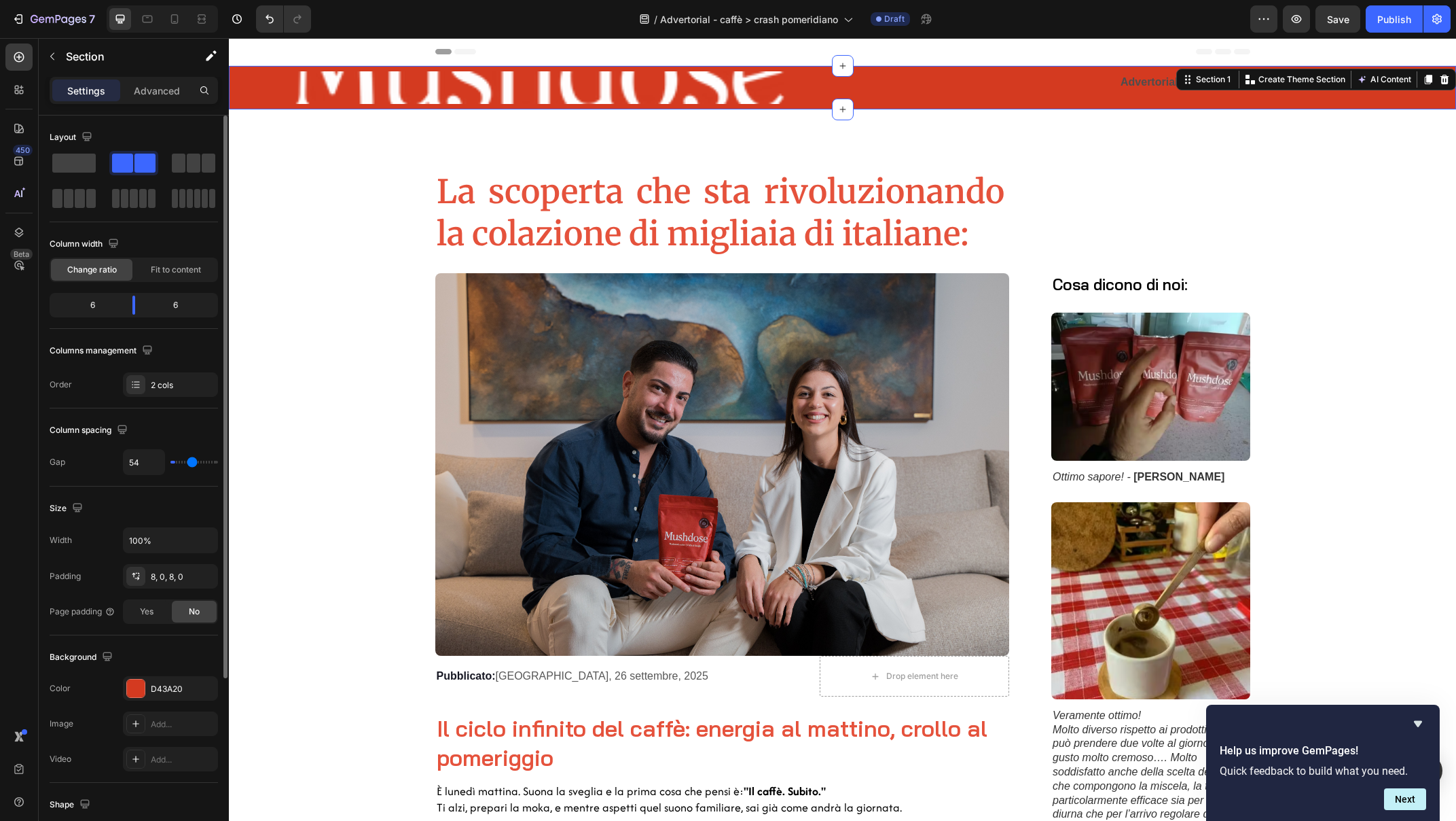
type input "73"
type input "90"
type input "97"
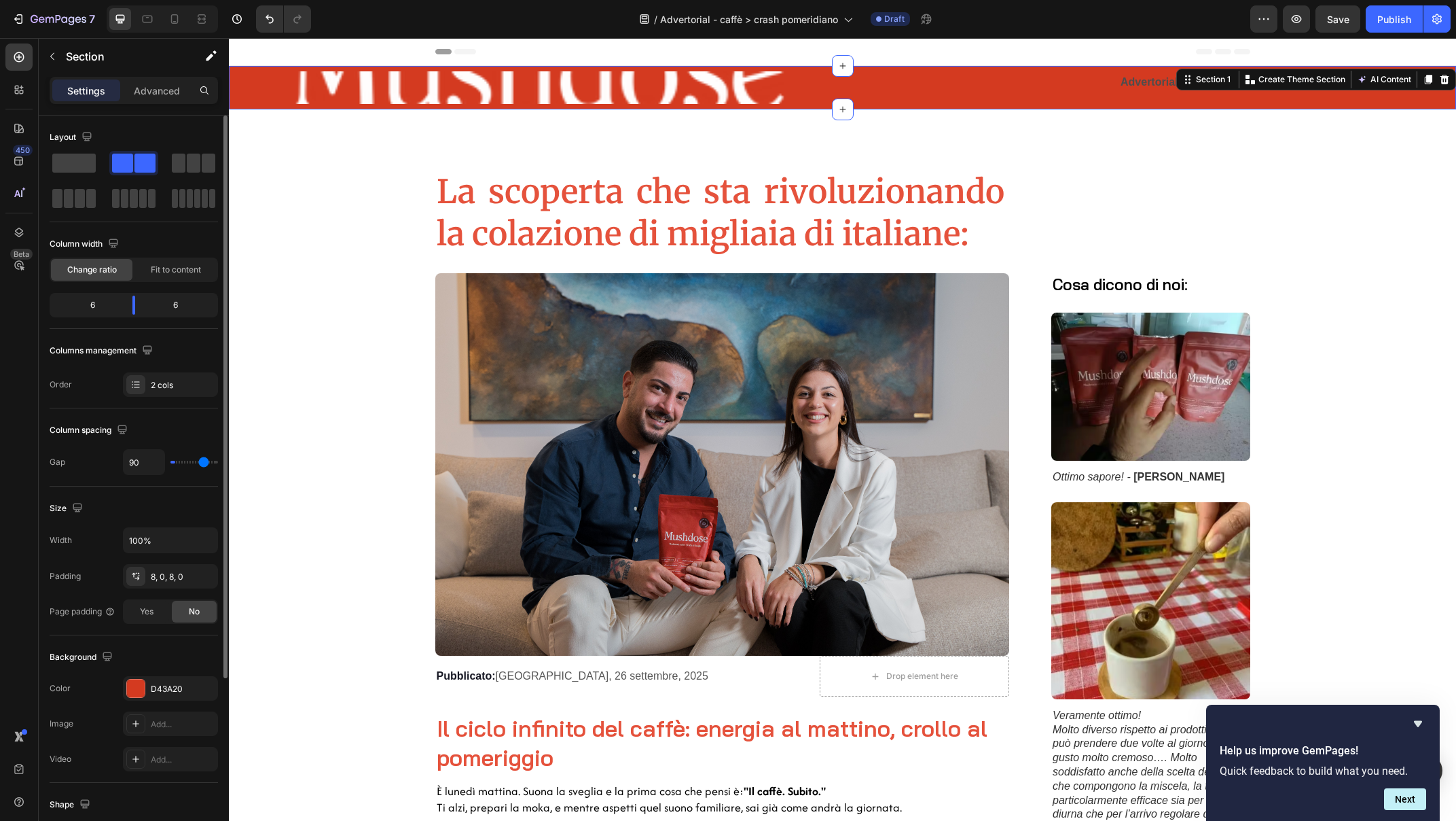
type input "97"
type input "115"
type input "120"
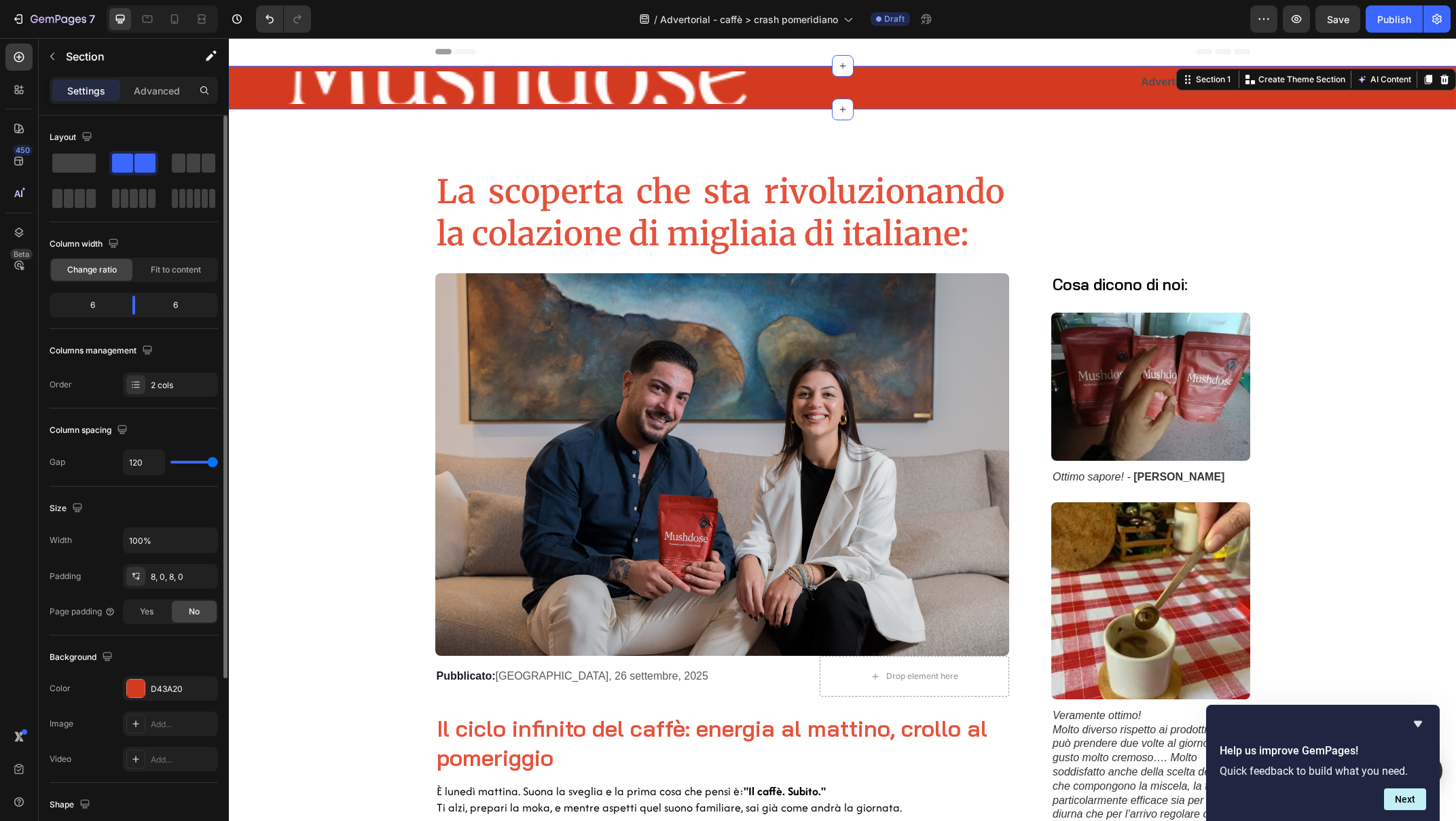
drag, startPoint x: 179, startPoint y: 465, endPoint x: 276, endPoint y: 477, distance: 97.7
type input "120"
click at [218, 463] on input "range" at bounding box center [194, 462] width 48 height 3
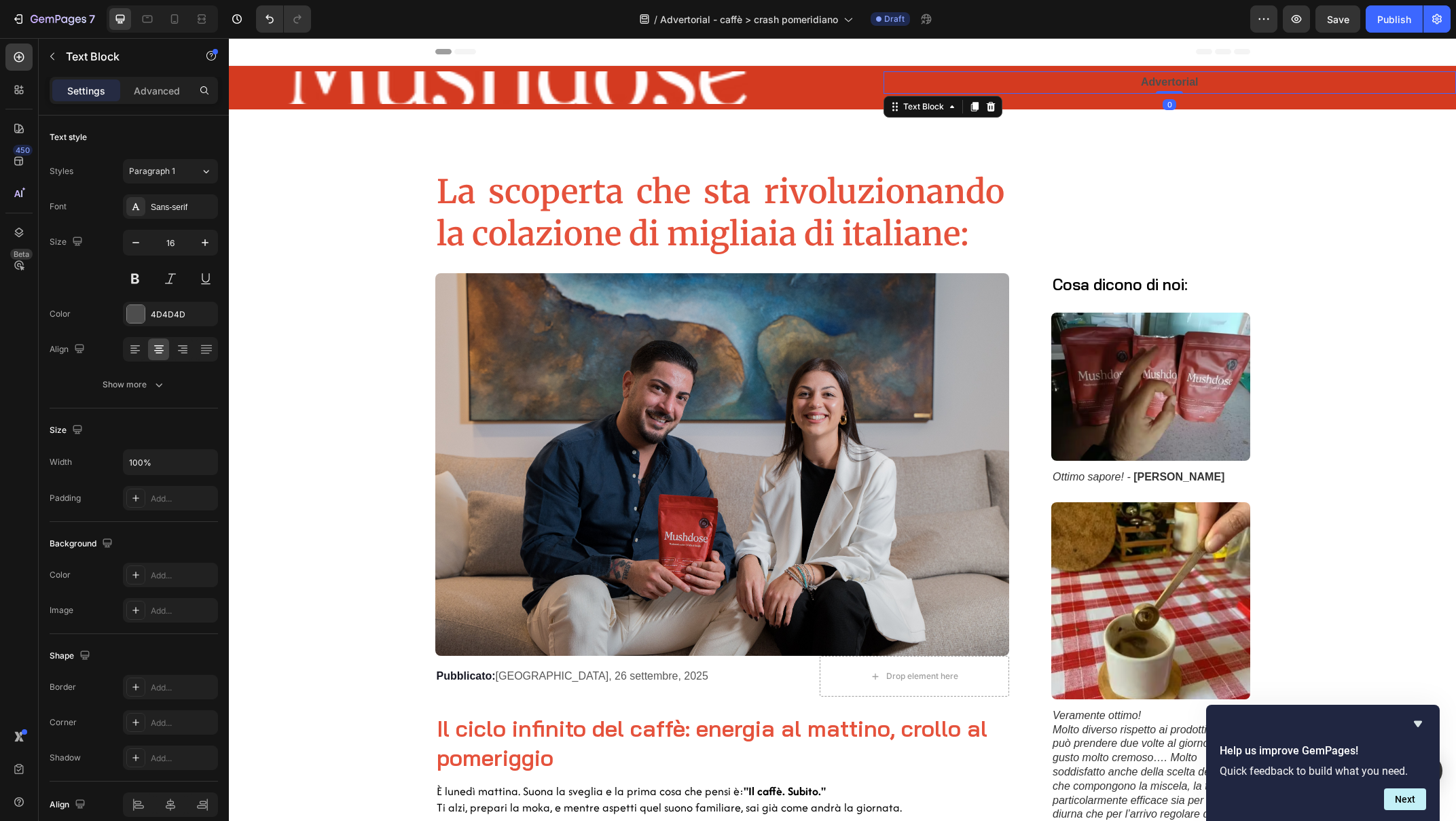
click at [1148, 82] on strong "Advertorial" at bounding box center [1170, 82] width 57 height 12
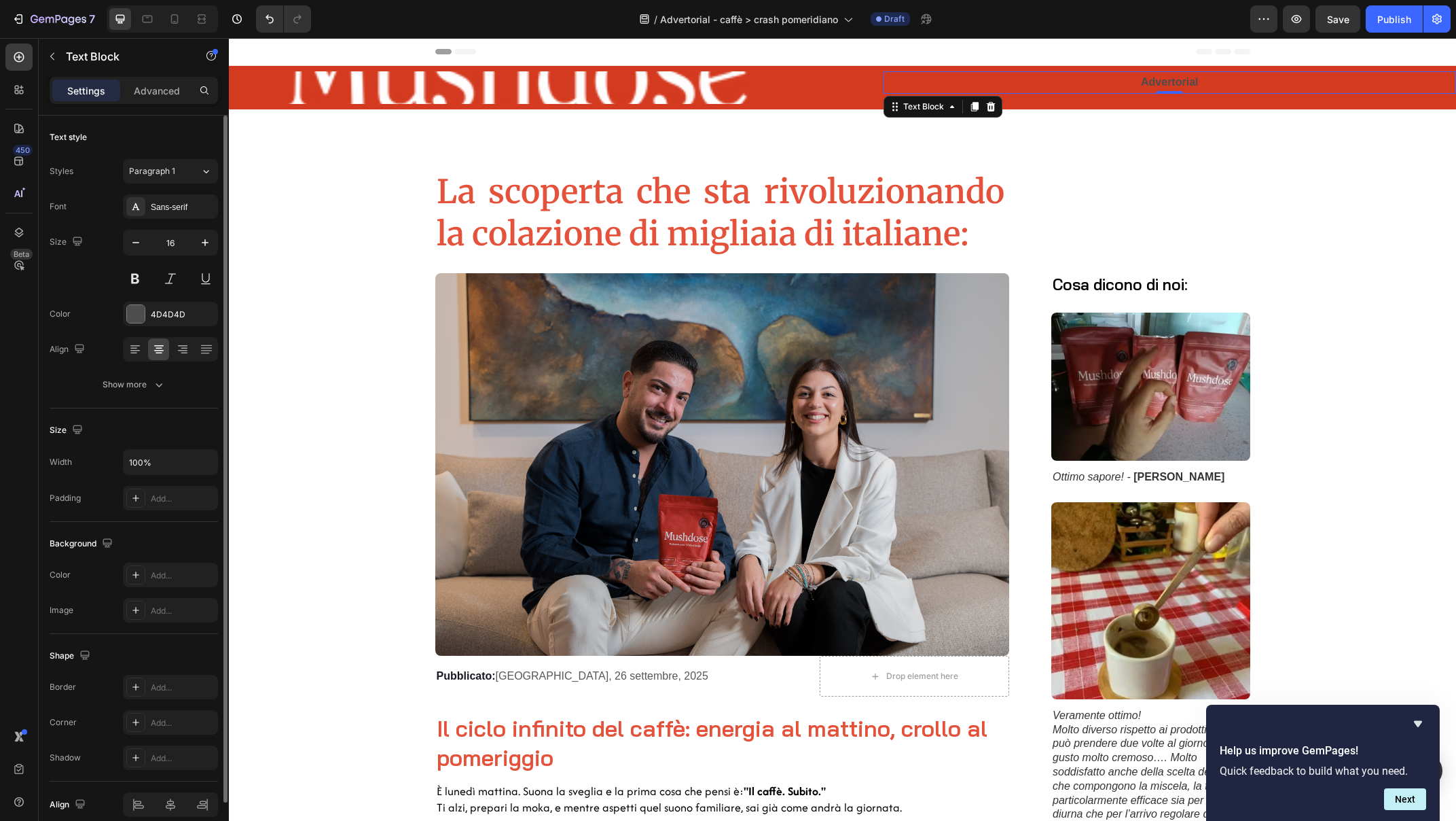
scroll to position [61, 0]
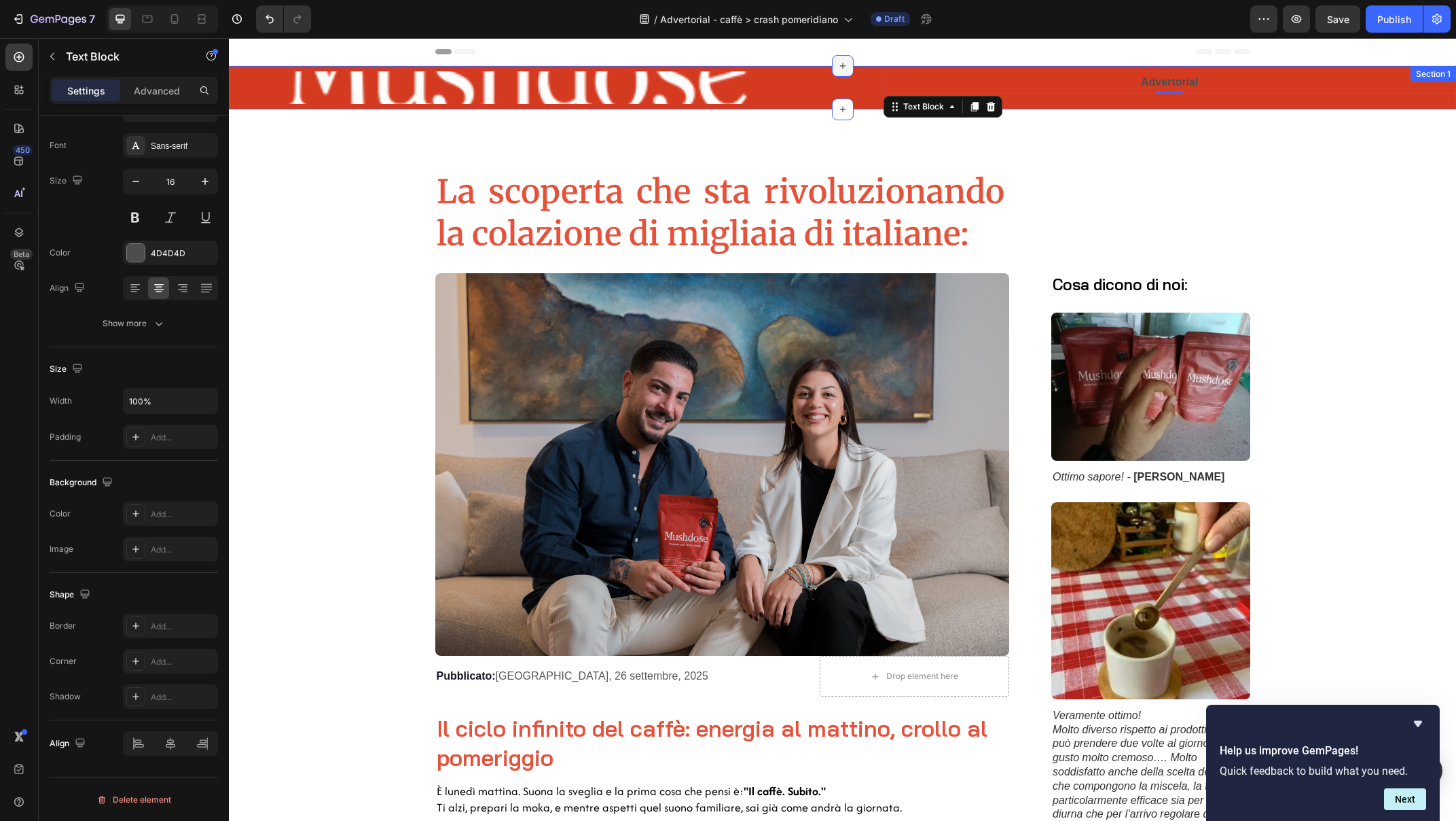
click at [837, 61] on icon at bounding box center [842, 65] width 11 height 11
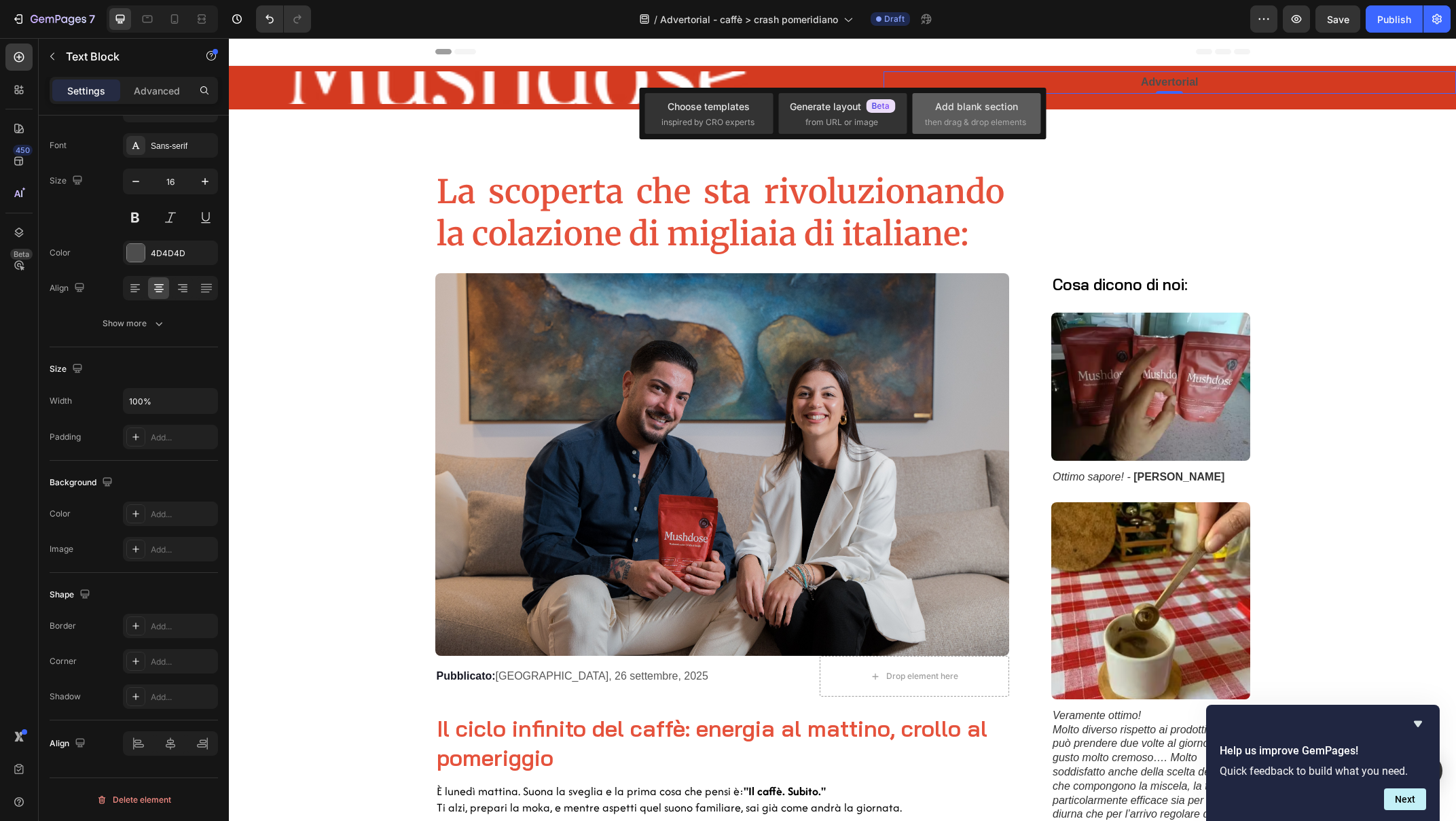
click at [953, 108] on div "Add blank section" at bounding box center [977, 106] width 83 height 14
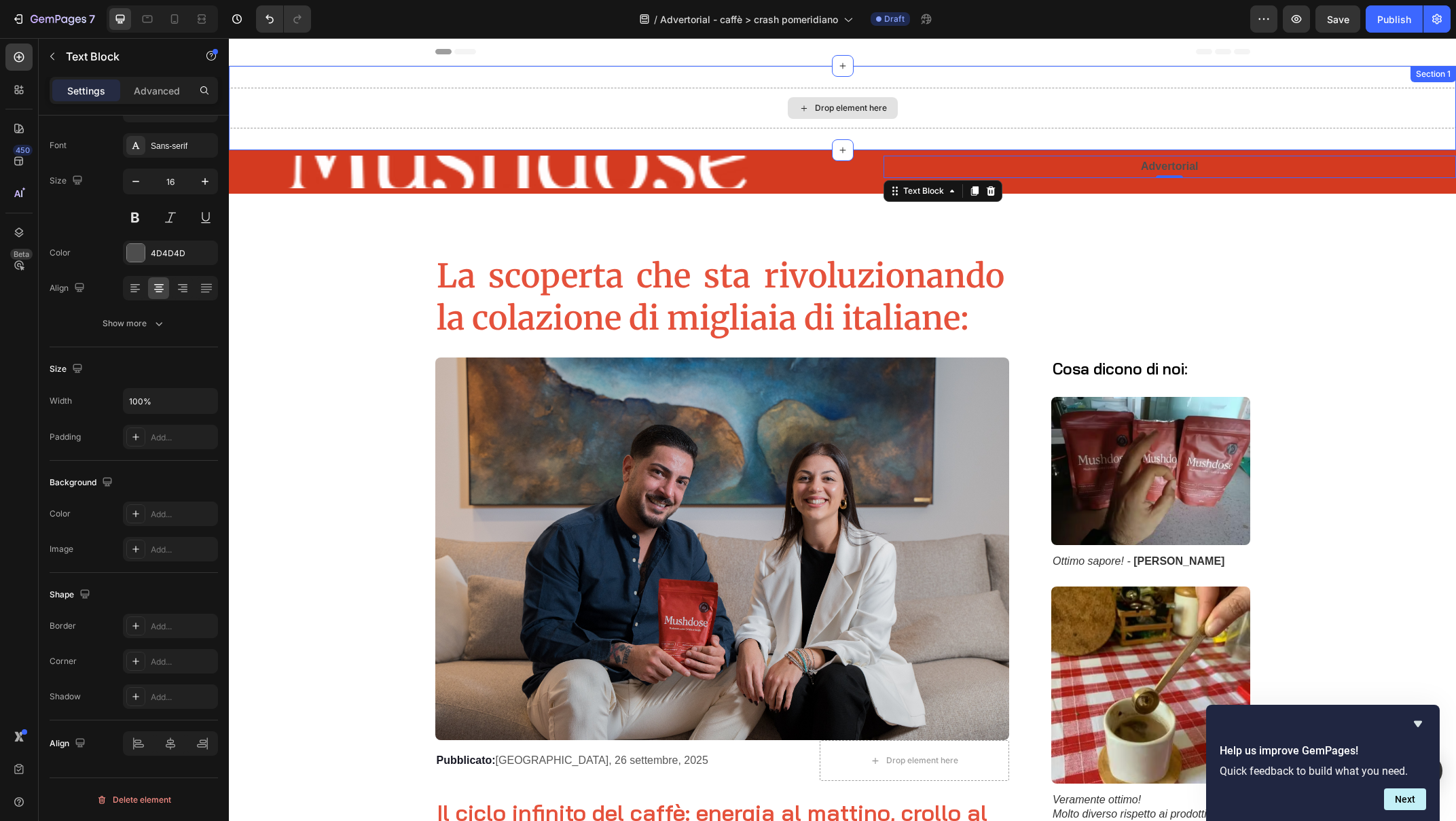
click at [963, 101] on div "Drop element here" at bounding box center [842, 107] width 1227 height 41
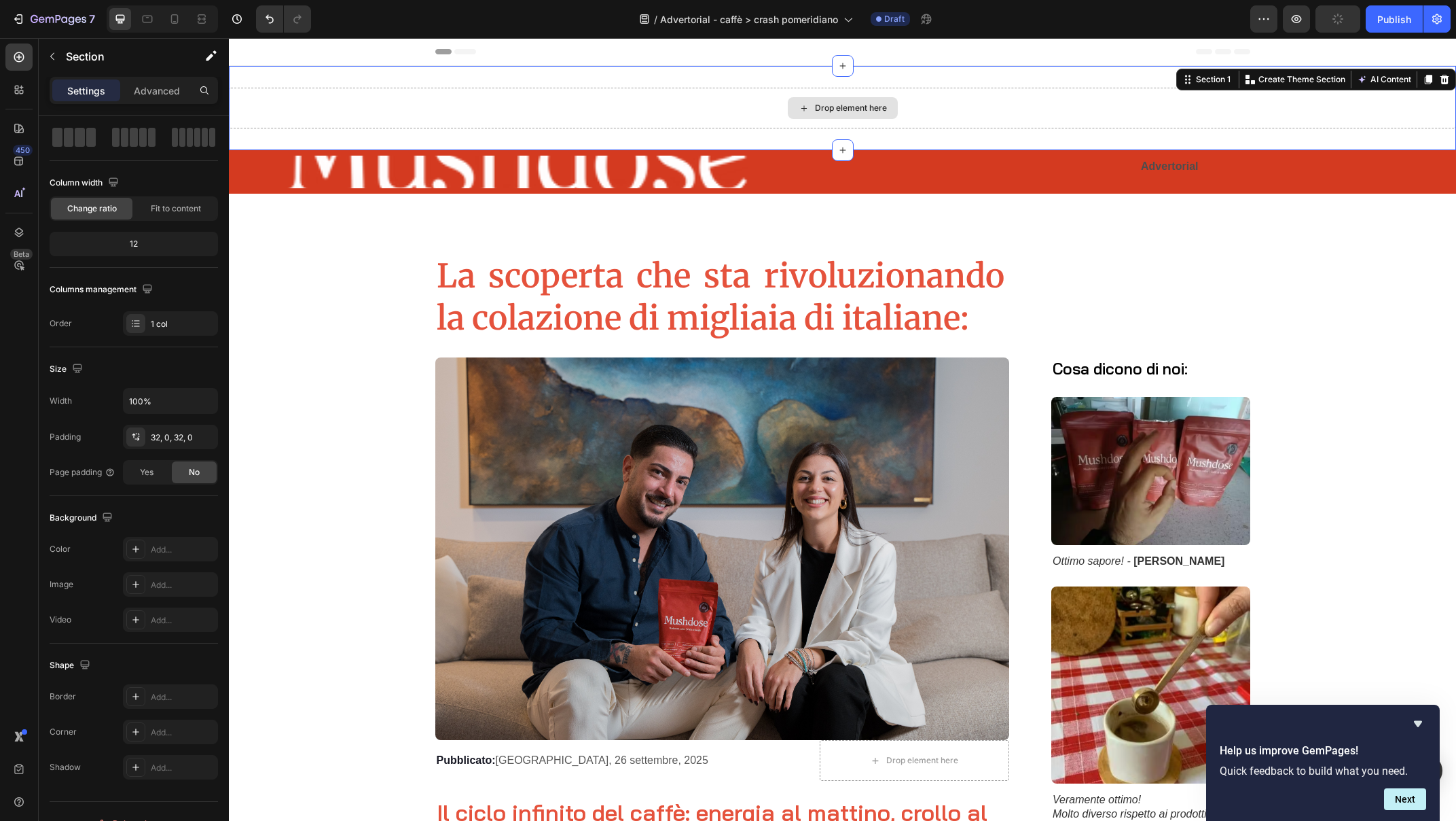
scroll to position [0, 0]
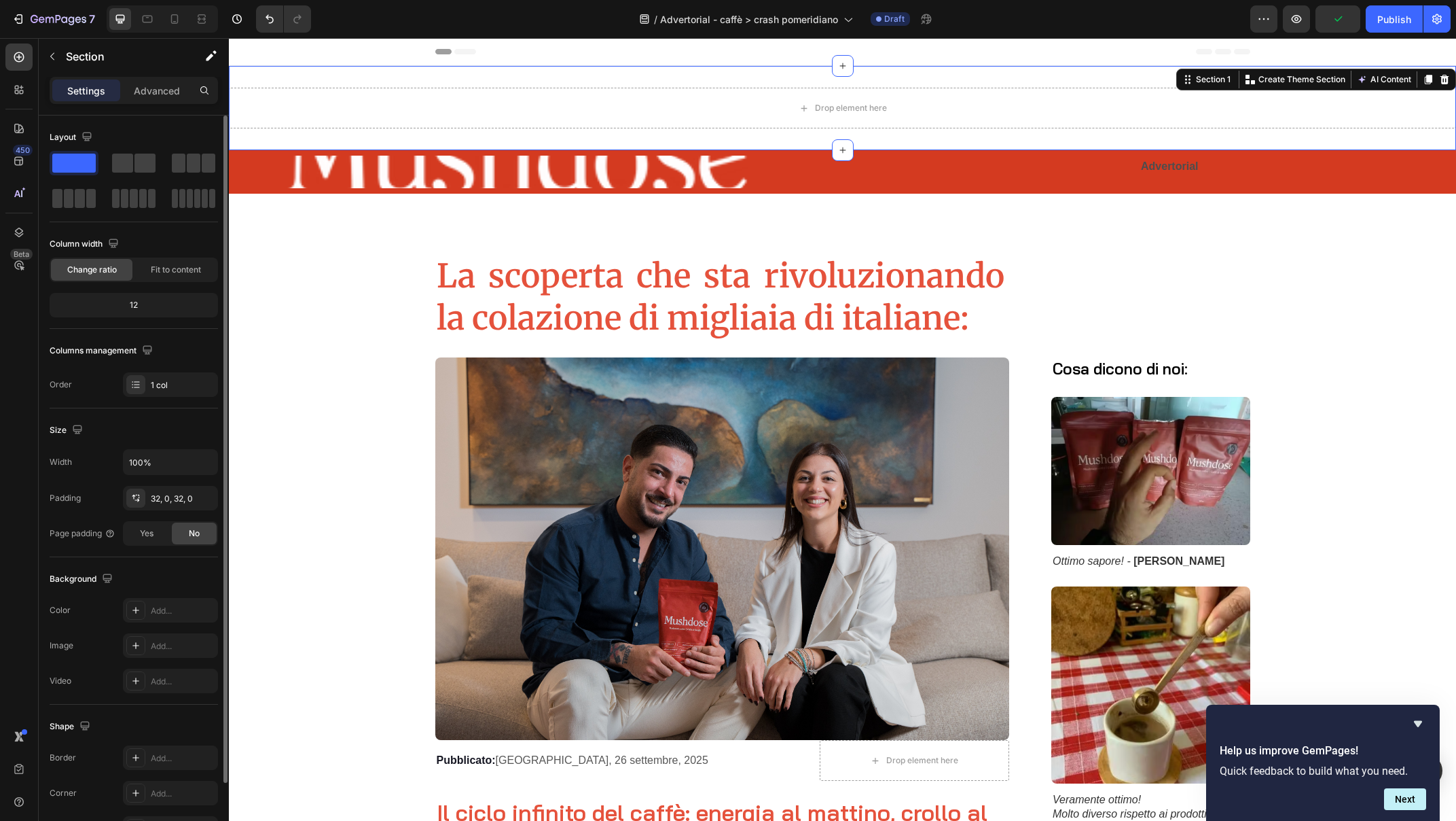
click at [58, 160] on span at bounding box center [74, 162] width 44 height 19
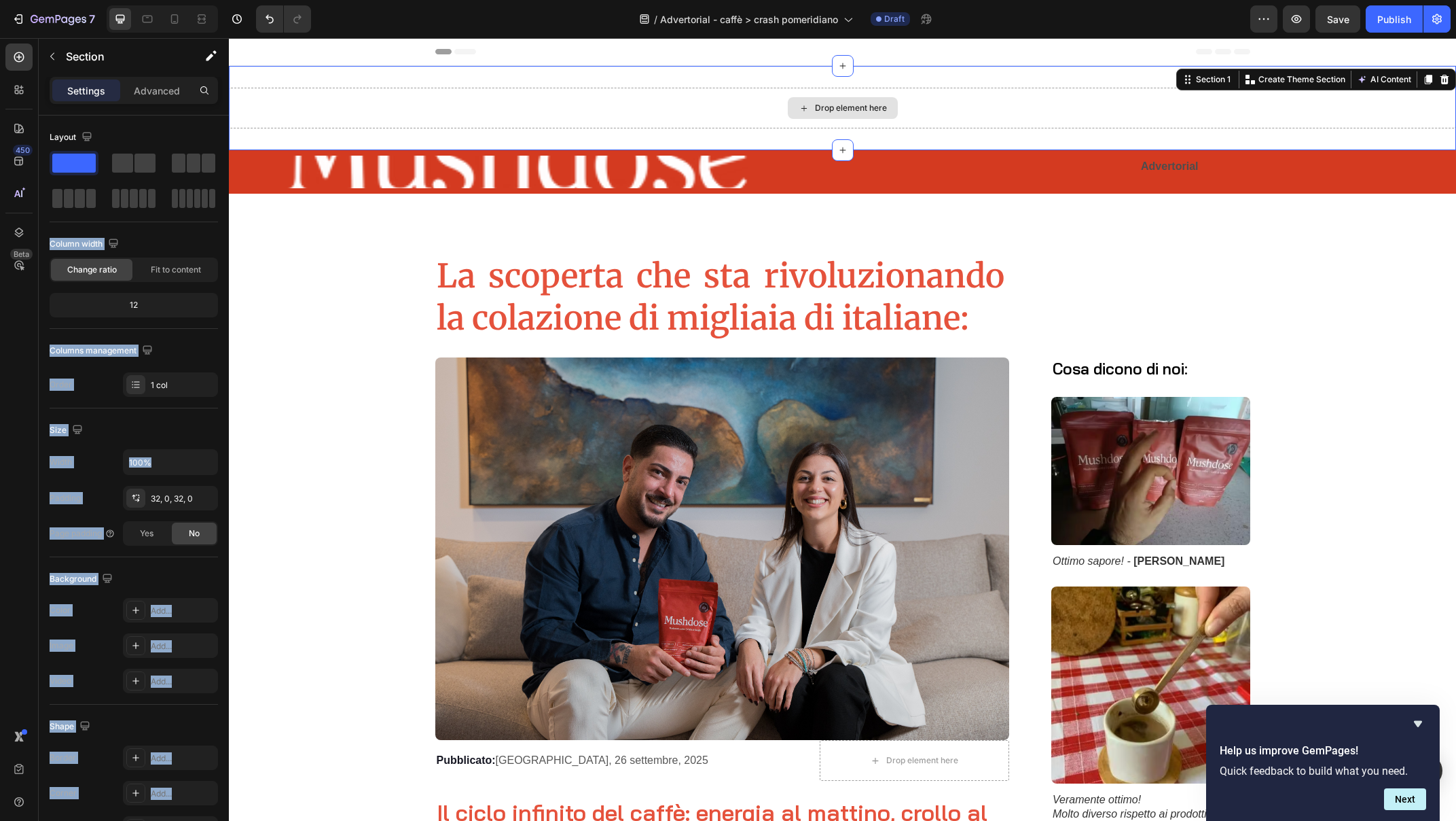
drag, startPoint x: 287, startPoint y: 198, endPoint x: 402, endPoint y: 114, distance: 142.4
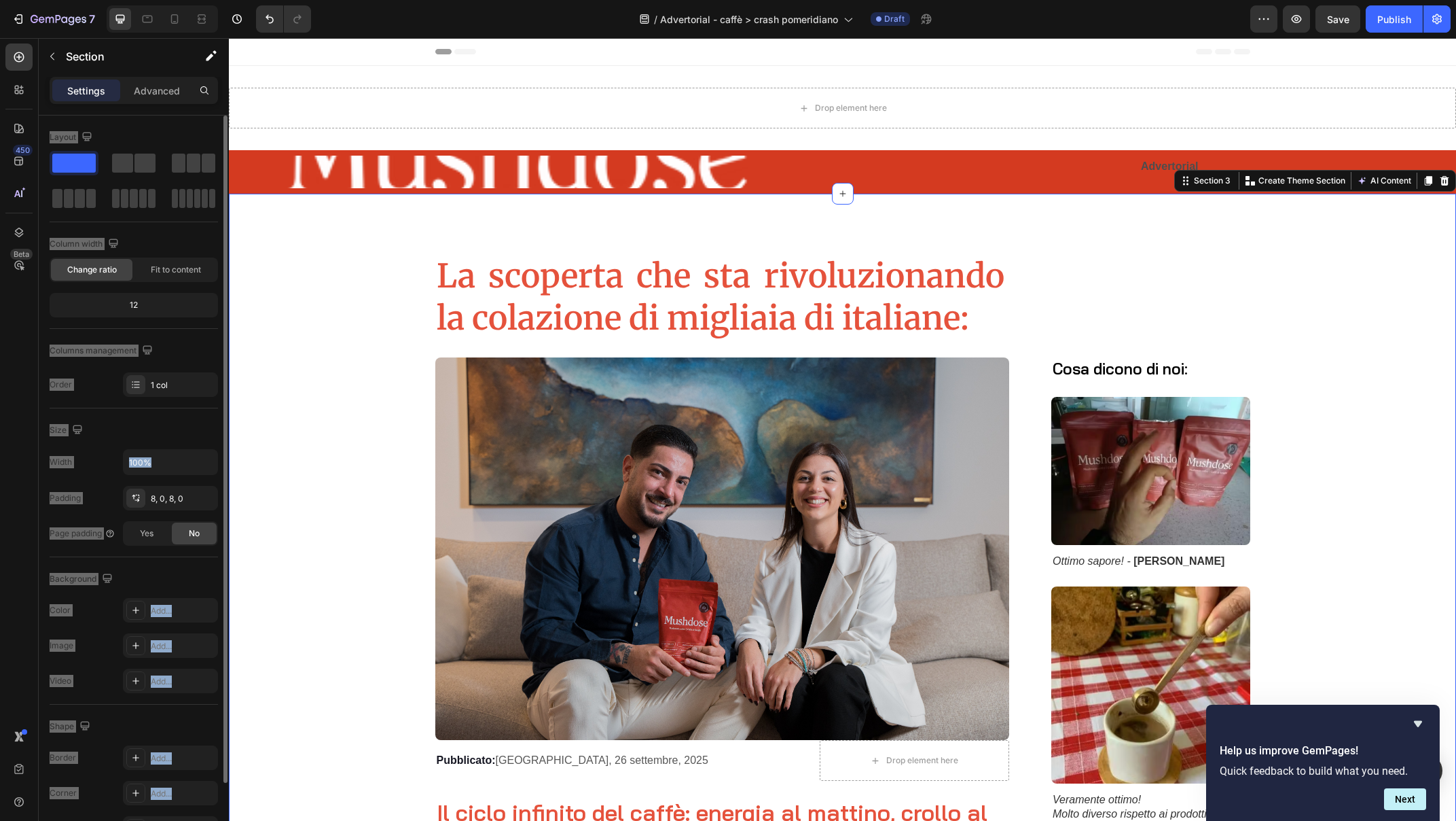
click at [191, 341] on div "Columns management" at bounding box center [134, 351] width 168 height 22
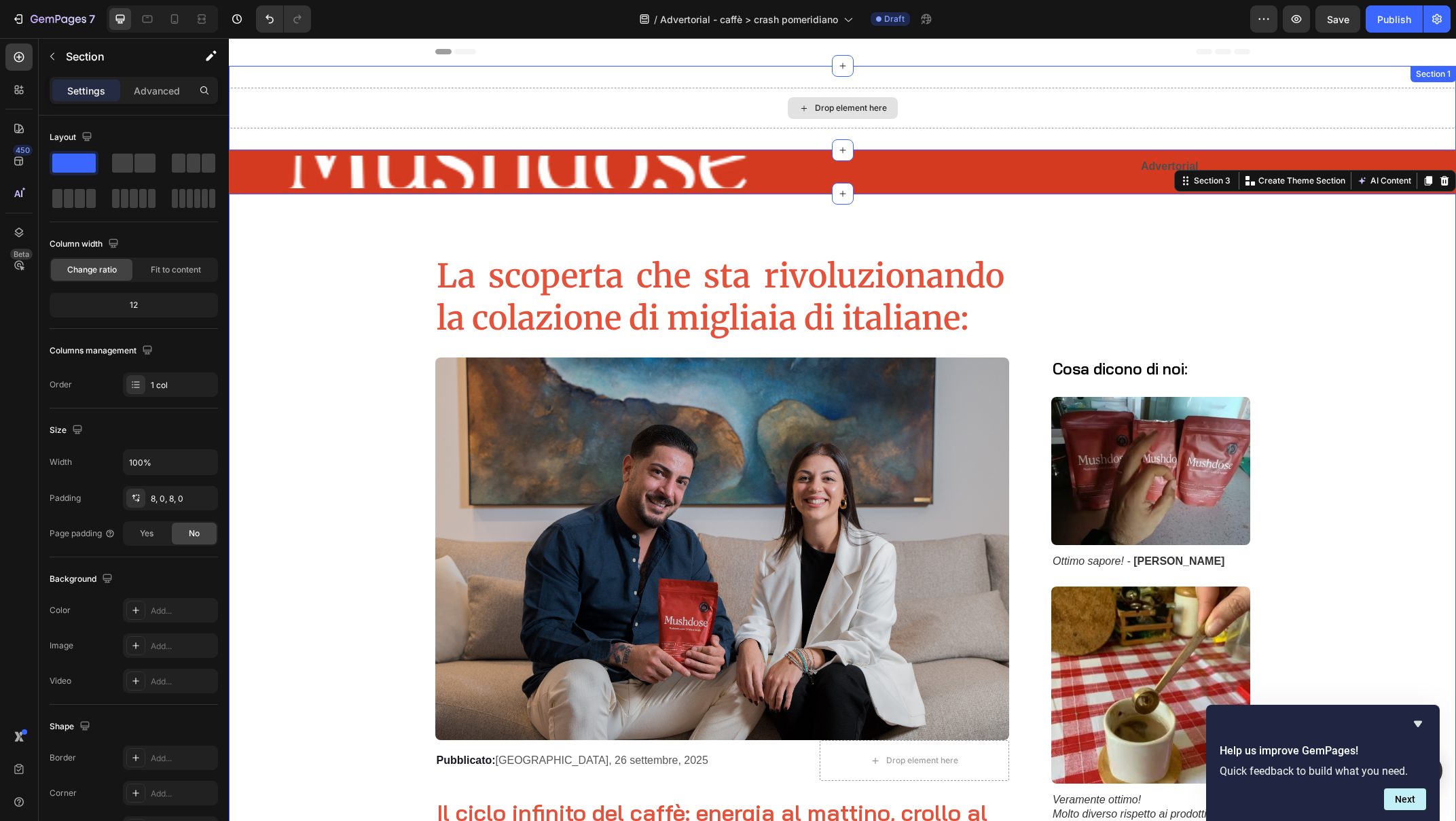
click at [540, 107] on div "Drop element here" at bounding box center [842, 107] width 1227 height 41
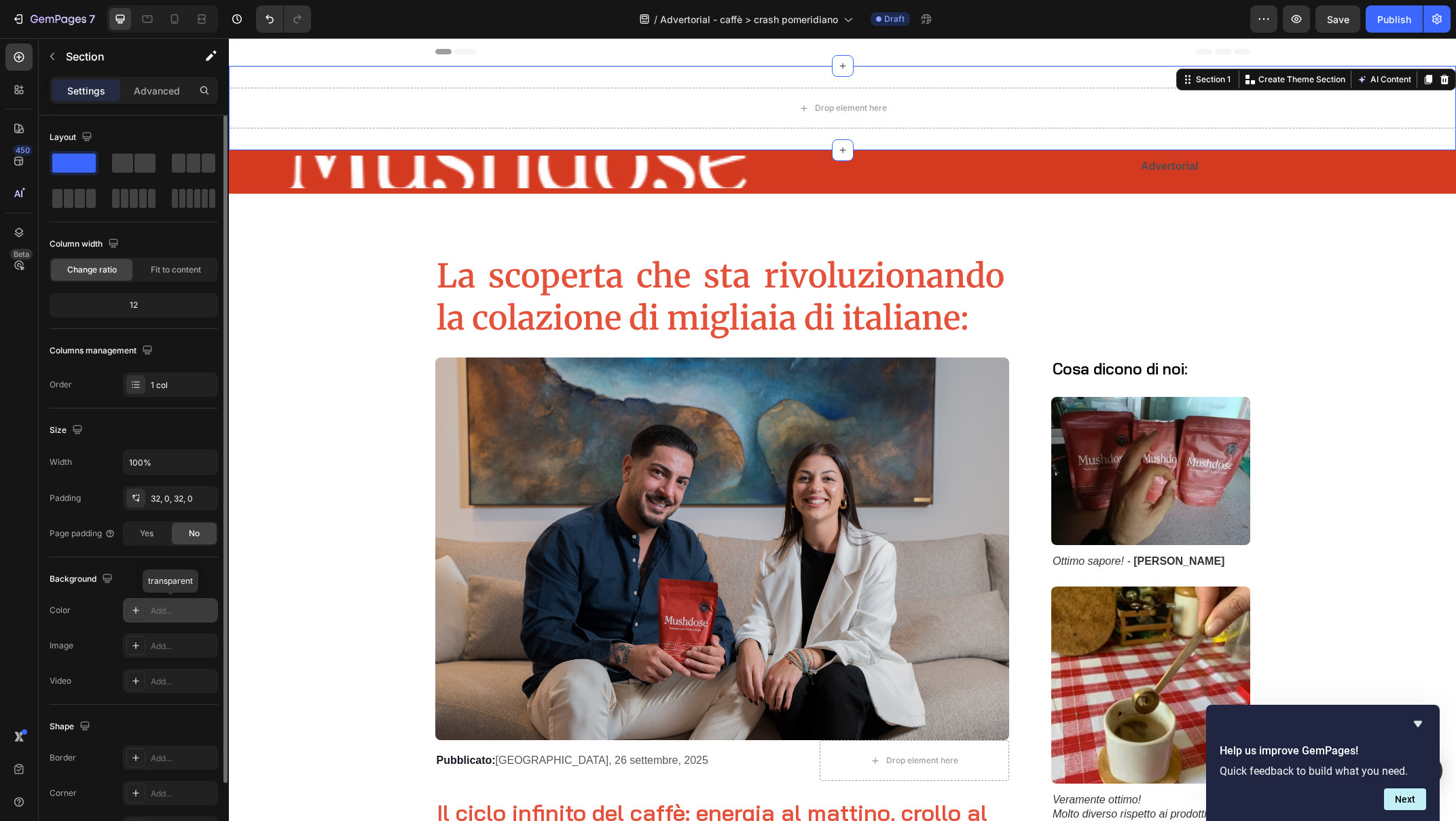
click at [159, 611] on div "Add..." at bounding box center [182, 611] width 63 height 12
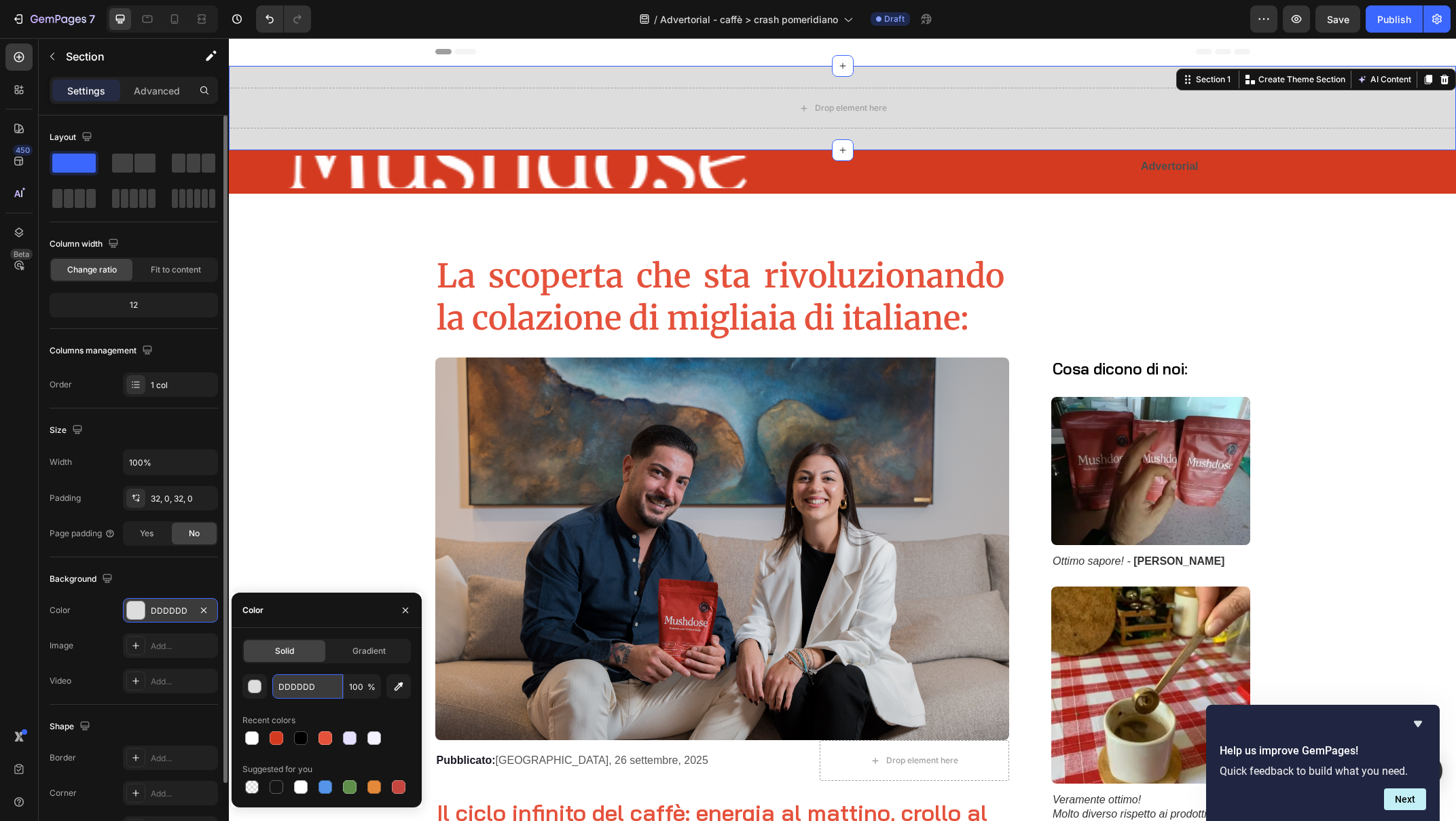
click at [283, 684] on input "DDDDDD" at bounding box center [307, 686] width 70 height 25
paste input "#E6E0FF"
type input "#E6E0FF"
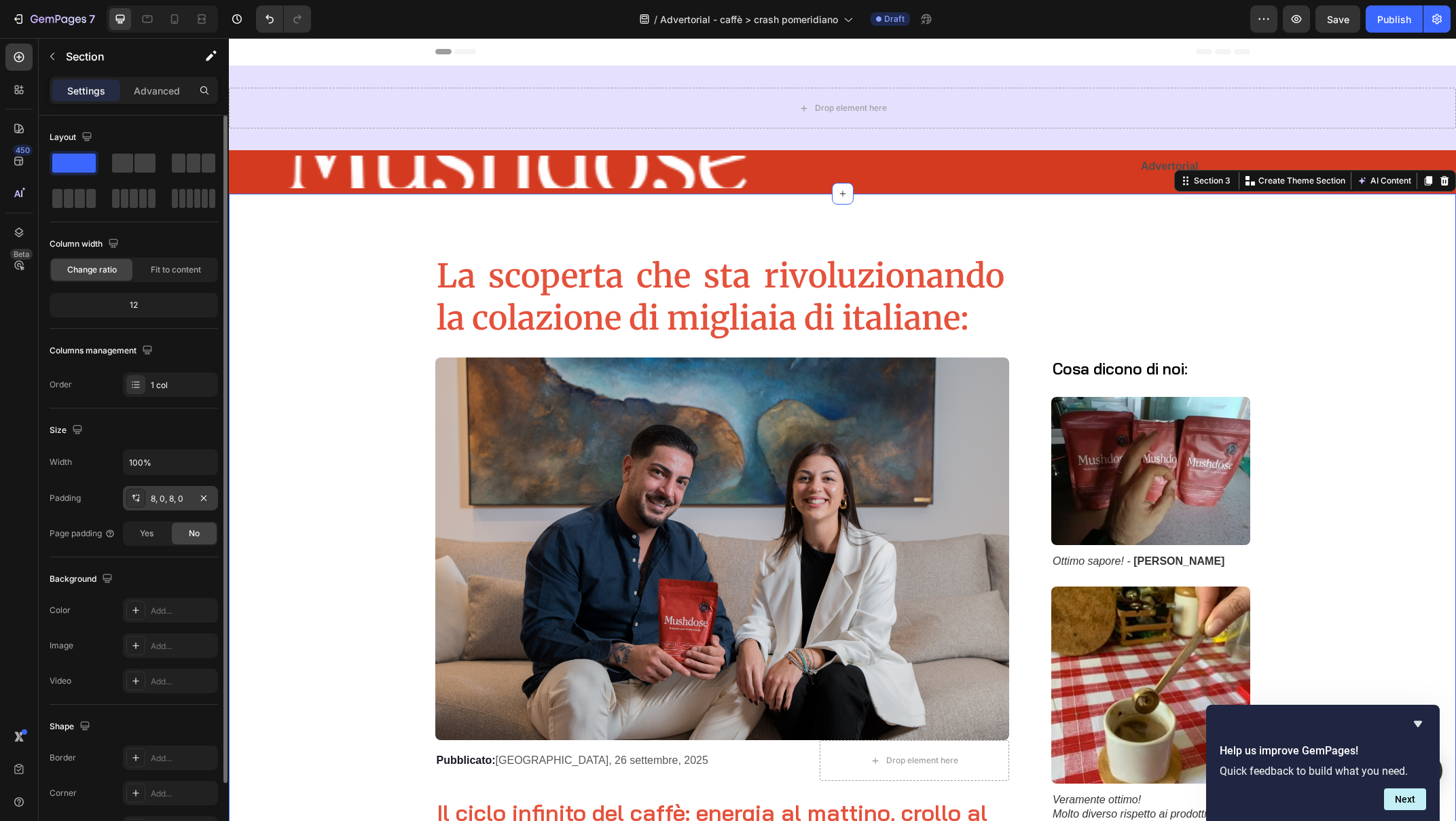
click at [158, 490] on div "8, 0, 8, 0" at bounding box center [170, 498] width 95 height 25
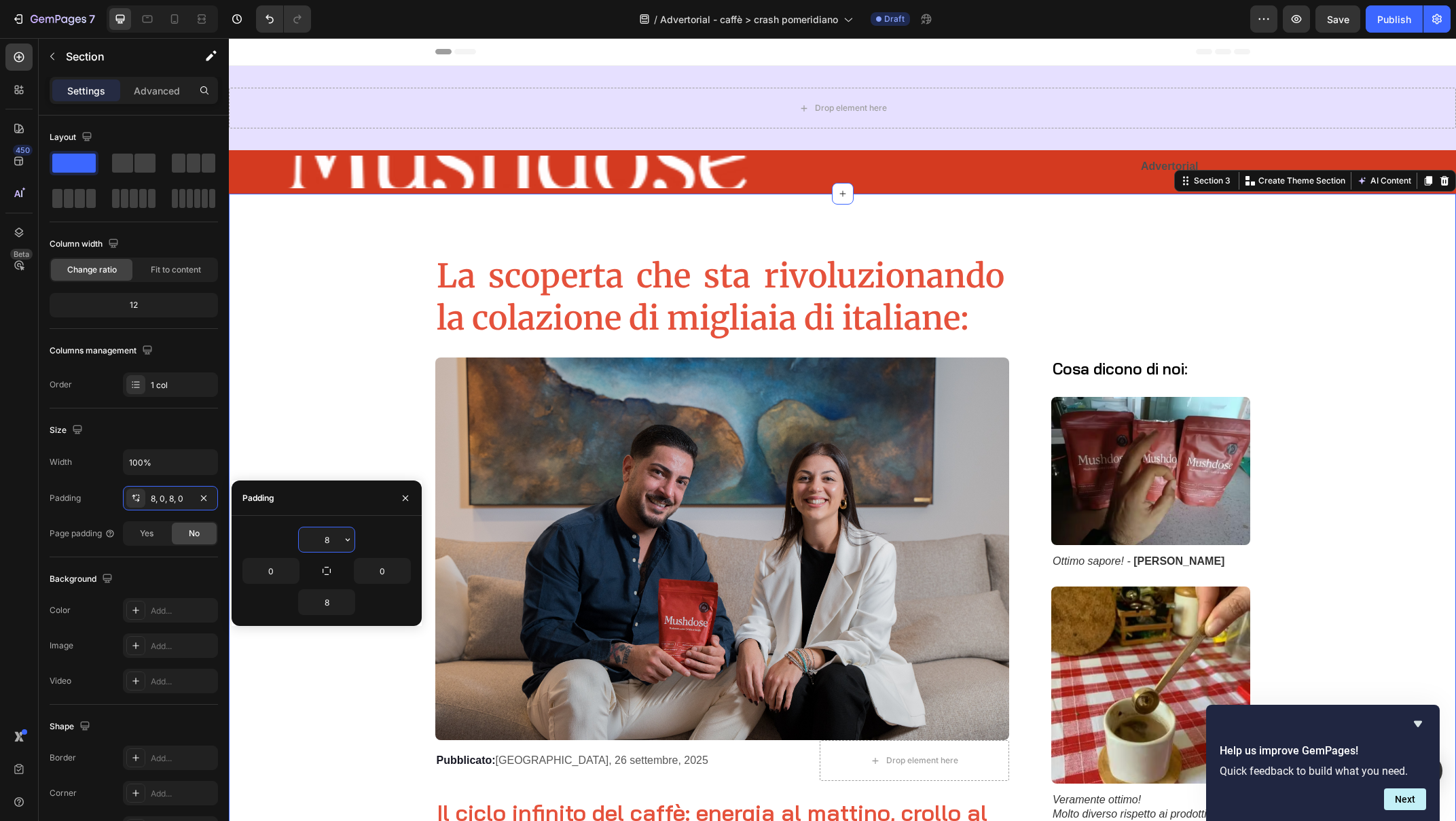
click at [328, 540] on input "8" at bounding box center [327, 539] width 55 height 25
click at [346, 539] on icon "button" at bounding box center [347, 539] width 11 height 11
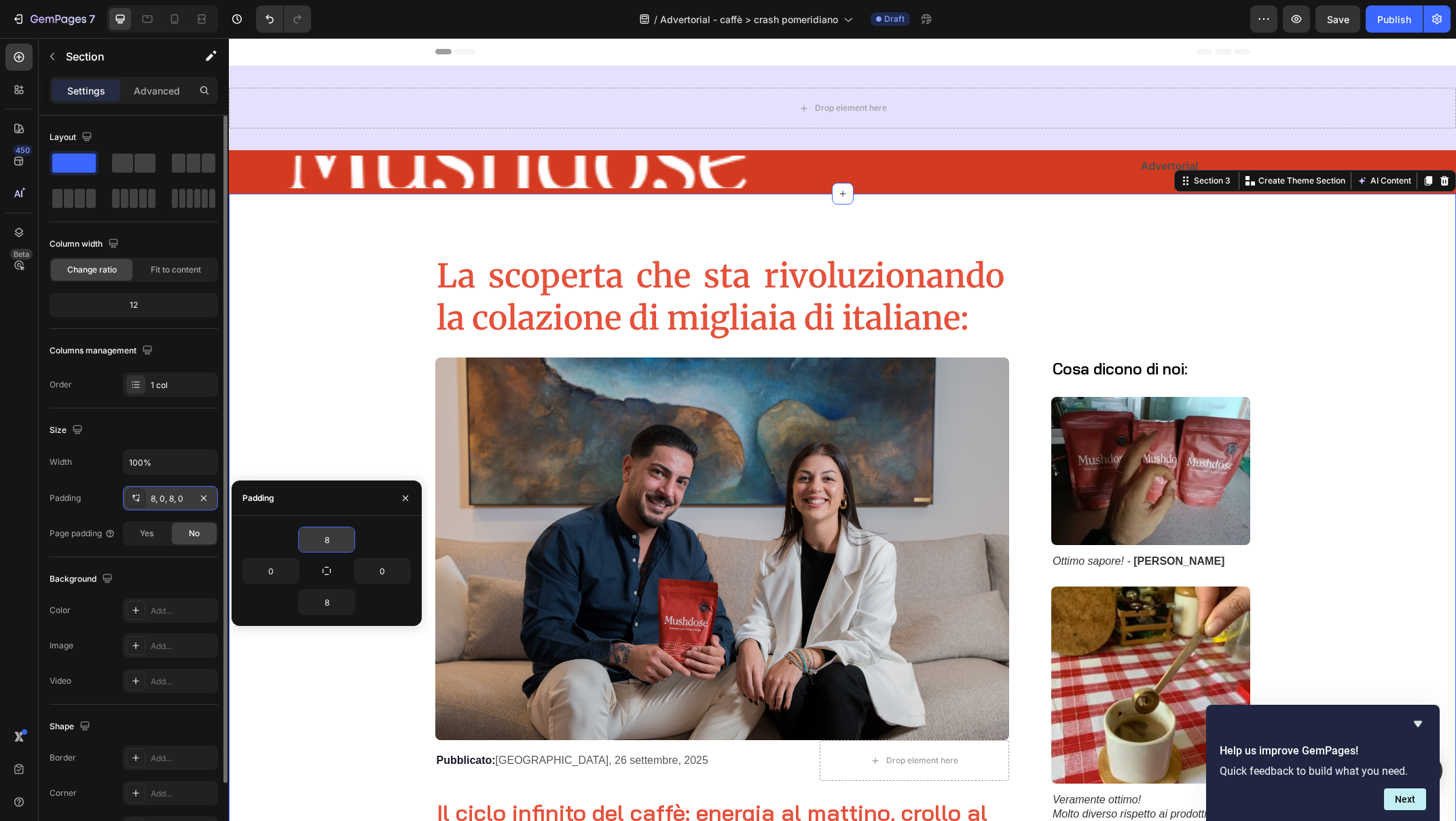
click at [133, 500] on icon at bounding box center [136, 497] width 11 height 11
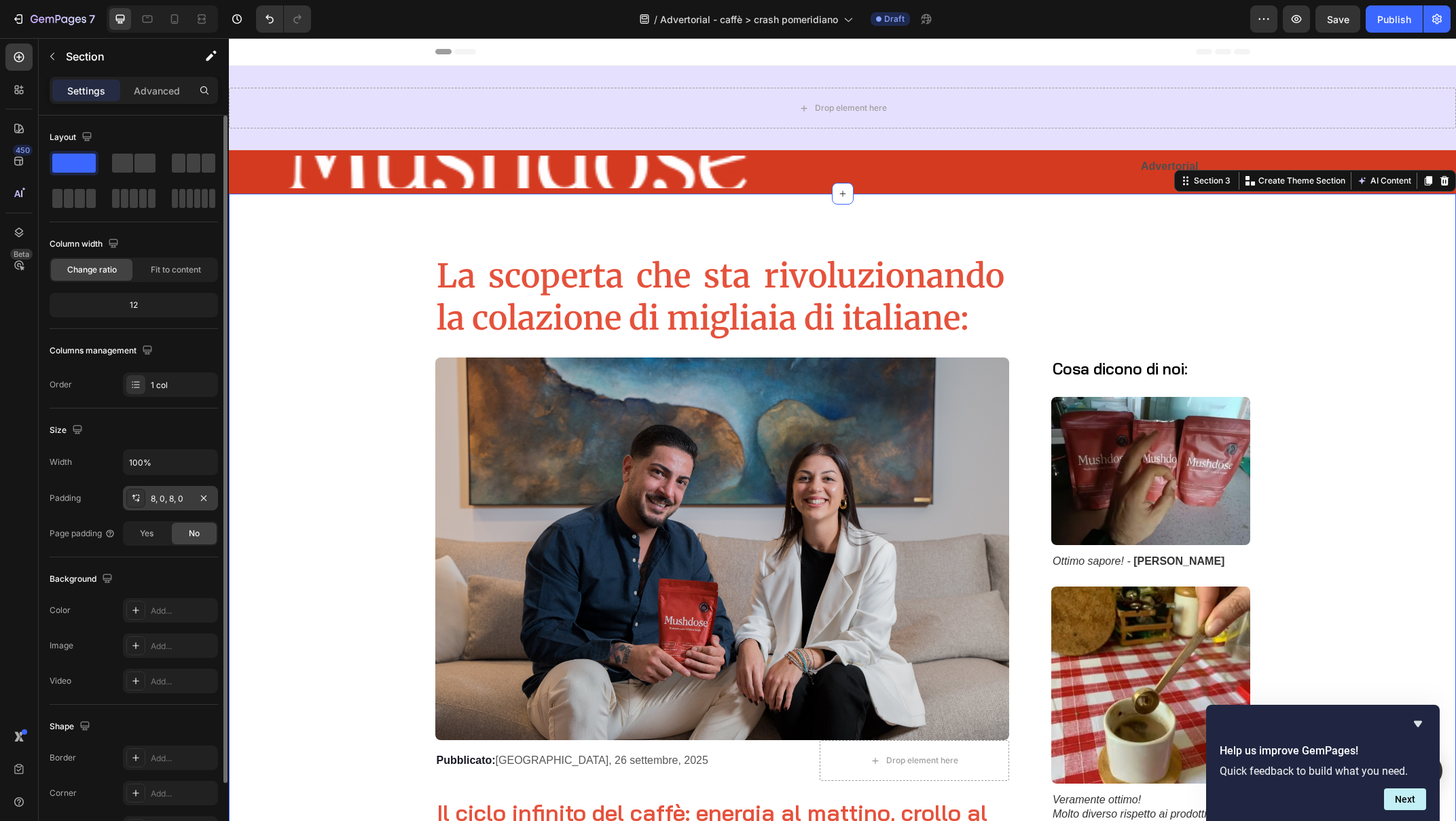
click at [133, 500] on icon at bounding box center [136, 497] width 11 height 11
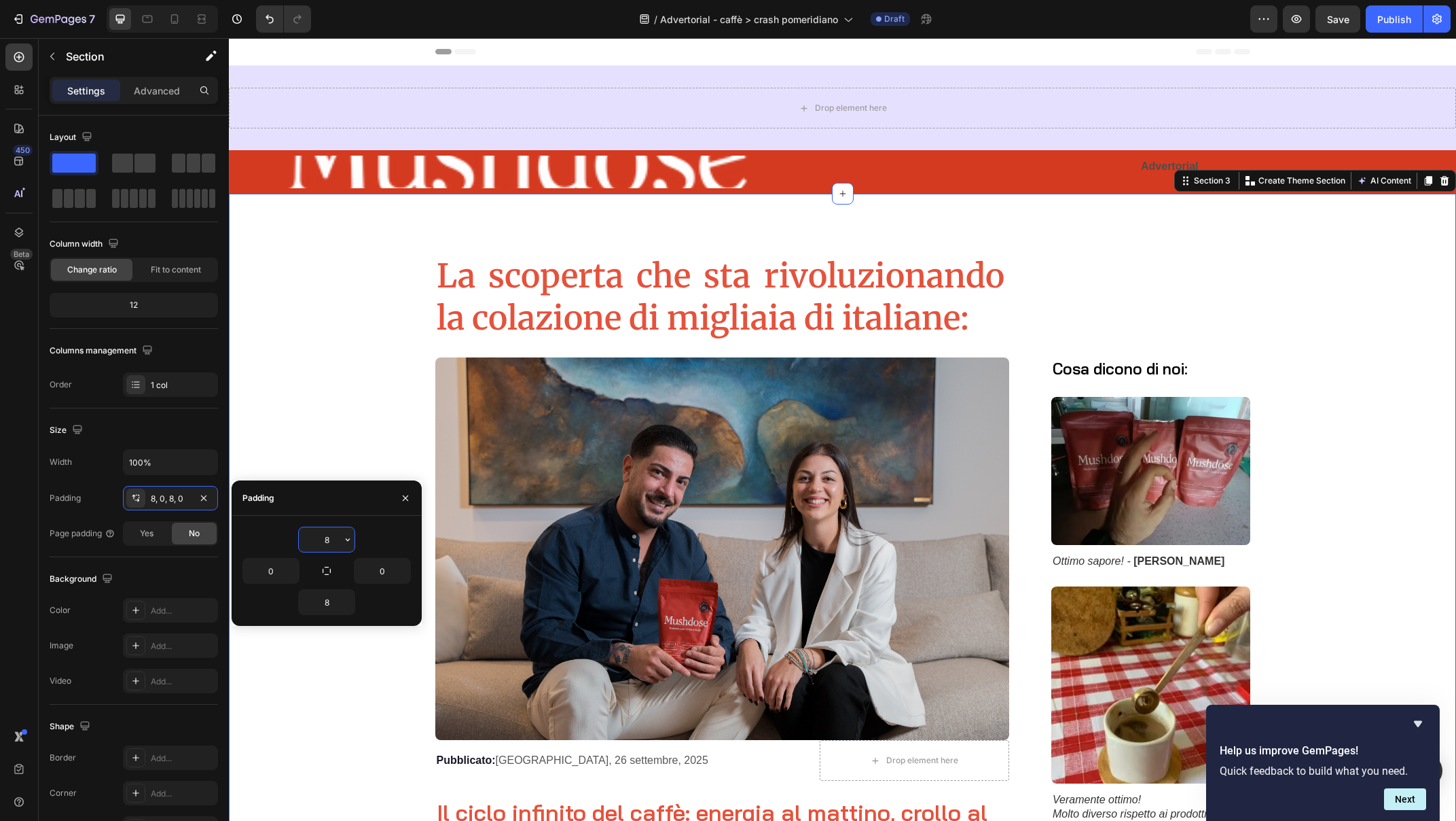
type input "6"
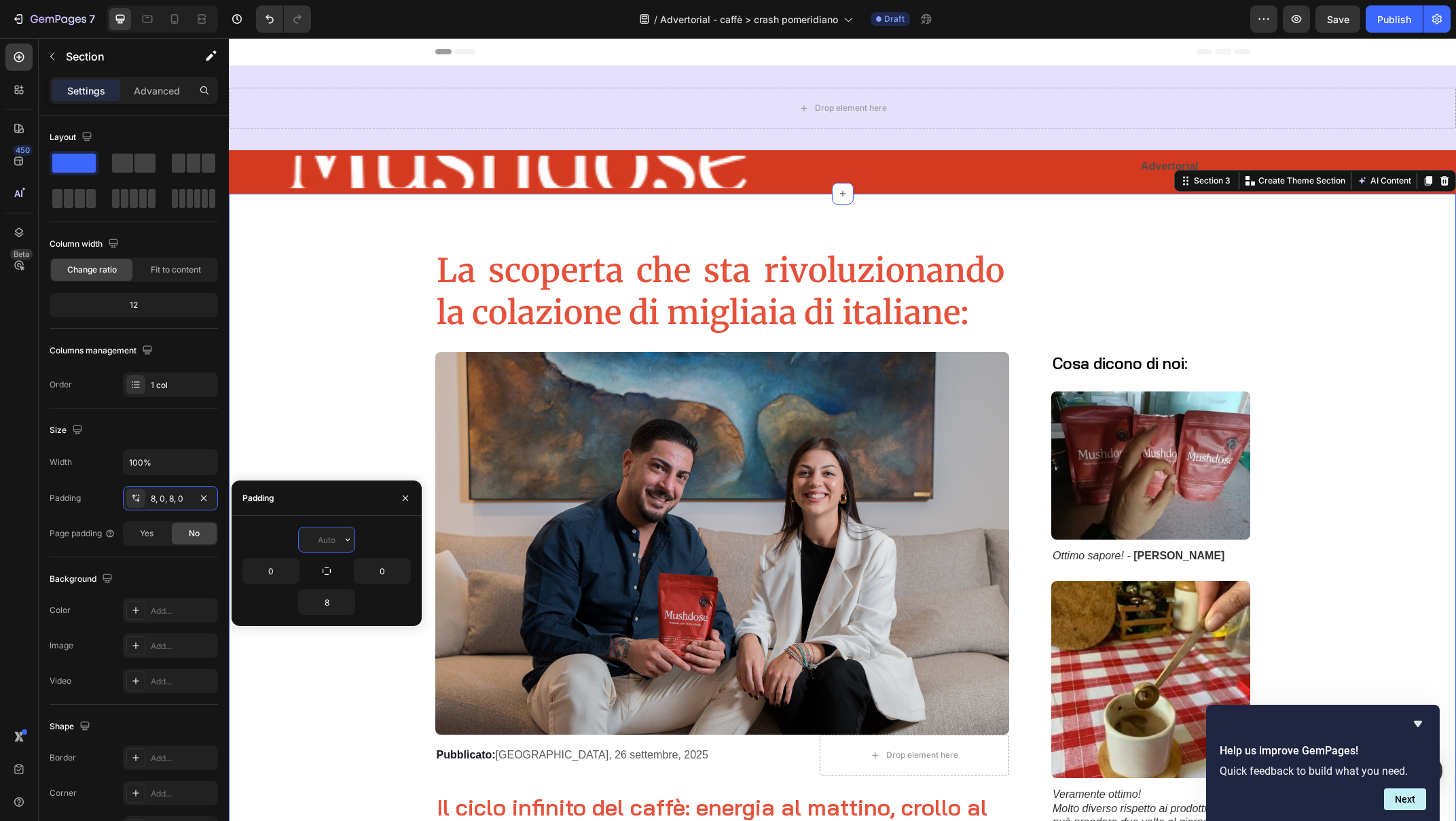
type input "8"
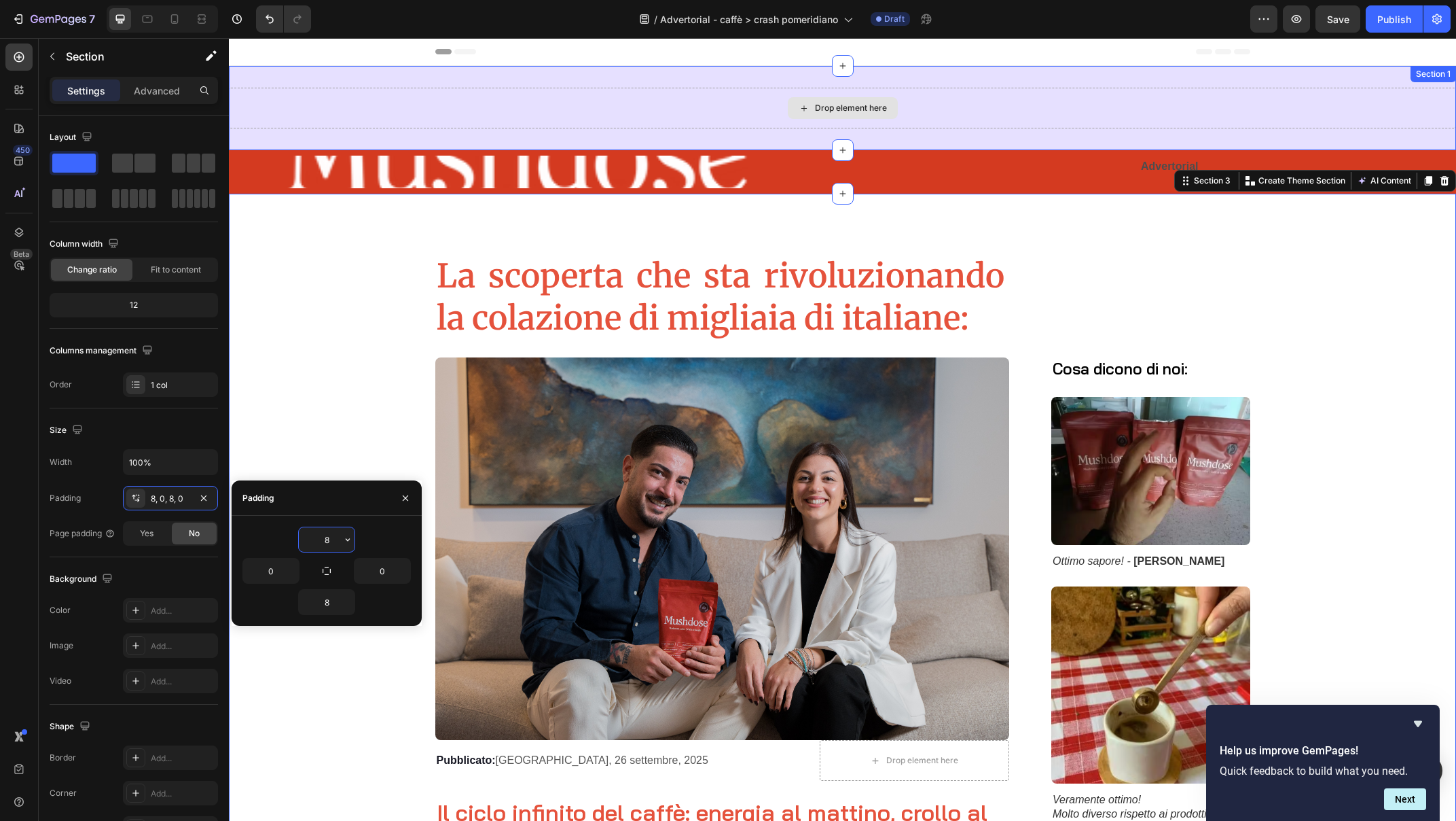
click at [824, 106] on div "Drop element here" at bounding box center [850, 108] width 72 height 11
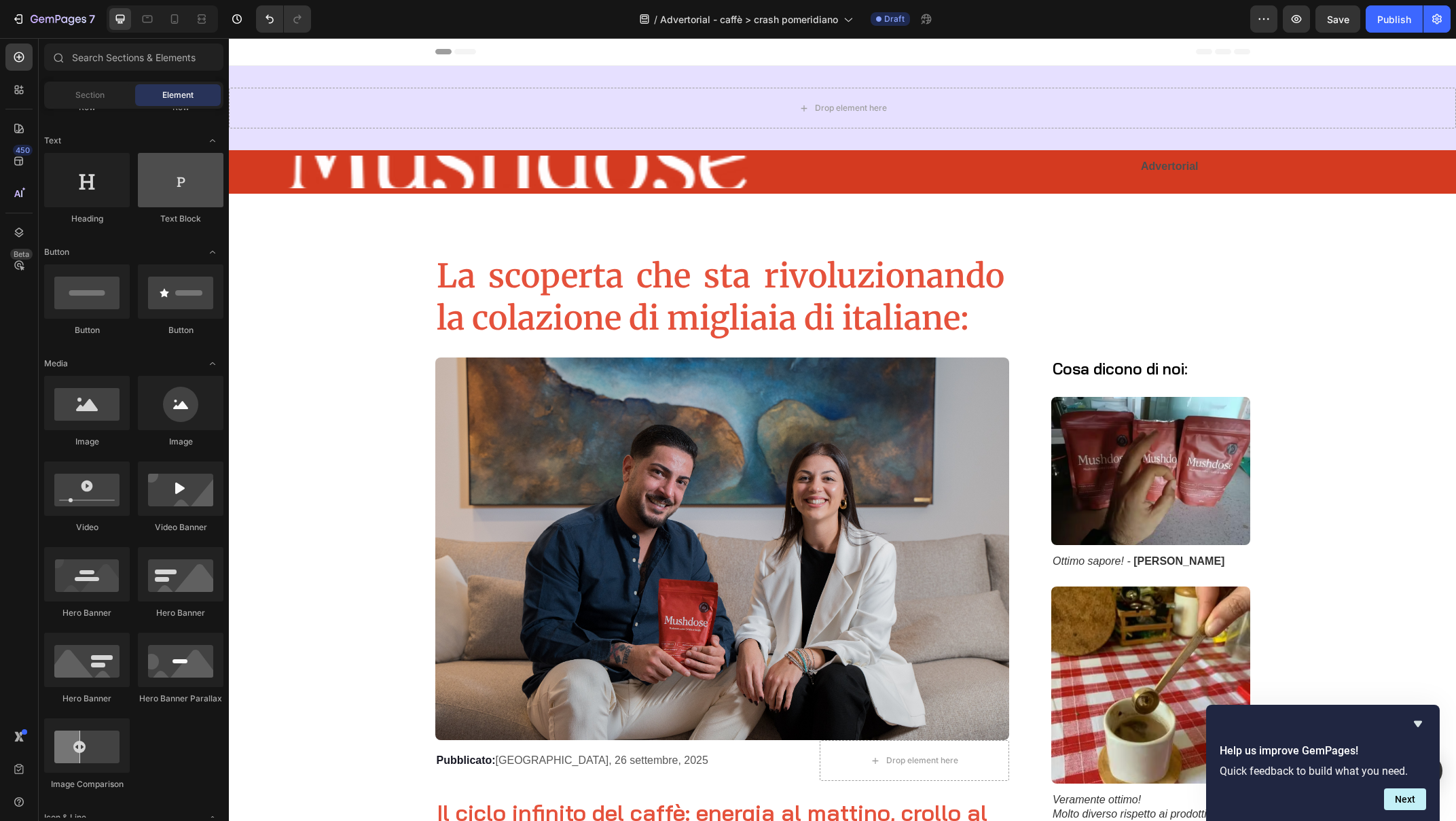
click at [167, 176] on div at bounding box center [180, 179] width 85 height 54
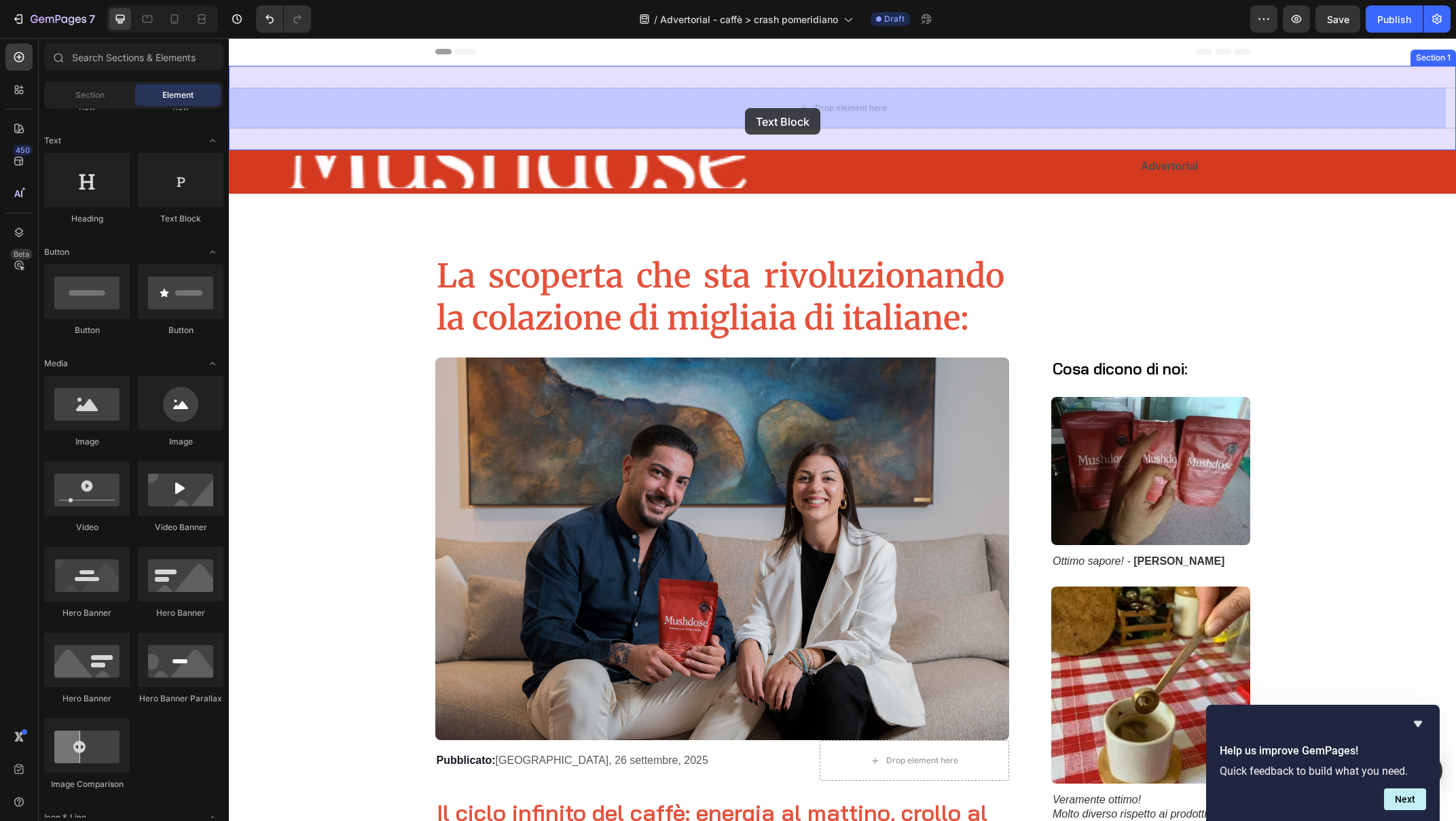
drag, startPoint x: 406, startPoint y: 216, endPoint x: 745, endPoint y: 108, distance: 355.8
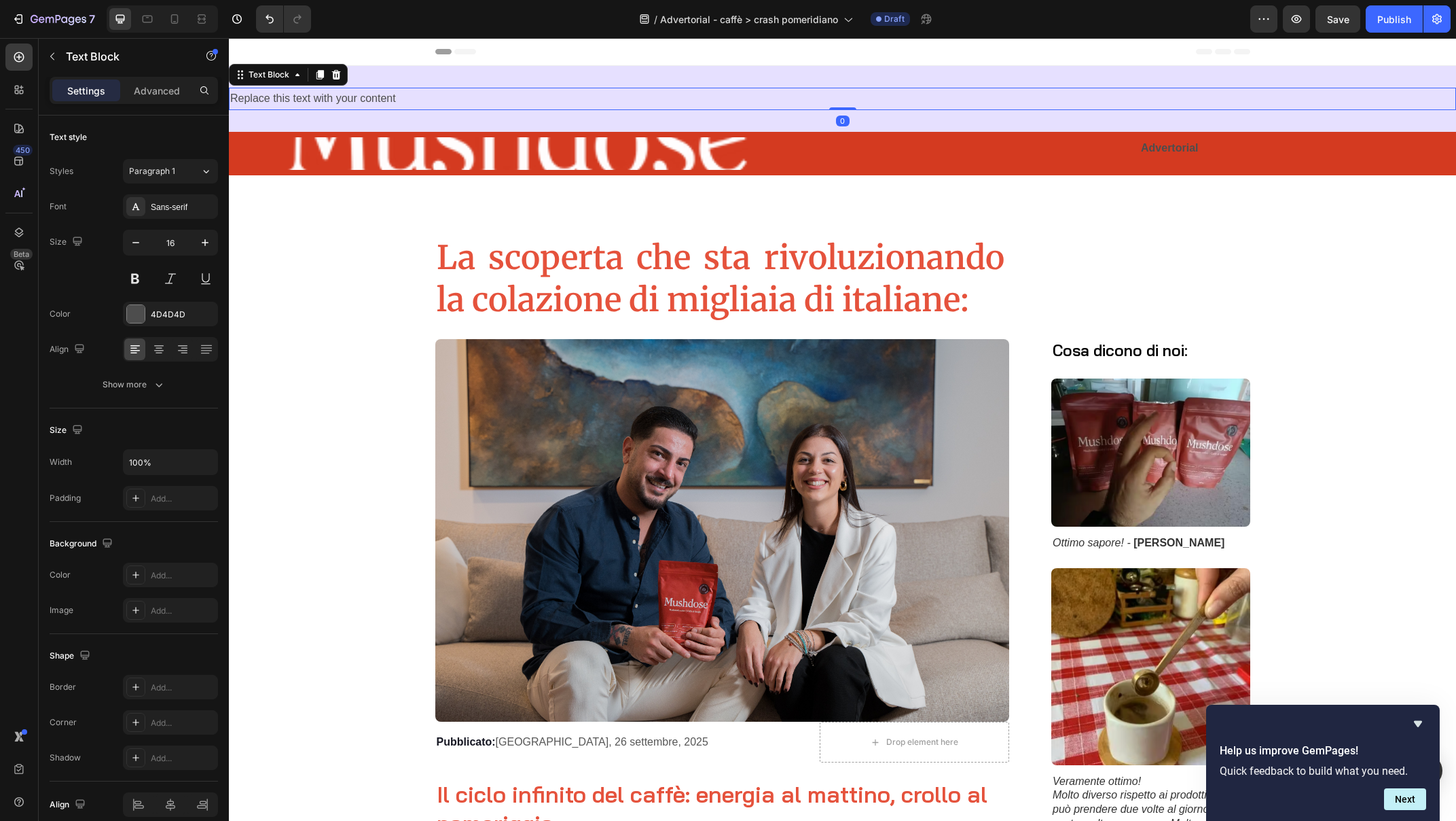
click at [386, 97] on div "Replace this text with your content" at bounding box center [842, 98] width 1227 height 23
click at [386, 97] on p "Replace this text with your content" at bounding box center [842, 99] width 1224 height 20
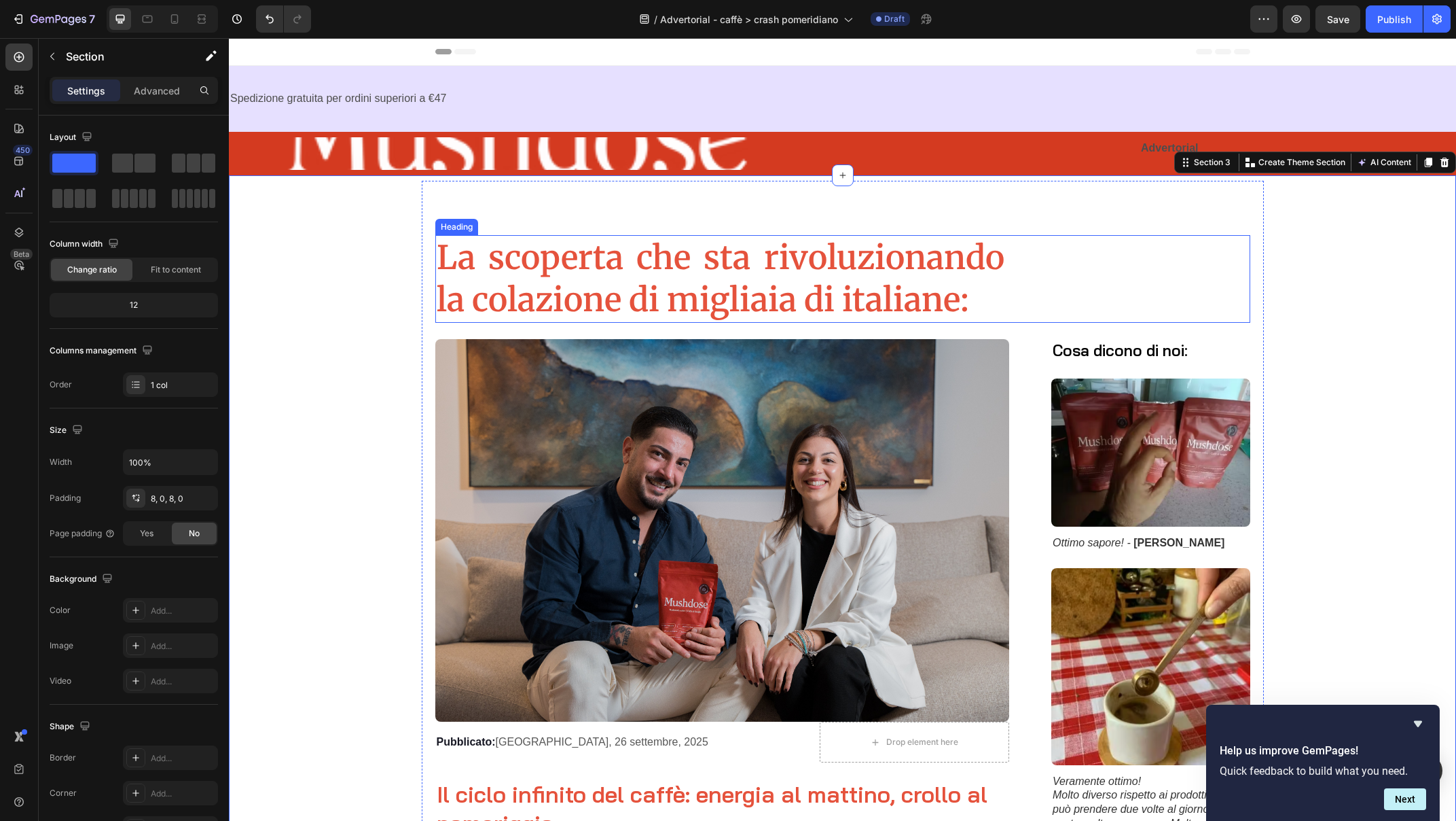
click at [1028, 245] on div "La scoperta che sta rivoluzionando la colazione di migliaia di italiane:" at bounding box center [842, 278] width 815 height 87
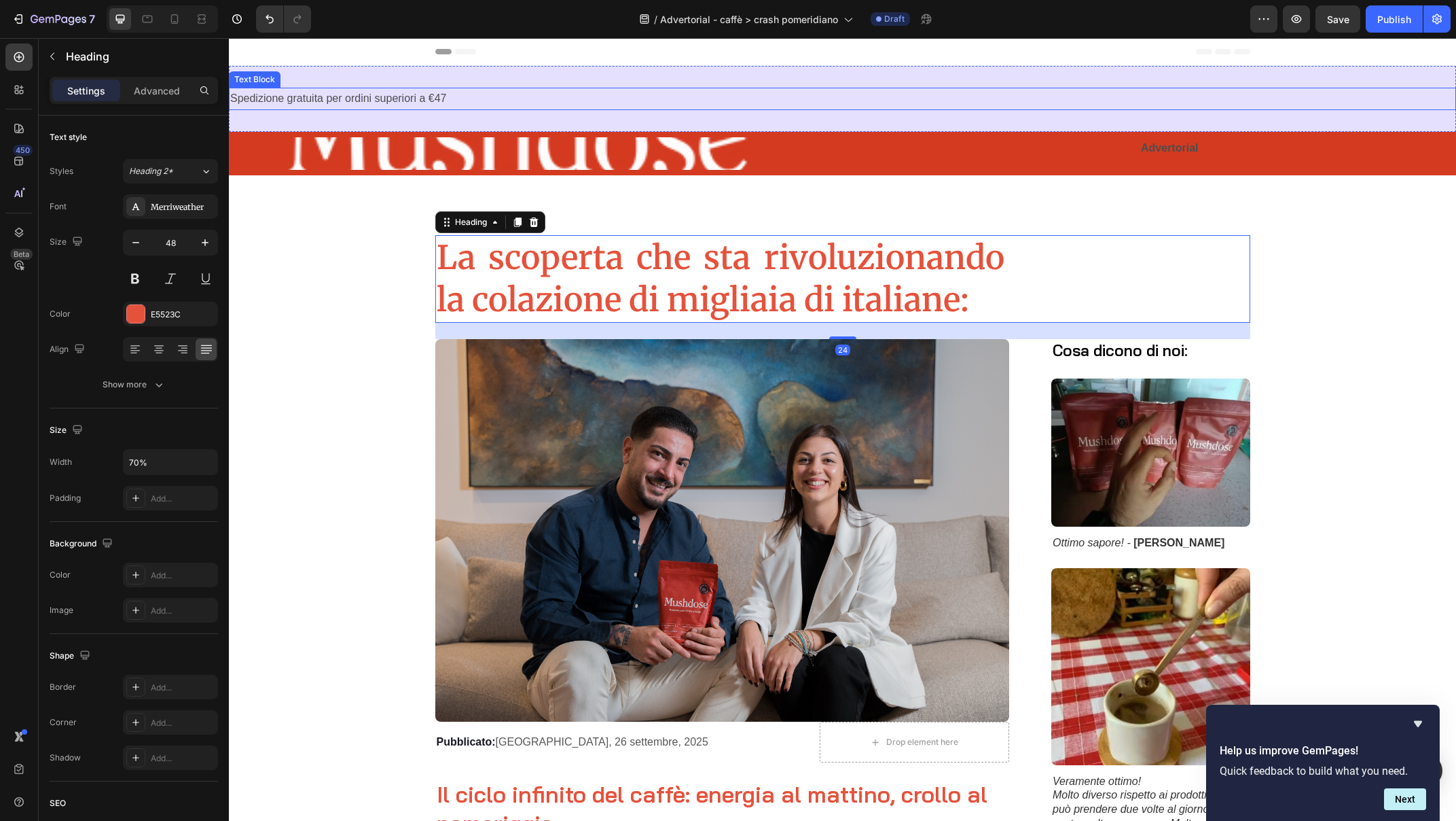
click at [1016, 99] on p "Spedizione gratuita per ordini superiori a €47" at bounding box center [842, 99] width 1224 height 20
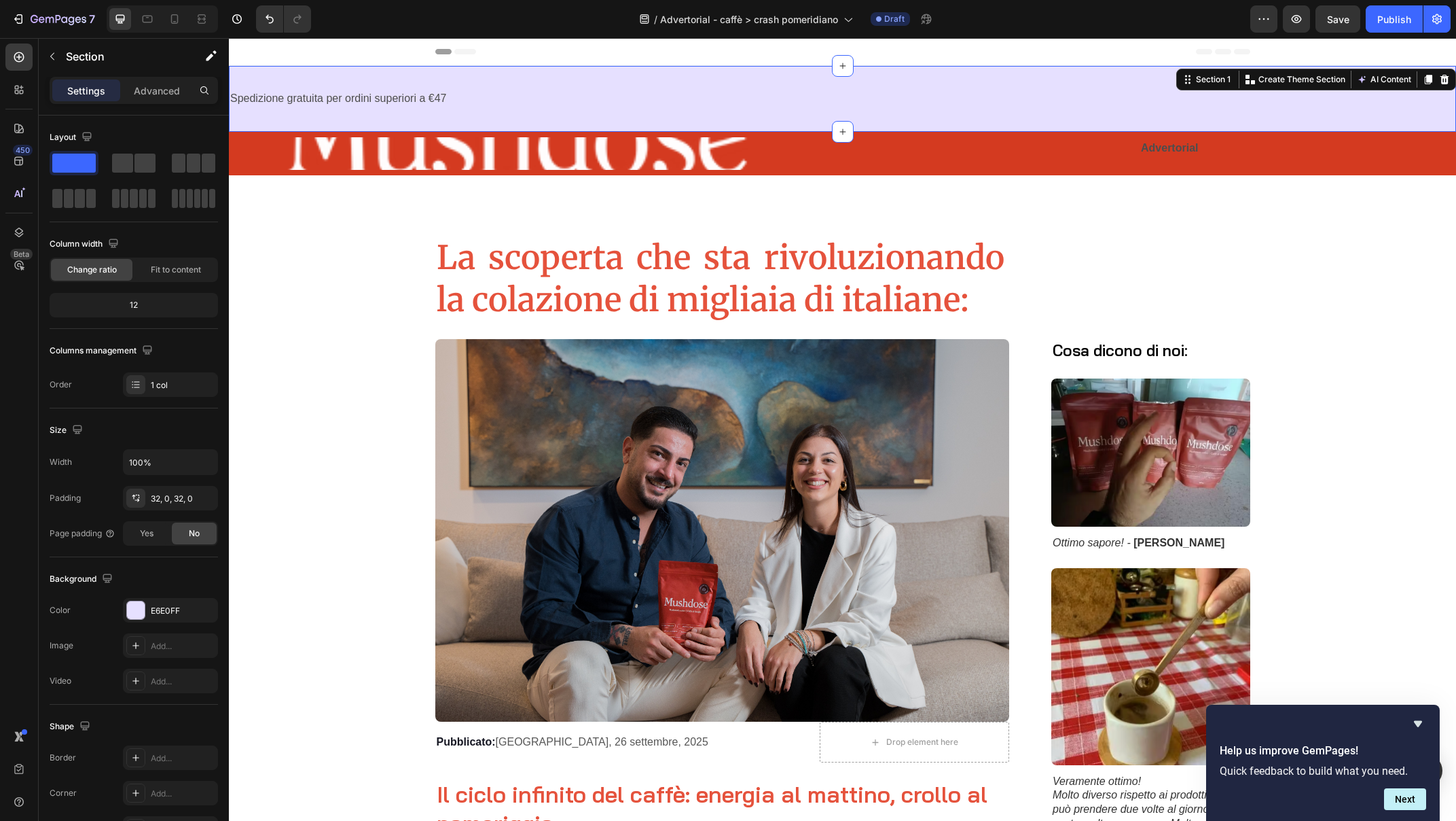
click at [513, 112] on div "Spedizione gratuita per ordini superiori a €47 Text Block Section 1 Create Them…" at bounding box center [842, 99] width 1227 height 66
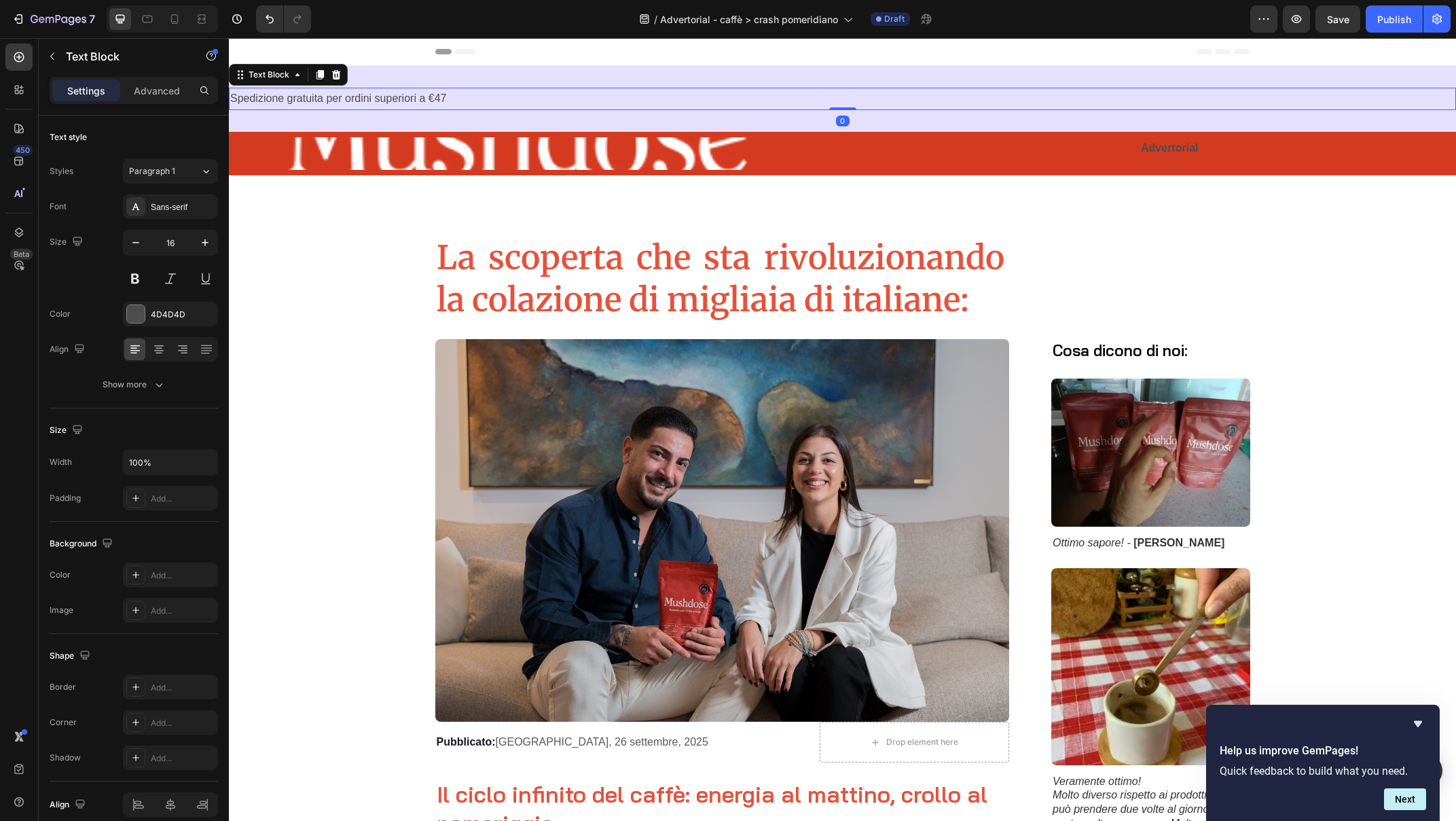
click at [575, 101] on p "Spedizione gratuita per ordini superiori a €47" at bounding box center [842, 99] width 1224 height 20
click at [578, 74] on div "Spedizione gratuita per ordini superiori a €47 Text Block 0 Section 1" at bounding box center [842, 99] width 1227 height 66
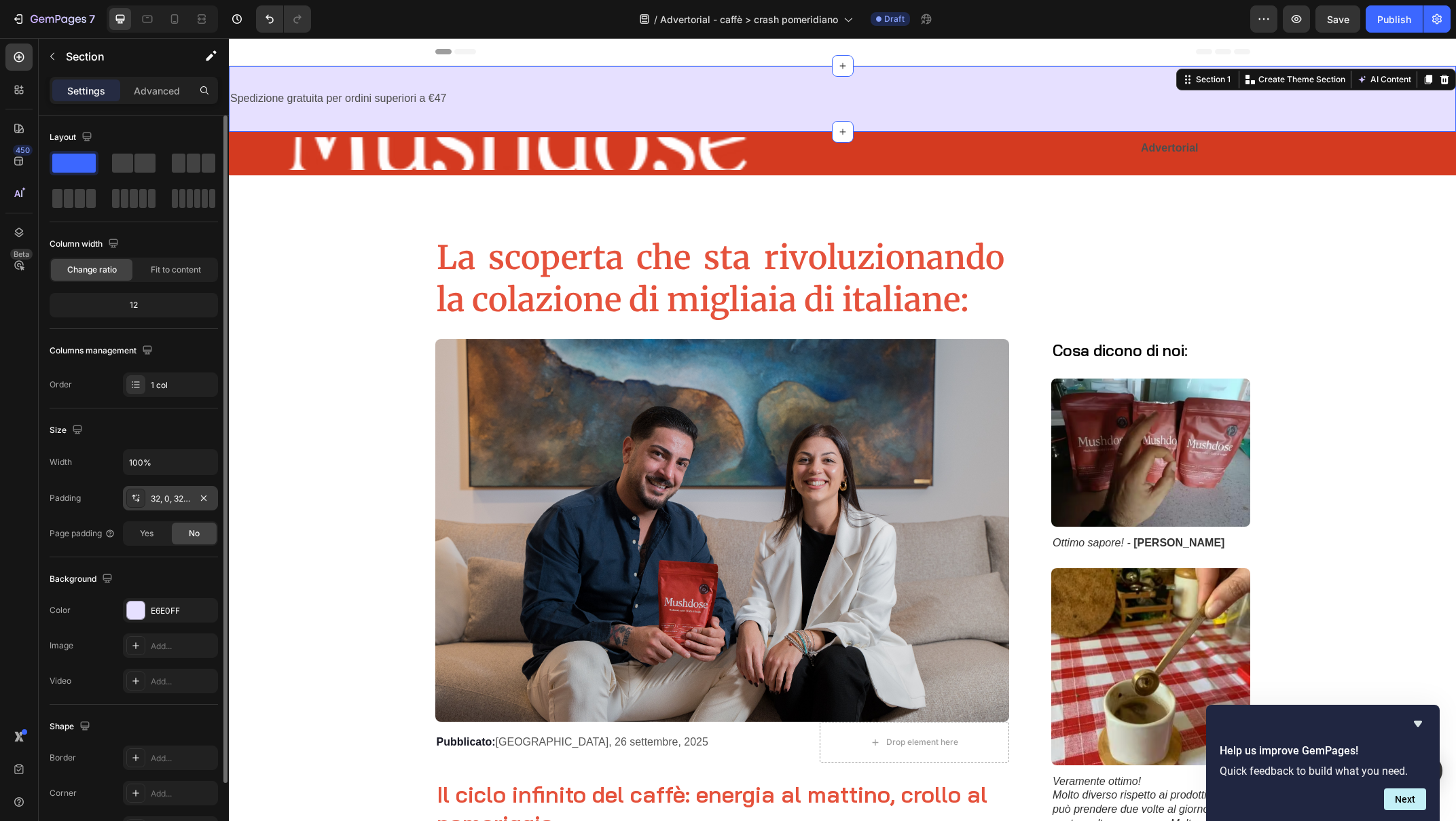
click at [177, 503] on div "32, 0, 32, 0" at bounding box center [170, 498] width 40 height 12
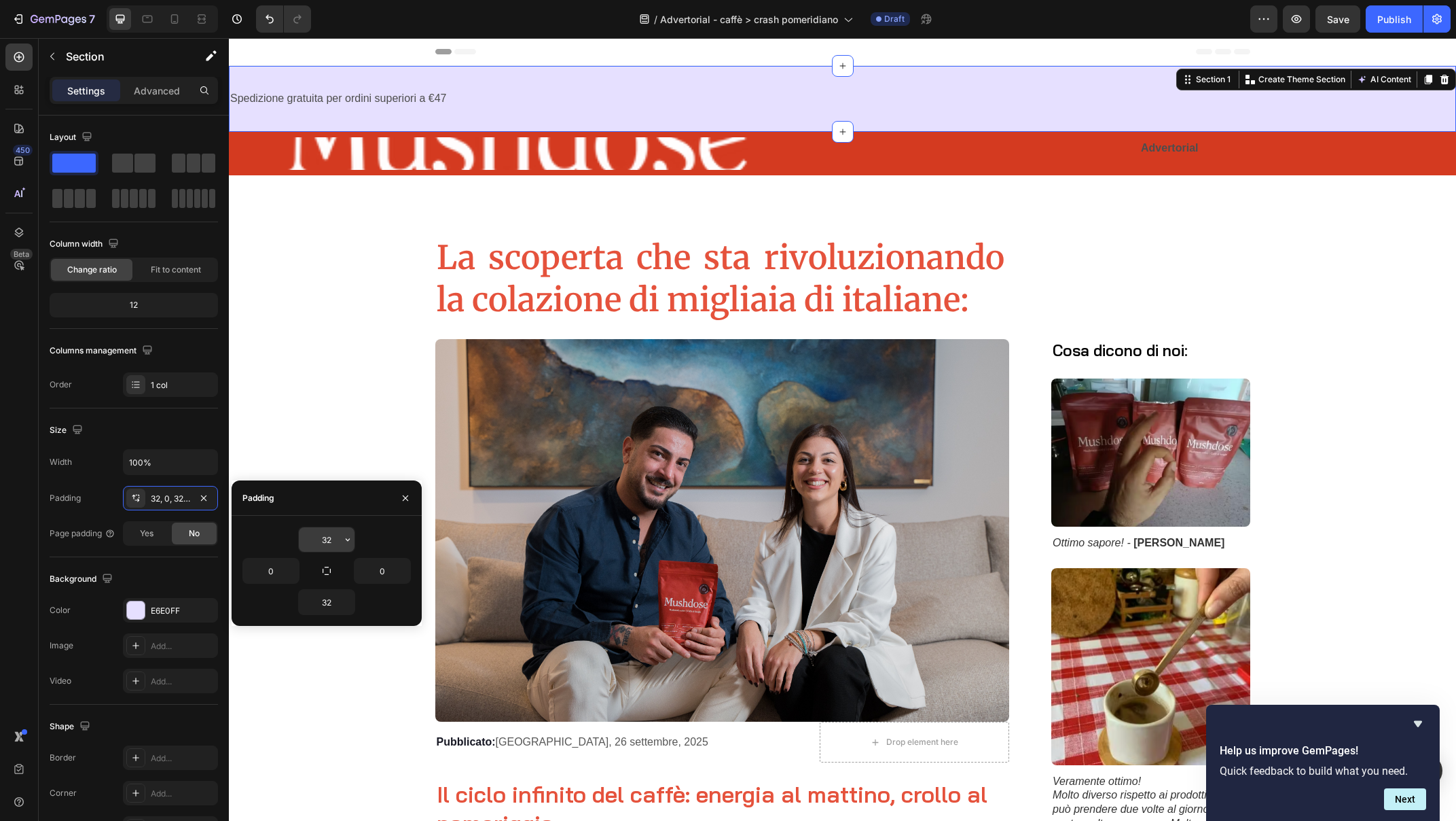
click at [324, 536] on input "32" at bounding box center [327, 539] width 55 height 25
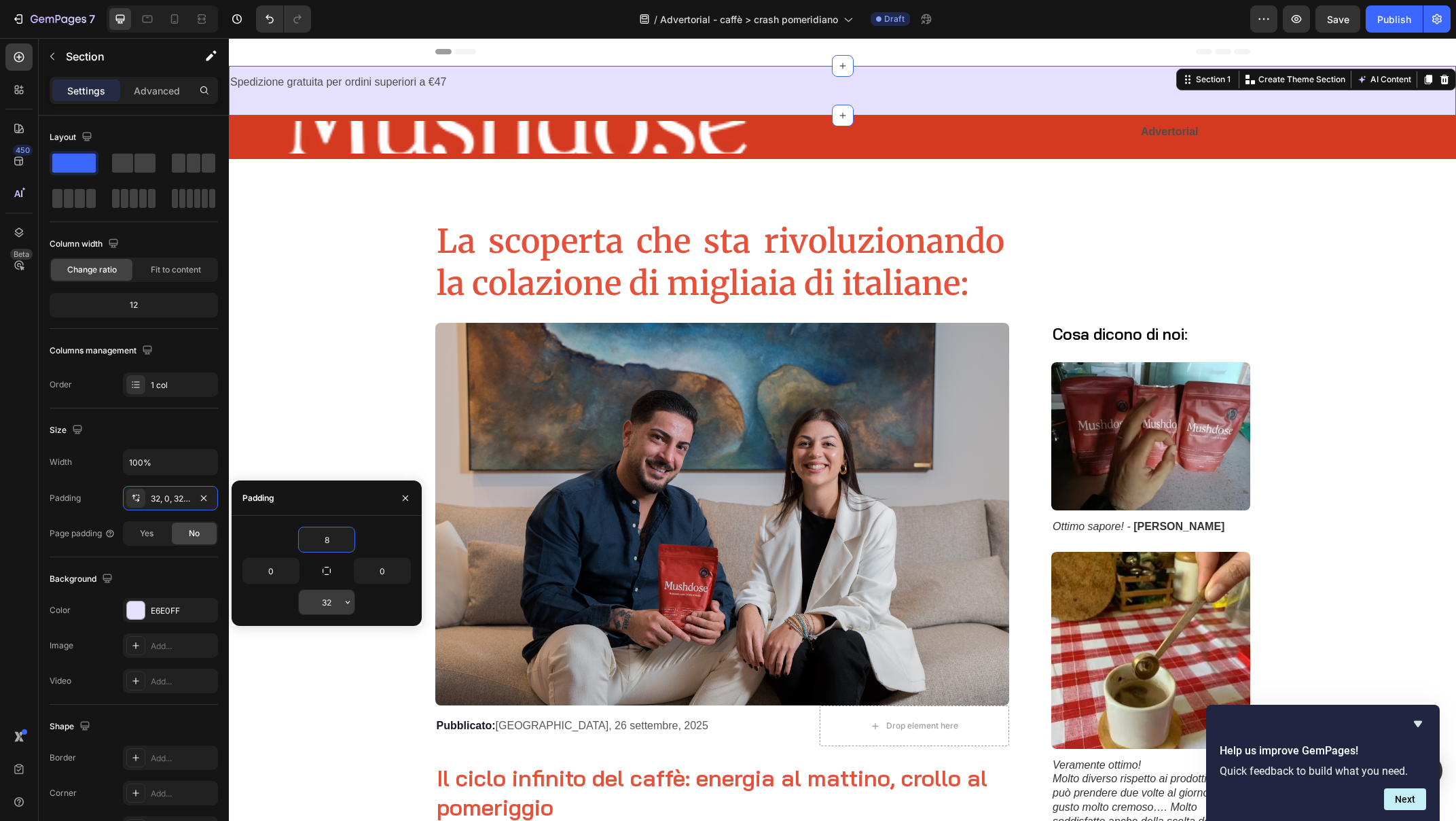
type input "8"
click at [328, 602] on input "32" at bounding box center [327, 601] width 55 height 25
type input "8"
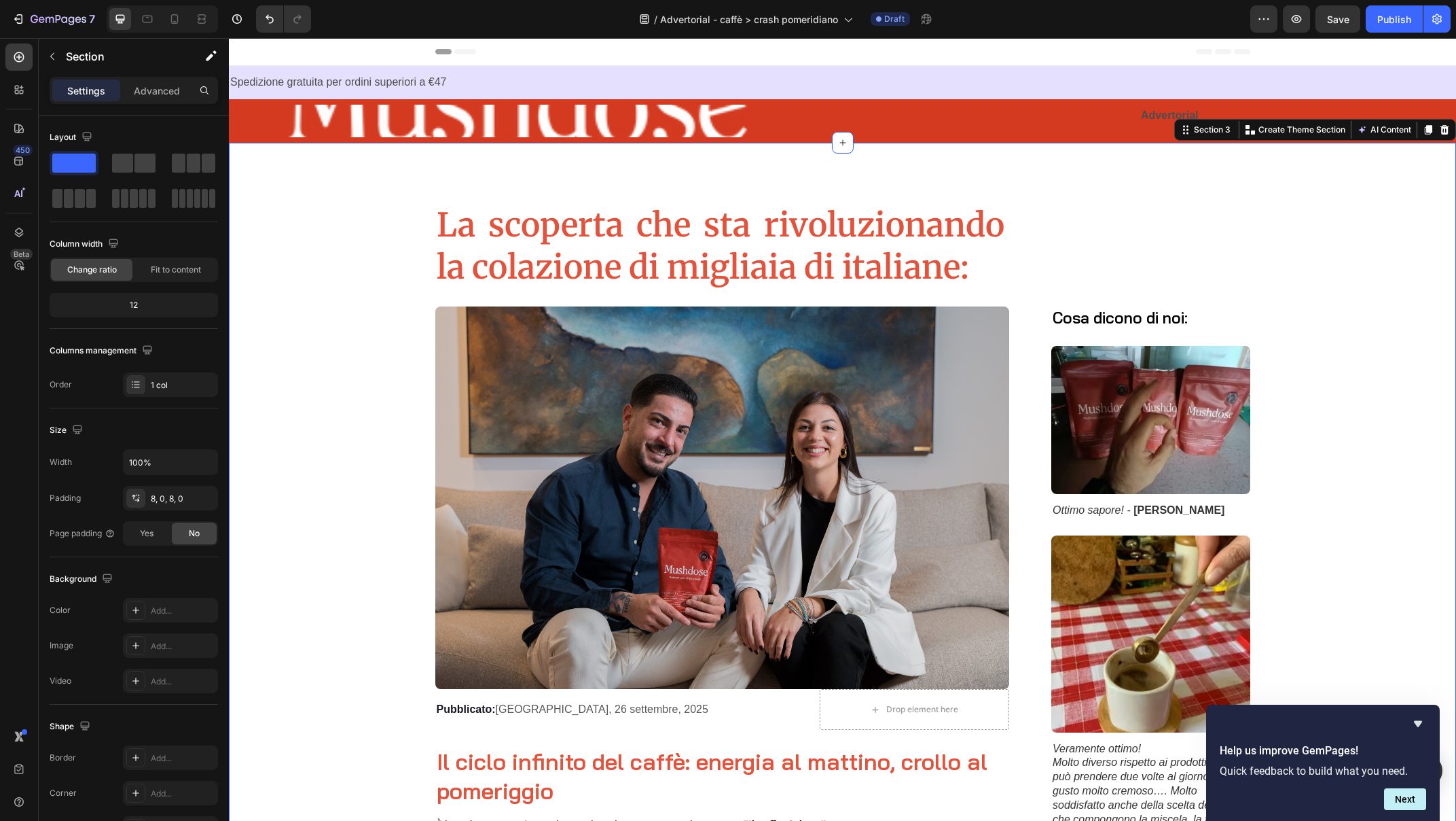
click at [1341, 23] on span "Save" at bounding box center [1337, 20] width 23 height 12
click at [1304, 17] on button "button" at bounding box center [1296, 18] width 27 height 27
